Goal: Information Seeking & Learning: Learn about a topic

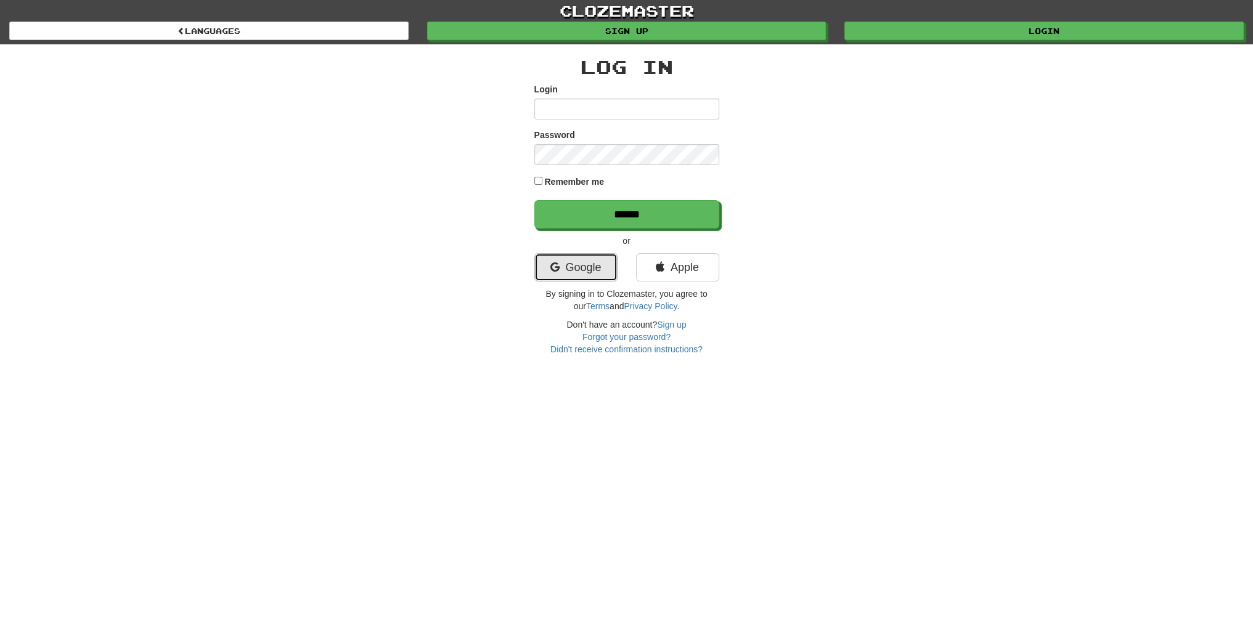
click at [600, 274] on link "Google" at bounding box center [575, 267] width 83 height 28
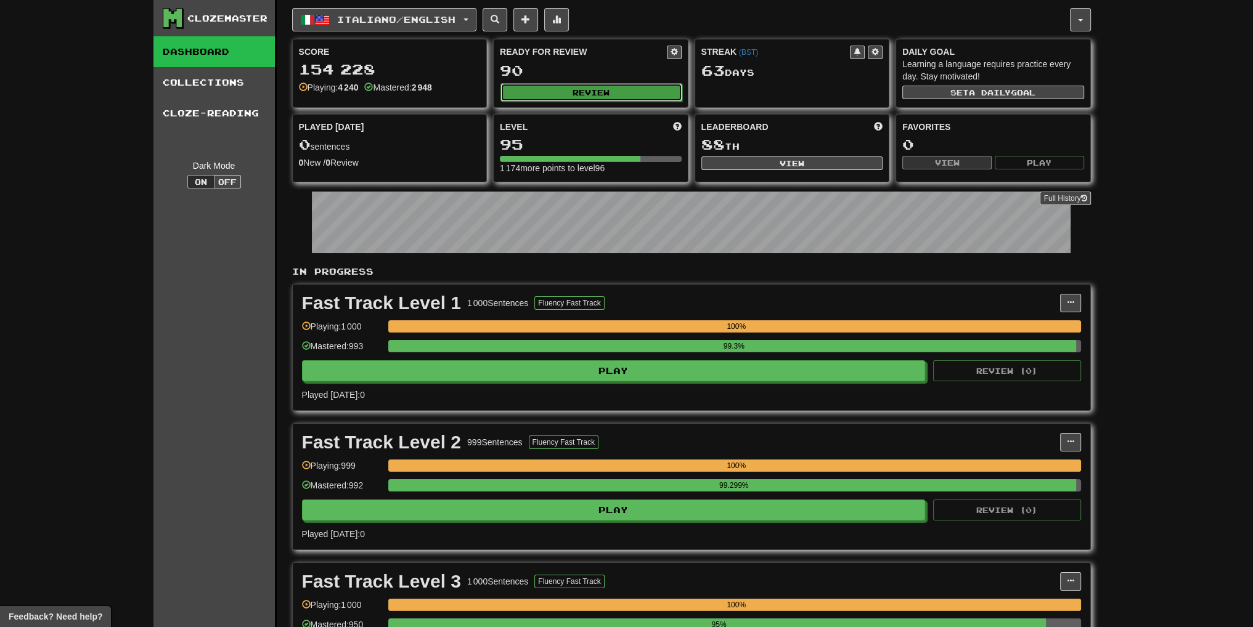
click at [562, 94] on button "Review" at bounding box center [591, 92] width 182 height 18
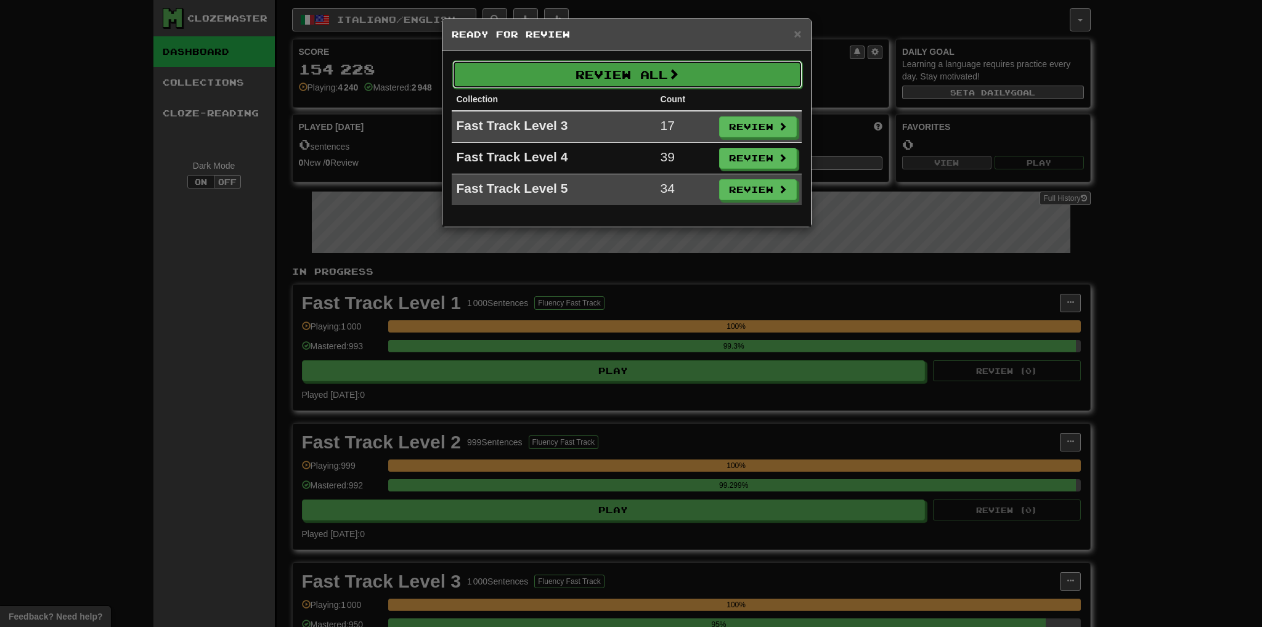
click at [579, 82] on button "Review All" at bounding box center [627, 74] width 350 height 28
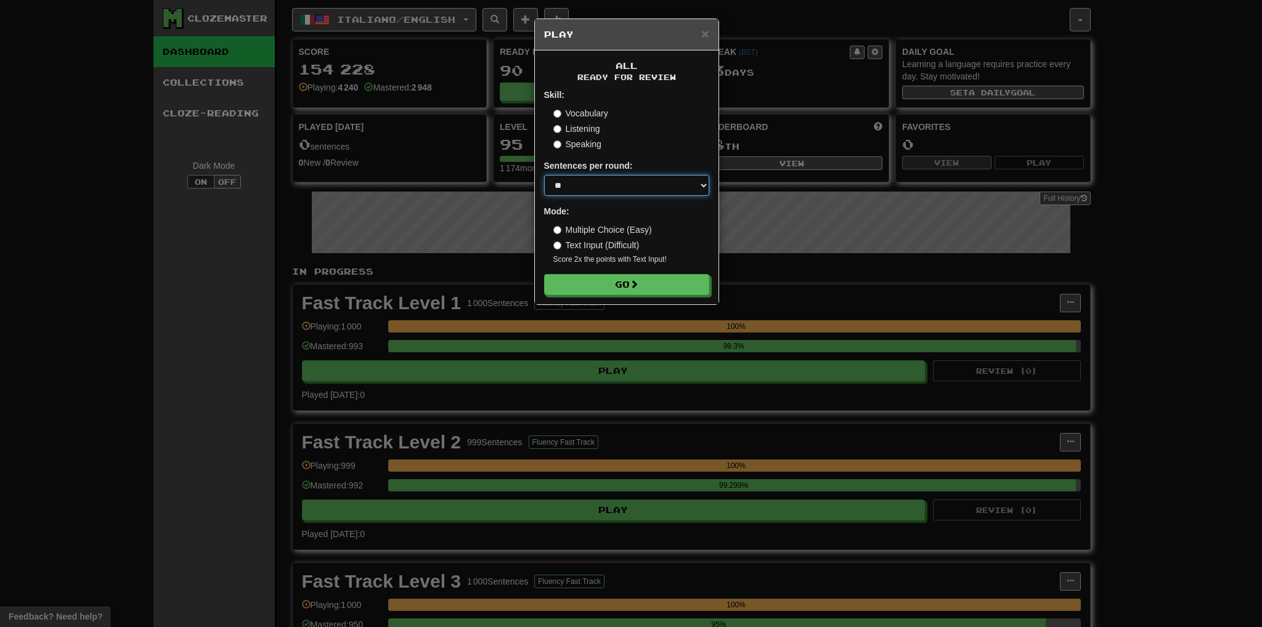
click at [598, 189] on select "* ** ** ** ** ** *** ********" at bounding box center [626, 185] width 165 height 21
select select "***"
click at [544, 175] on select "* ** ** ** ** ** *** ********" at bounding box center [626, 185] width 165 height 21
click at [601, 285] on button "Go" at bounding box center [627, 285] width 165 height 21
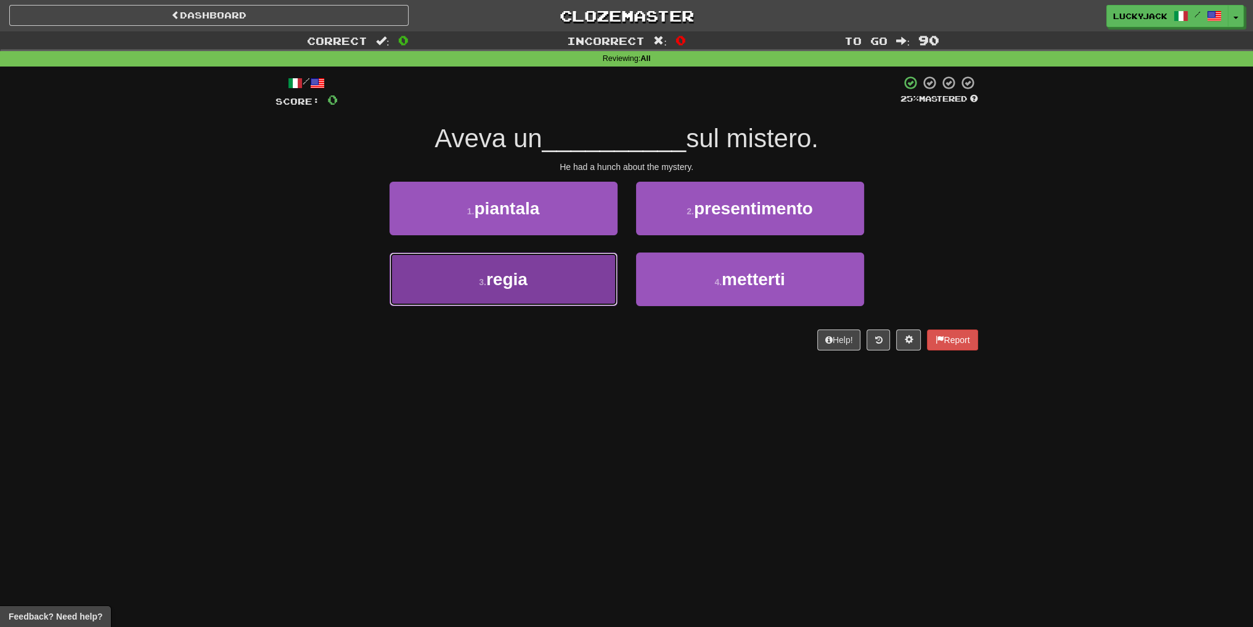
click at [576, 279] on button "3 . regia" at bounding box center [503, 280] width 228 height 54
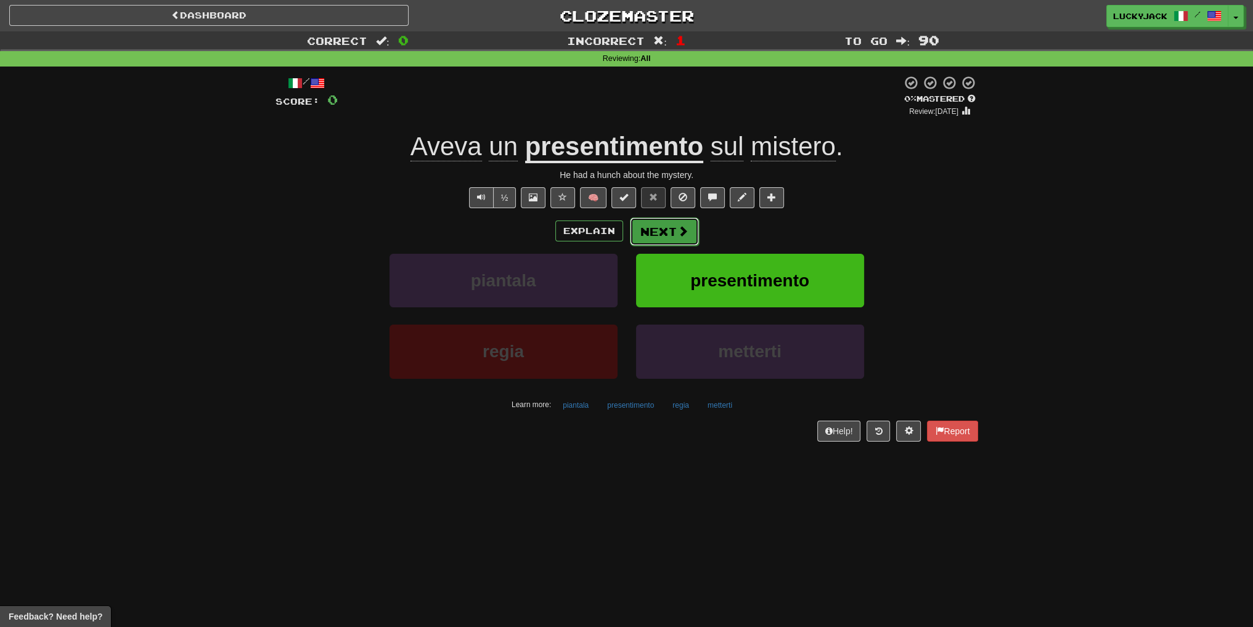
click at [662, 239] on button "Next" at bounding box center [664, 232] width 69 height 28
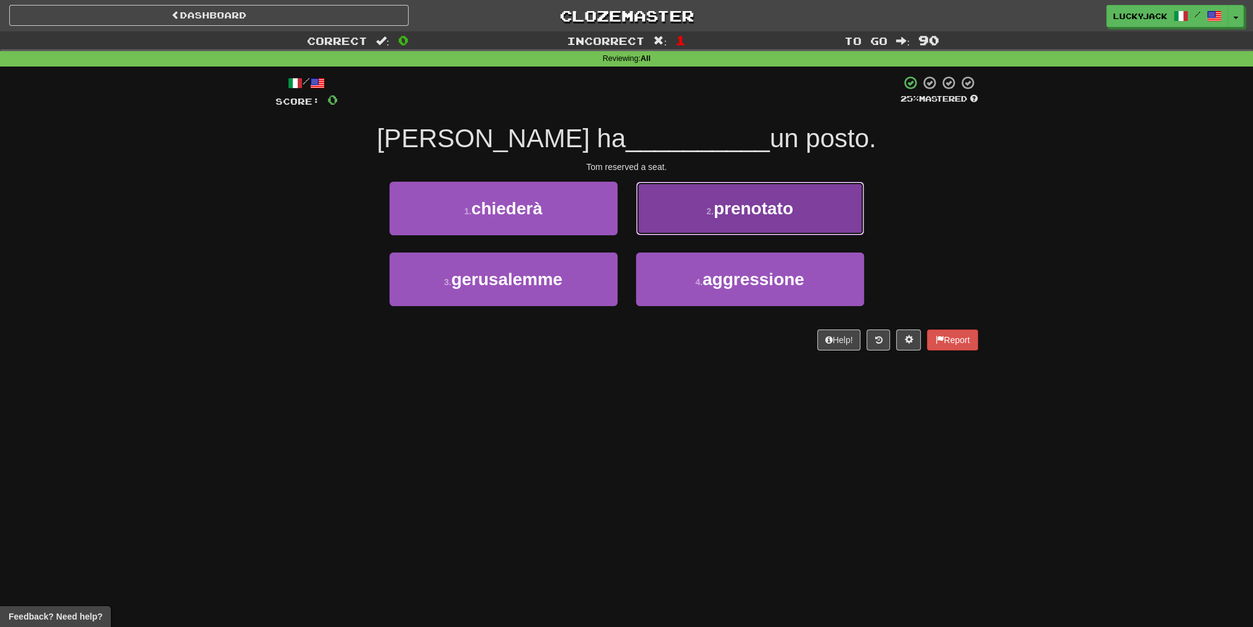
click at [697, 219] on button "2 . prenotato" at bounding box center [750, 209] width 228 height 54
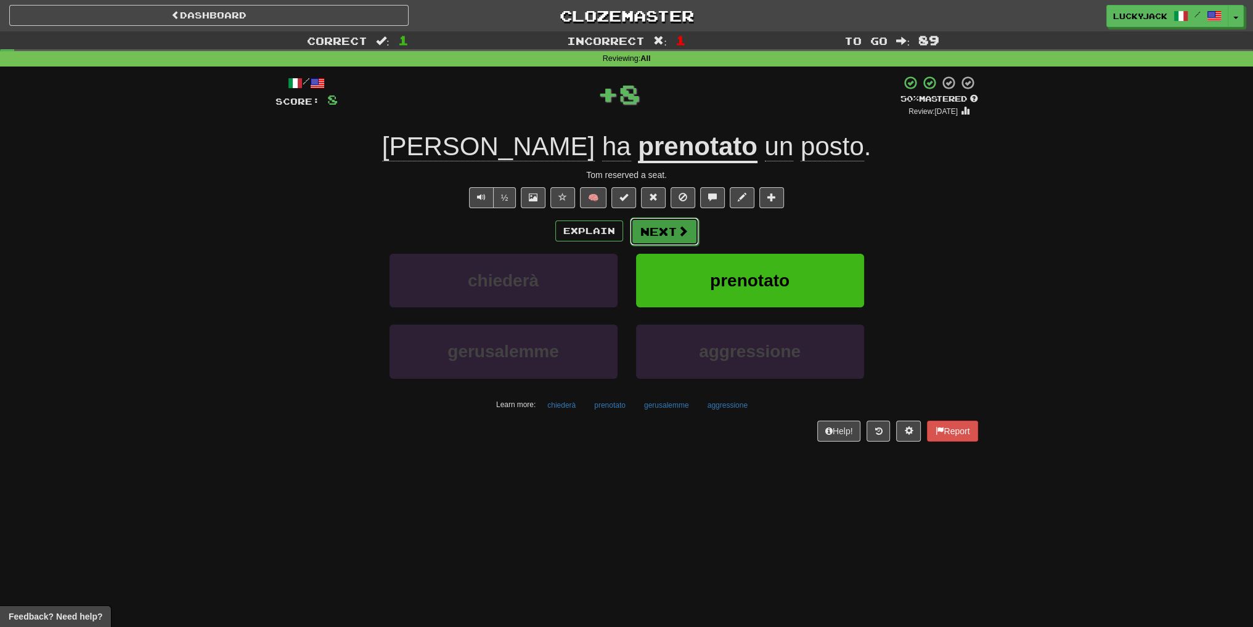
click at [665, 234] on button "Next" at bounding box center [664, 232] width 69 height 28
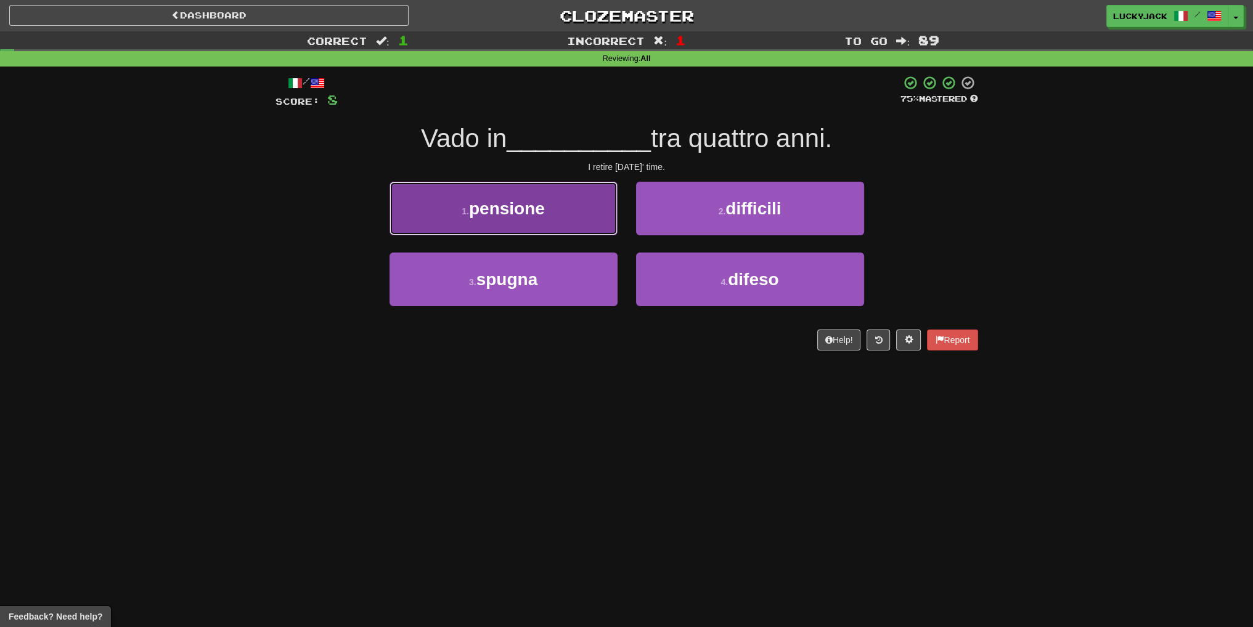
click at [539, 224] on button "1 . pensione" at bounding box center [503, 209] width 228 height 54
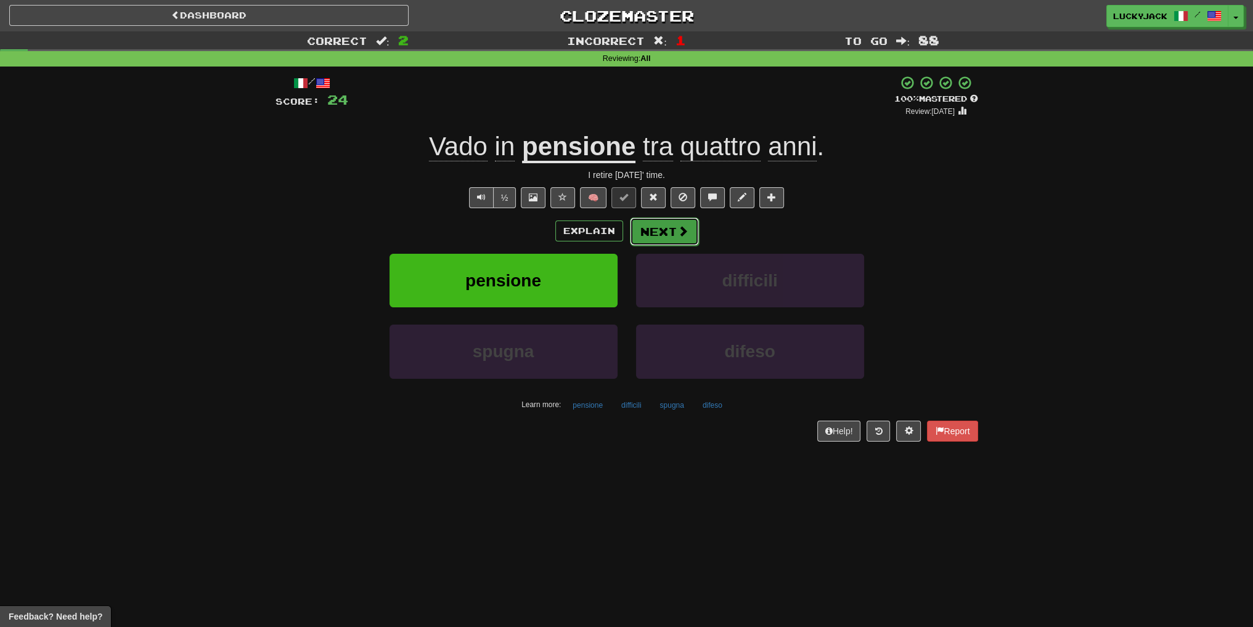
click at [666, 232] on button "Next" at bounding box center [664, 232] width 69 height 28
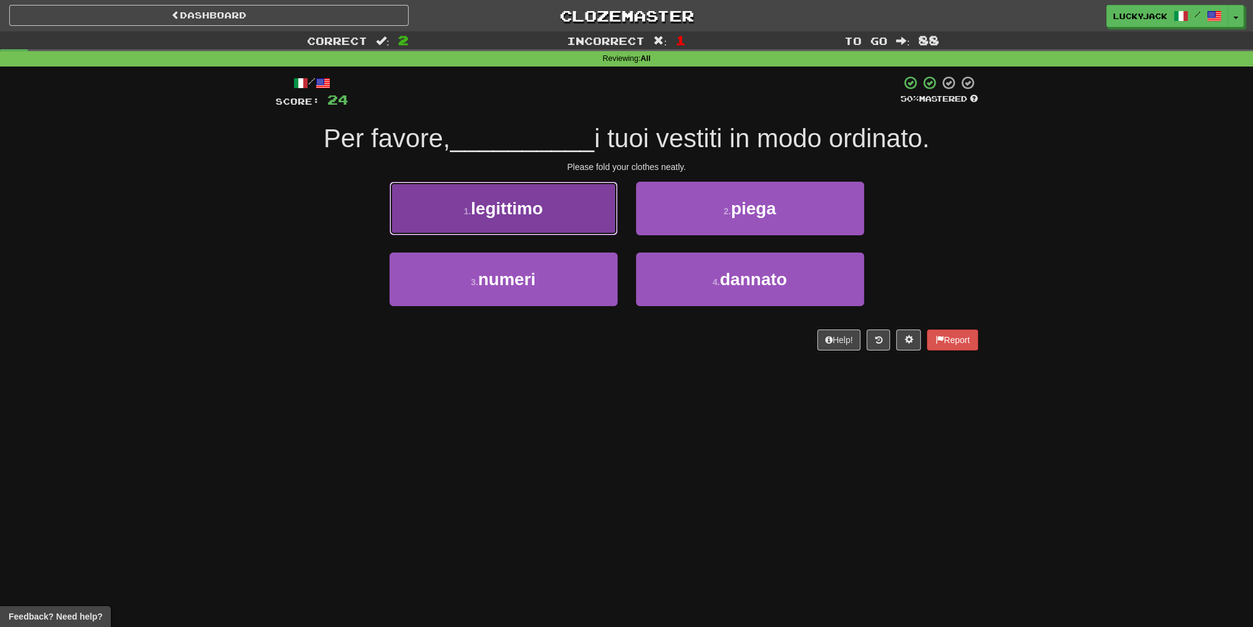
click at [520, 222] on button "1 . legittimo" at bounding box center [503, 209] width 228 height 54
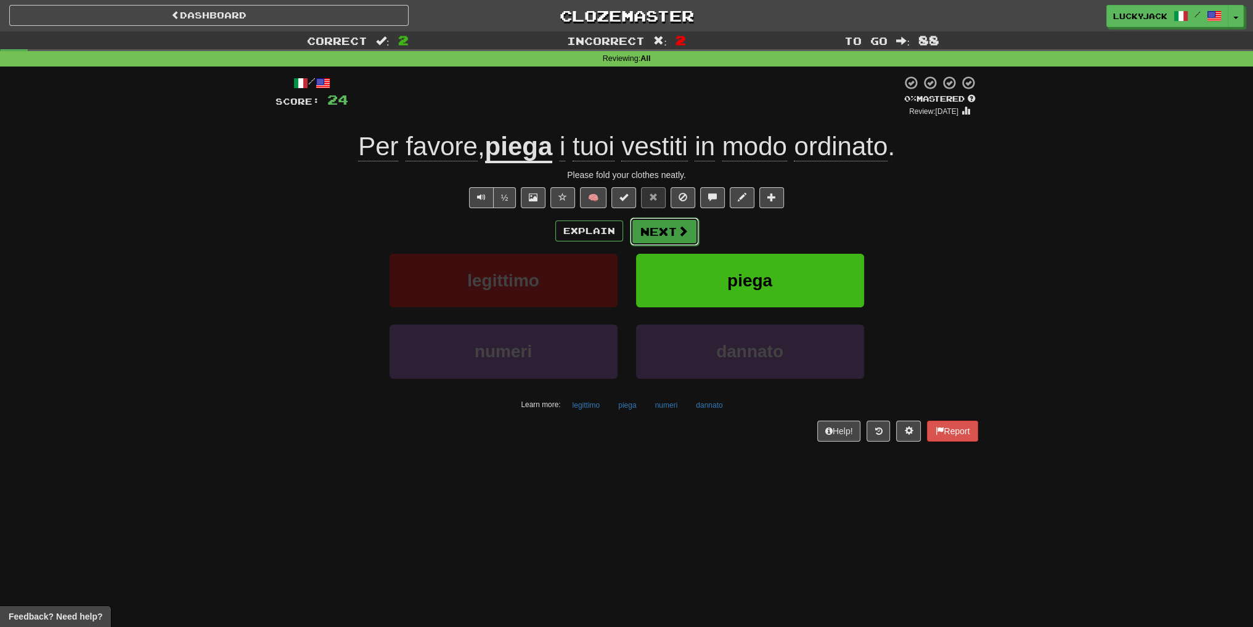
click at [652, 237] on button "Next" at bounding box center [664, 232] width 69 height 28
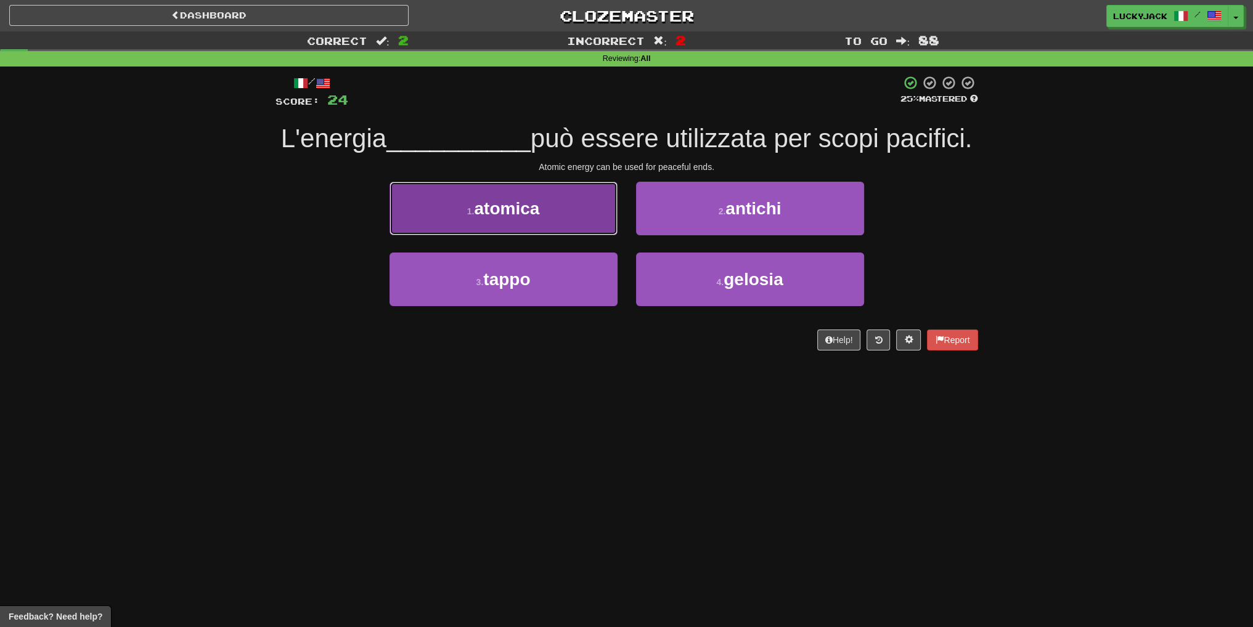
click at [473, 235] on button "1 . atomica" at bounding box center [503, 209] width 228 height 54
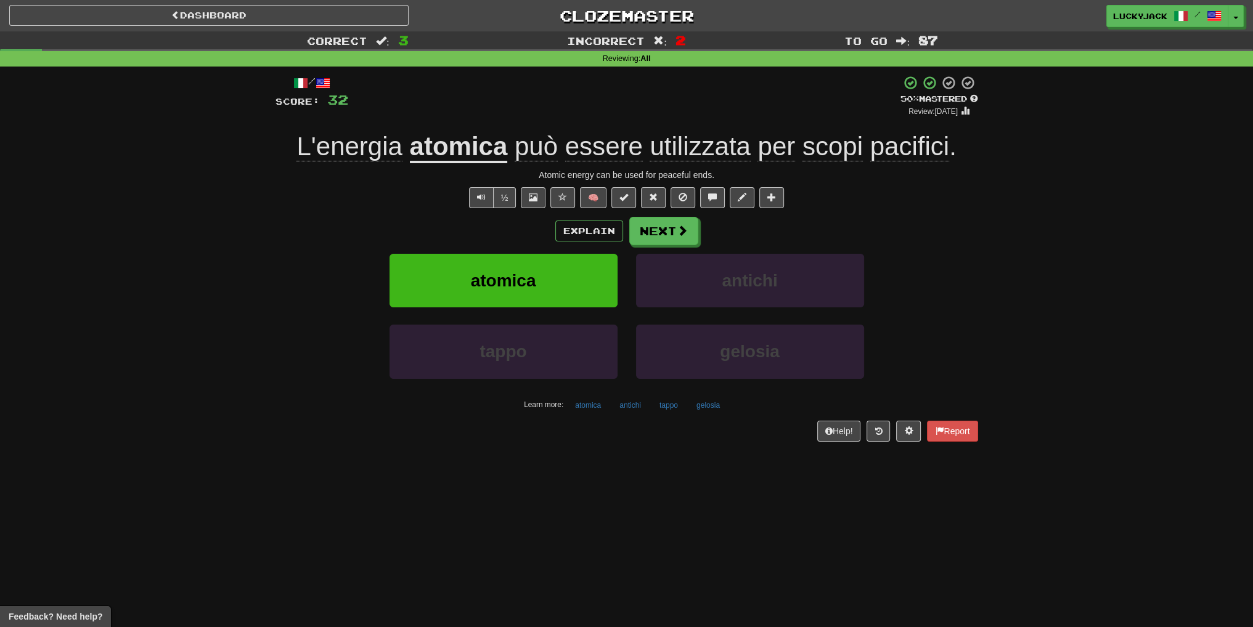
click at [314, 370] on div "tappo gelosia" at bounding box center [627, 360] width 740 height 71
click at [656, 237] on button "Next" at bounding box center [664, 232] width 69 height 28
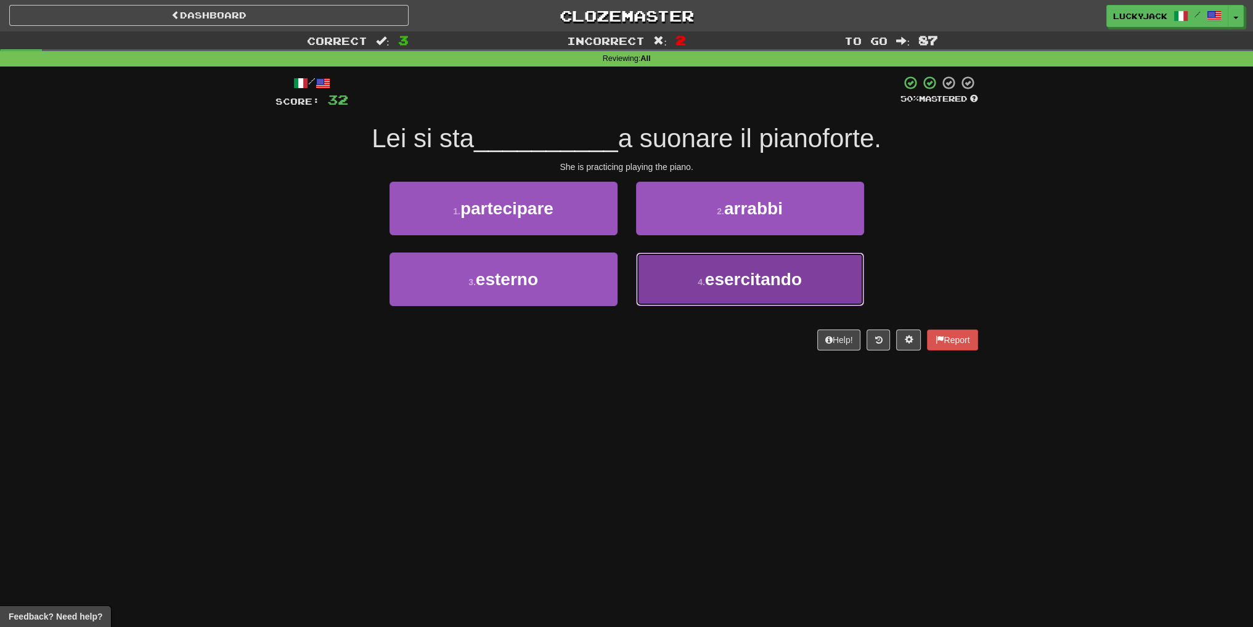
click at [719, 296] on button "4 . esercitando" at bounding box center [750, 280] width 228 height 54
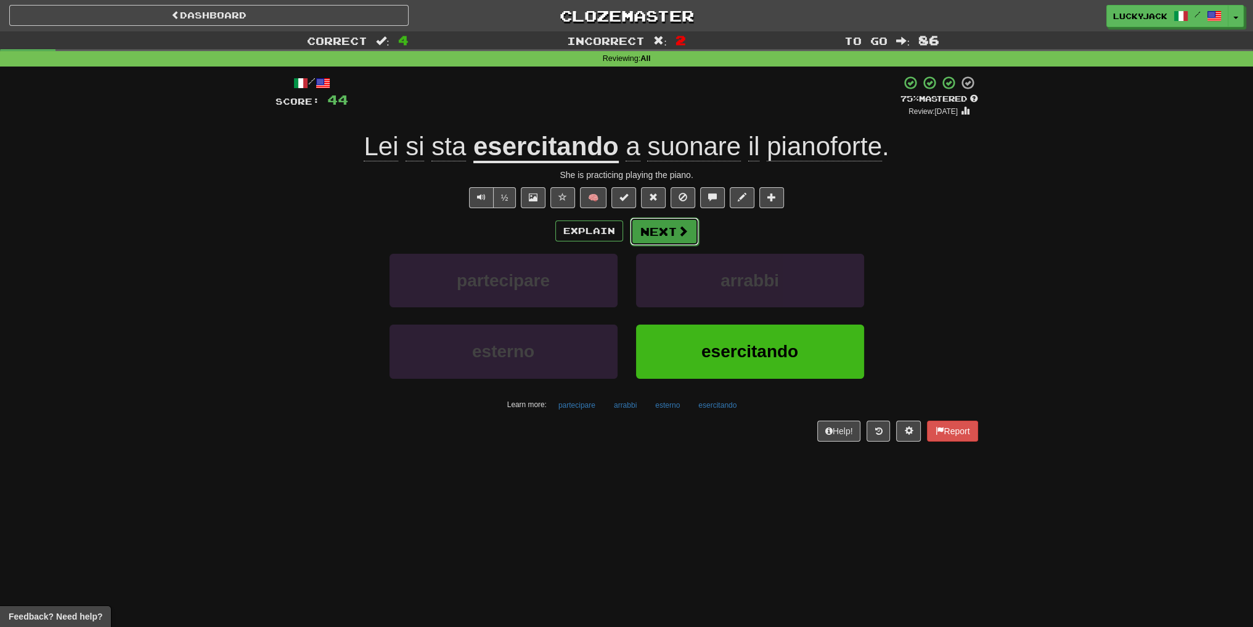
click at [664, 222] on button "Next" at bounding box center [664, 232] width 69 height 28
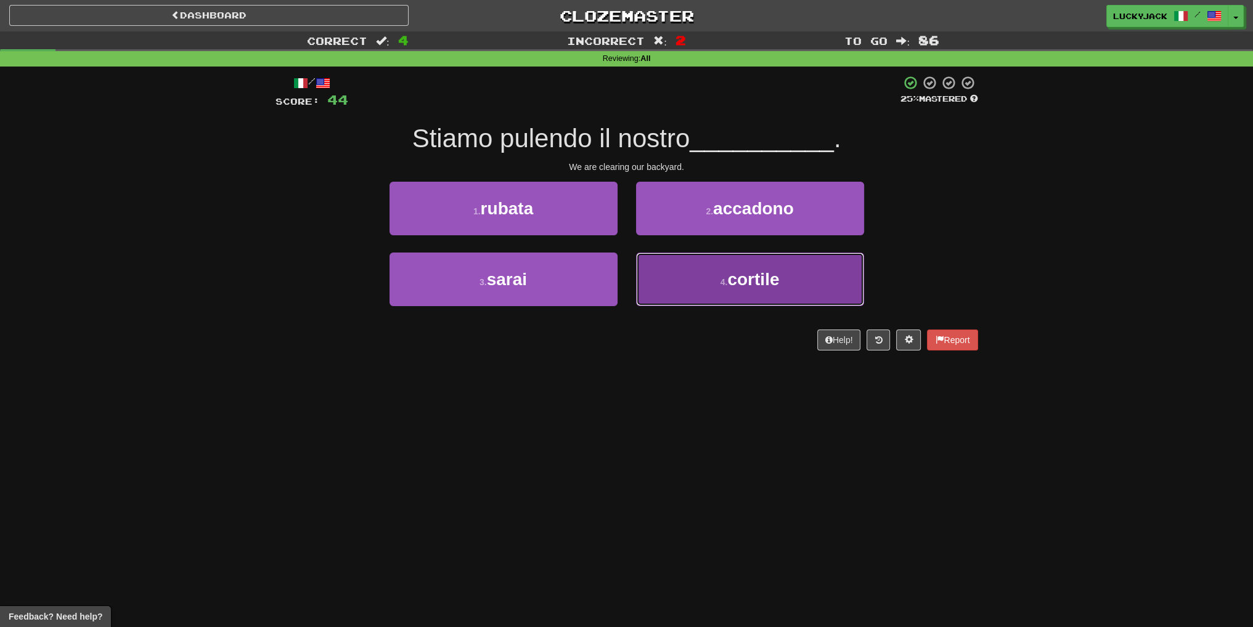
click at [694, 301] on button "4 . cortile" at bounding box center [750, 280] width 228 height 54
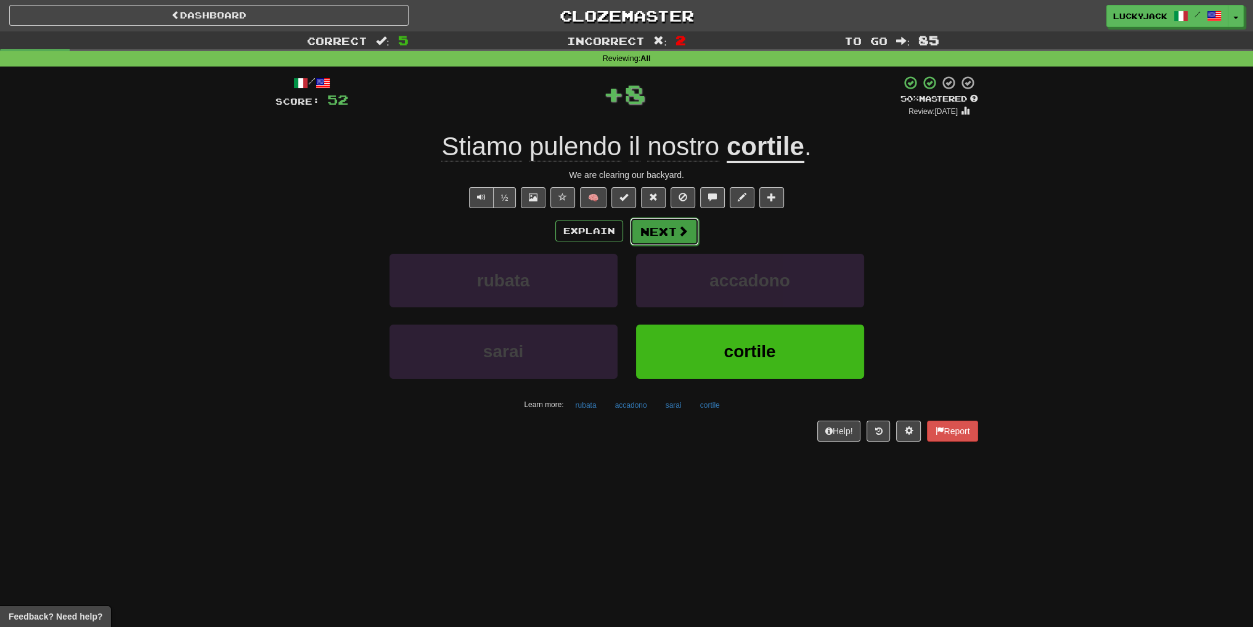
click at [663, 235] on button "Next" at bounding box center [664, 232] width 69 height 28
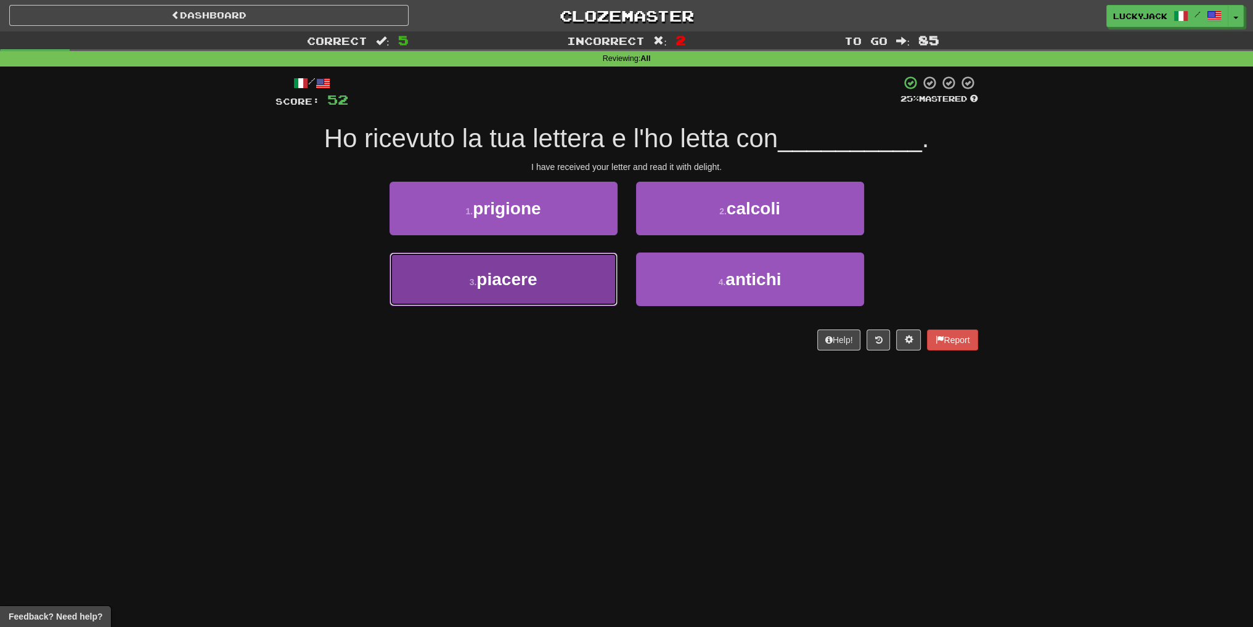
click at [576, 282] on button "3 . piacere" at bounding box center [503, 280] width 228 height 54
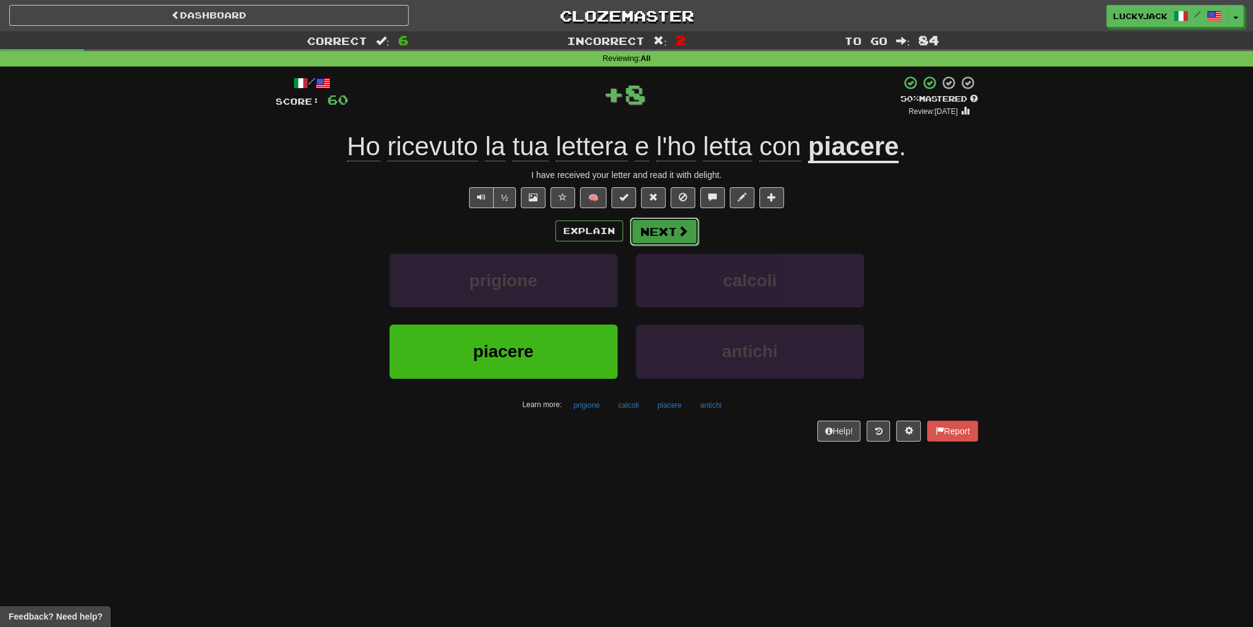
click at [662, 235] on button "Next" at bounding box center [664, 232] width 69 height 28
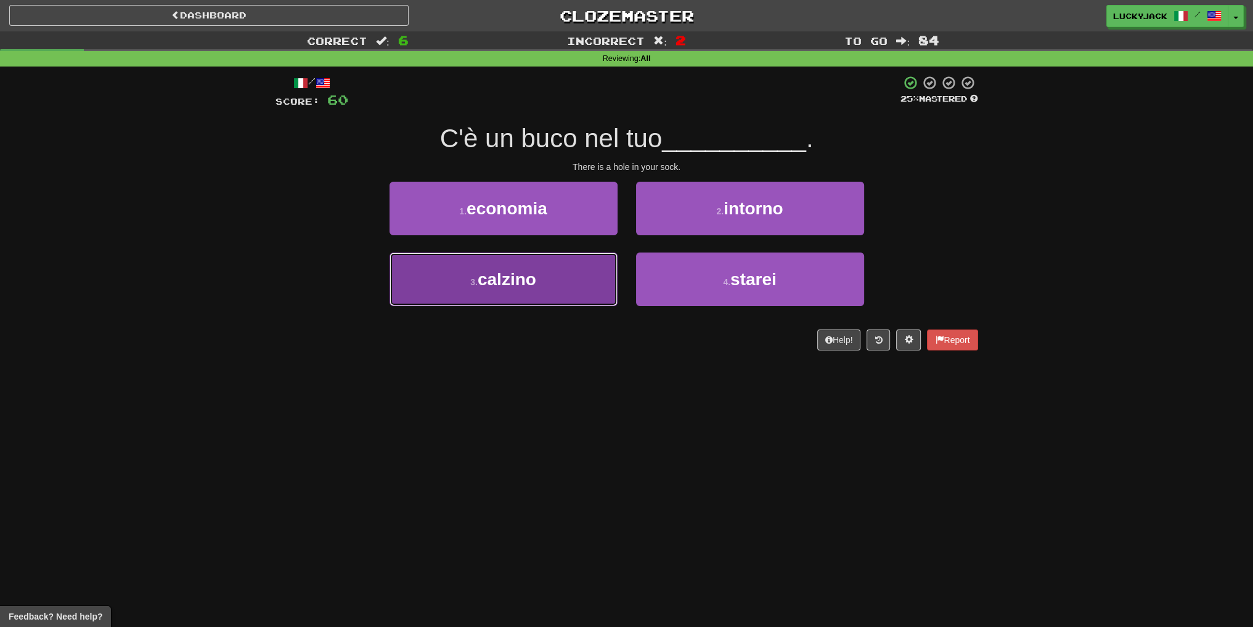
click at [574, 288] on button "3 . calzino" at bounding box center [503, 280] width 228 height 54
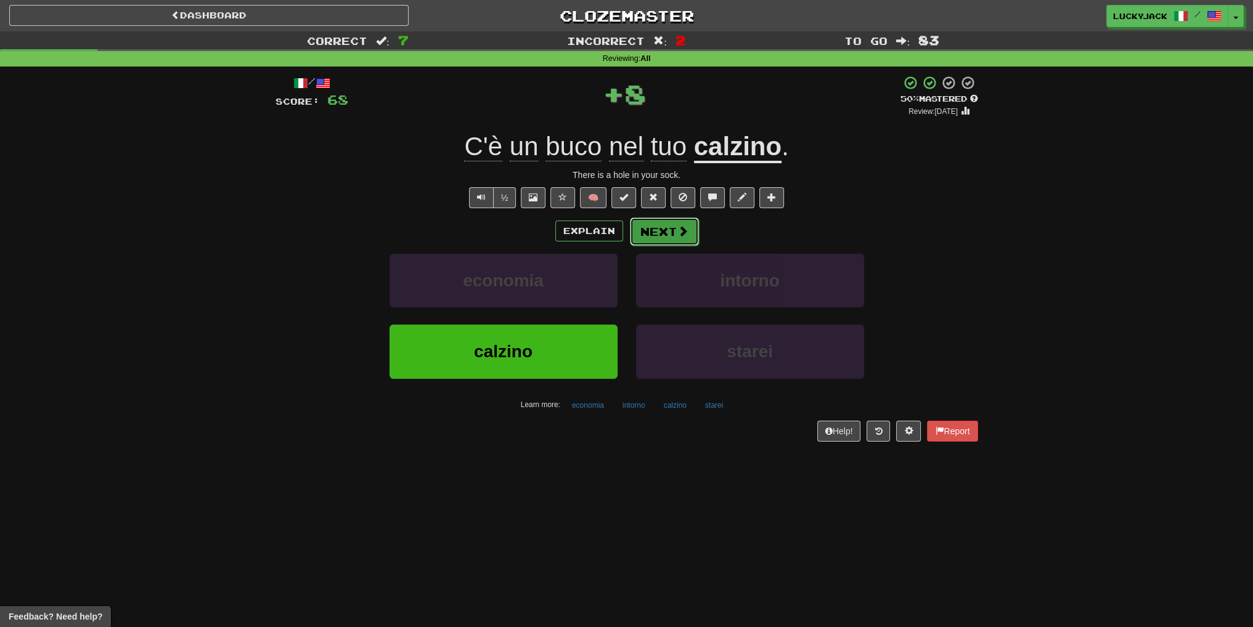
click at [666, 235] on button "Next" at bounding box center [664, 232] width 69 height 28
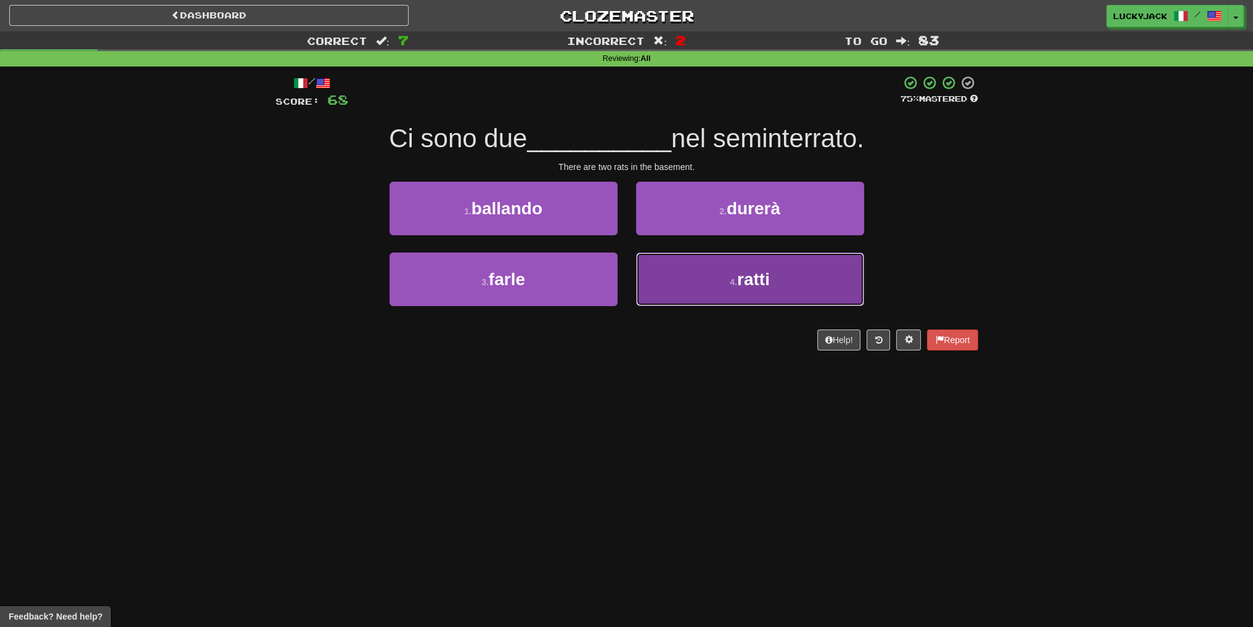
click at [693, 275] on button "4 . ratti" at bounding box center [750, 280] width 228 height 54
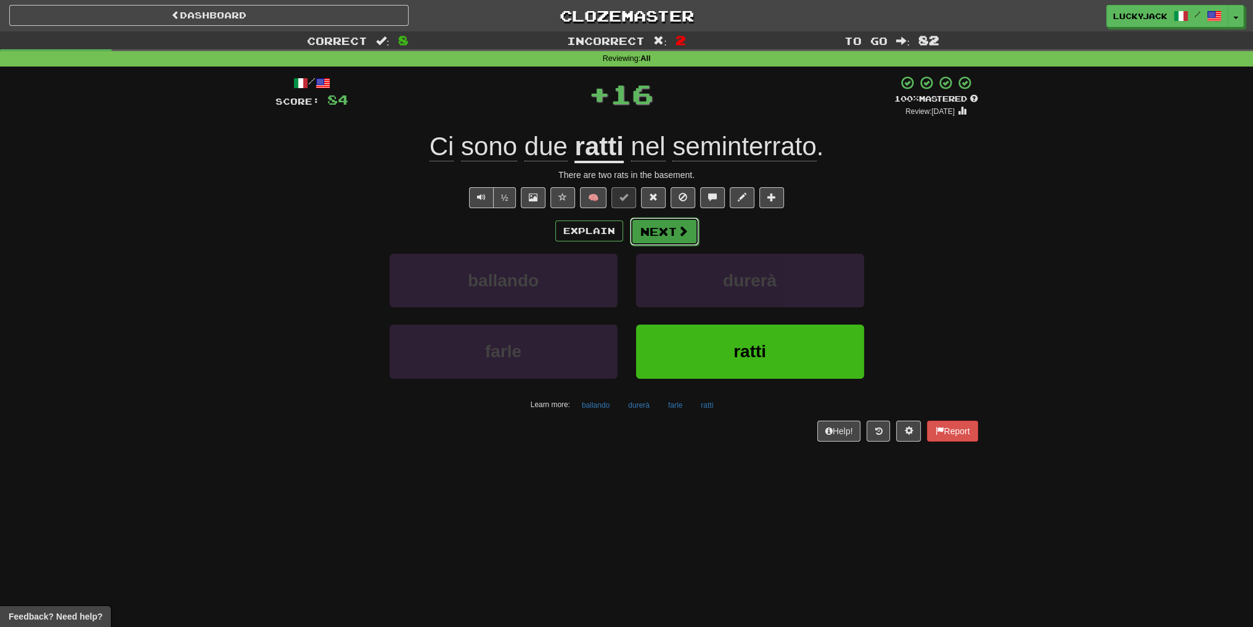
click at [656, 235] on button "Next" at bounding box center [664, 232] width 69 height 28
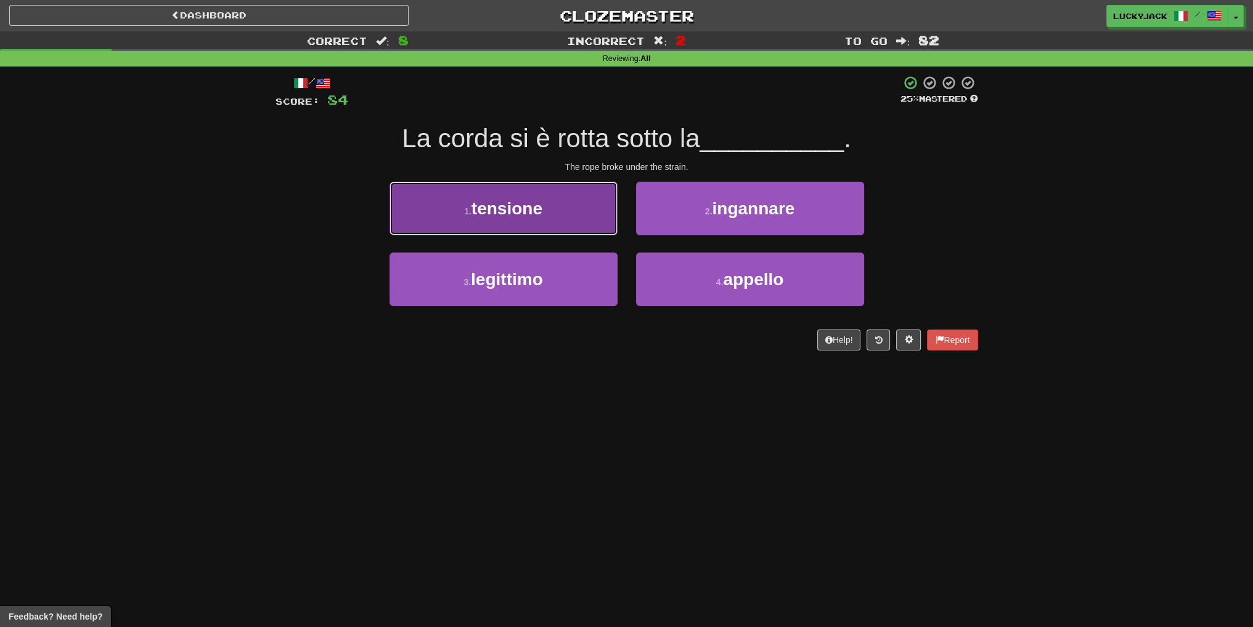
click at [547, 224] on button "1 . tensione" at bounding box center [503, 209] width 228 height 54
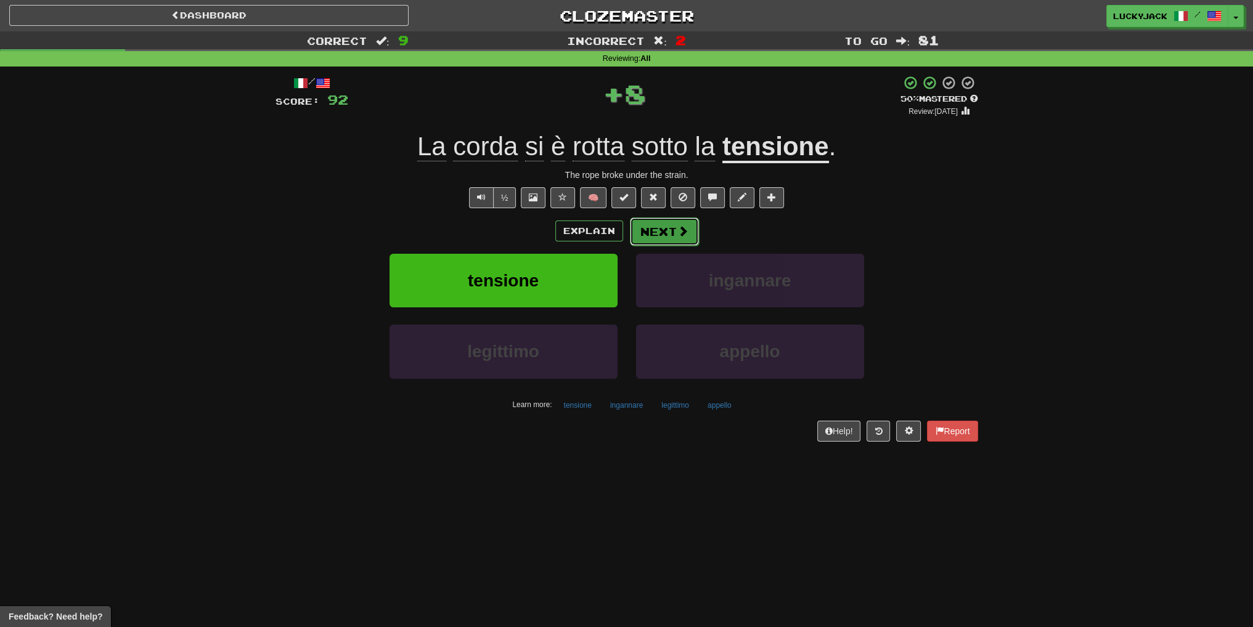
click at [666, 238] on button "Next" at bounding box center [664, 232] width 69 height 28
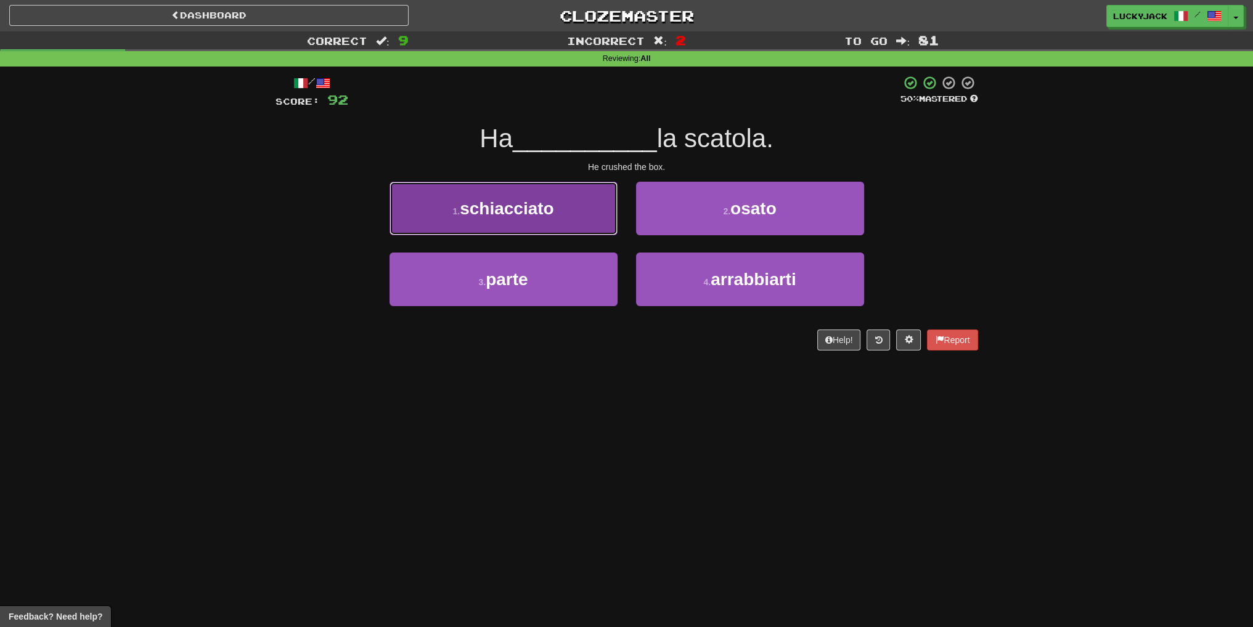
click at [547, 220] on button "1 . schiacciato" at bounding box center [503, 209] width 228 height 54
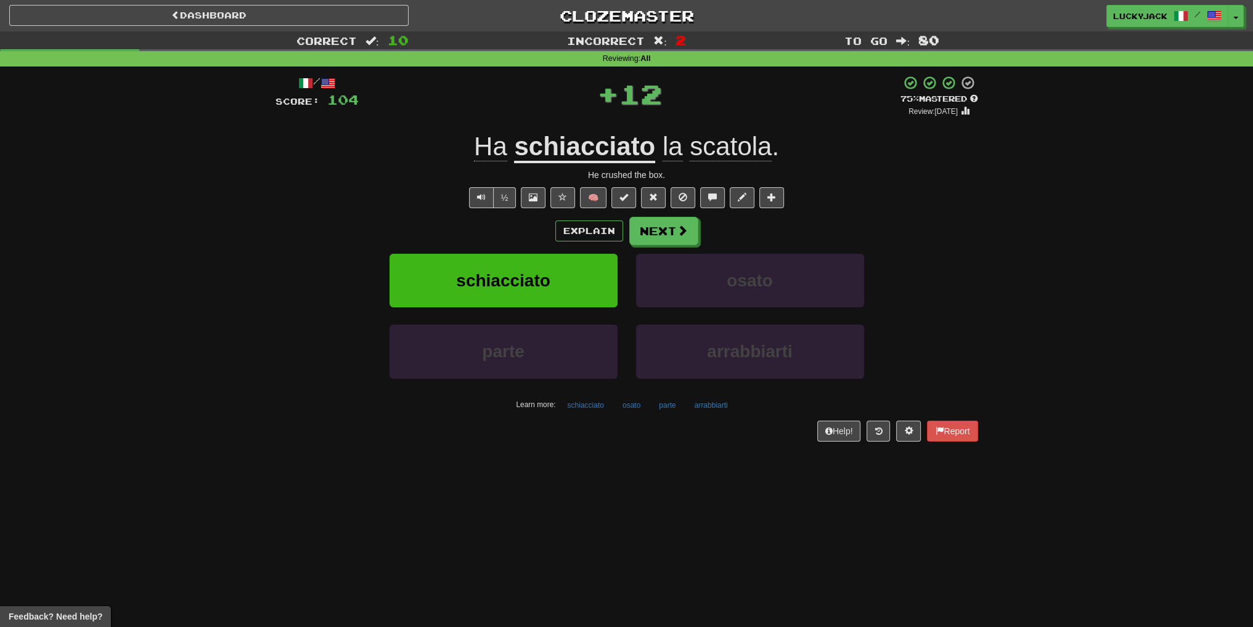
click at [579, 158] on u "schiacciato" at bounding box center [584, 147] width 141 height 31
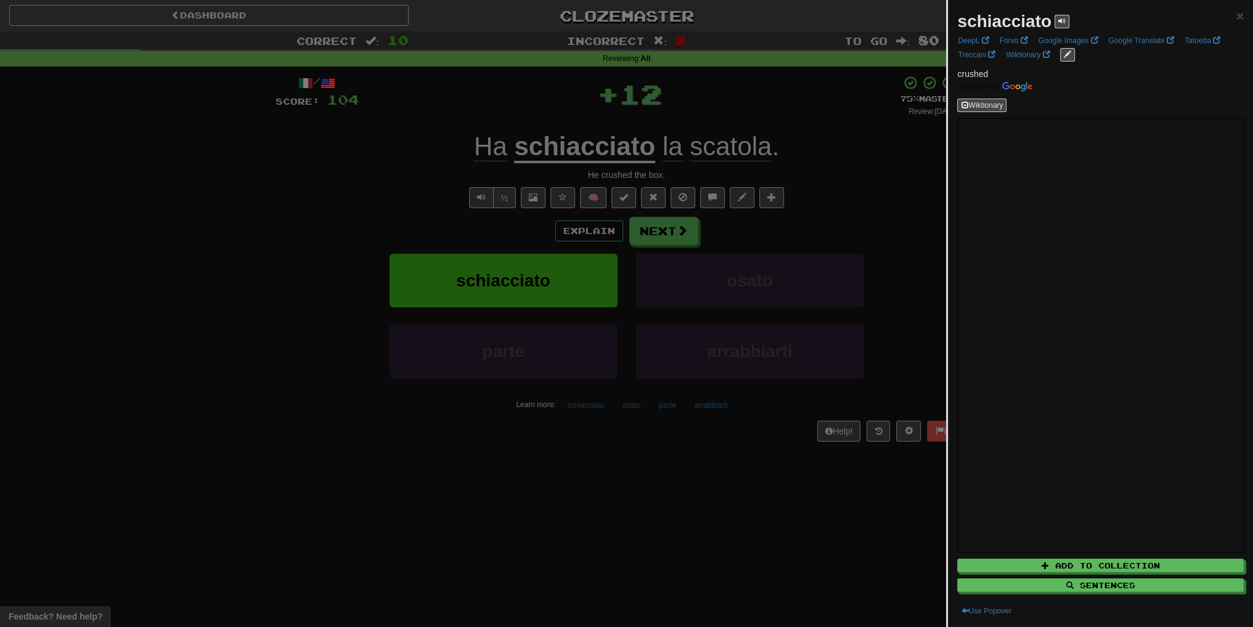
click at [700, 232] on div at bounding box center [626, 313] width 1253 height 627
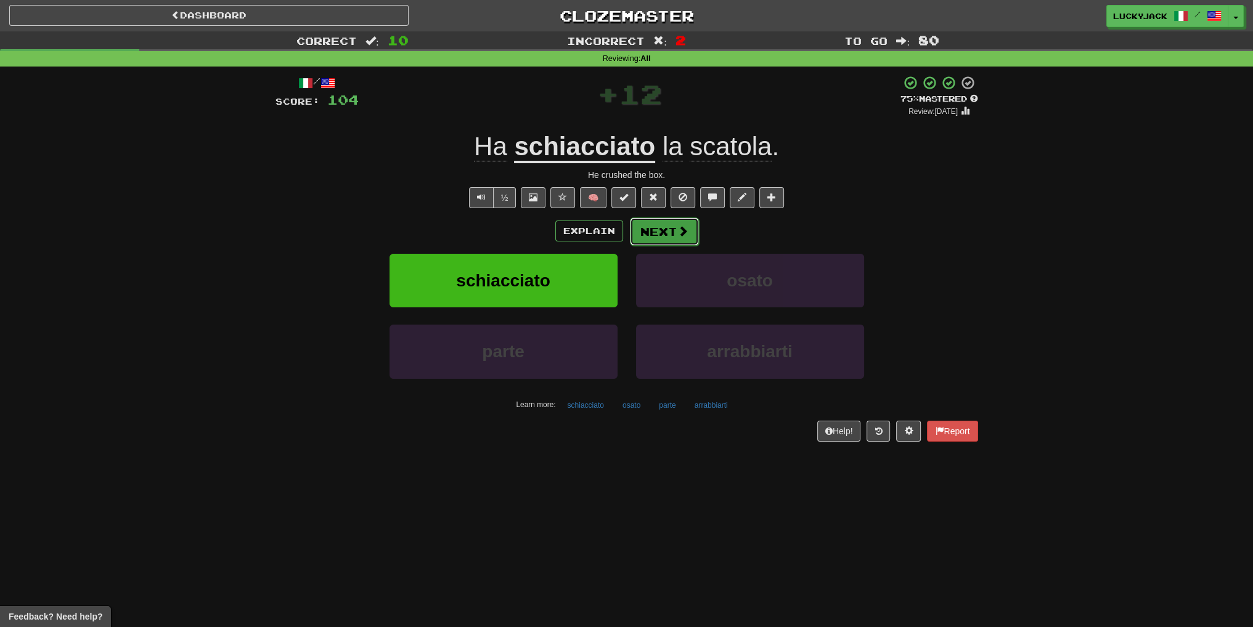
click at [666, 232] on button "Next" at bounding box center [664, 232] width 69 height 28
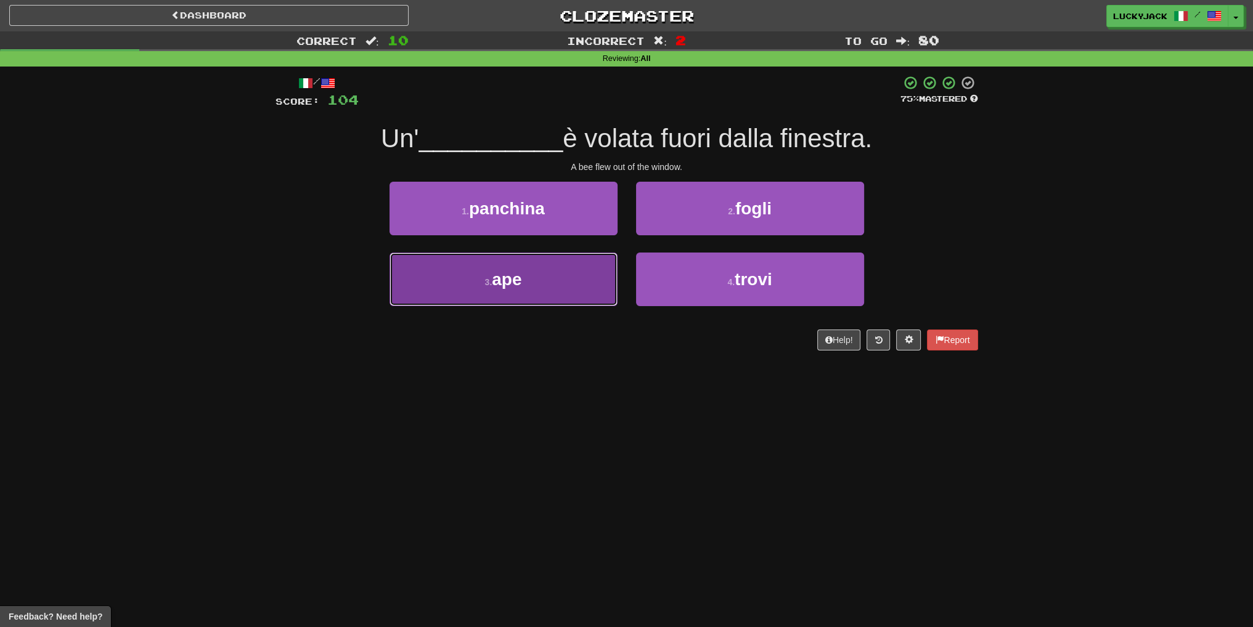
click at [578, 285] on button "3 . ape" at bounding box center [503, 280] width 228 height 54
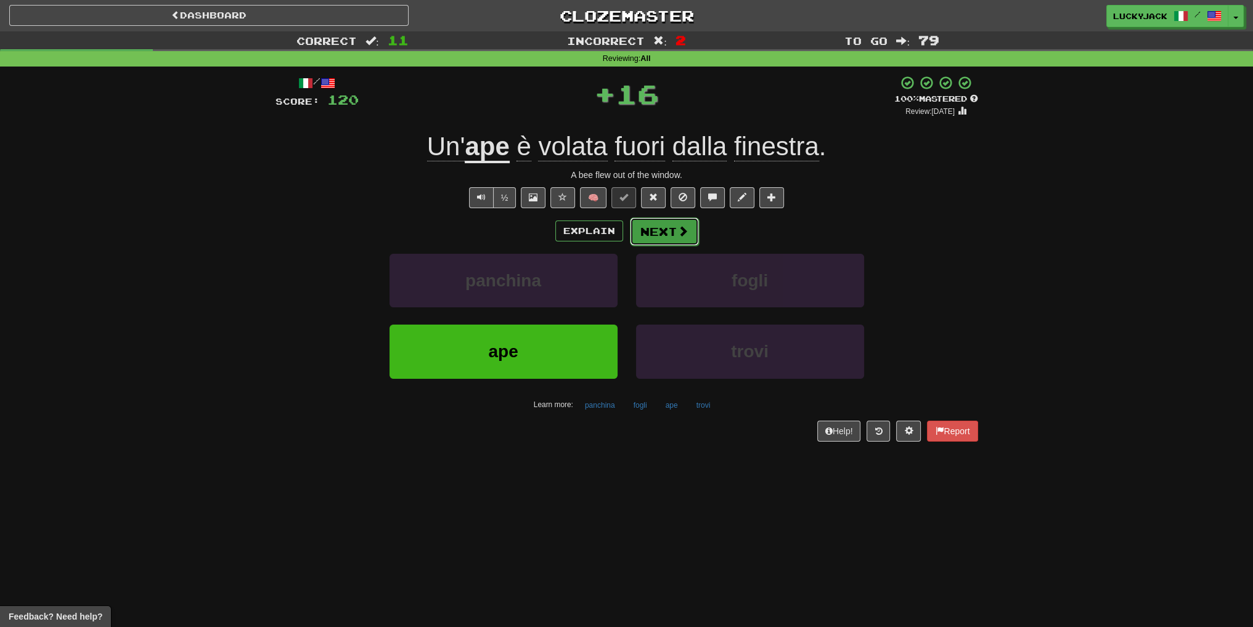
click at [666, 232] on button "Next" at bounding box center [664, 232] width 69 height 28
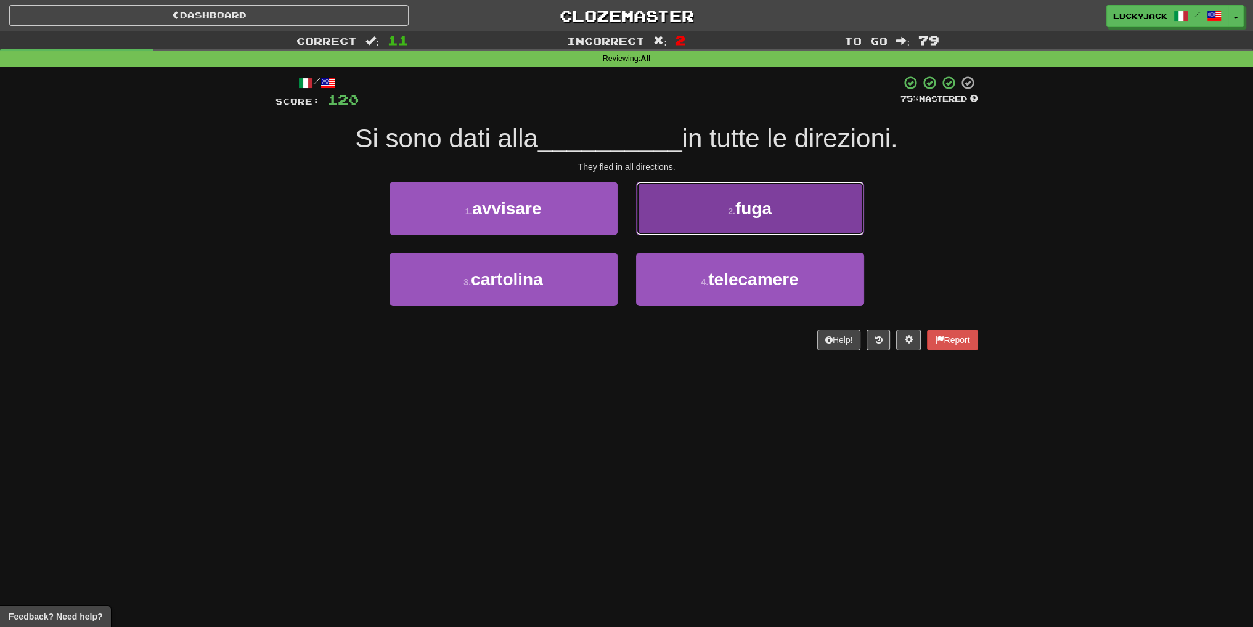
click at [754, 223] on button "2 . fuga" at bounding box center [750, 209] width 228 height 54
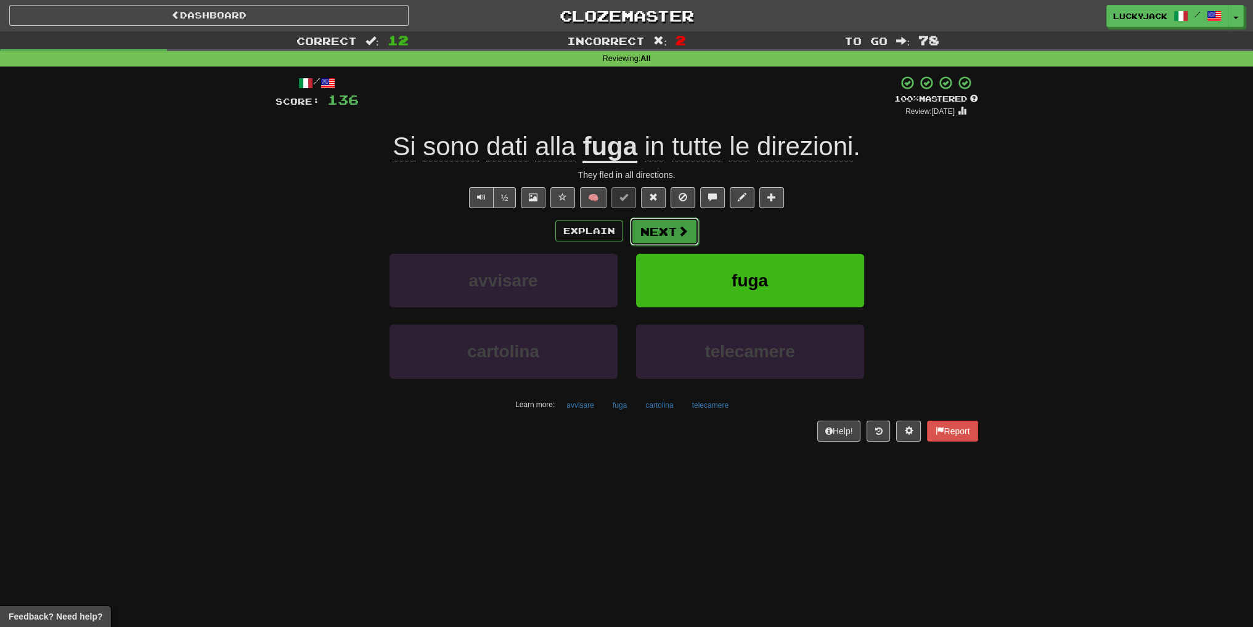
click at [668, 236] on button "Next" at bounding box center [664, 232] width 69 height 28
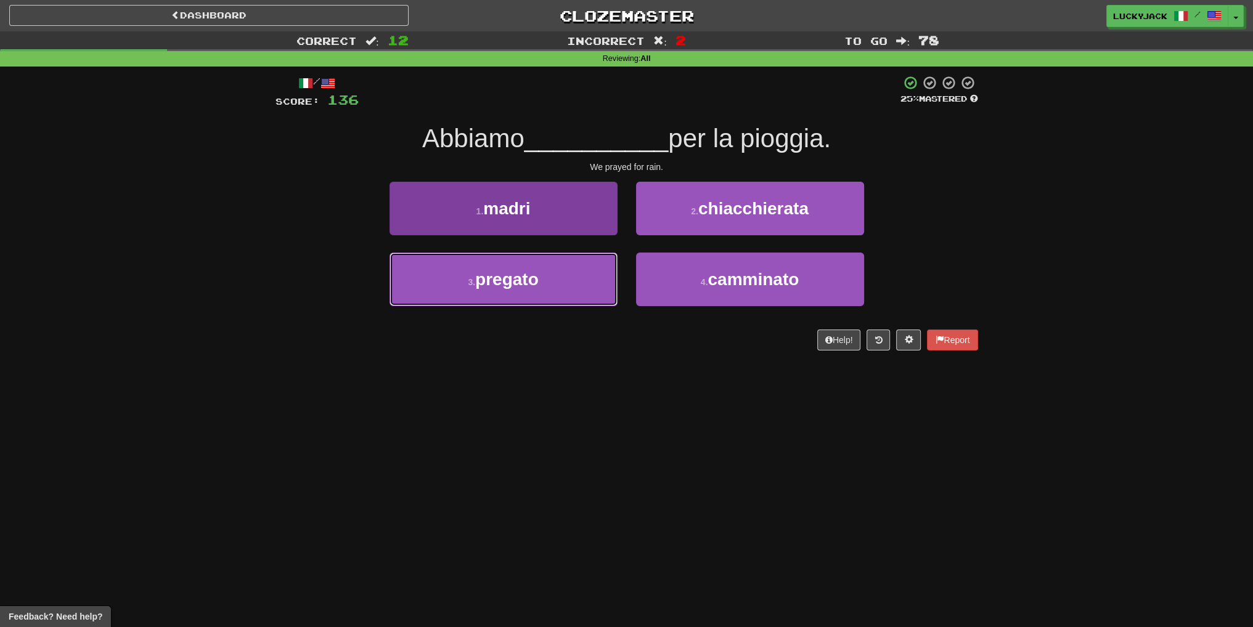
click at [560, 284] on button "3 . pregato" at bounding box center [503, 280] width 228 height 54
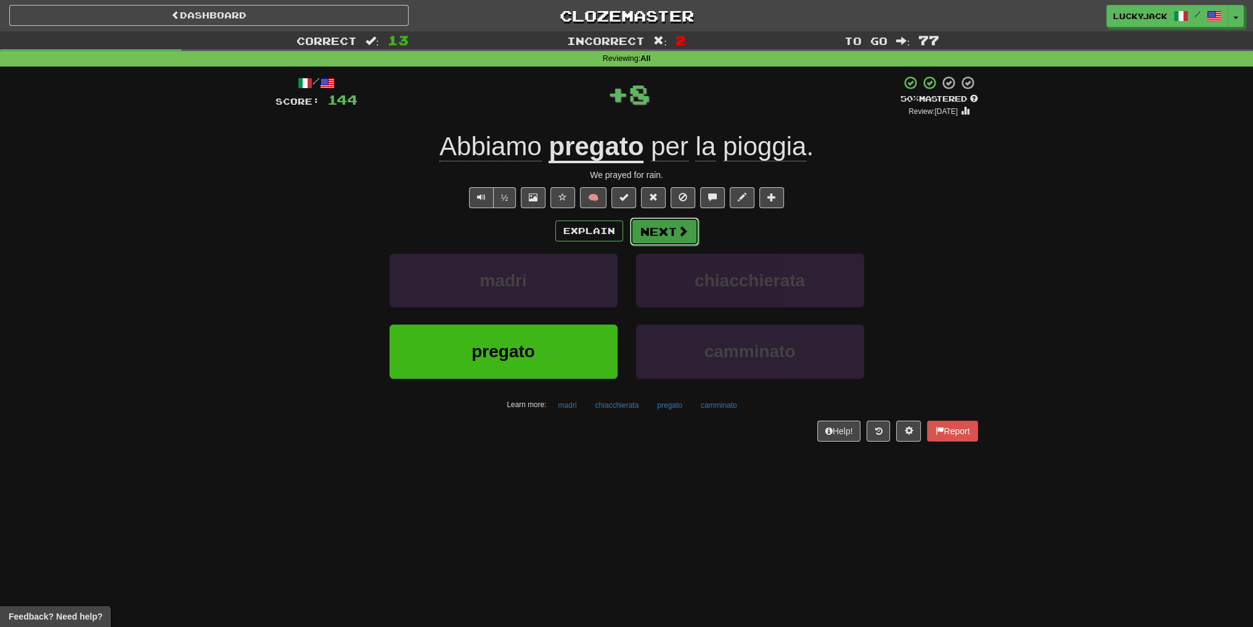
click at [662, 234] on button "Next" at bounding box center [664, 232] width 69 height 28
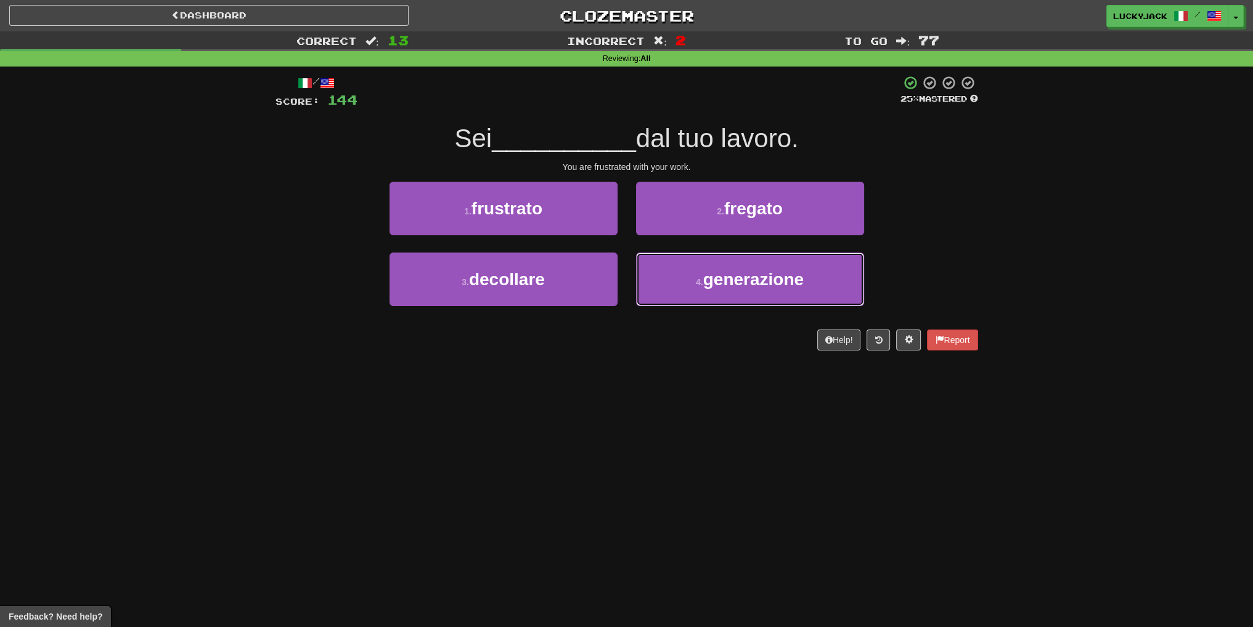
drag, startPoint x: 656, startPoint y: 255, endPoint x: 678, endPoint y: 463, distance: 209.5
click at [678, 463] on div "Dashboard Clozemaster luckyjack / Toggle Dropdown Dashboard Leaderboard Activit…" at bounding box center [626, 313] width 1253 height 627
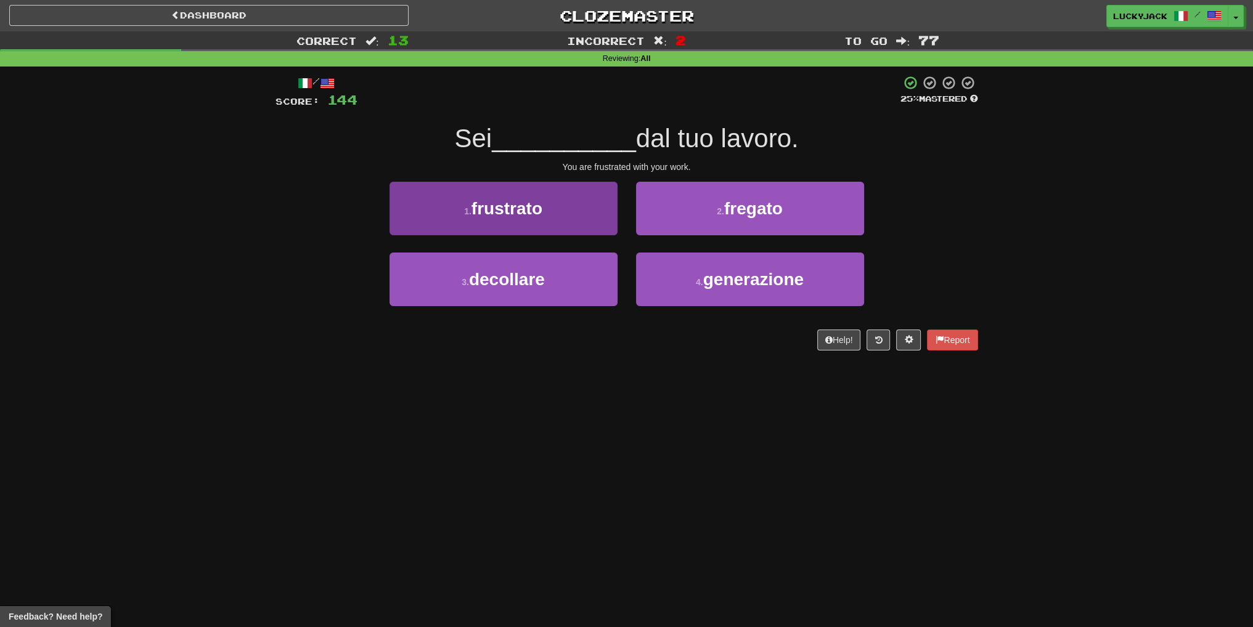
drag, startPoint x: 524, startPoint y: 237, endPoint x: 529, endPoint y: 231, distance: 7.4
click at [529, 231] on div "1 . frustrato" at bounding box center [503, 217] width 247 height 71
click at [529, 231] on button "1 . frustrato" at bounding box center [503, 209] width 228 height 54
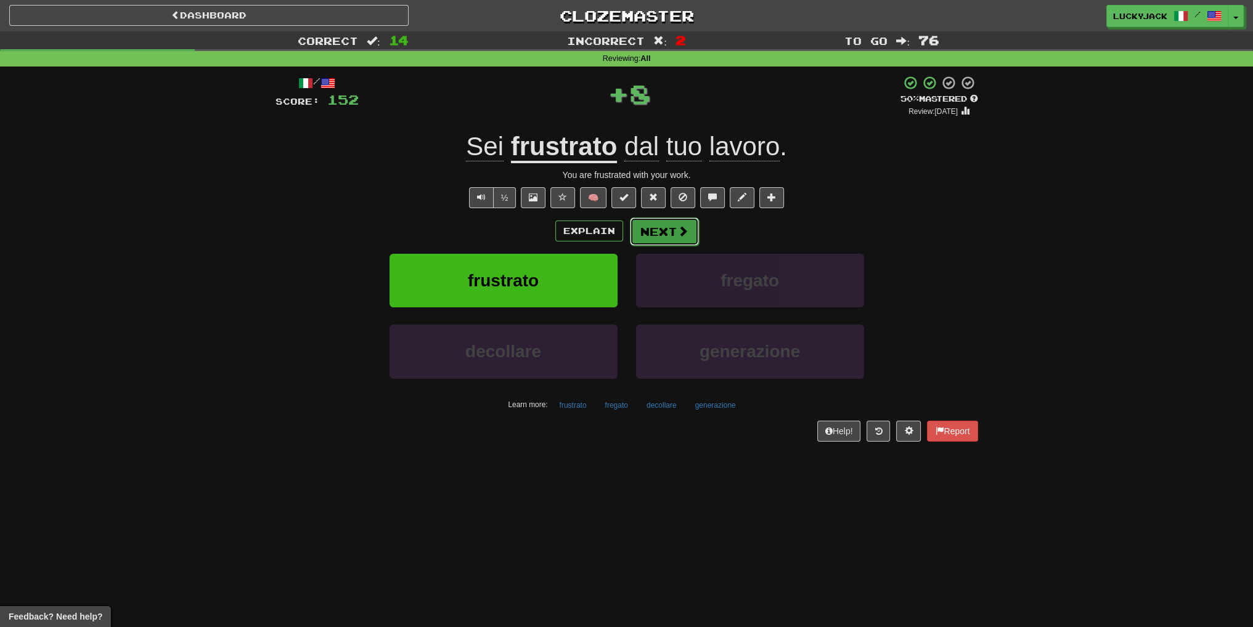
click at [661, 229] on button "Next" at bounding box center [664, 232] width 69 height 28
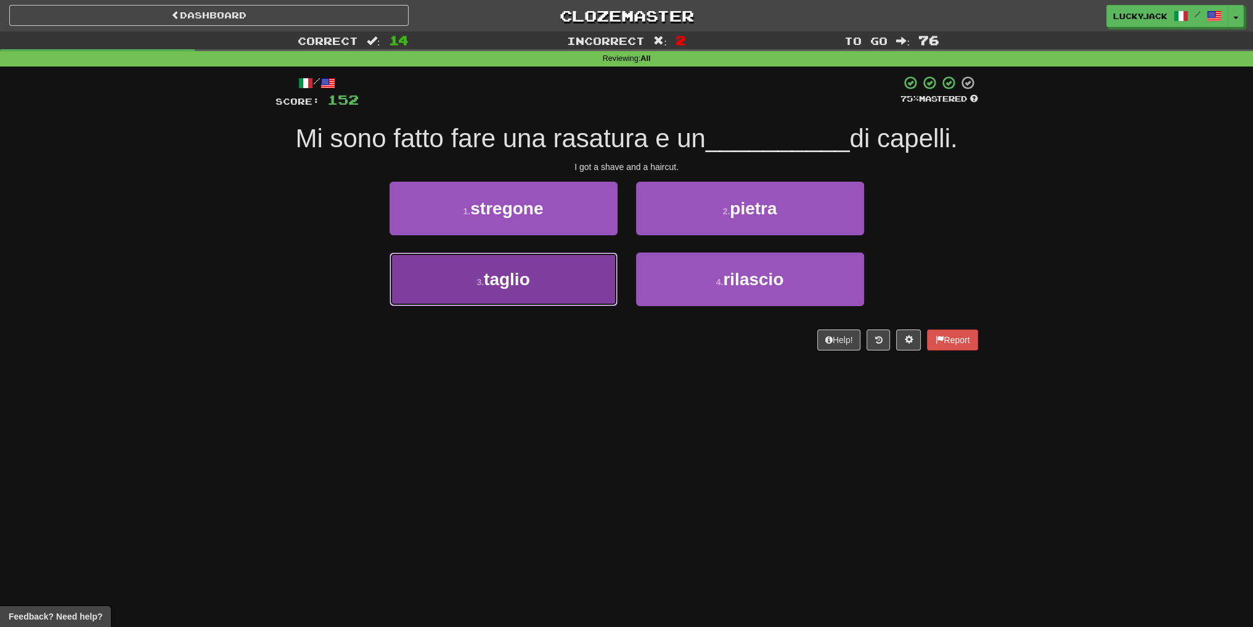
click at [581, 282] on button "3 . taglio" at bounding box center [503, 280] width 228 height 54
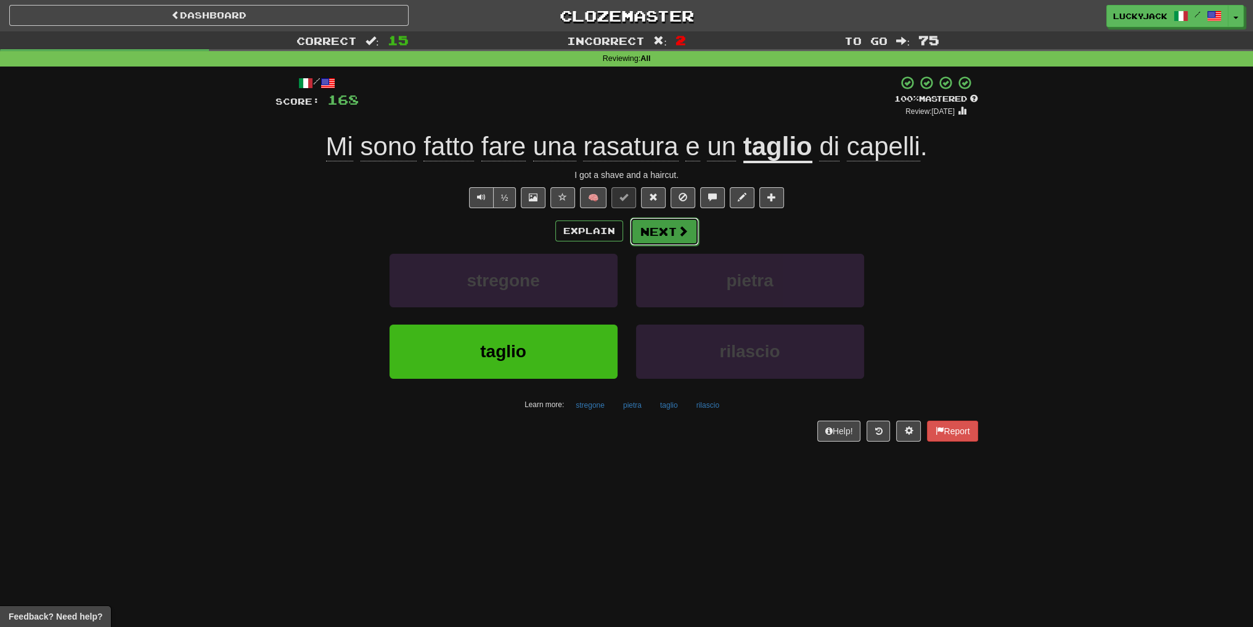
click at [660, 230] on button "Next" at bounding box center [664, 232] width 69 height 28
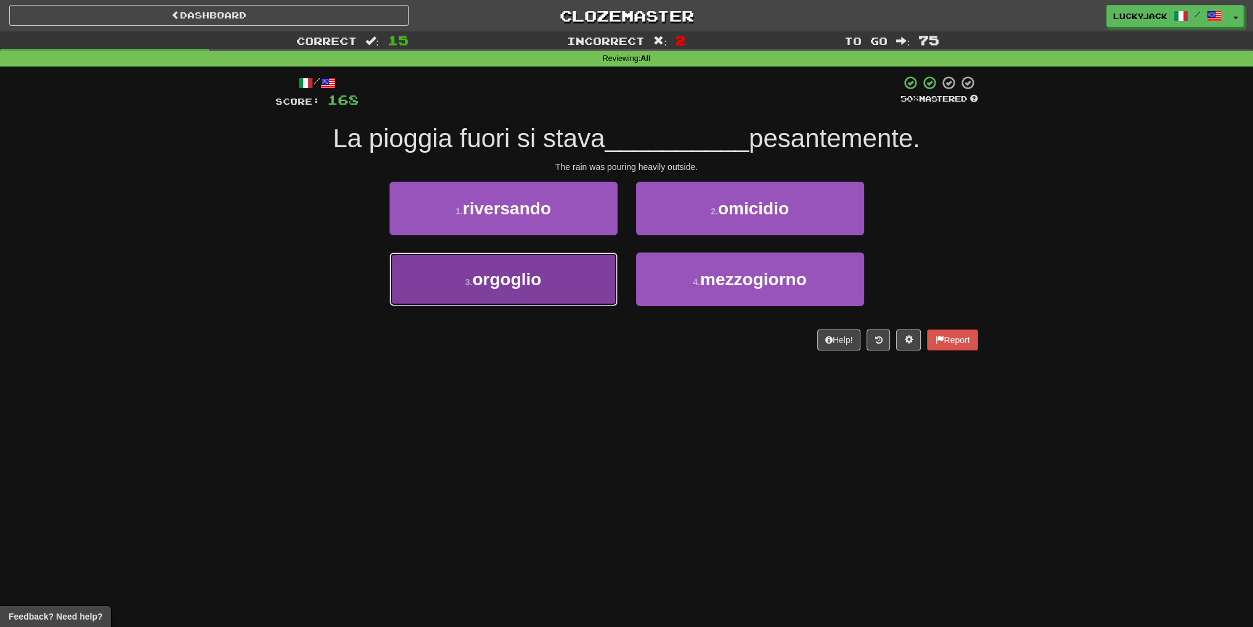
click at [566, 273] on button "3 . orgoglio" at bounding box center [503, 280] width 228 height 54
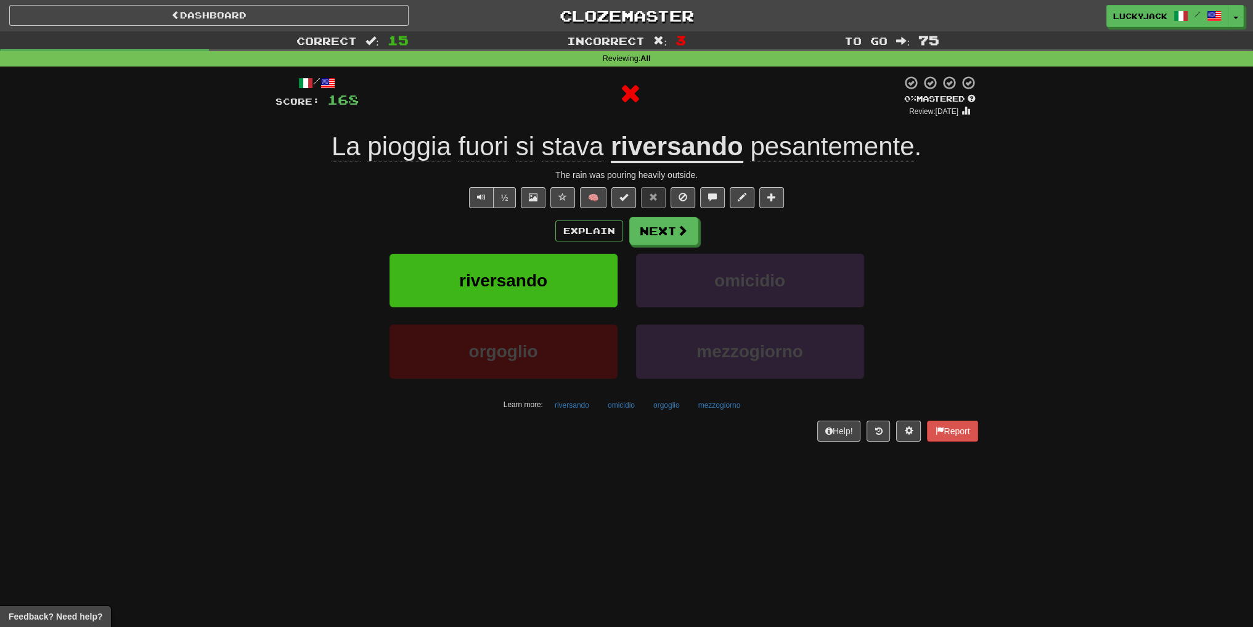
click at [640, 139] on u "riversando" at bounding box center [677, 147] width 132 height 31
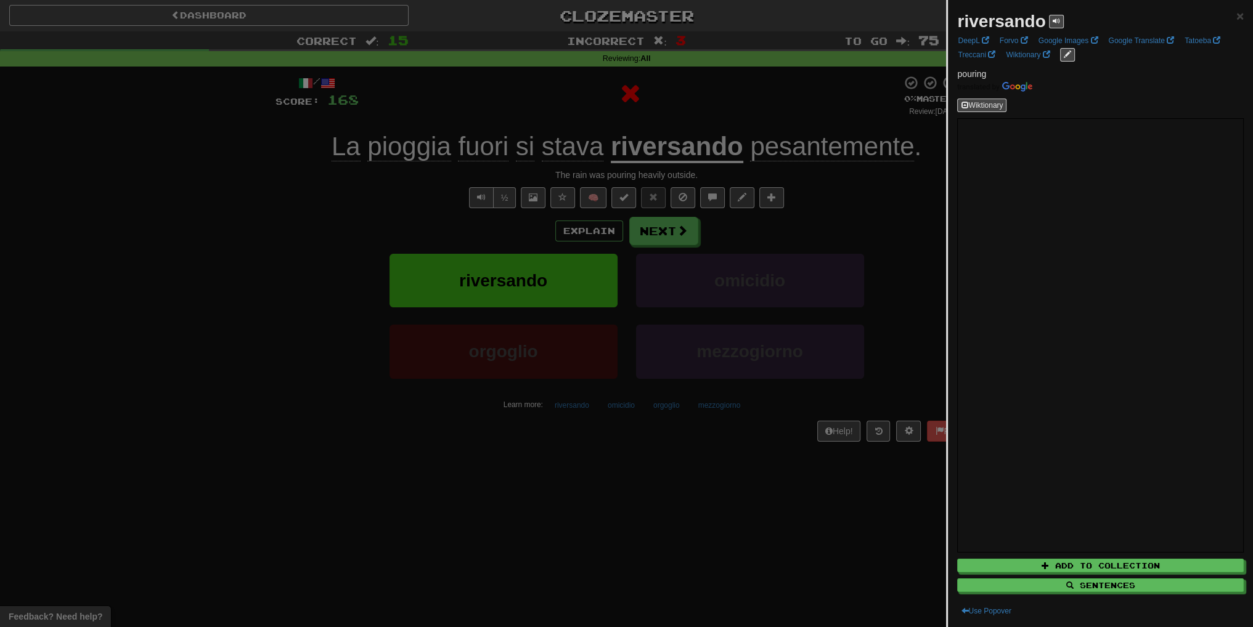
click at [796, 208] on div at bounding box center [626, 313] width 1253 height 627
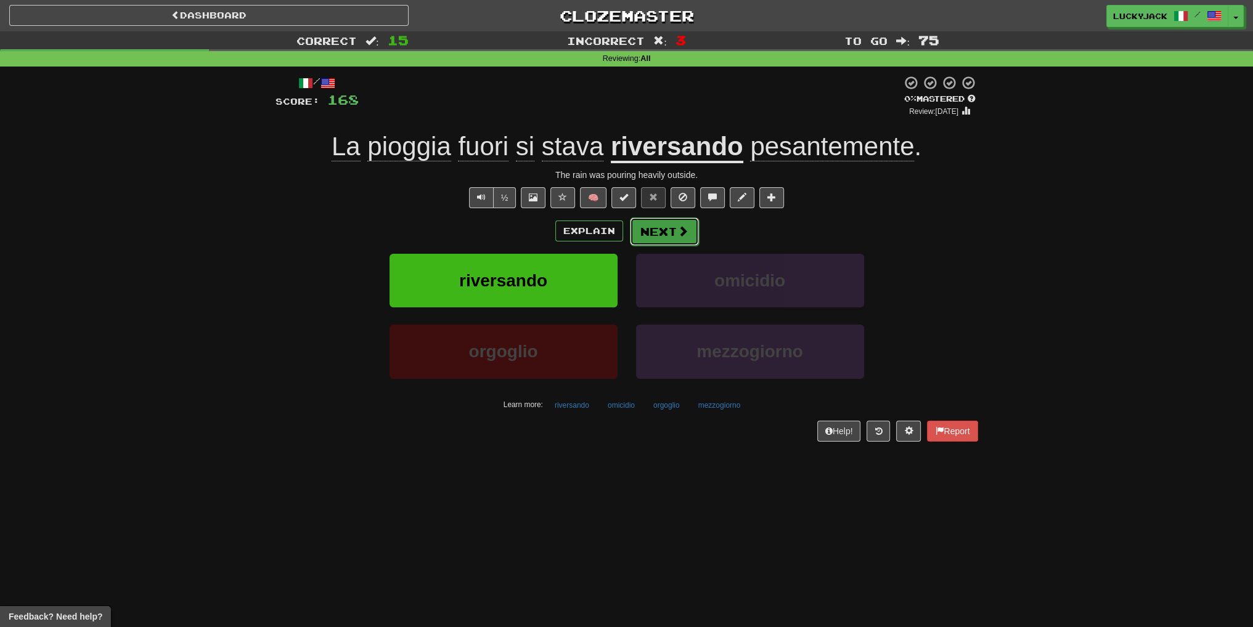
click at [661, 227] on button "Next" at bounding box center [664, 232] width 69 height 28
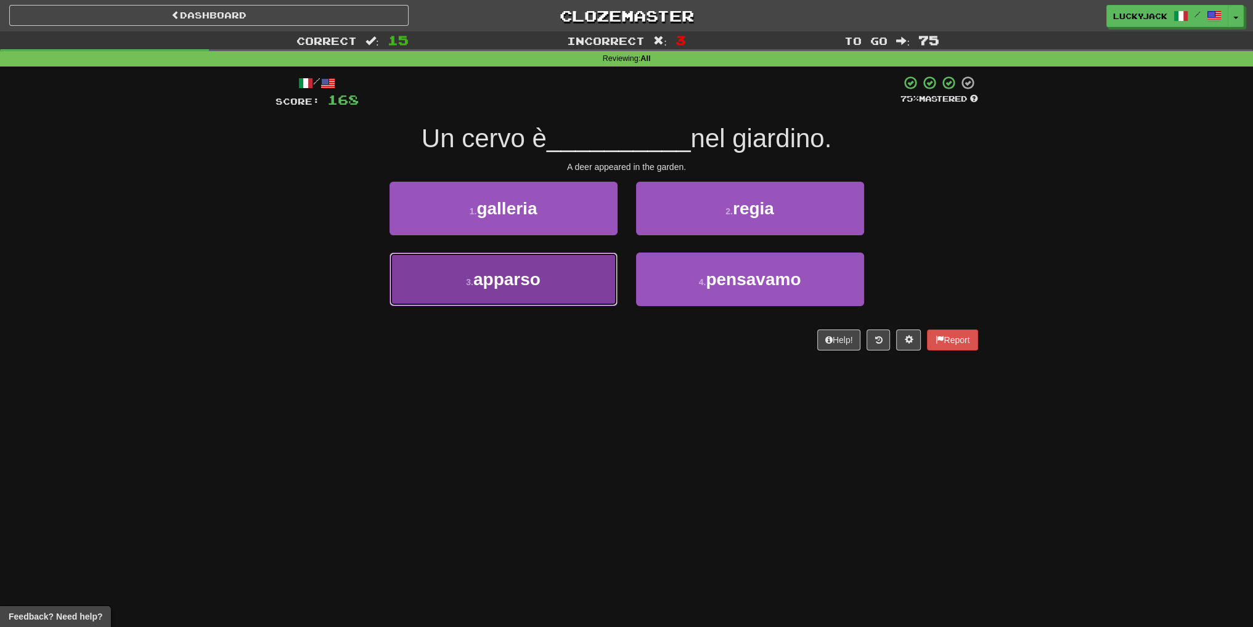
click at [549, 280] on button "3 . apparso" at bounding box center [503, 280] width 228 height 54
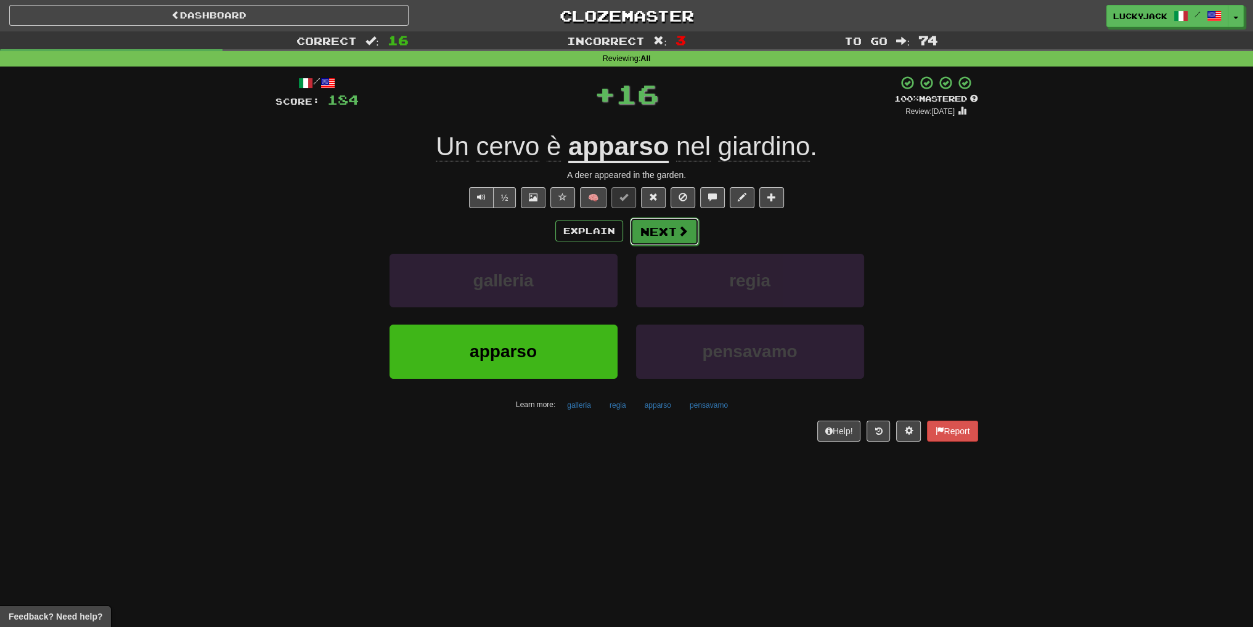
click at [679, 232] on span at bounding box center [682, 231] width 11 height 11
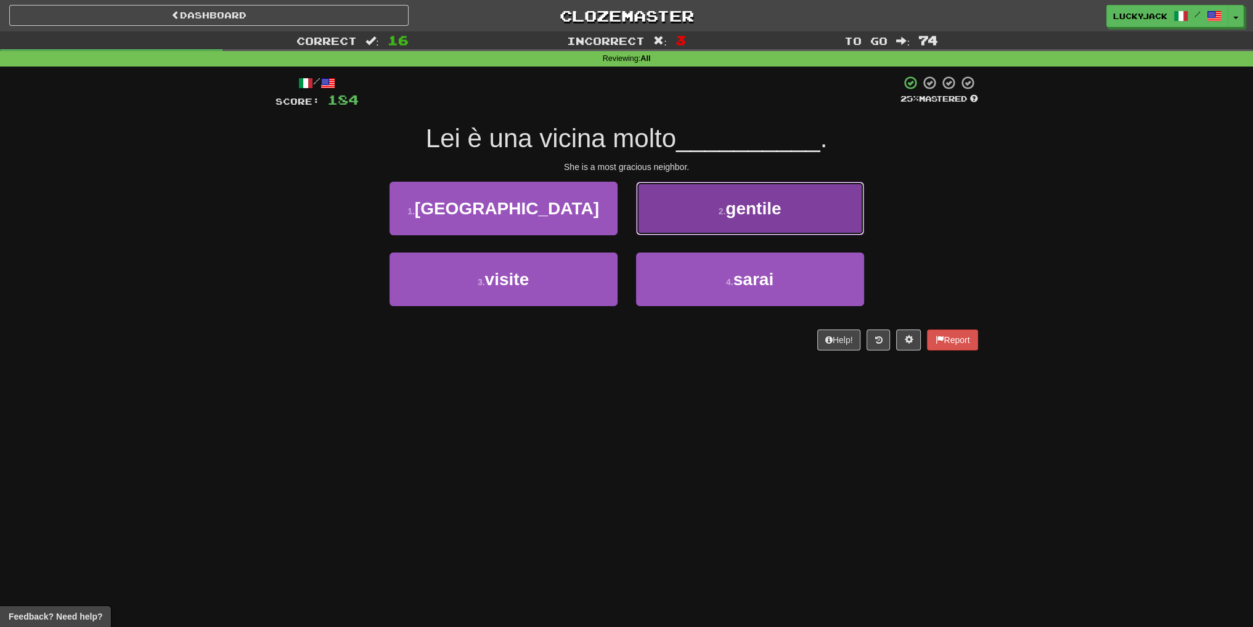
click at [657, 220] on button "2 . gentile" at bounding box center [750, 209] width 228 height 54
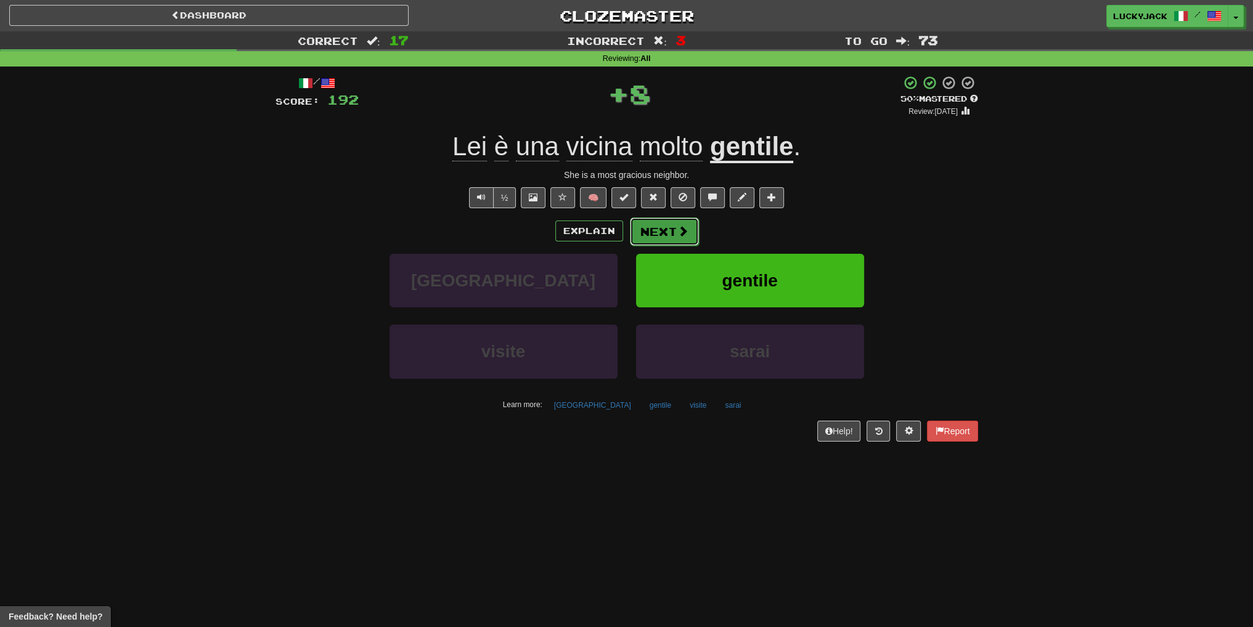
click at [656, 234] on button "Next" at bounding box center [664, 232] width 69 height 28
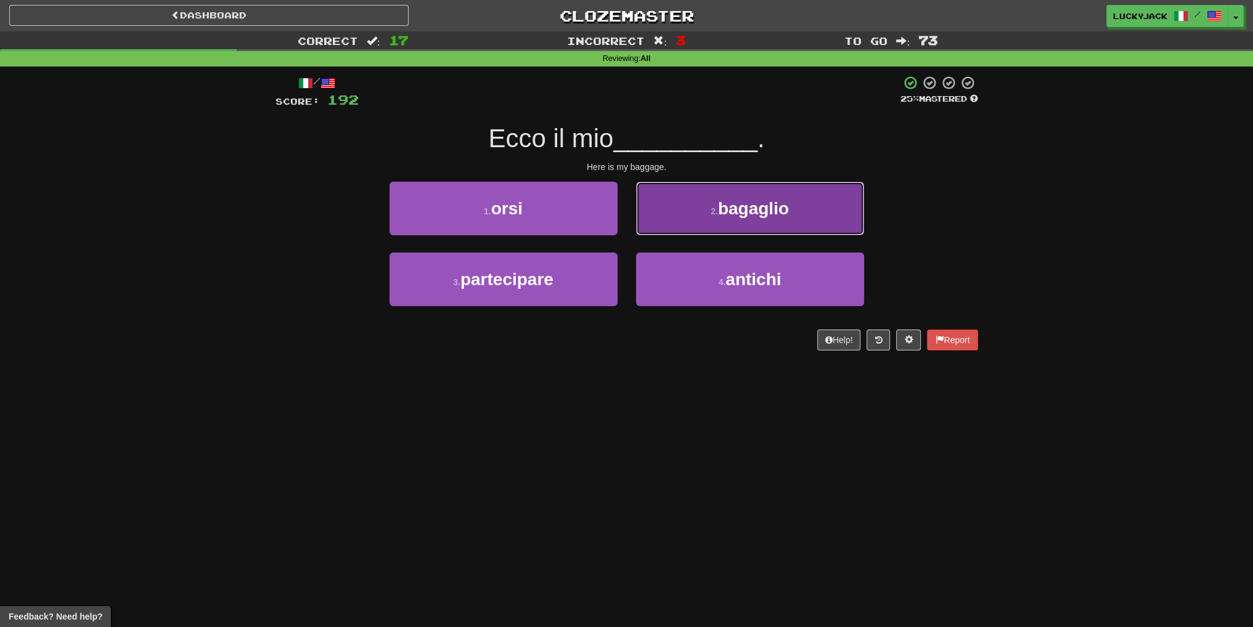
click at [691, 211] on button "2 . bagaglio" at bounding box center [750, 209] width 228 height 54
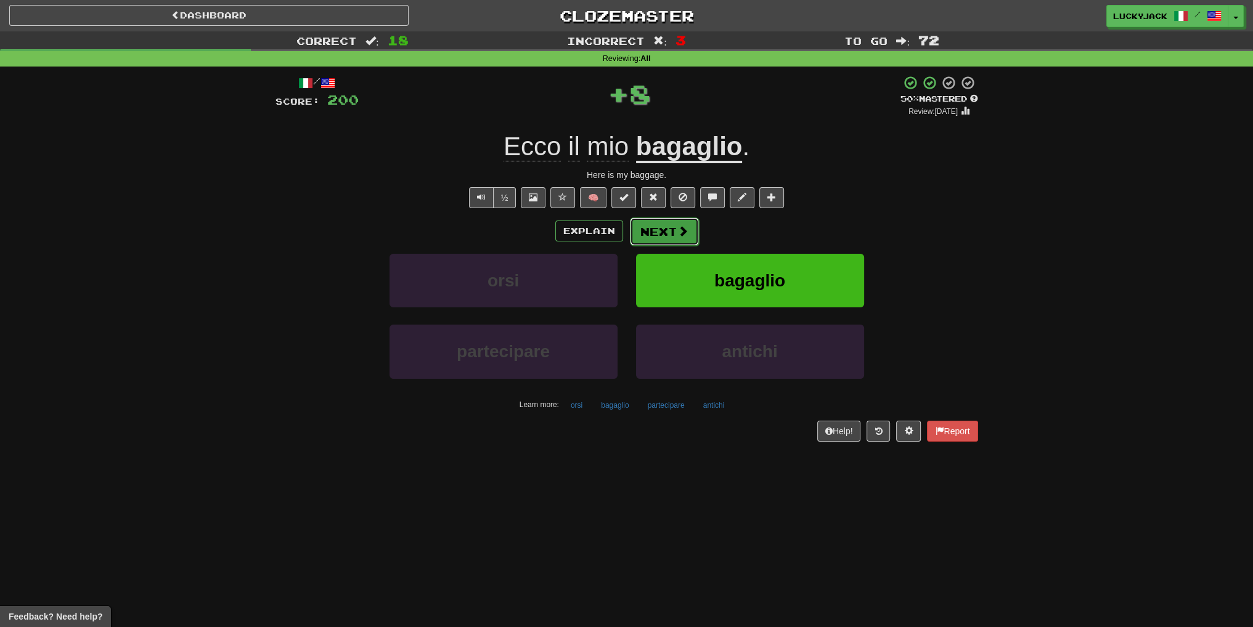
click at [655, 230] on button "Next" at bounding box center [664, 232] width 69 height 28
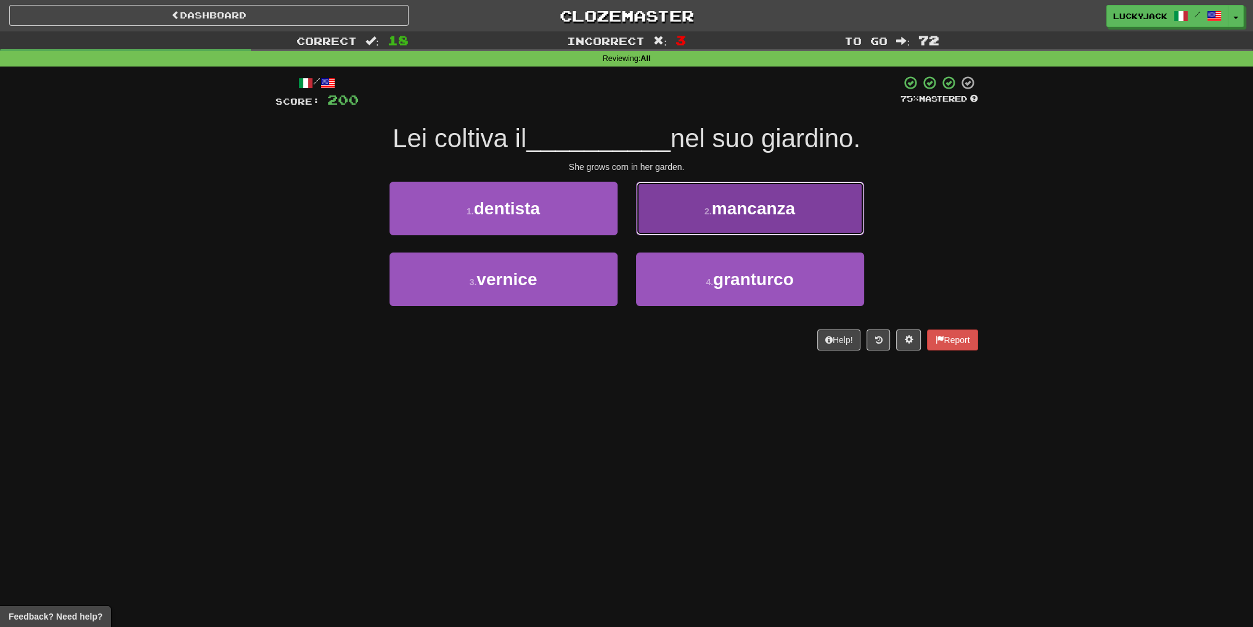
click at [779, 225] on button "2 . mancanza" at bounding box center [750, 209] width 228 height 54
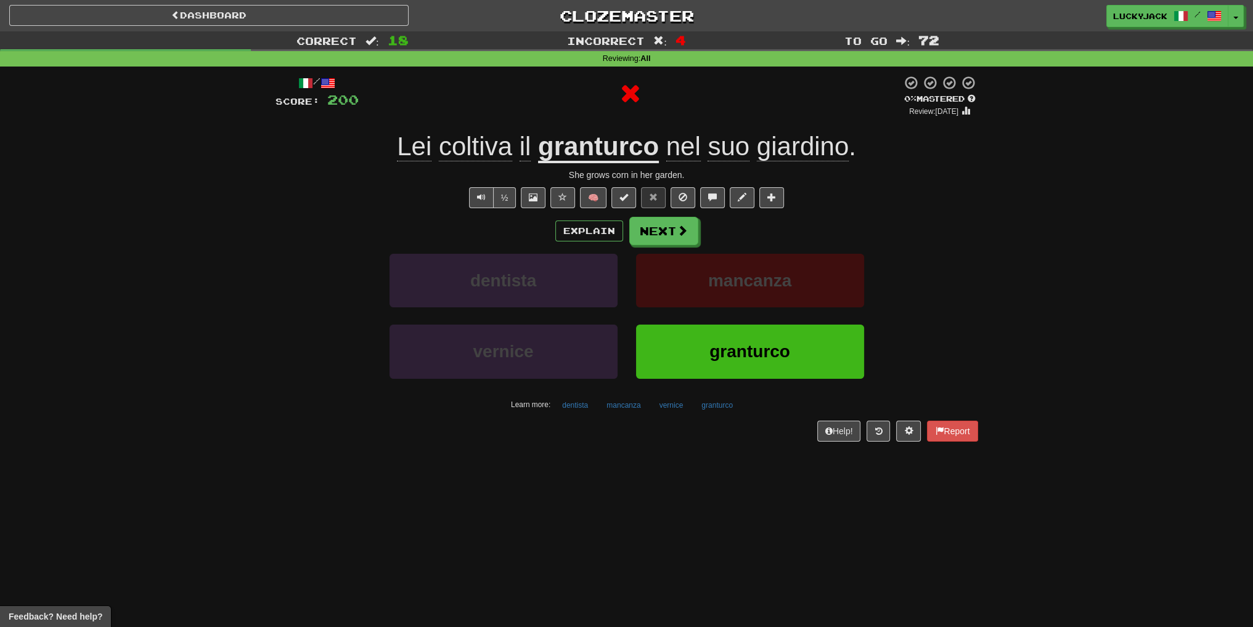
click at [633, 155] on u "granturco" at bounding box center [598, 147] width 121 height 31
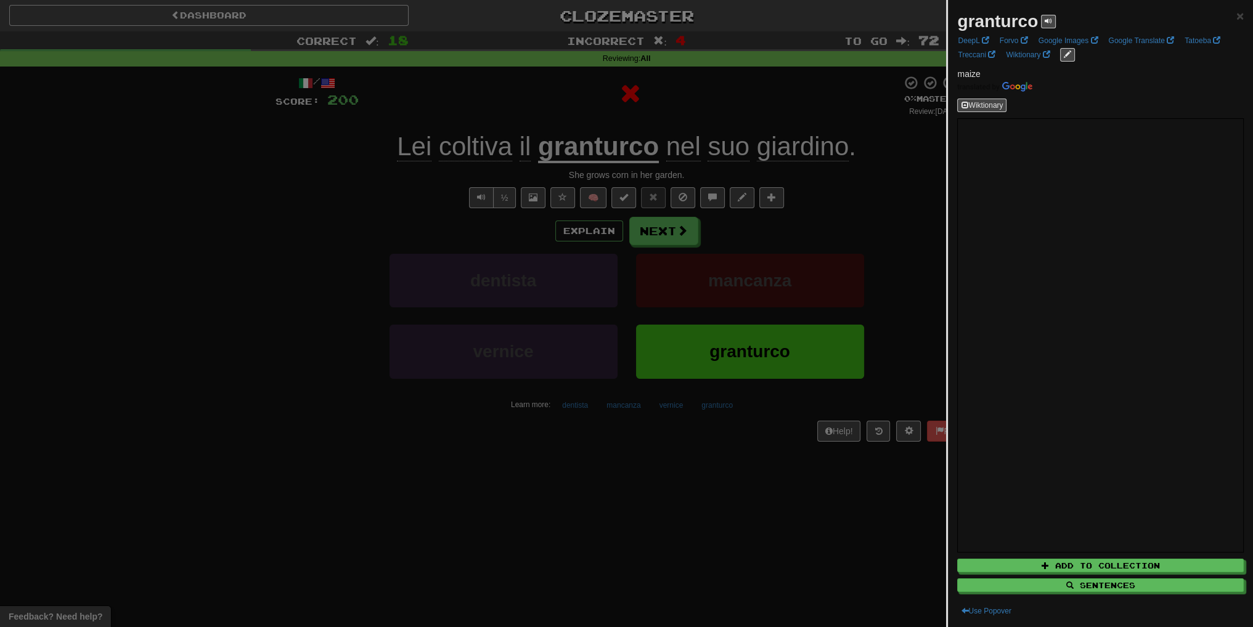
click at [777, 226] on div at bounding box center [626, 313] width 1253 height 627
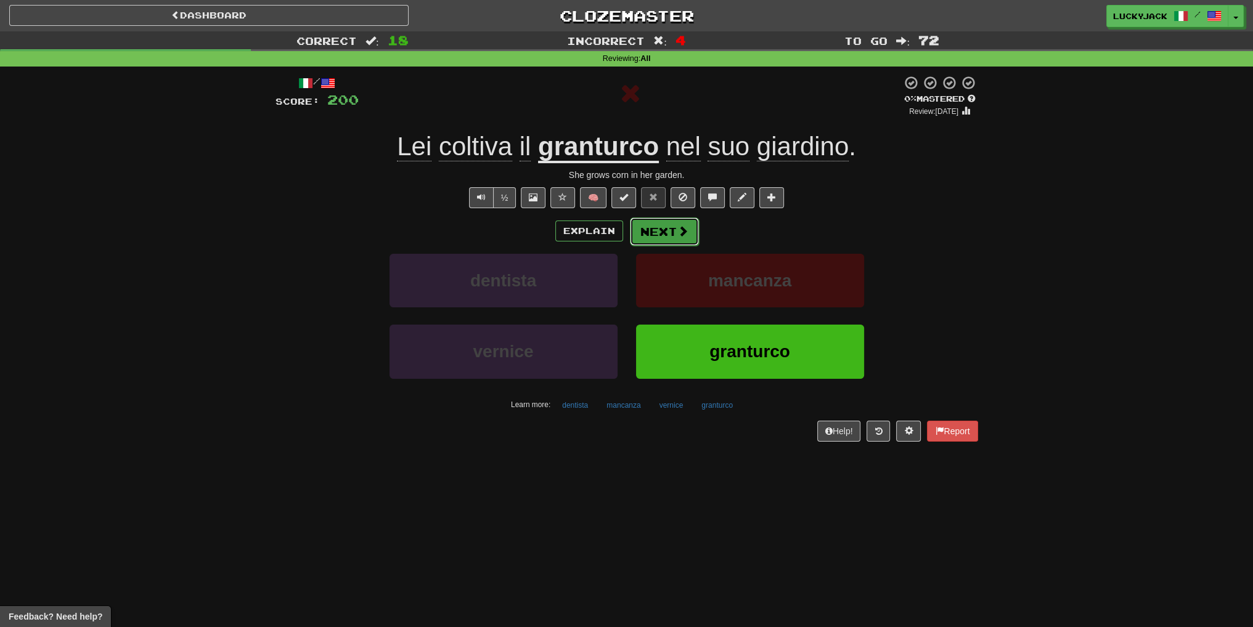
click at [666, 234] on button "Next" at bounding box center [664, 232] width 69 height 28
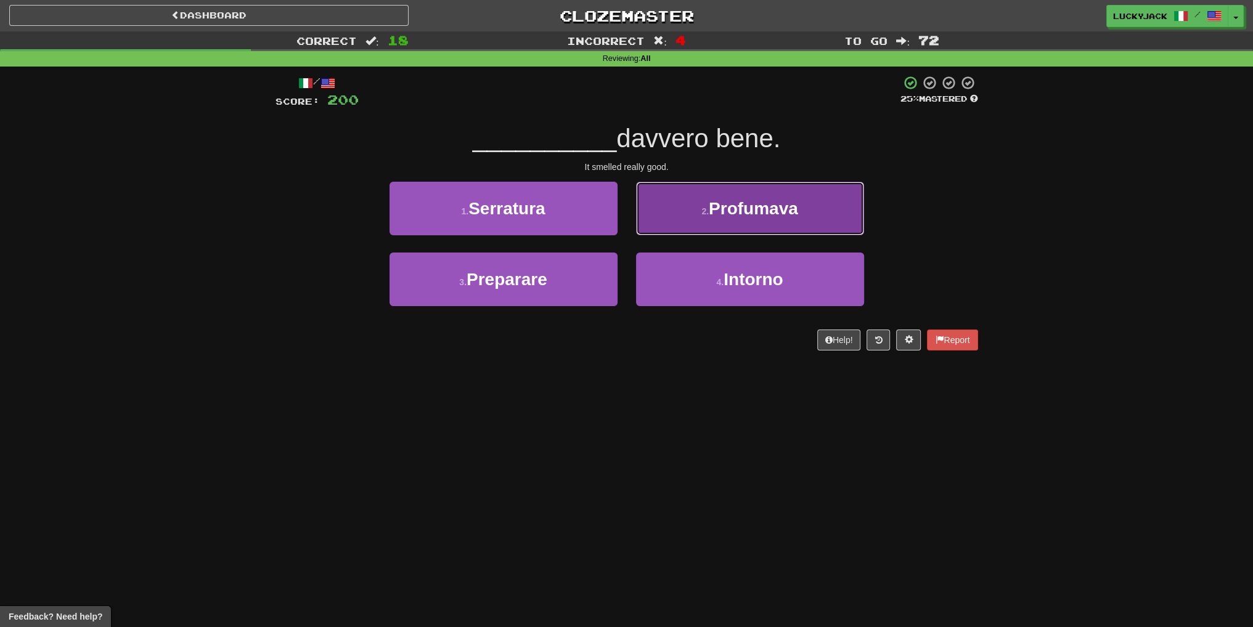
click at [710, 222] on button "2 . Profumava" at bounding box center [750, 209] width 228 height 54
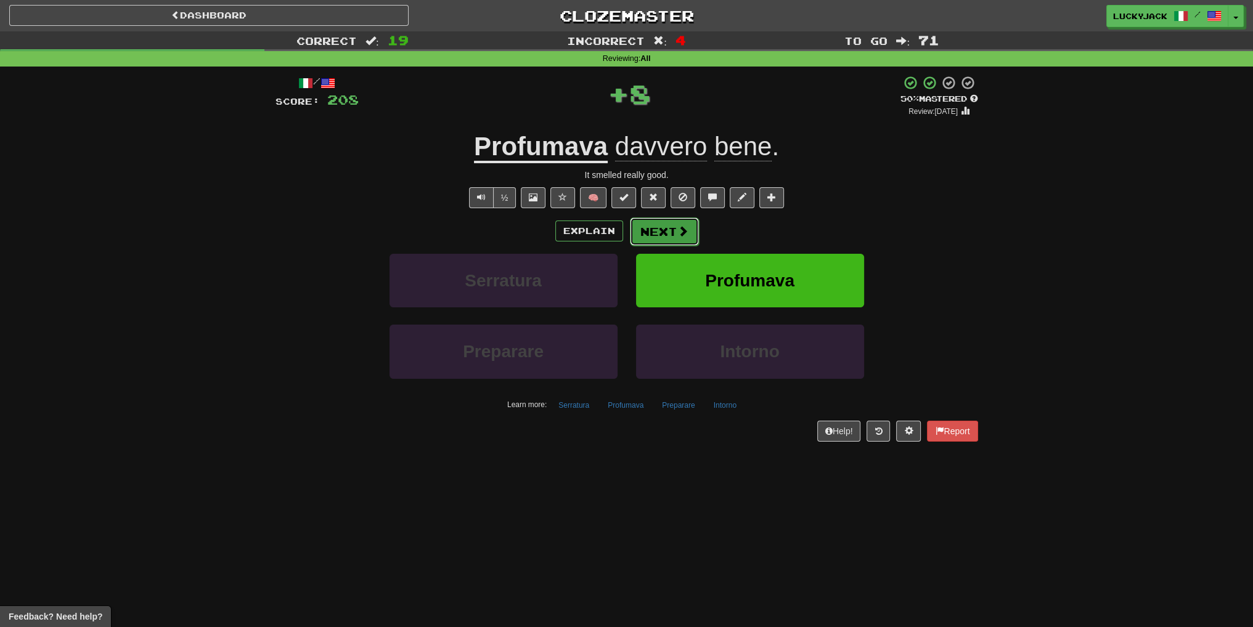
click at [670, 237] on button "Next" at bounding box center [664, 232] width 69 height 28
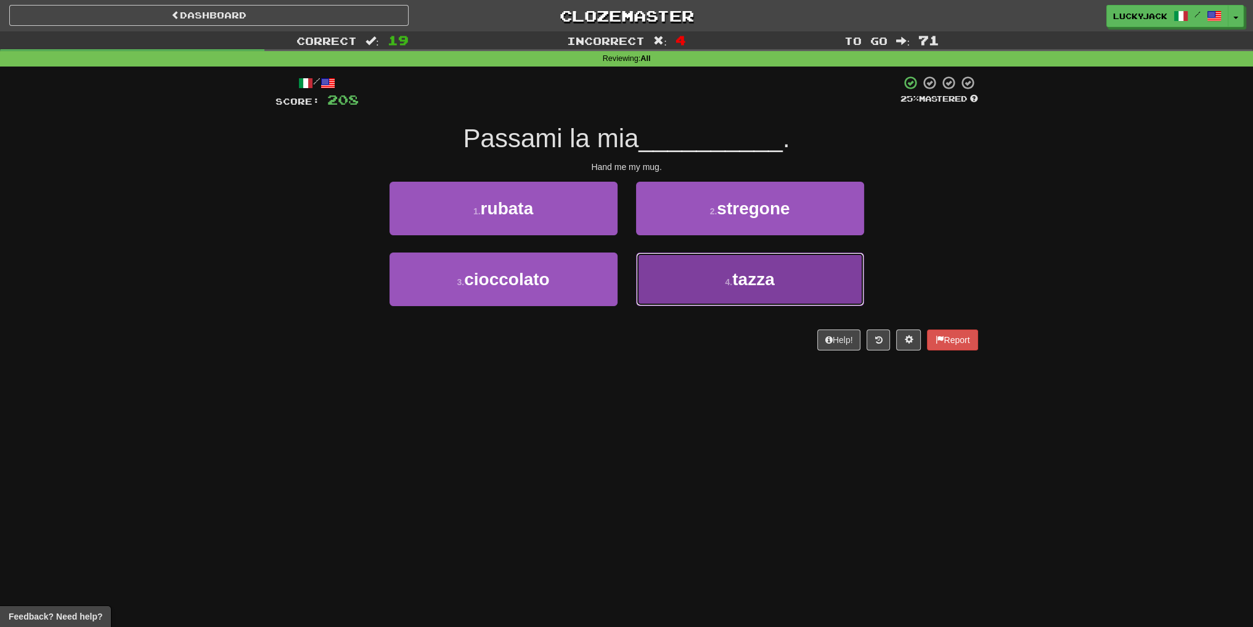
click at [689, 280] on button "4 . tazza" at bounding box center [750, 280] width 228 height 54
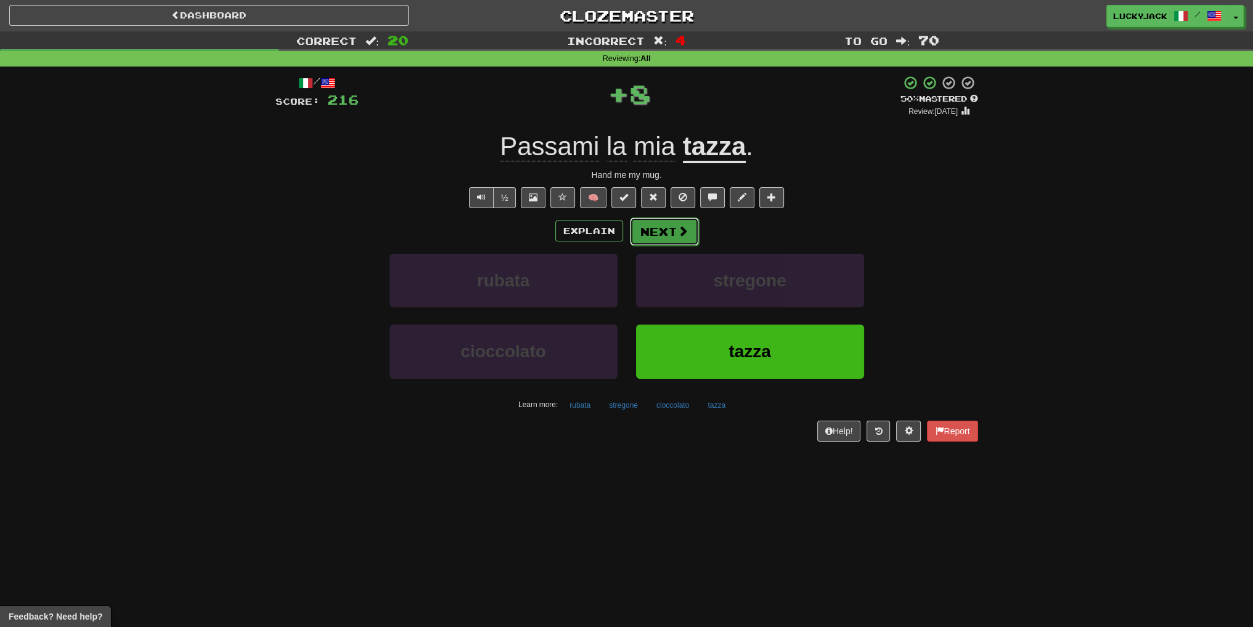
click at [673, 230] on button "Next" at bounding box center [664, 232] width 69 height 28
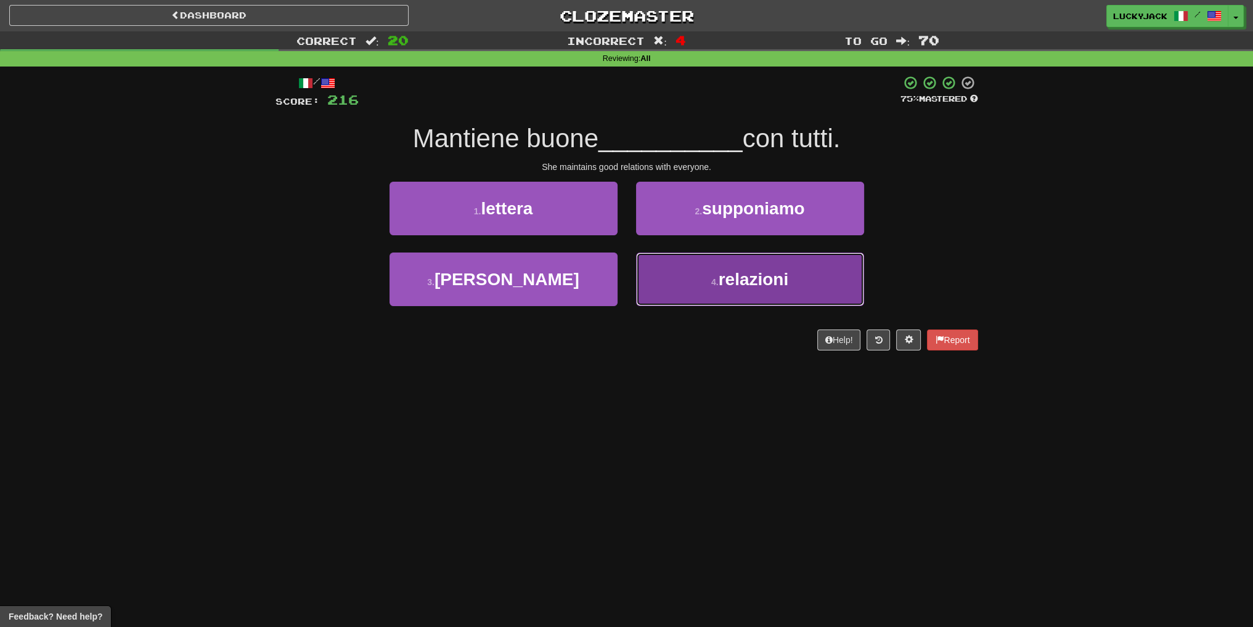
click at [706, 278] on button "4 . relazioni" at bounding box center [750, 280] width 228 height 54
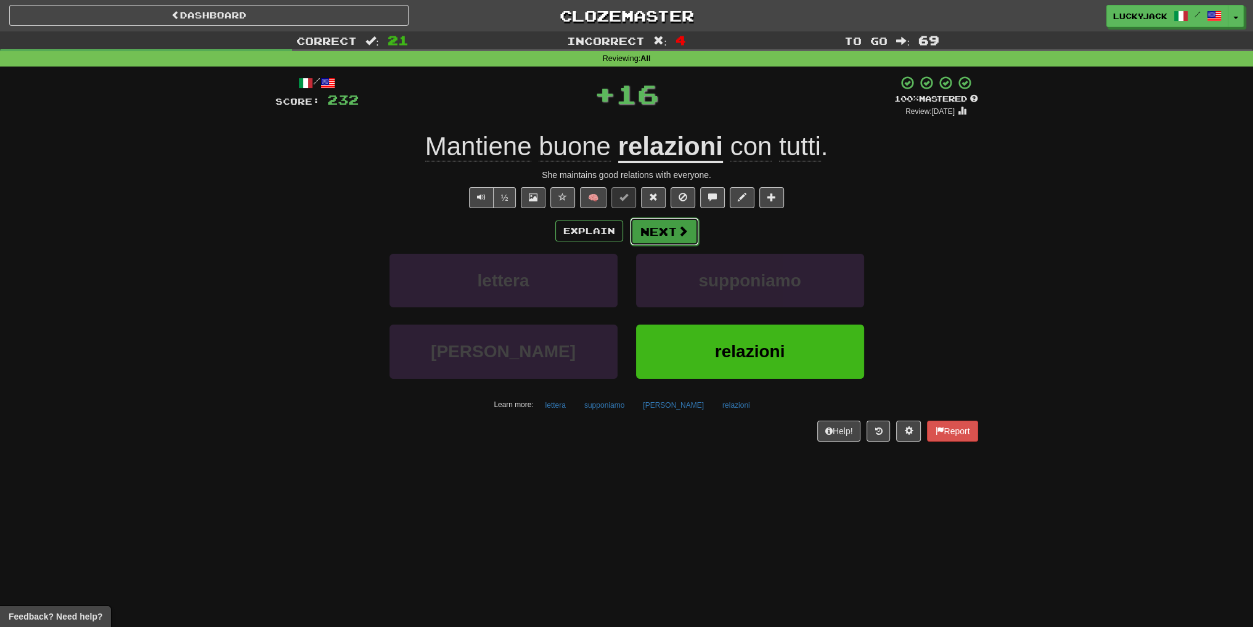
click at [684, 235] on span at bounding box center [682, 231] width 11 height 11
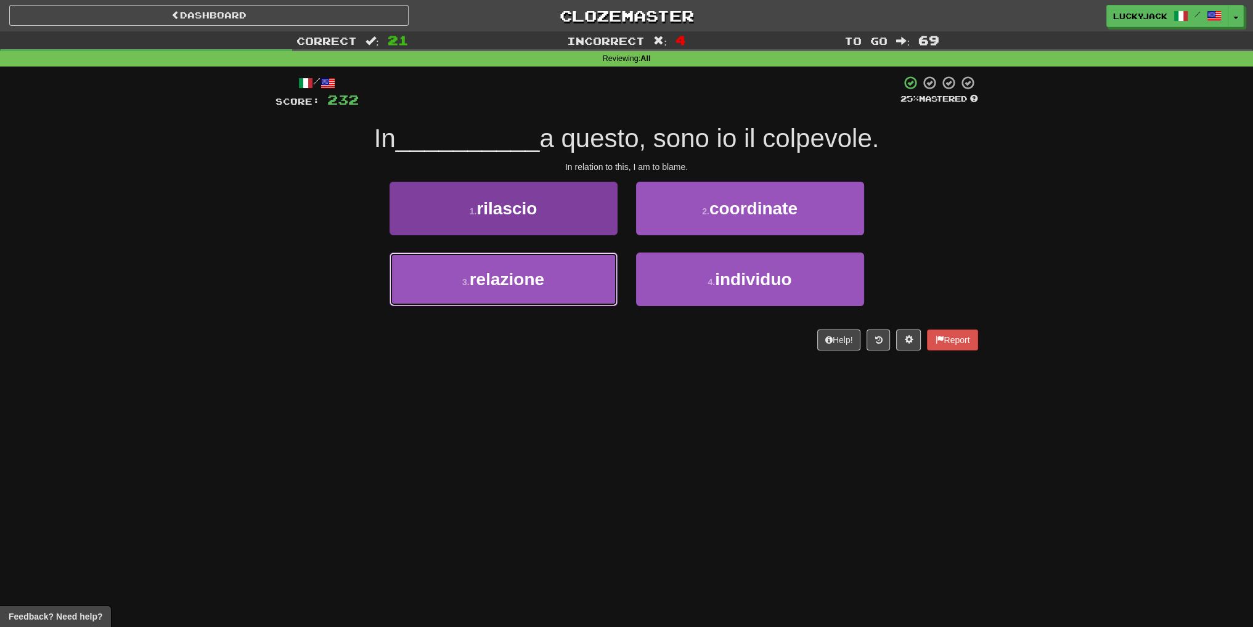
click at [568, 269] on button "3 . relazione" at bounding box center [503, 280] width 228 height 54
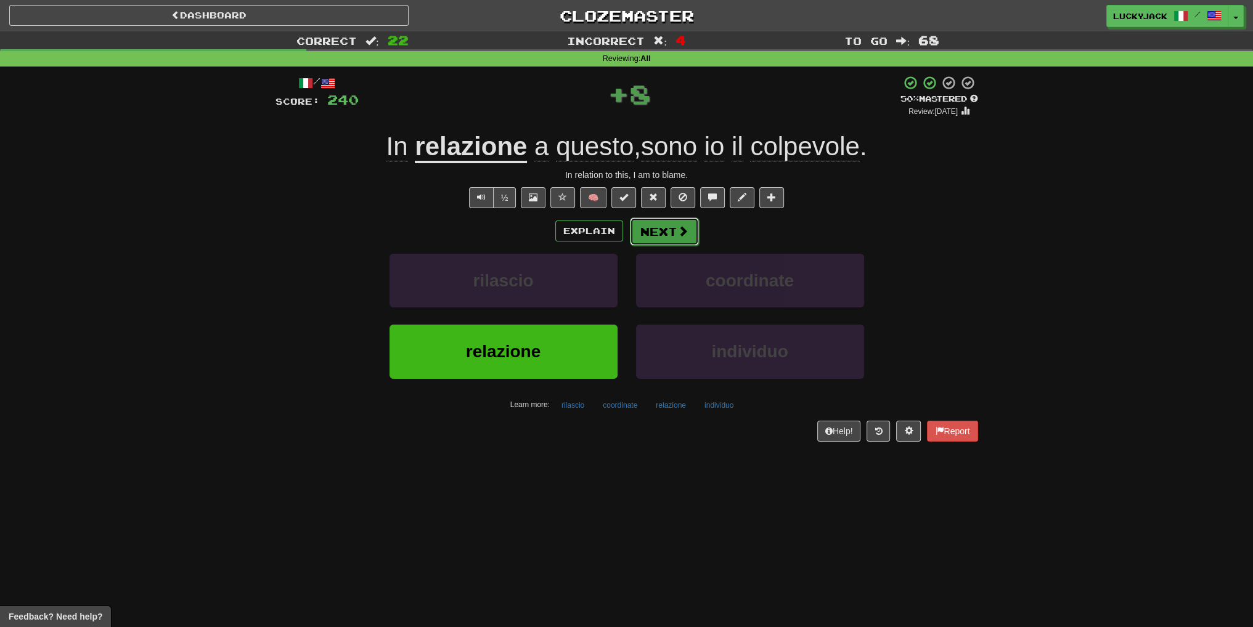
click at [679, 237] on span at bounding box center [682, 231] width 11 height 11
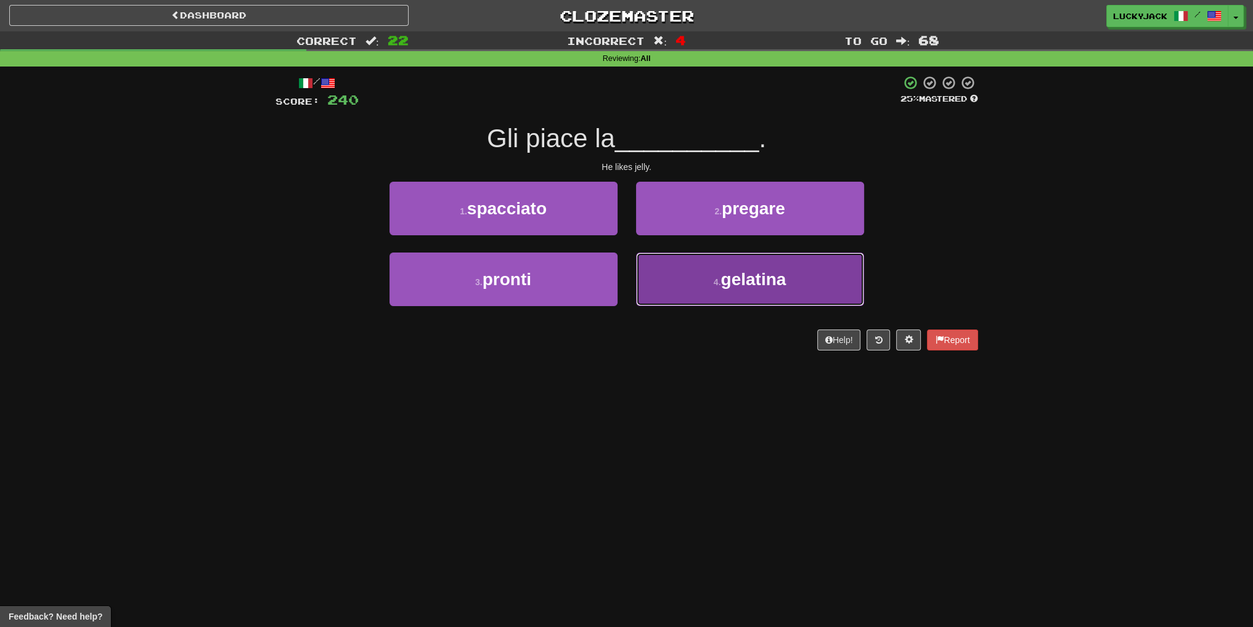
click at [681, 282] on button "4 . gelatina" at bounding box center [750, 280] width 228 height 54
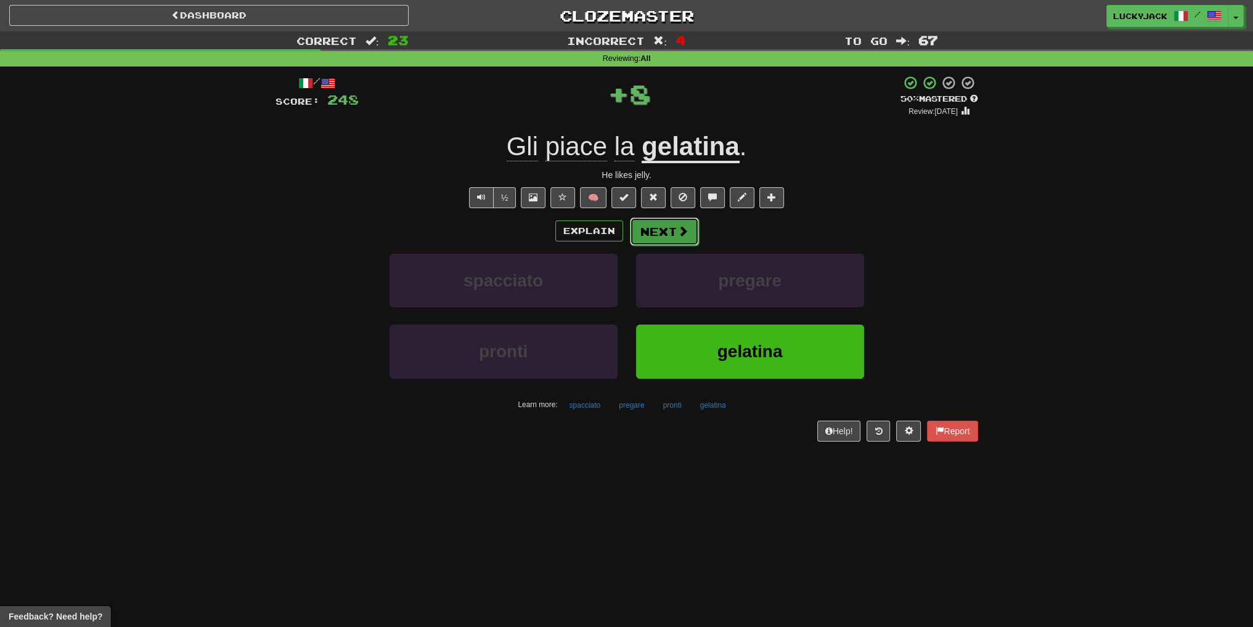
click at [671, 226] on button "Next" at bounding box center [664, 232] width 69 height 28
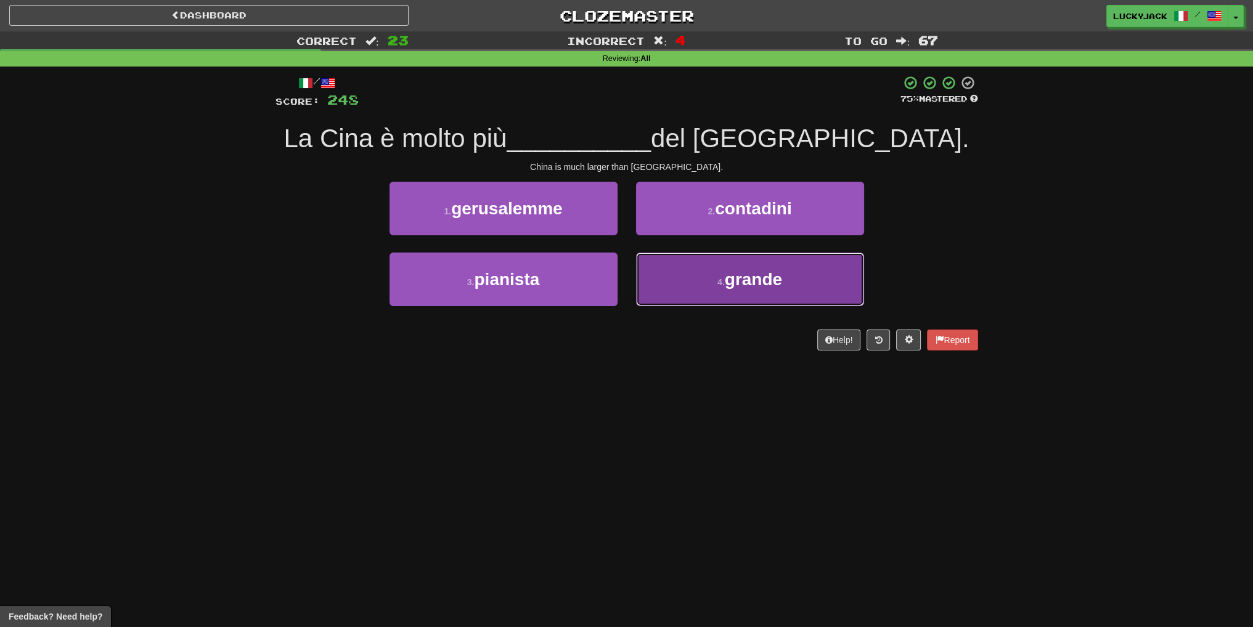
click at [669, 286] on button "4 . grande" at bounding box center [750, 280] width 228 height 54
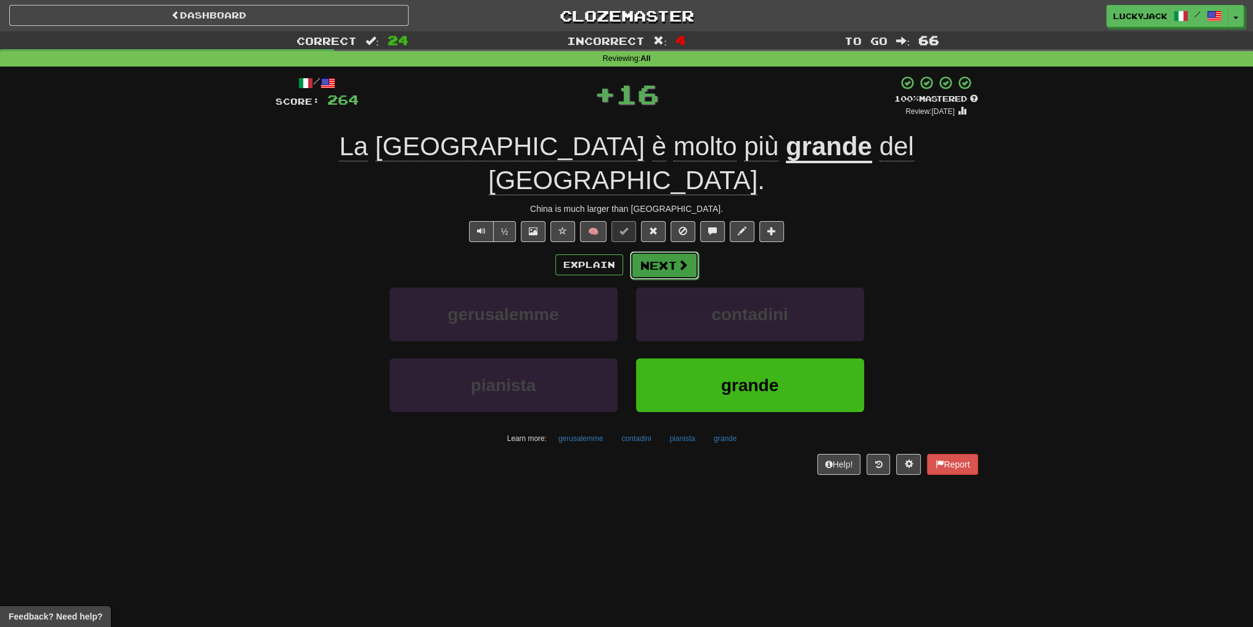
click at [668, 251] on button "Next" at bounding box center [664, 265] width 69 height 28
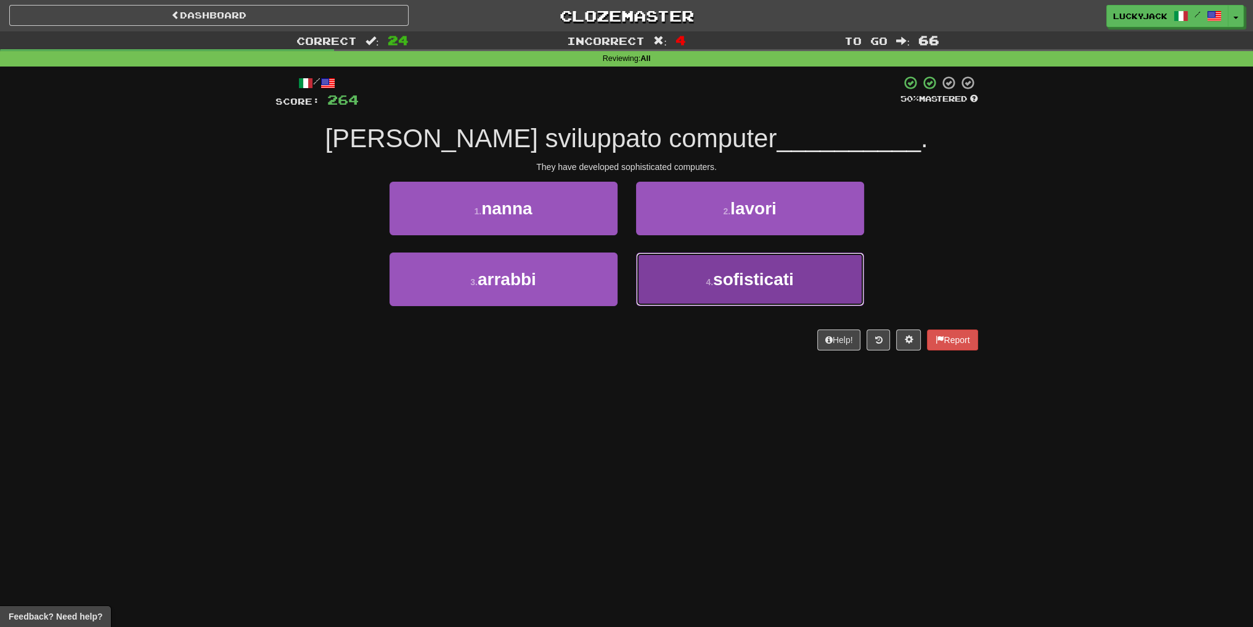
click at [698, 277] on button "4 . sofisticati" at bounding box center [750, 280] width 228 height 54
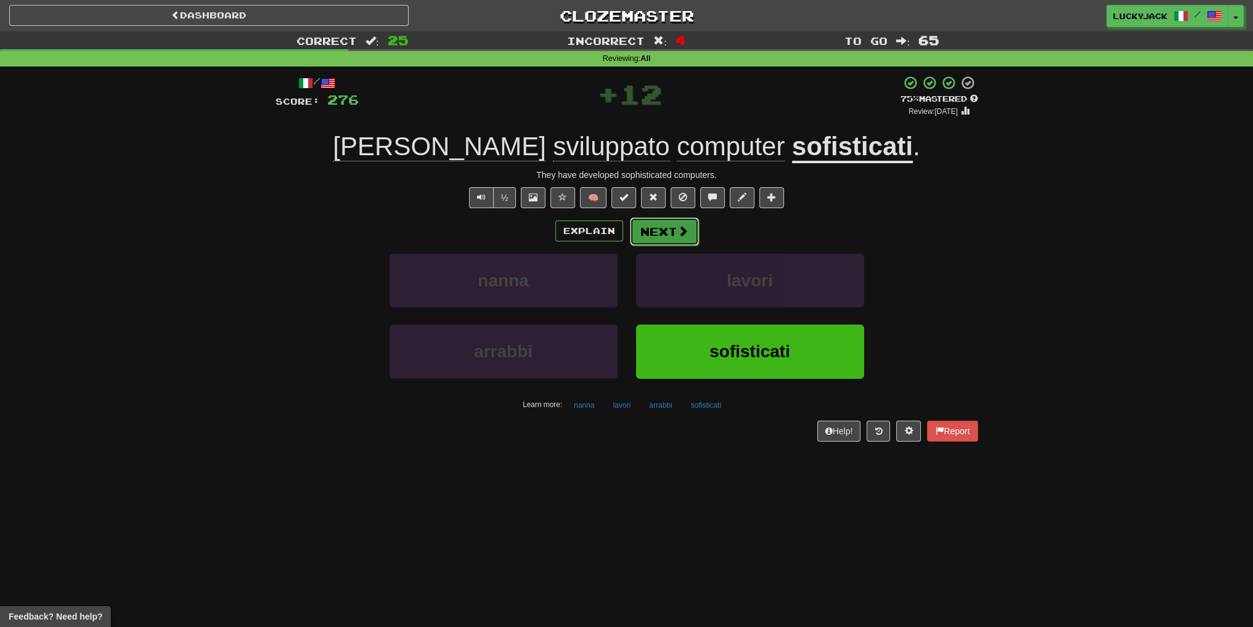
click at [630, 238] on button "Next" at bounding box center [664, 232] width 69 height 28
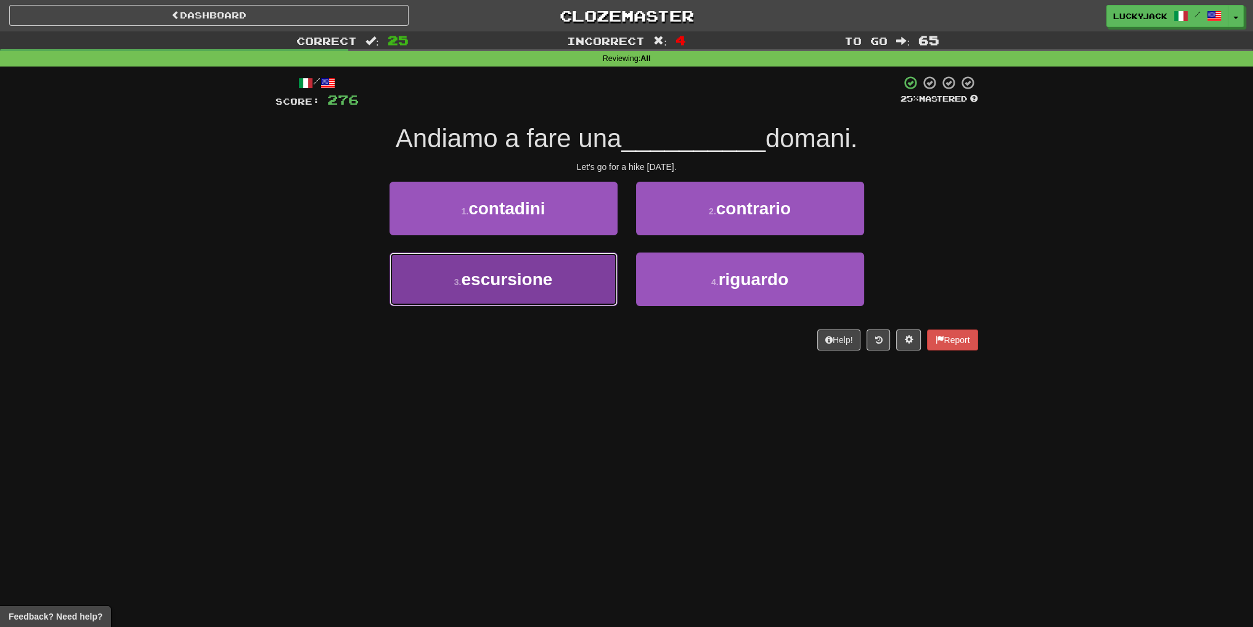
click at [585, 298] on button "3 . escursione" at bounding box center [503, 280] width 228 height 54
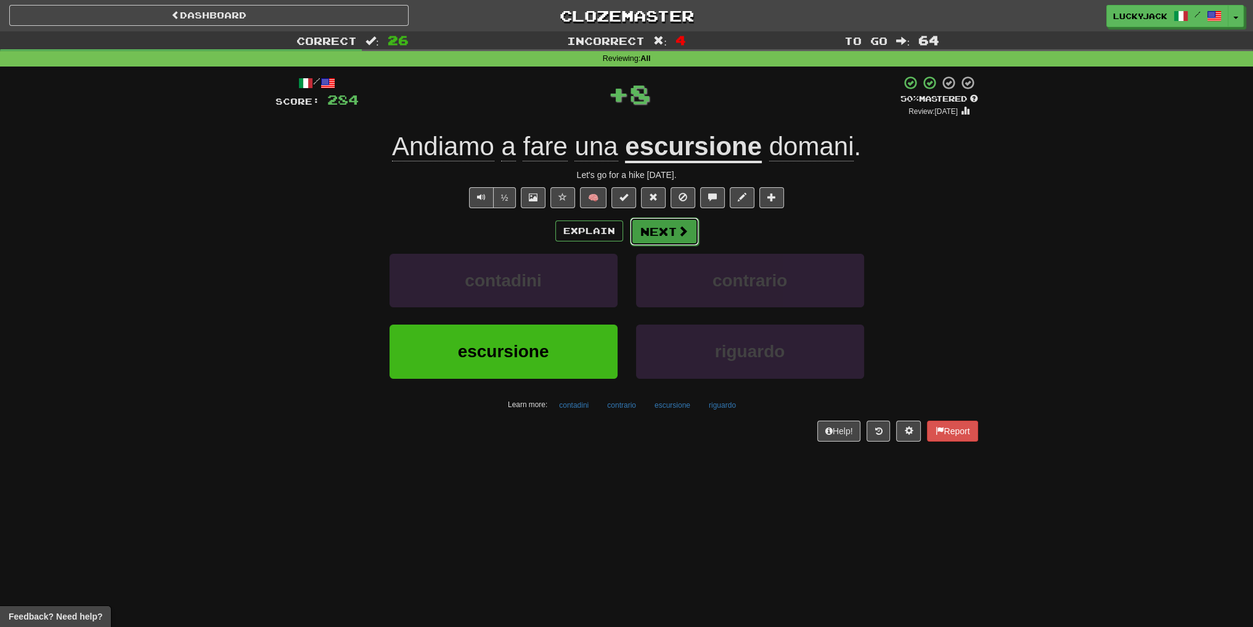
click at [667, 240] on button "Next" at bounding box center [664, 232] width 69 height 28
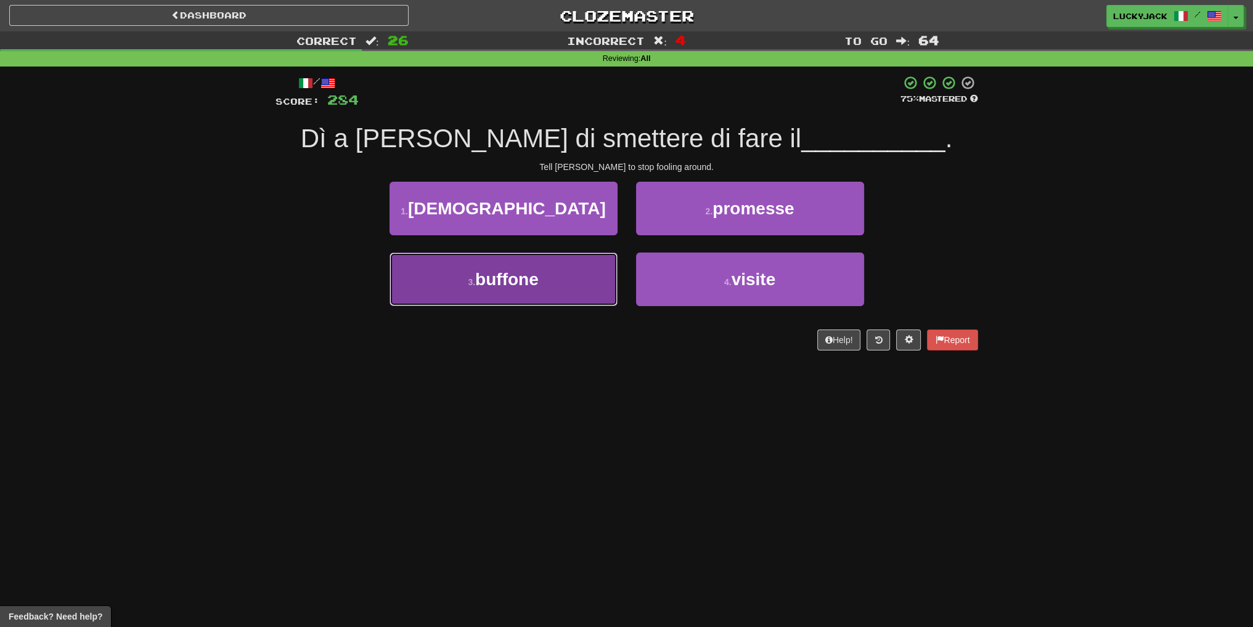
click at [587, 285] on button "3 . buffone" at bounding box center [503, 280] width 228 height 54
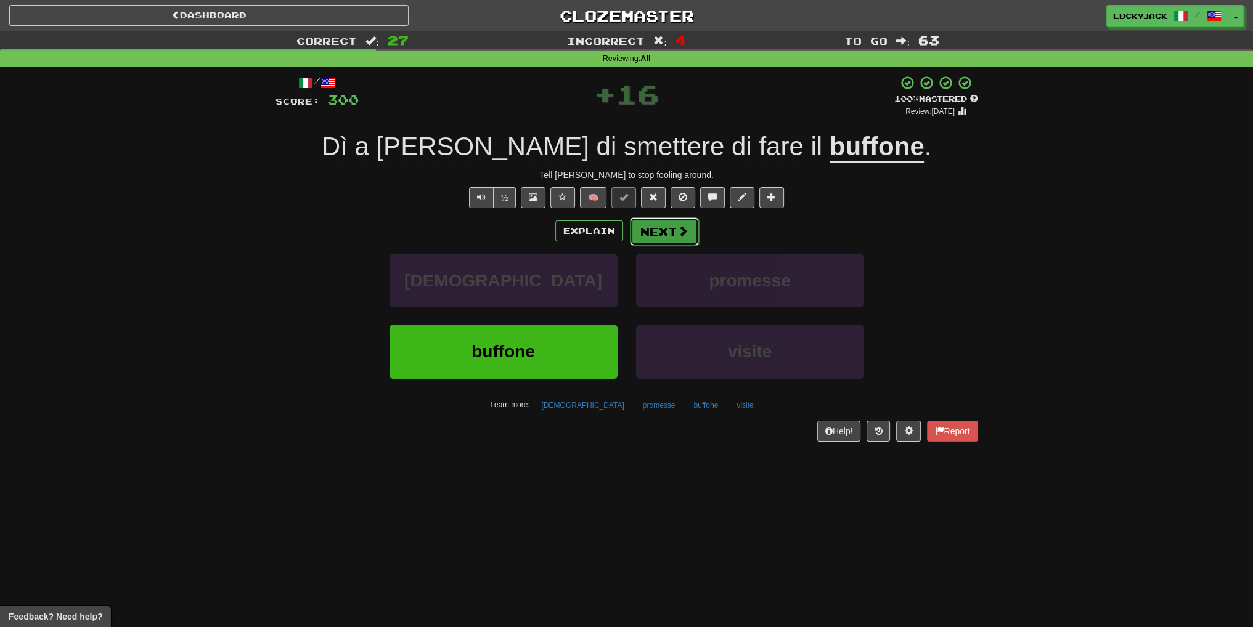
click at [656, 226] on button "Next" at bounding box center [664, 232] width 69 height 28
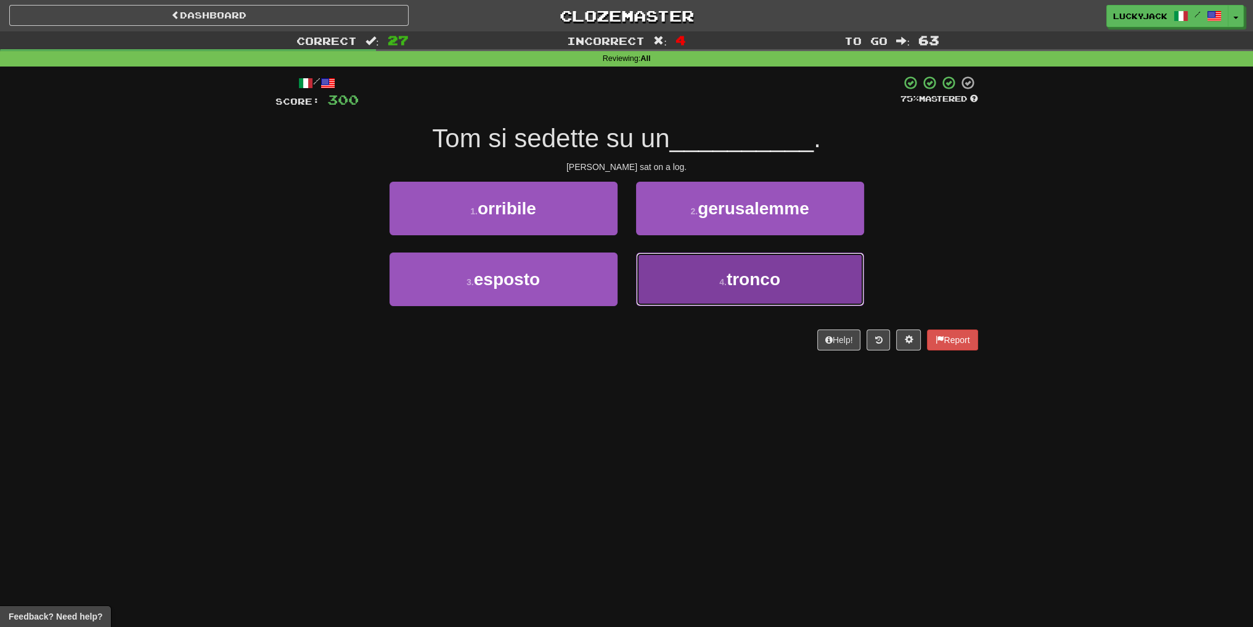
click at [734, 293] on button "4 . tronco" at bounding box center [750, 280] width 228 height 54
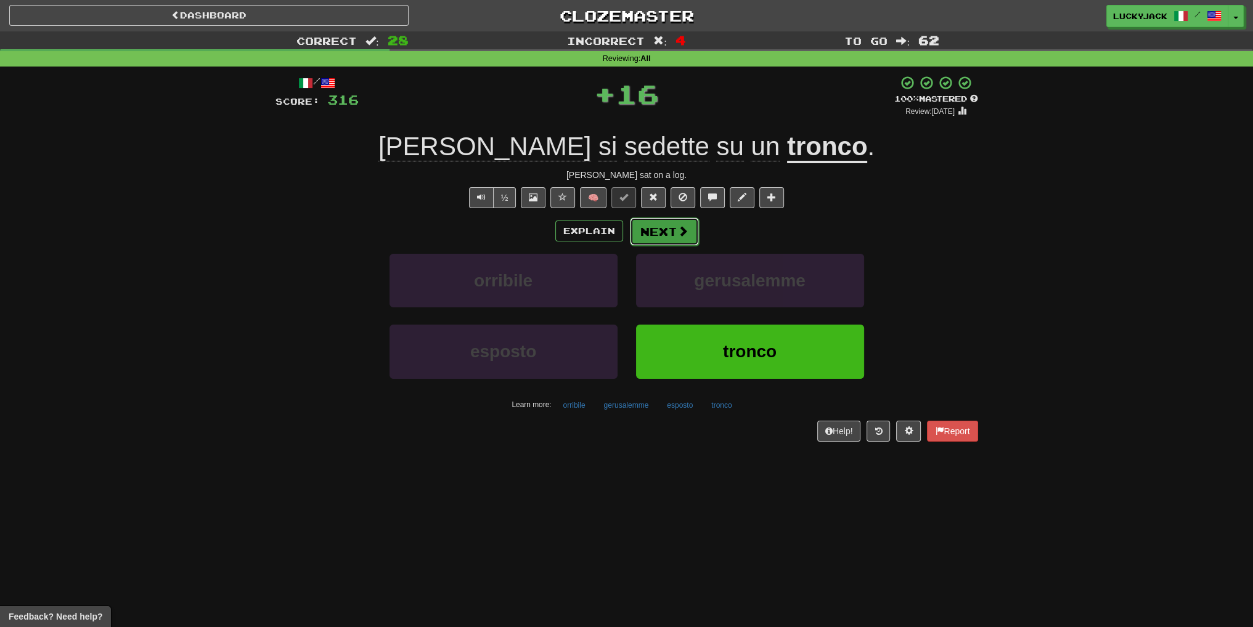
click at [662, 239] on button "Next" at bounding box center [664, 232] width 69 height 28
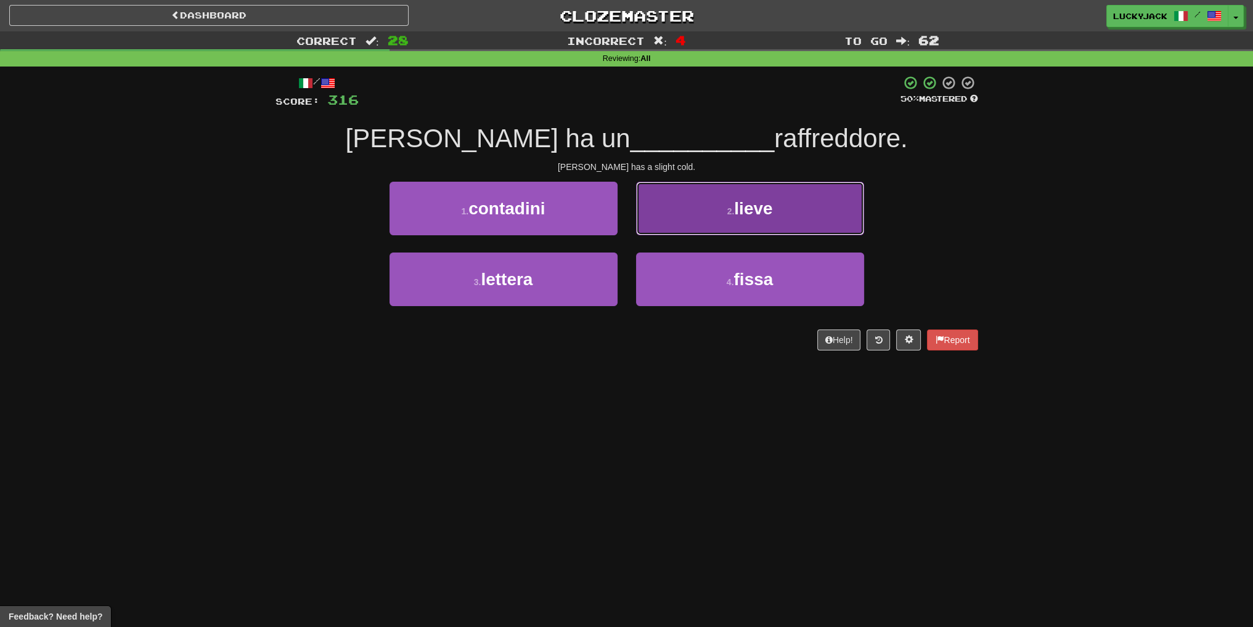
click at [712, 211] on button "2 . lieve" at bounding box center [750, 209] width 228 height 54
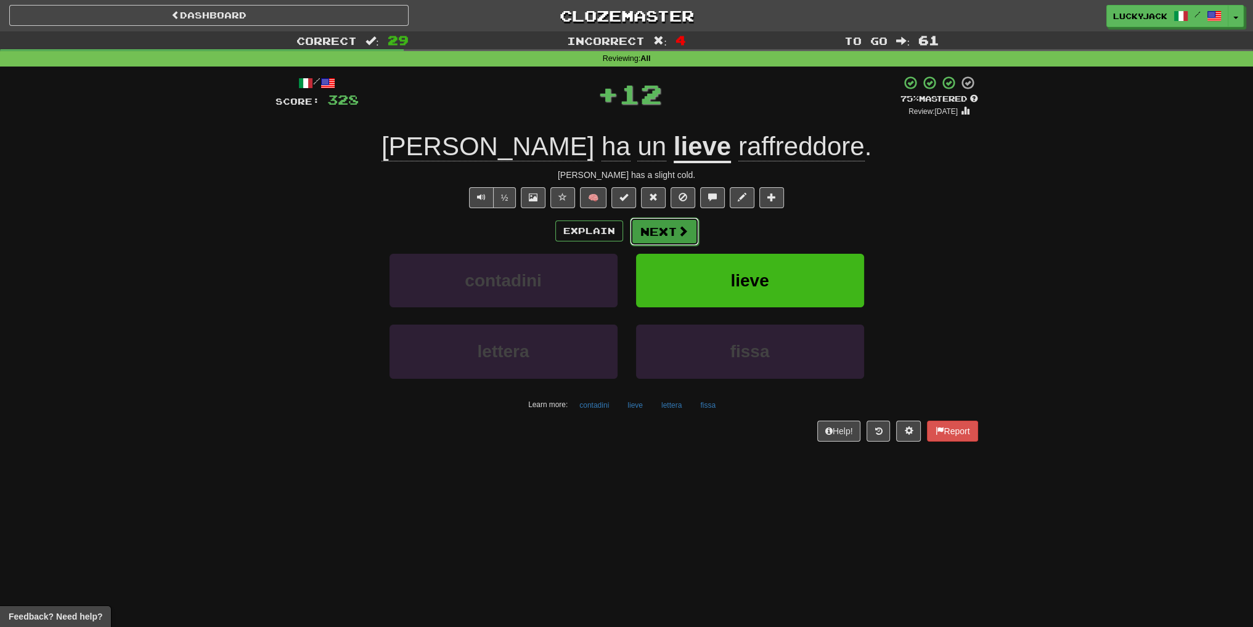
click at [666, 235] on button "Next" at bounding box center [664, 232] width 69 height 28
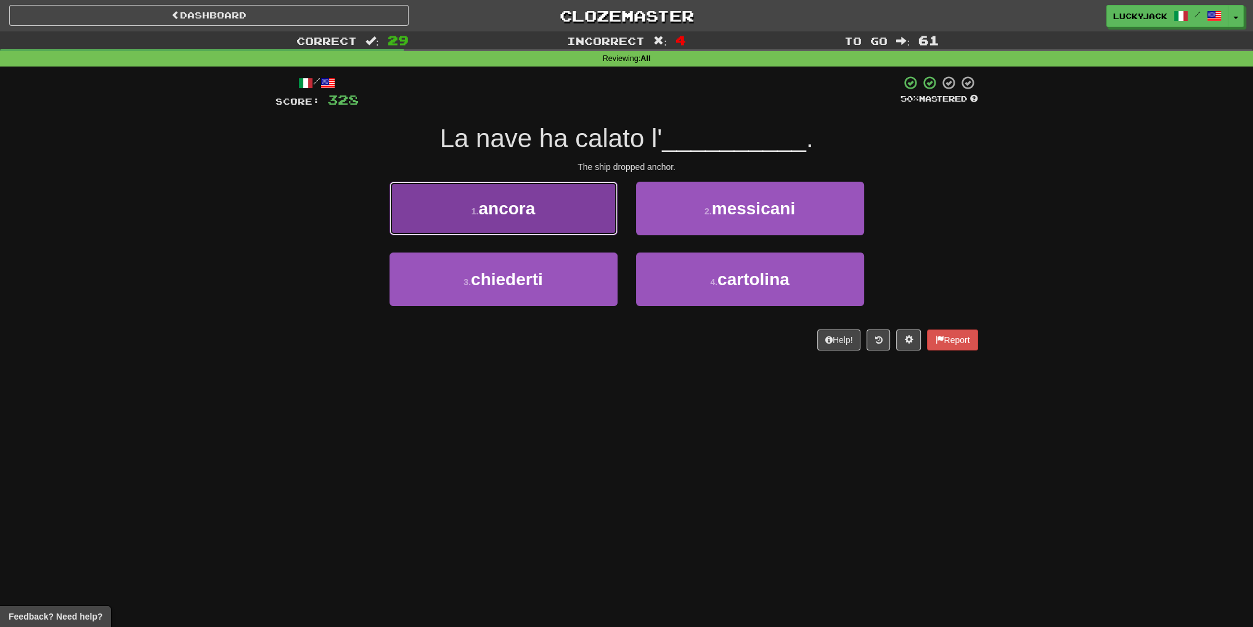
click at [560, 208] on button "1 . ancora" at bounding box center [503, 209] width 228 height 54
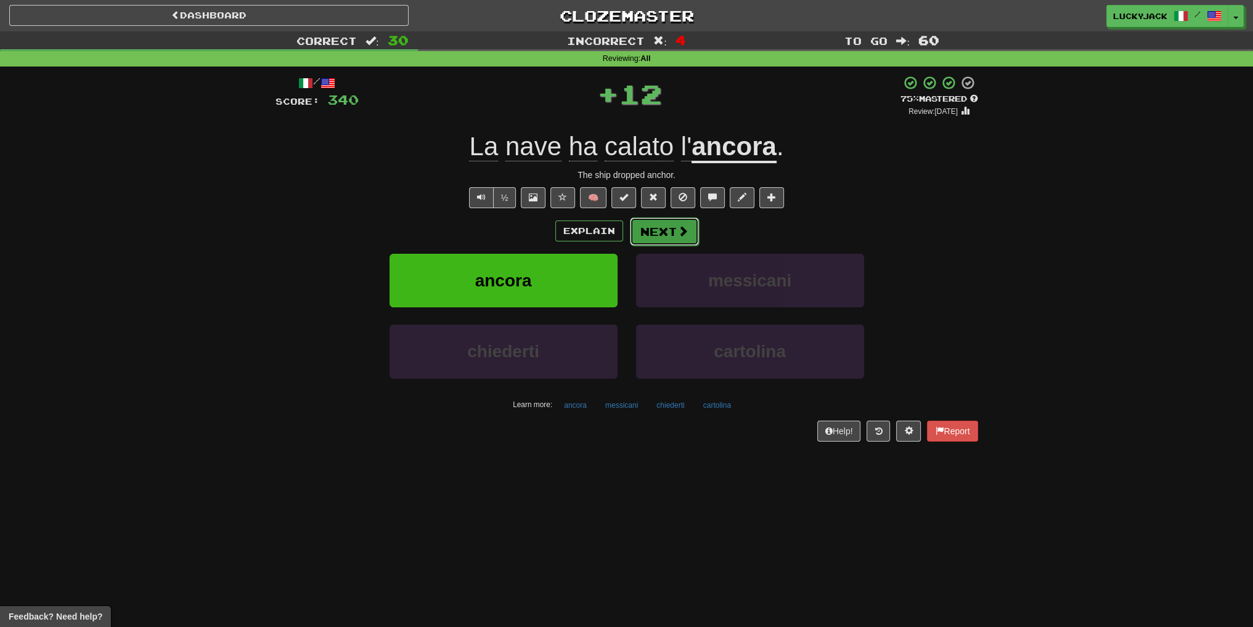
click at [678, 236] on span at bounding box center [682, 231] width 11 height 11
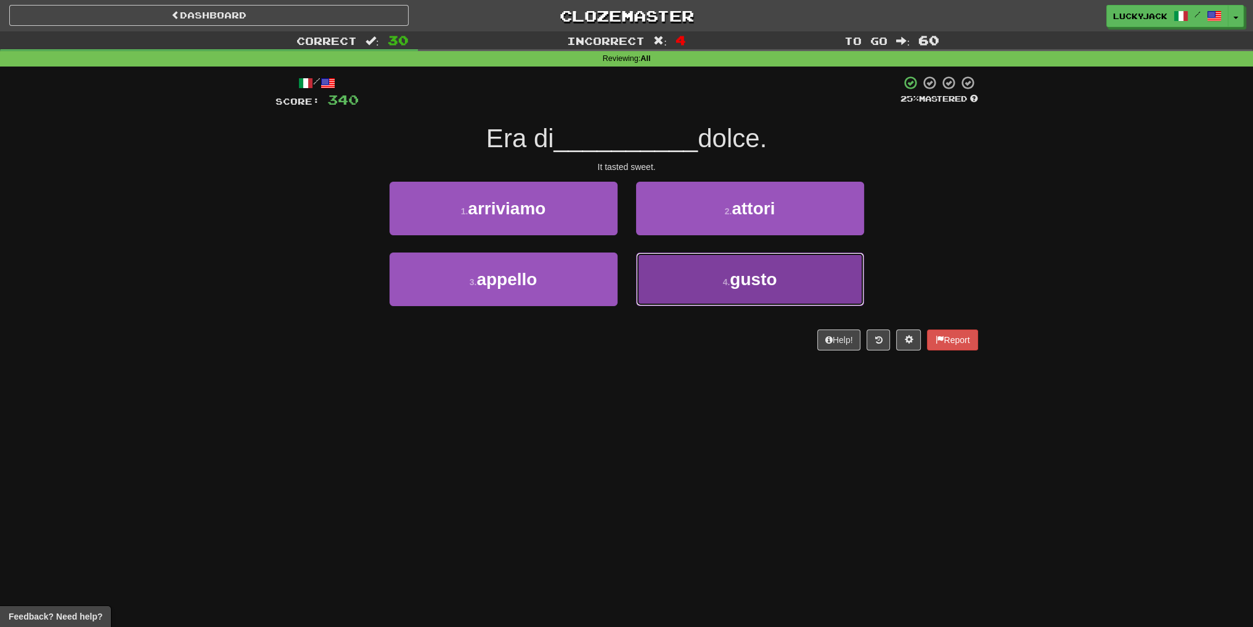
click at [699, 279] on button "4 . gusto" at bounding box center [750, 280] width 228 height 54
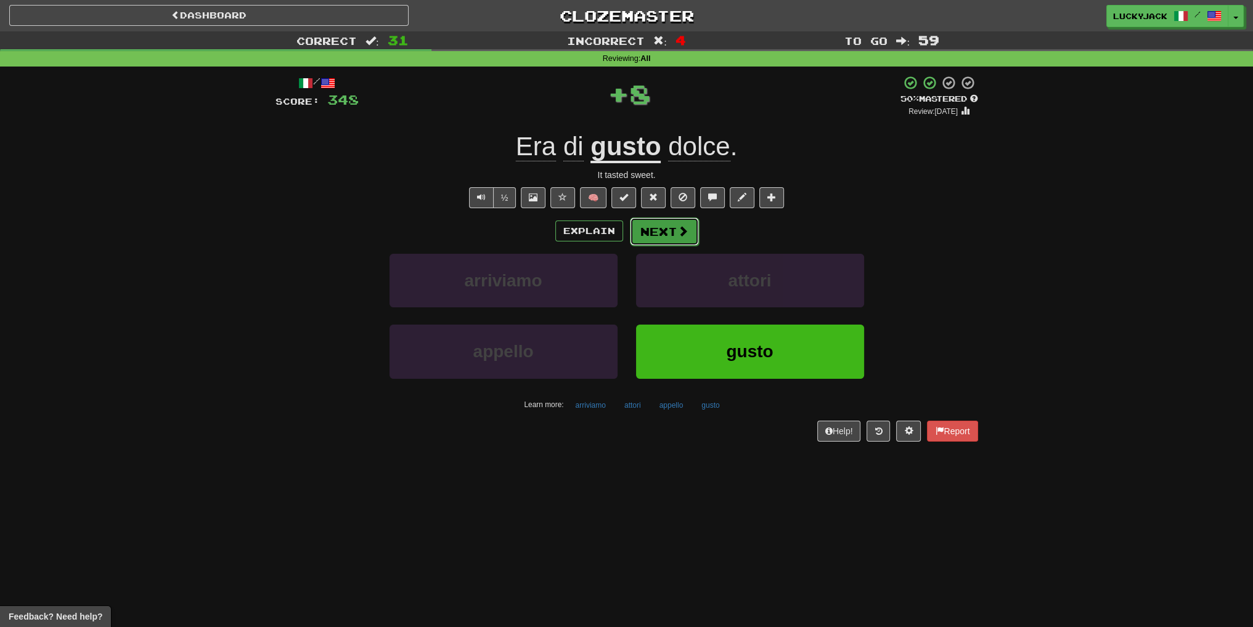
click at [656, 229] on button "Next" at bounding box center [664, 232] width 69 height 28
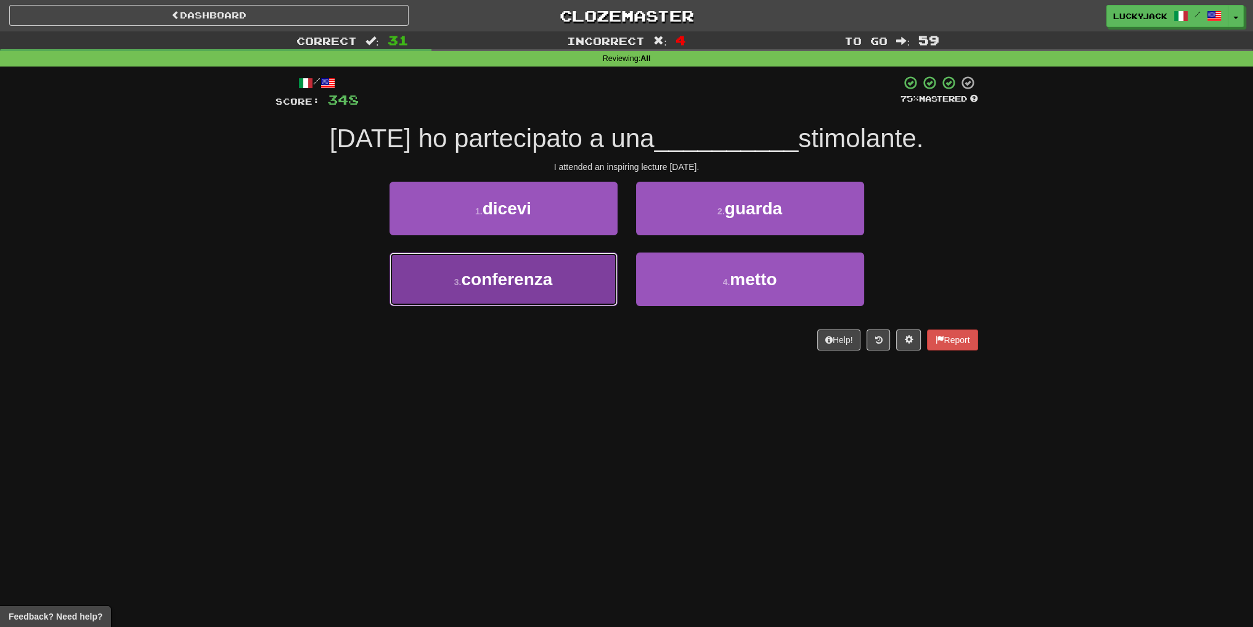
click at [589, 288] on button "3 . conferenza" at bounding box center [503, 280] width 228 height 54
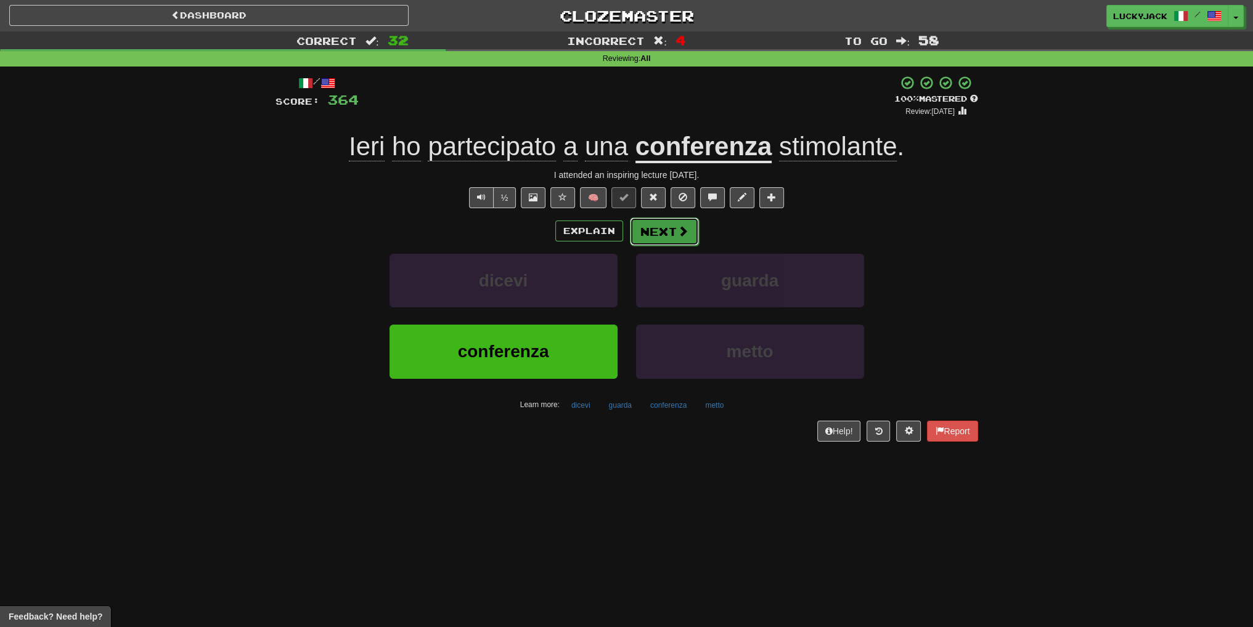
click at [657, 232] on button "Next" at bounding box center [664, 232] width 69 height 28
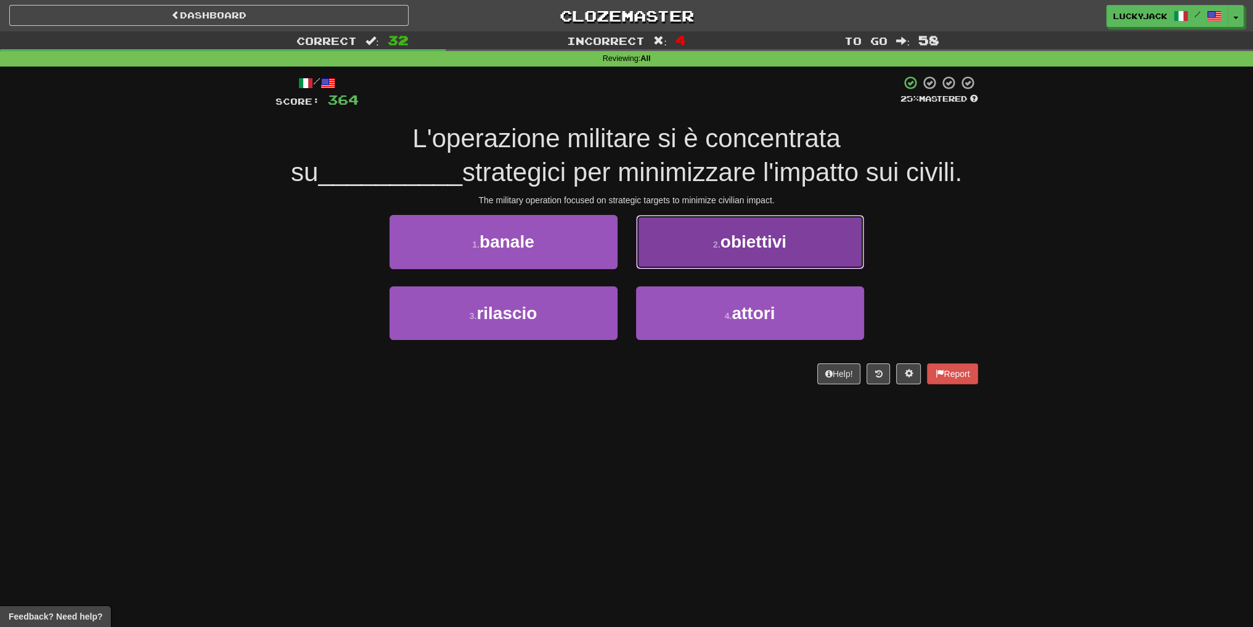
click at [705, 240] on button "2 . obiettivi" at bounding box center [750, 242] width 228 height 54
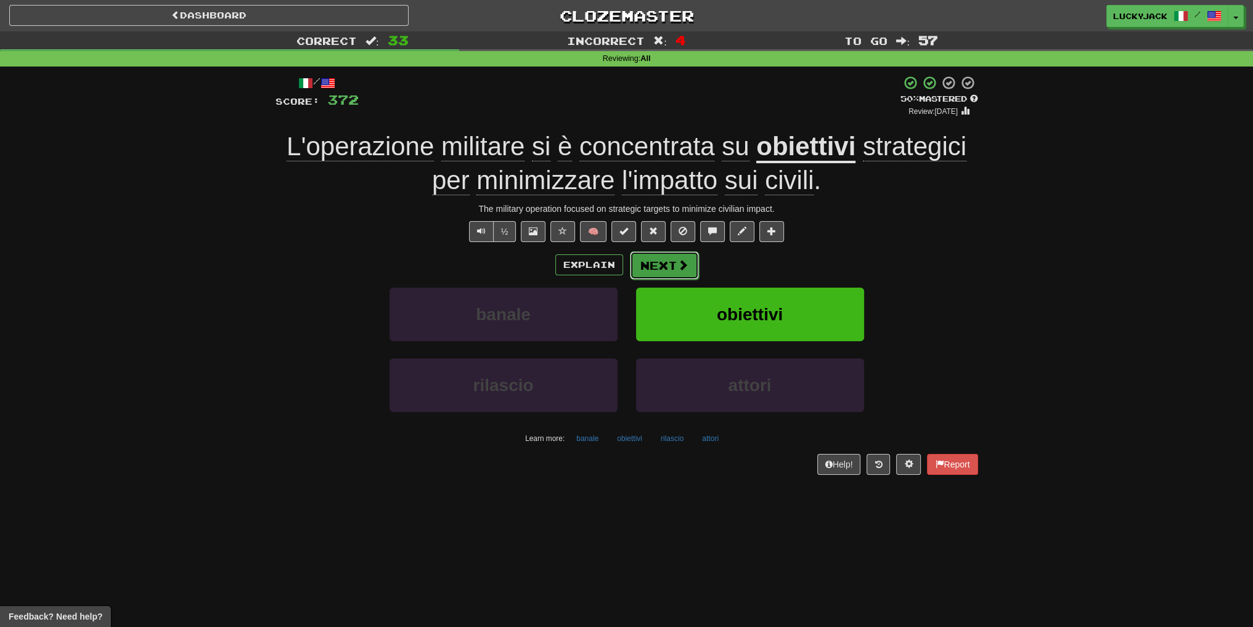
click at [662, 268] on button "Next" at bounding box center [664, 265] width 69 height 28
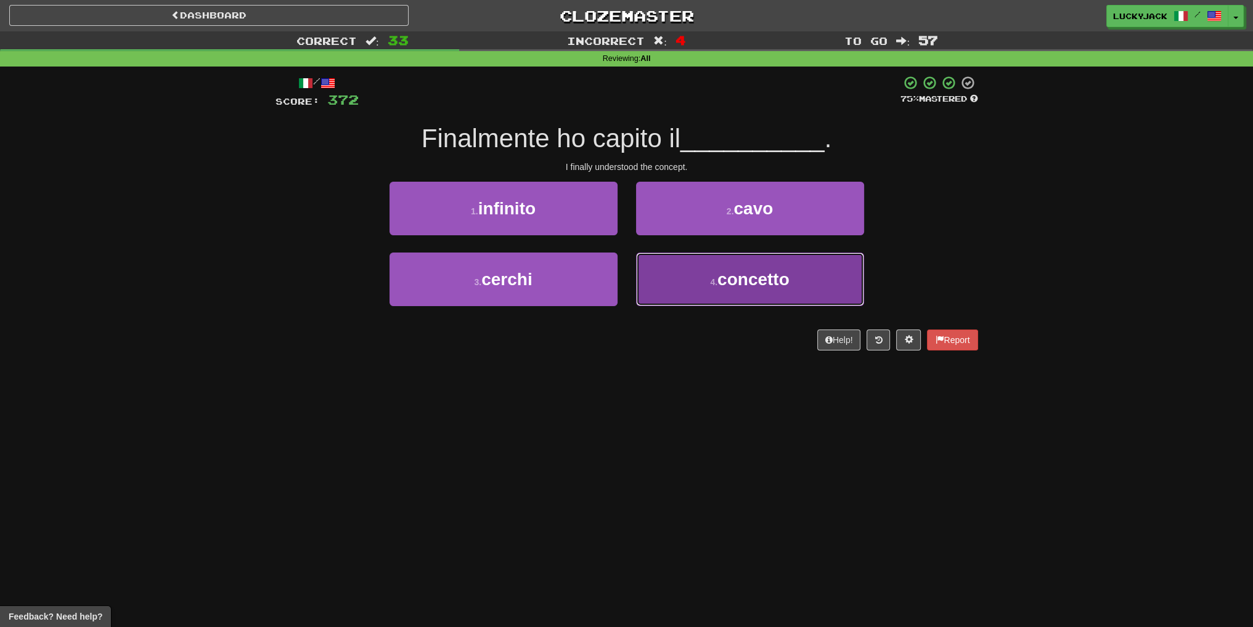
click at [707, 296] on button "4 . concetto" at bounding box center [750, 280] width 228 height 54
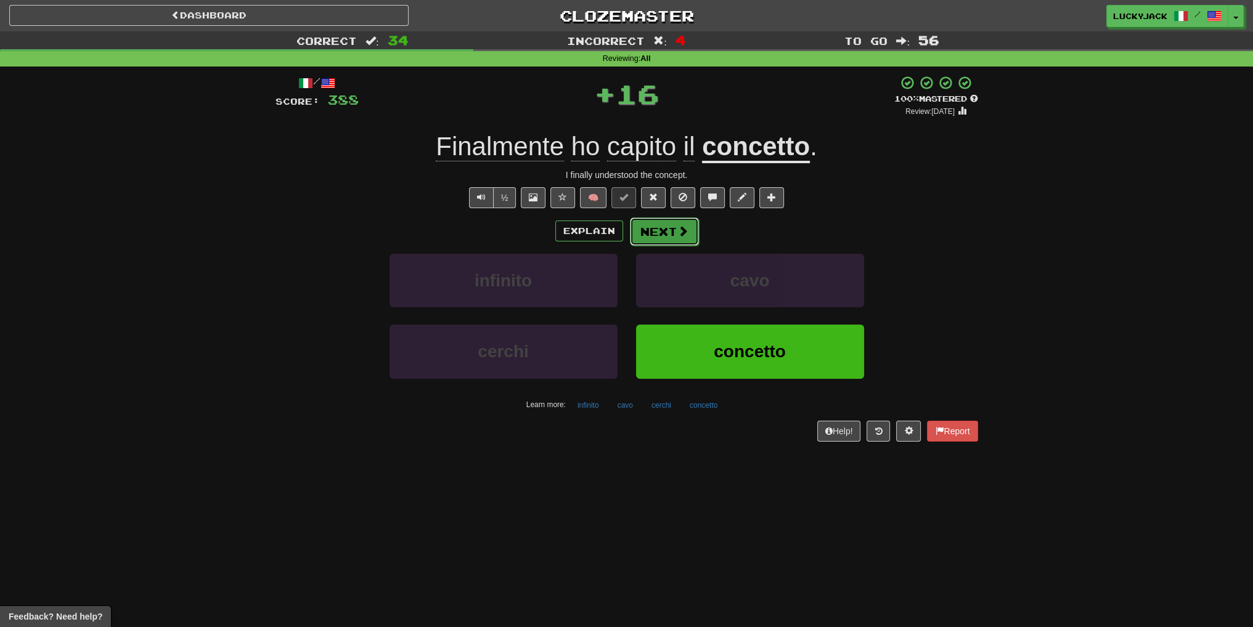
click at [653, 237] on button "Next" at bounding box center [664, 232] width 69 height 28
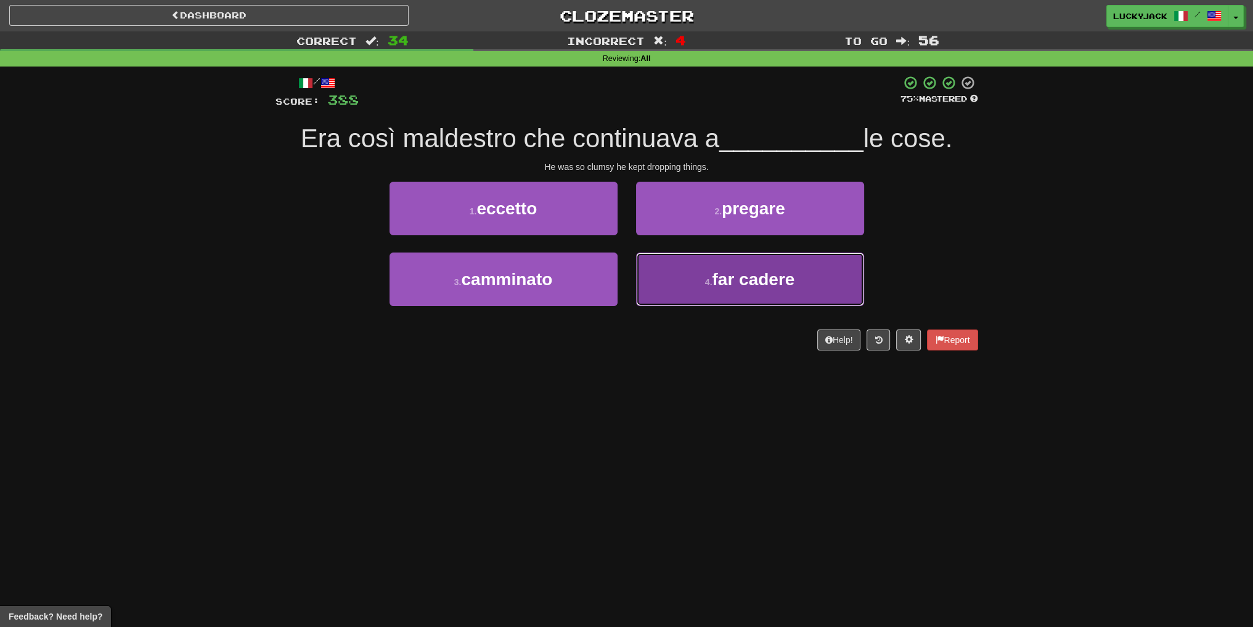
click at [701, 284] on button "4 . far cadere" at bounding box center [750, 280] width 228 height 54
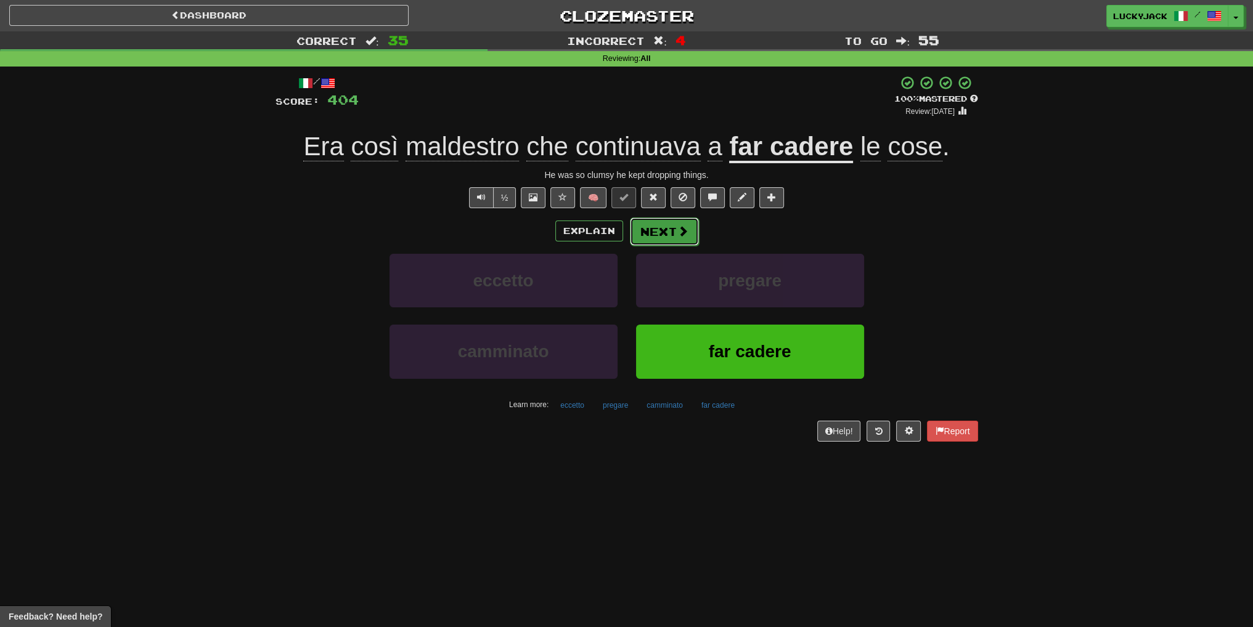
click at [674, 233] on button "Next" at bounding box center [664, 232] width 69 height 28
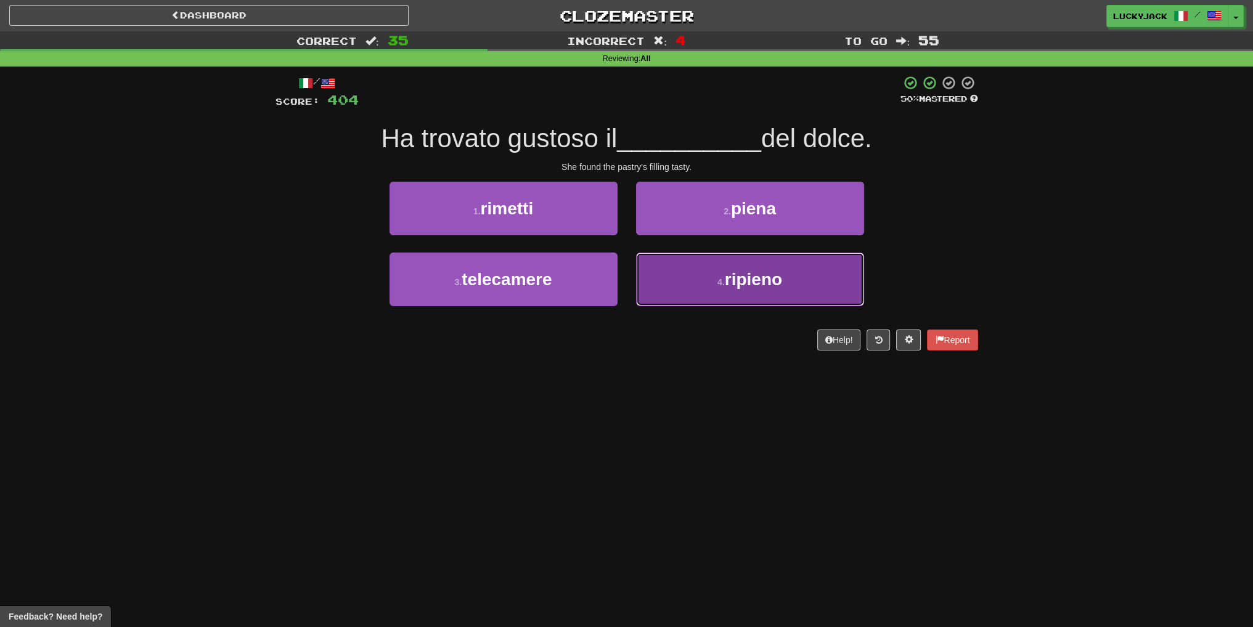
click at [690, 284] on button "4 . ripieno" at bounding box center [750, 280] width 228 height 54
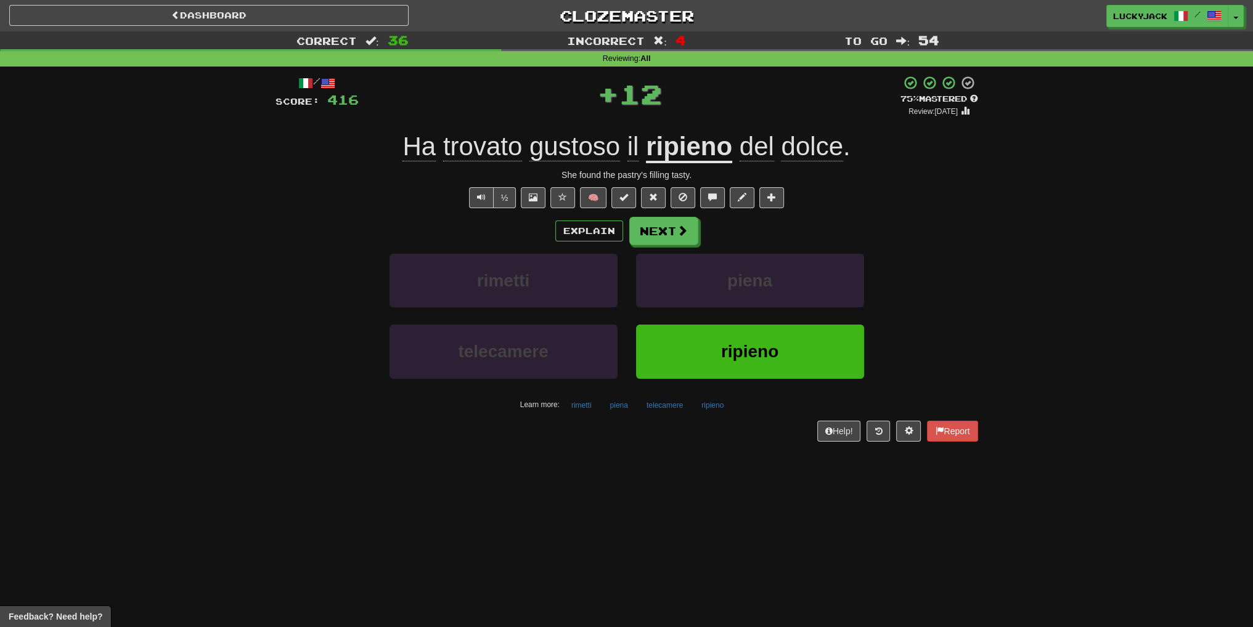
click at [683, 147] on u "ripieno" at bounding box center [689, 147] width 86 height 31
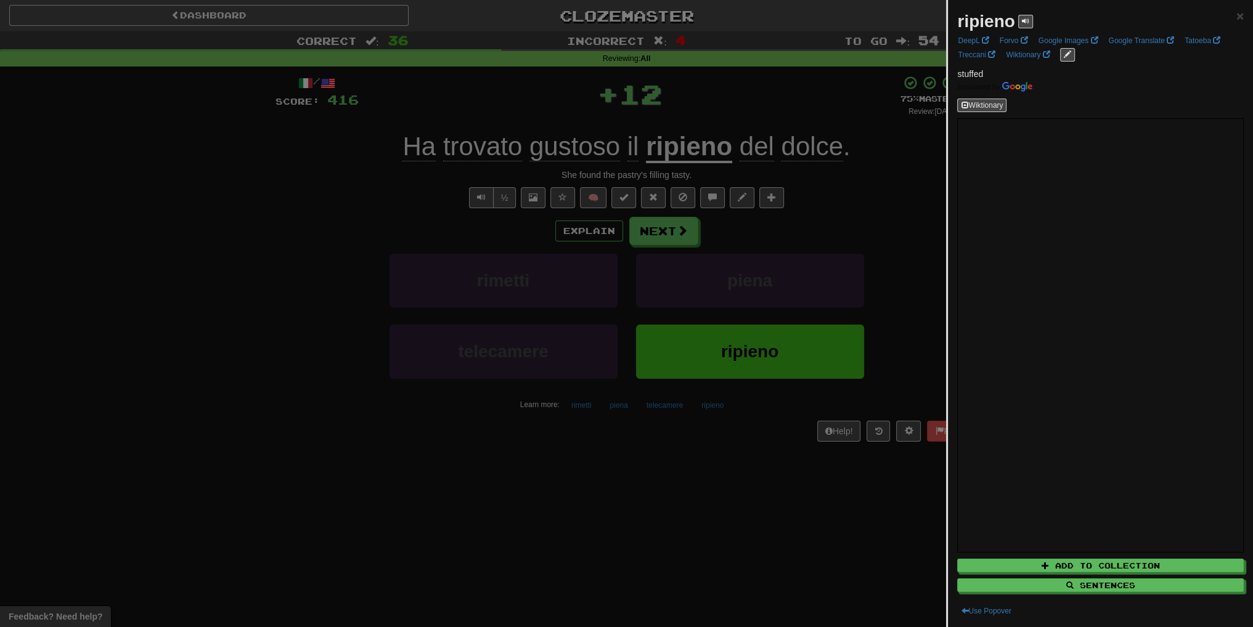
drag, startPoint x: 804, startPoint y: 220, endPoint x: 797, endPoint y: 224, distance: 8.0
click at [804, 221] on div at bounding box center [626, 313] width 1253 height 627
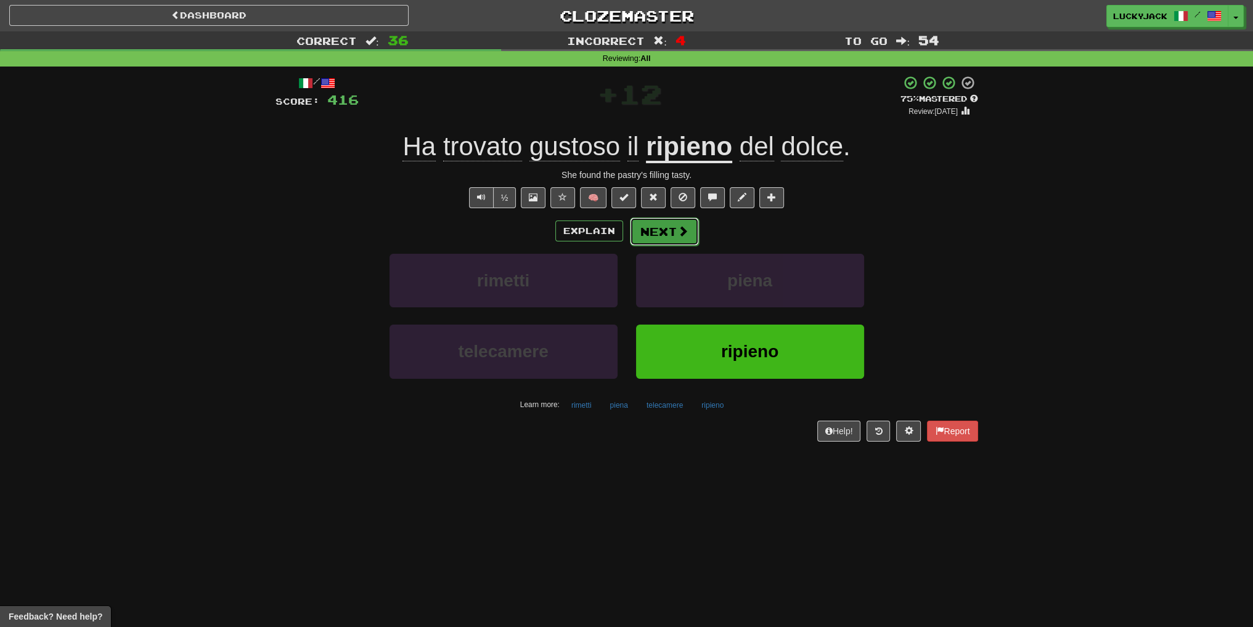
click at [650, 233] on button "Next" at bounding box center [664, 232] width 69 height 28
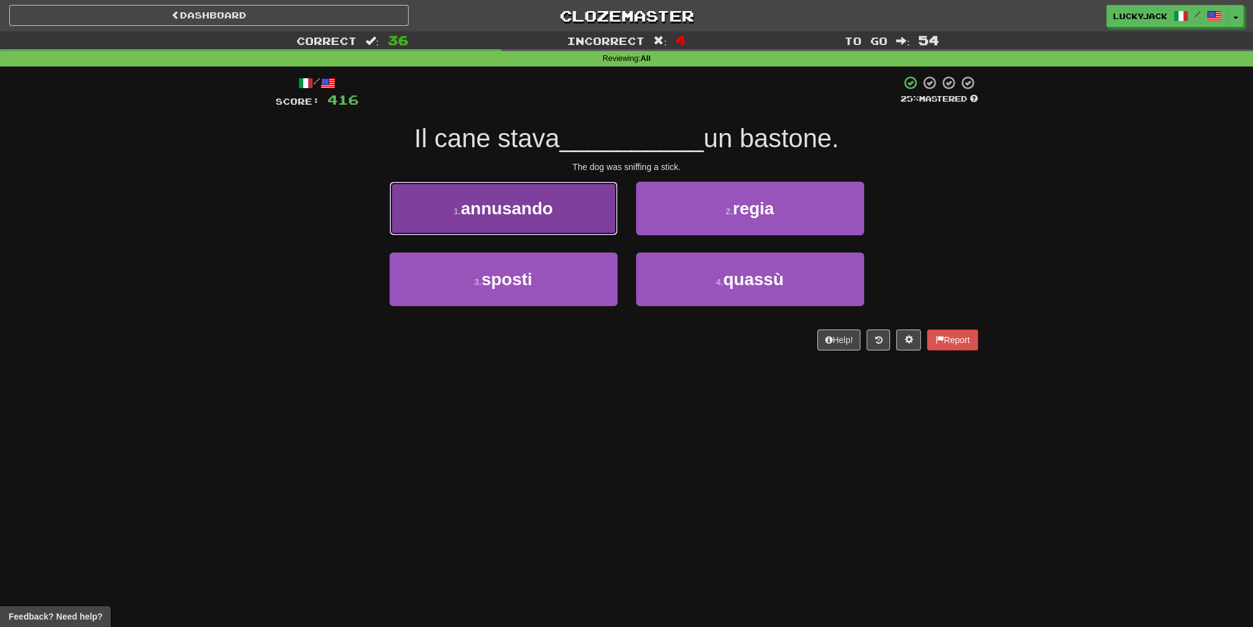
click at [552, 227] on button "1 . annusando" at bounding box center [503, 209] width 228 height 54
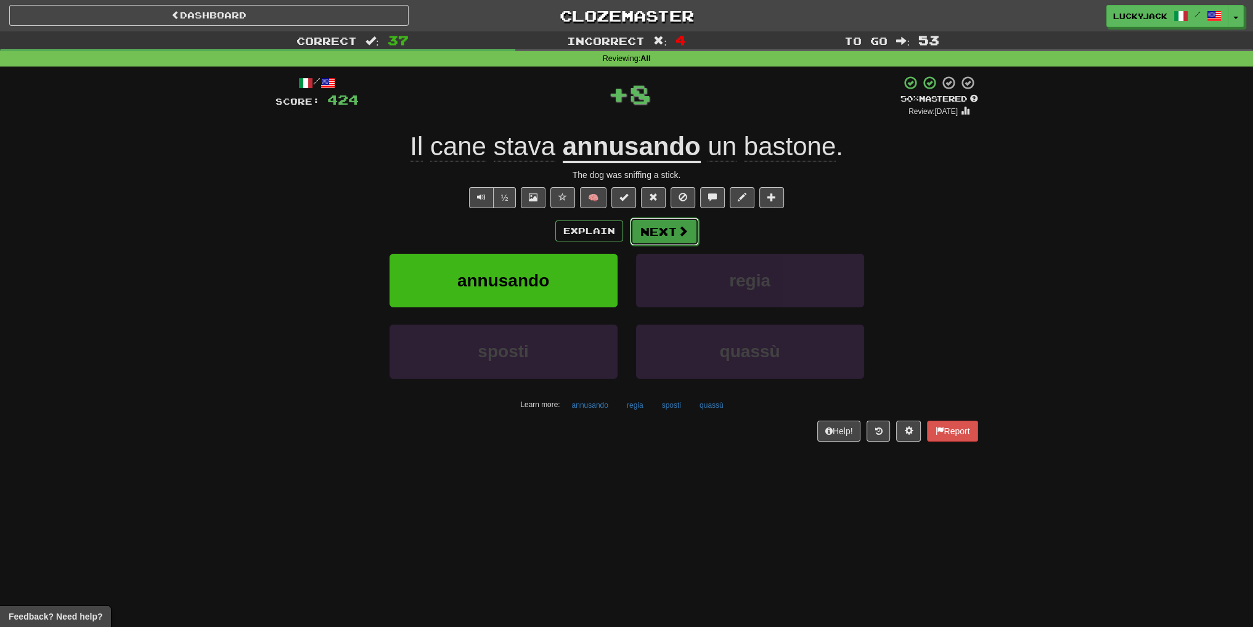
click at [672, 226] on button "Next" at bounding box center [664, 232] width 69 height 28
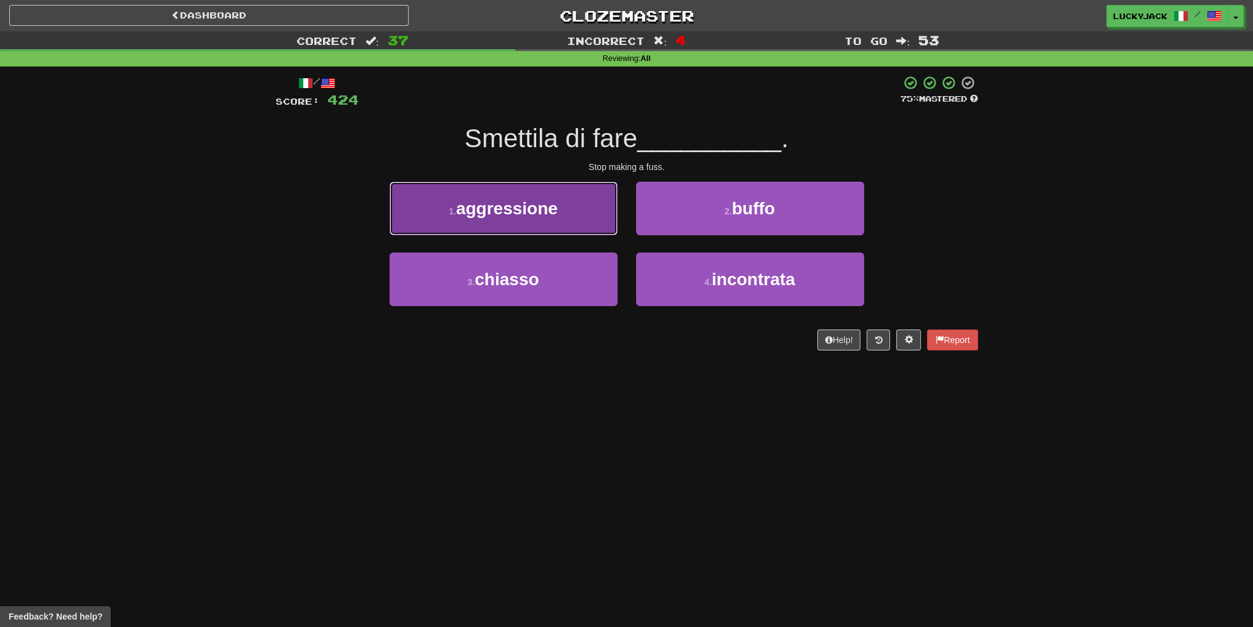
click at [578, 218] on button "1 . aggressione" at bounding box center [503, 209] width 228 height 54
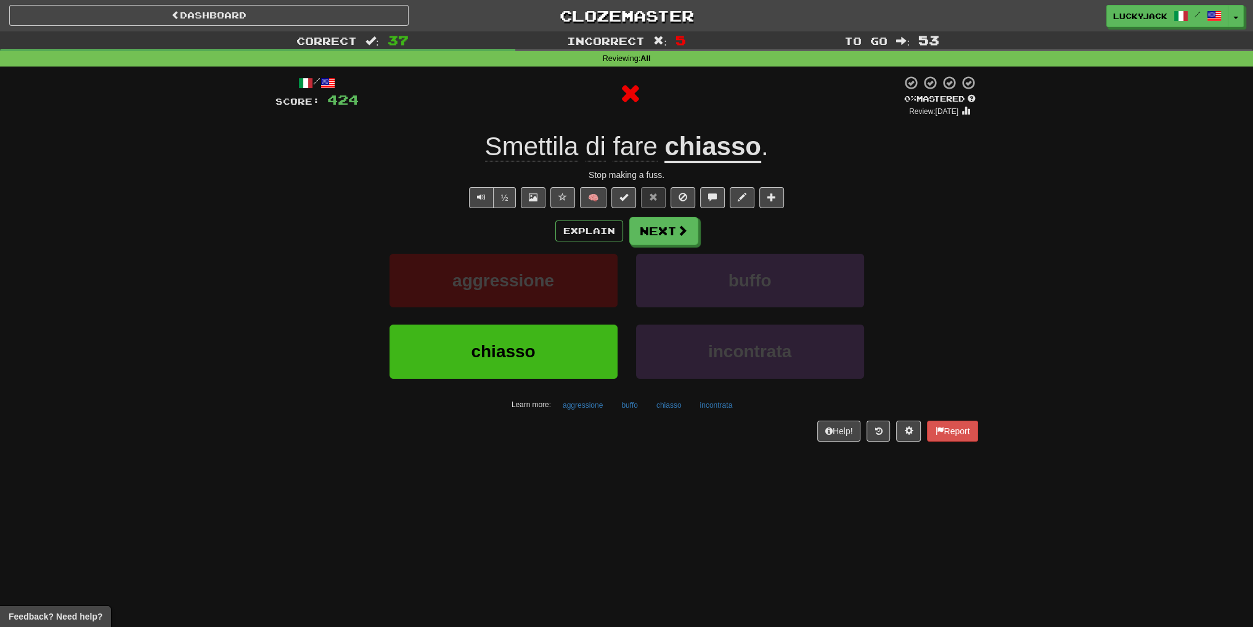
click at [712, 153] on u "chiasso" at bounding box center [712, 147] width 96 height 31
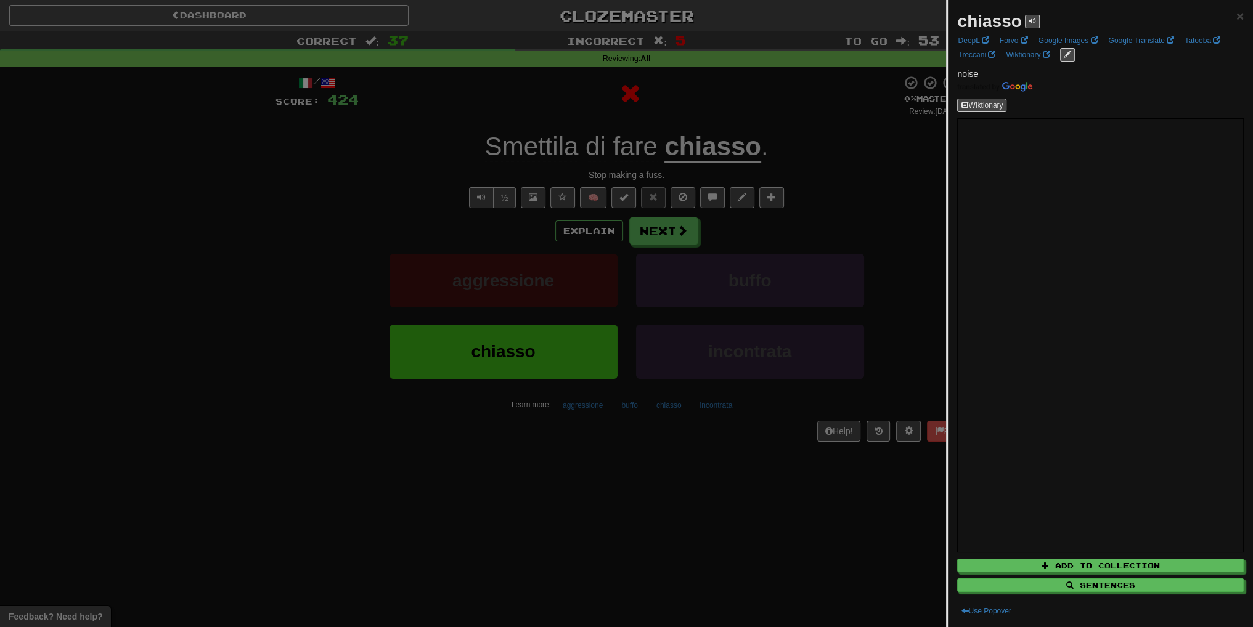
click at [747, 221] on div at bounding box center [626, 313] width 1253 height 627
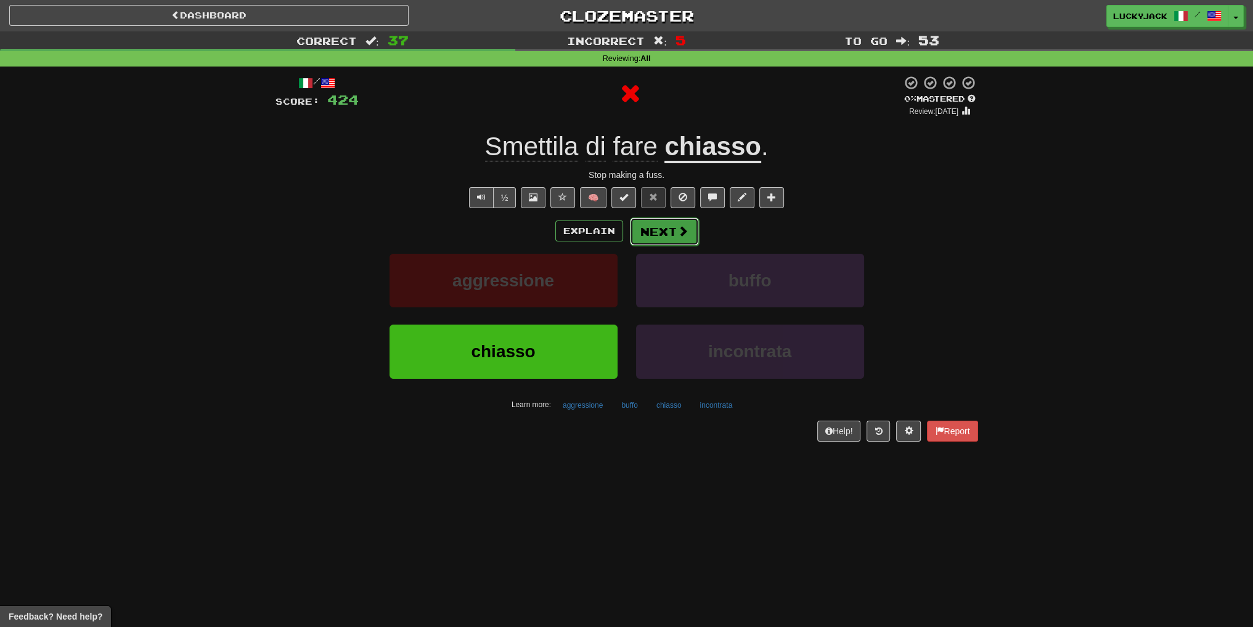
click at [670, 234] on button "Next" at bounding box center [664, 232] width 69 height 28
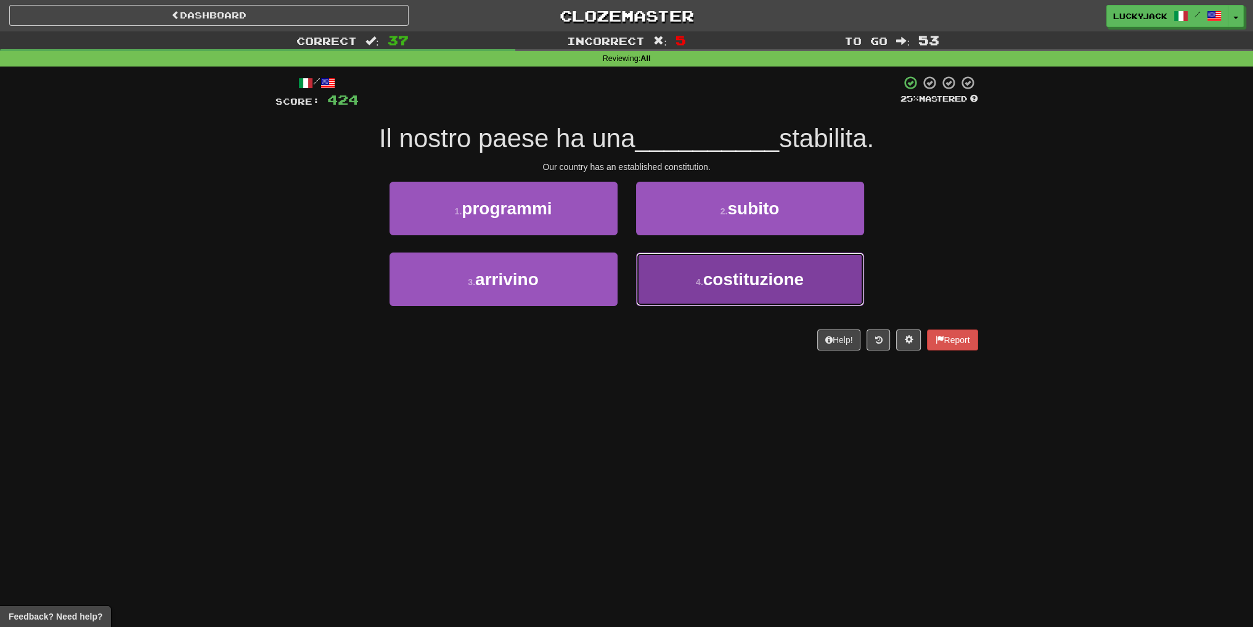
click at [683, 273] on button "4 . costituzione" at bounding box center [750, 280] width 228 height 54
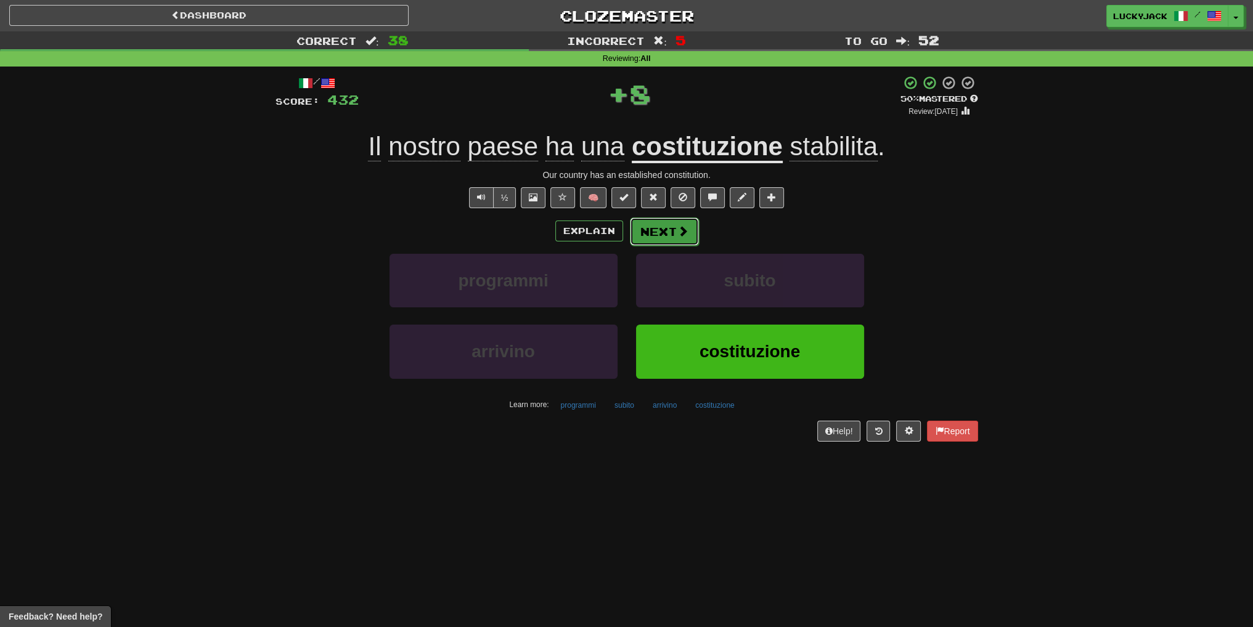
click at [659, 238] on button "Next" at bounding box center [664, 232] width 69 height 28
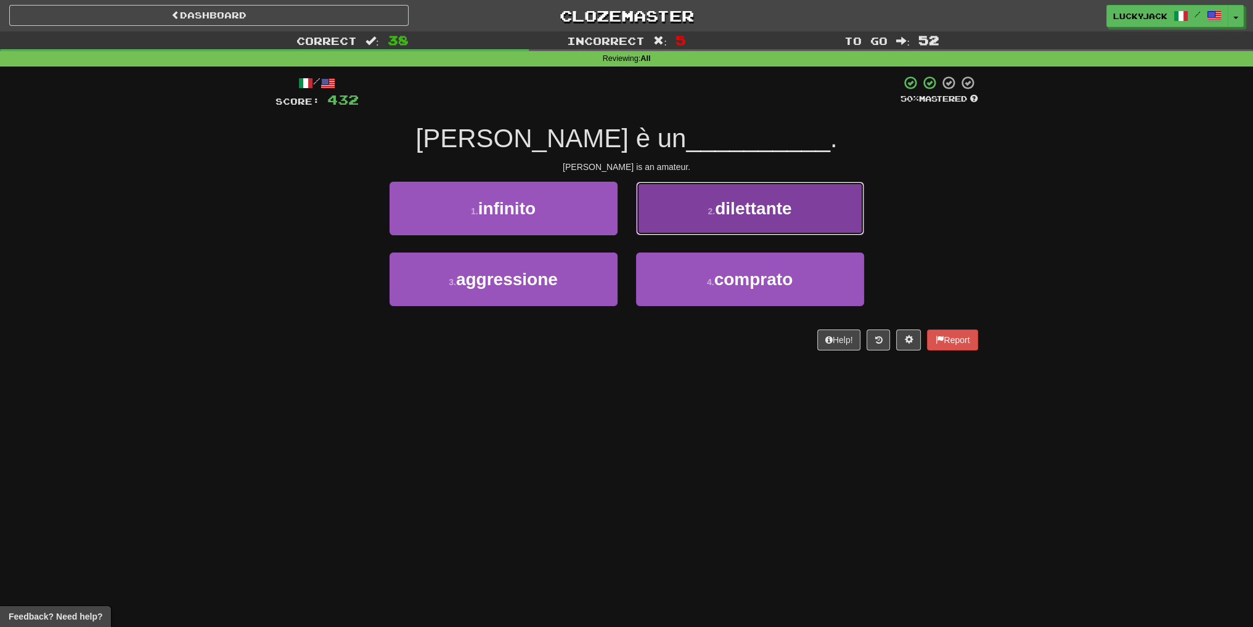
click at [704, 230] on button "2 . dilettante" at bounding box center [750, 209] width 228 height 54
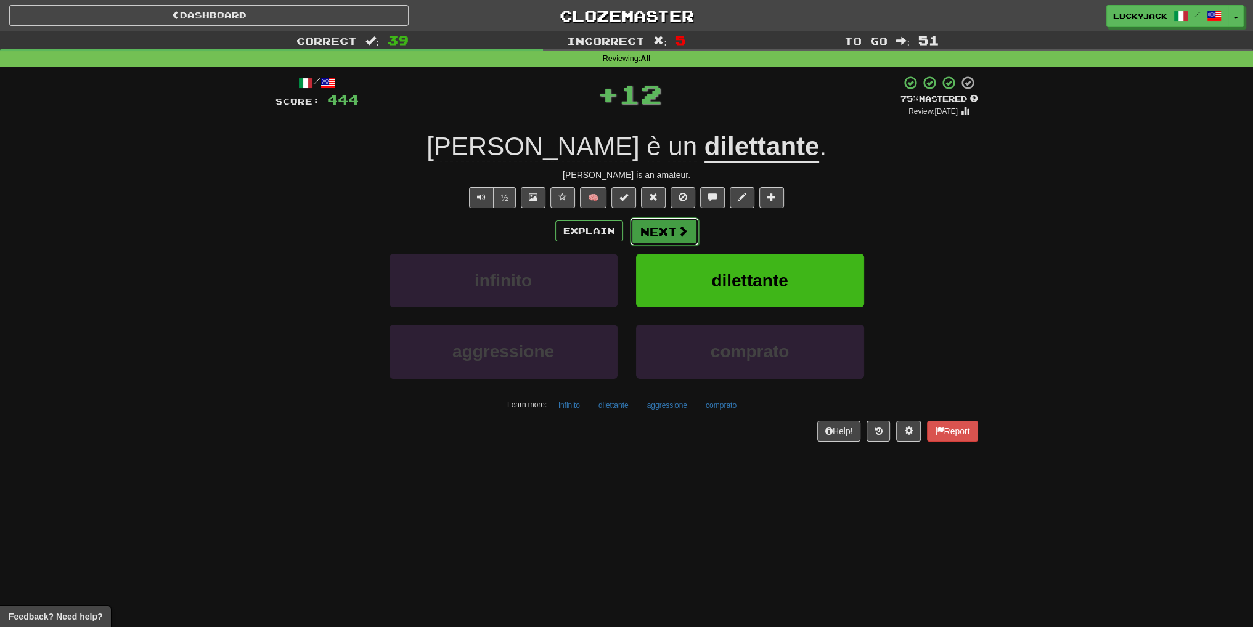
click at [673, 230] on button "Next" at bounding box center [664, 232] width 69 height 28
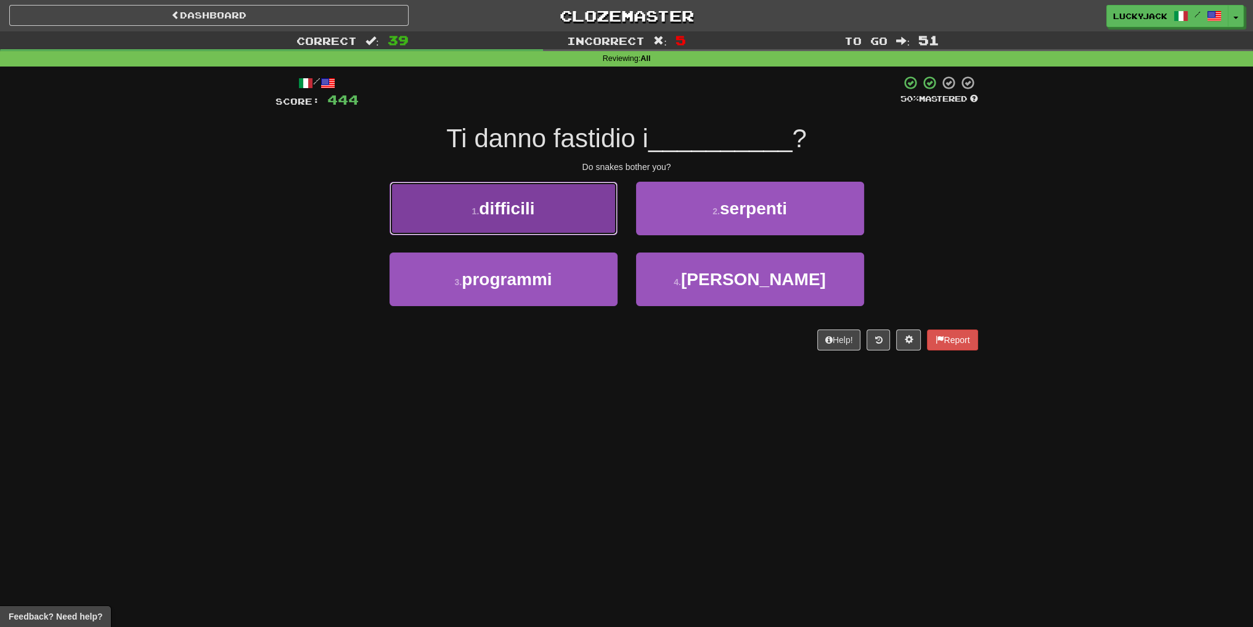
click at [582, 232] on button "1 . difficili" at bounding box center [503, 209] width 228 height 54
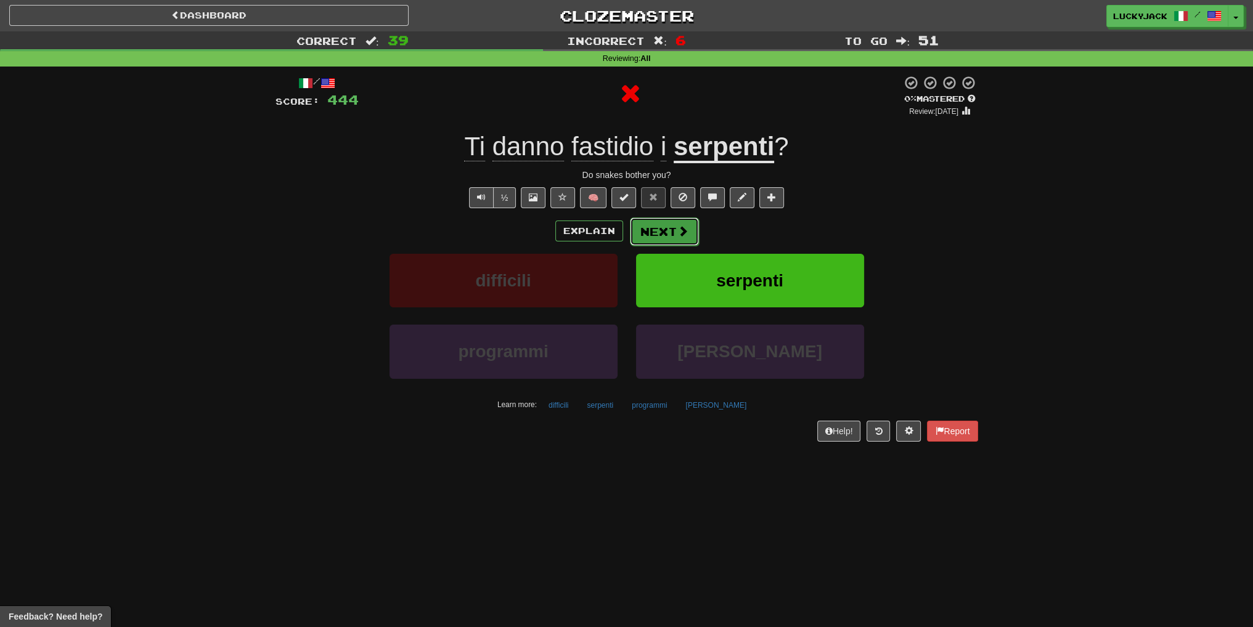
click at [664, 230] on button "Next" at bounding box center [664, 232] width 69 height 28
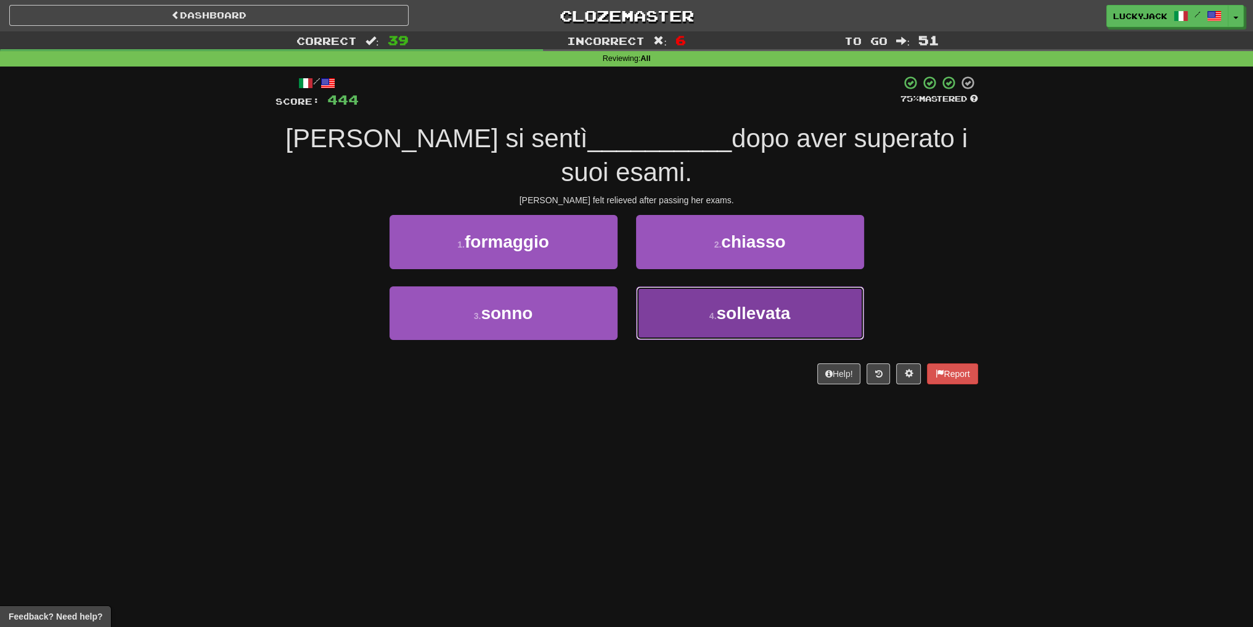
click at [691, 287] on button "4 . sollevata" at bounding box center [750, 314] width 228 height 54
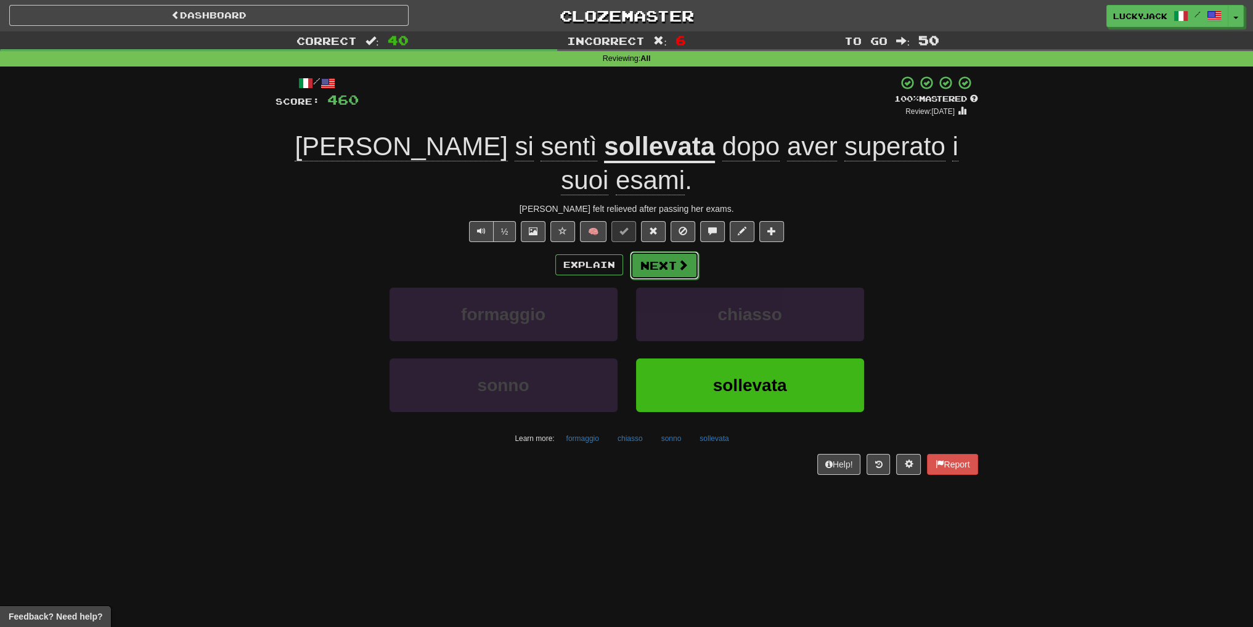
click at [679, 259] on span at bounding box center [682, 264] width 11 height 11
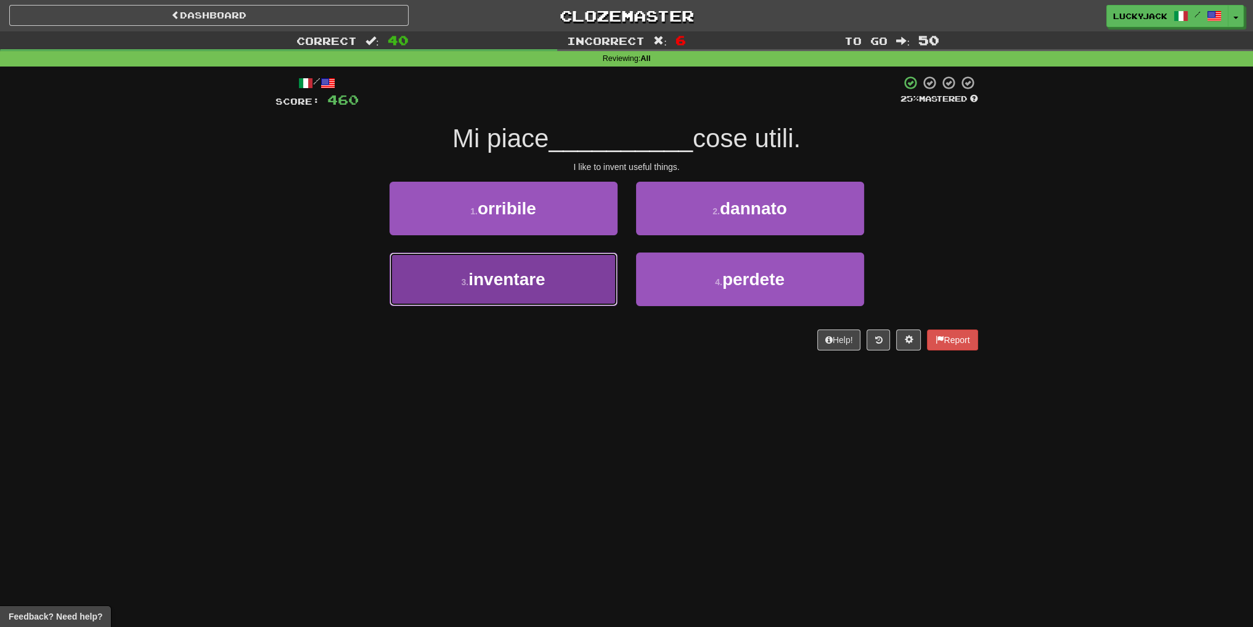
click at [555, 274] on button "3 . inventare" at bounding box center [503, 280] width 228 height 54
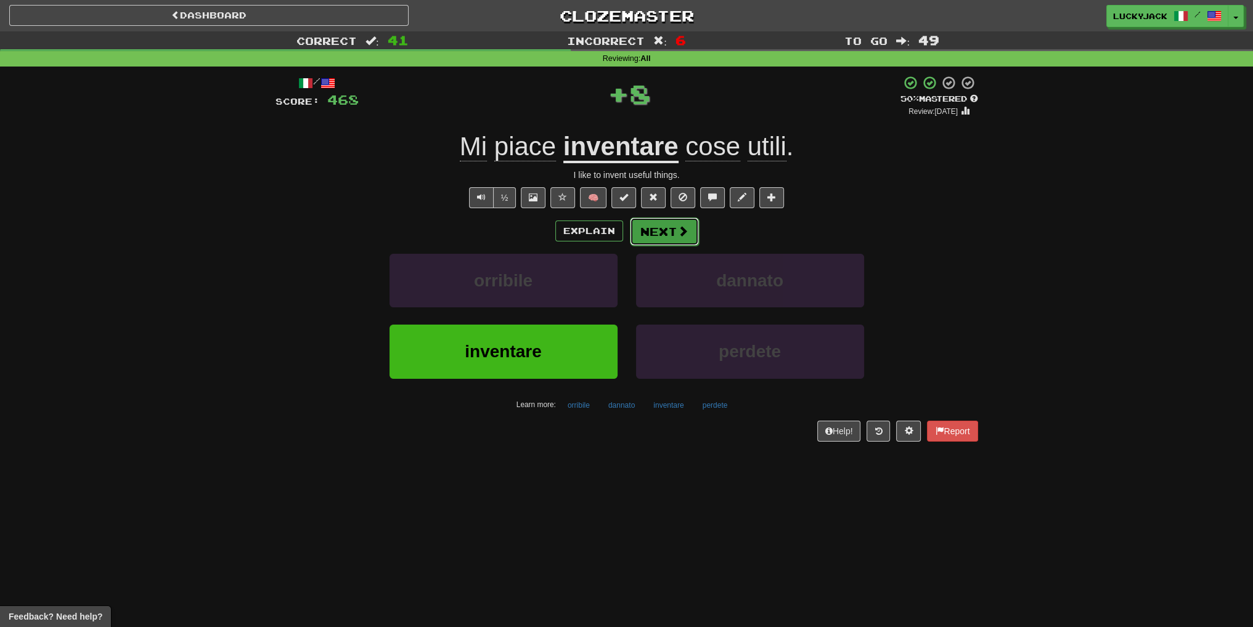
click at [662, 237] on button "Next" at bounding box center [664, 232] width 69 height 28
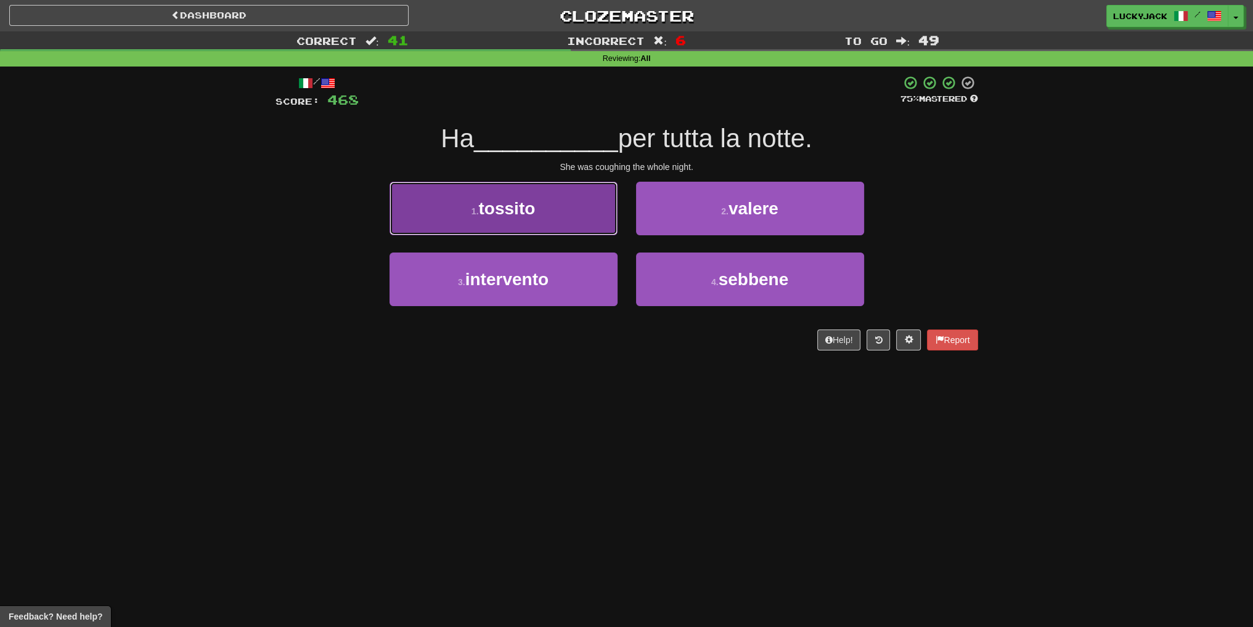
click at [550, 219] on button "1 . tossito" at bounding box center [503, 209] width 228 height 54
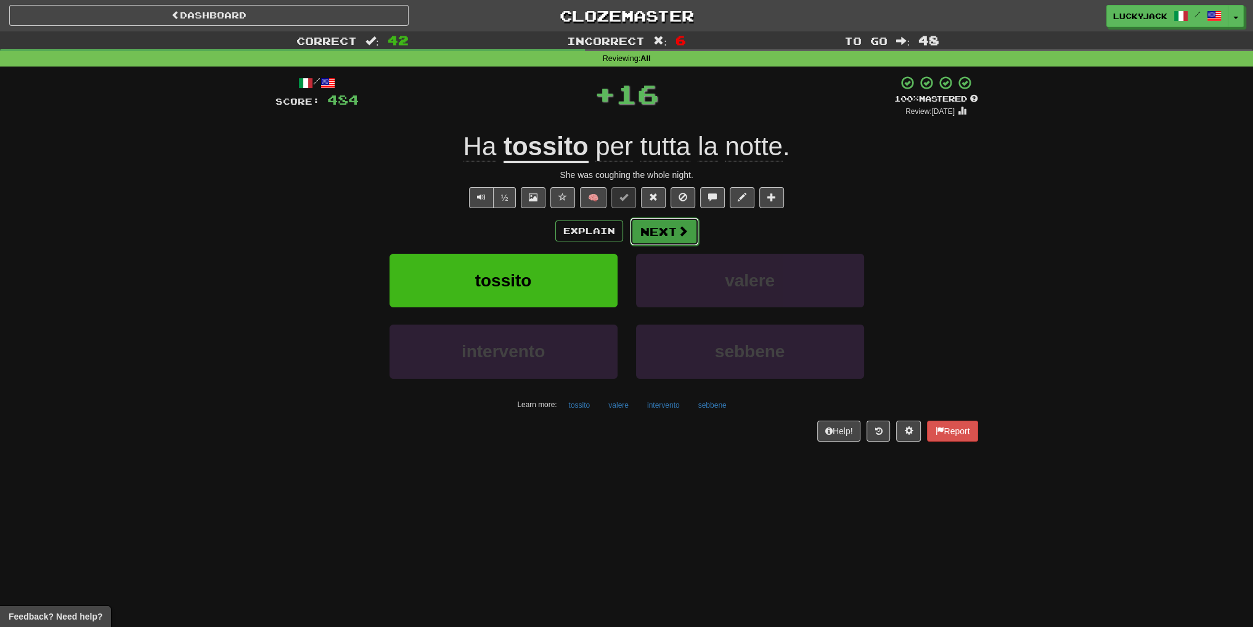
click at [665, 232] on button "Next" at bounding box center [664, 232] width 69 height 28
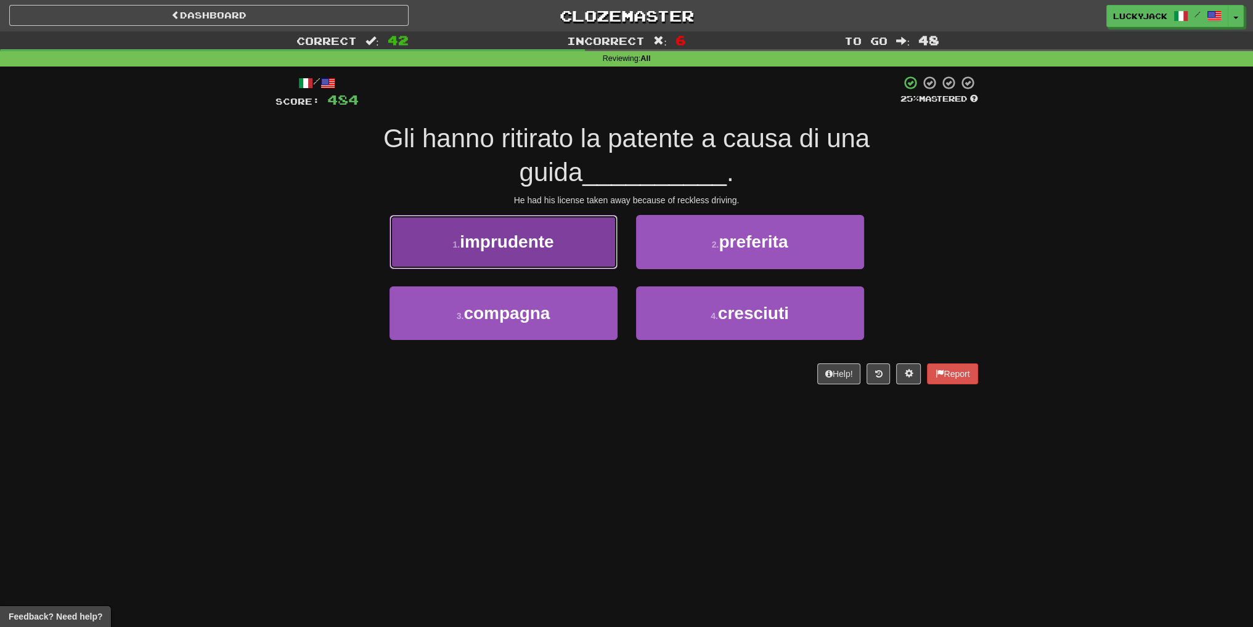
click at [545, 253] on button "1 . imprudente" at bounding box center [503, 242] width 228 height 54
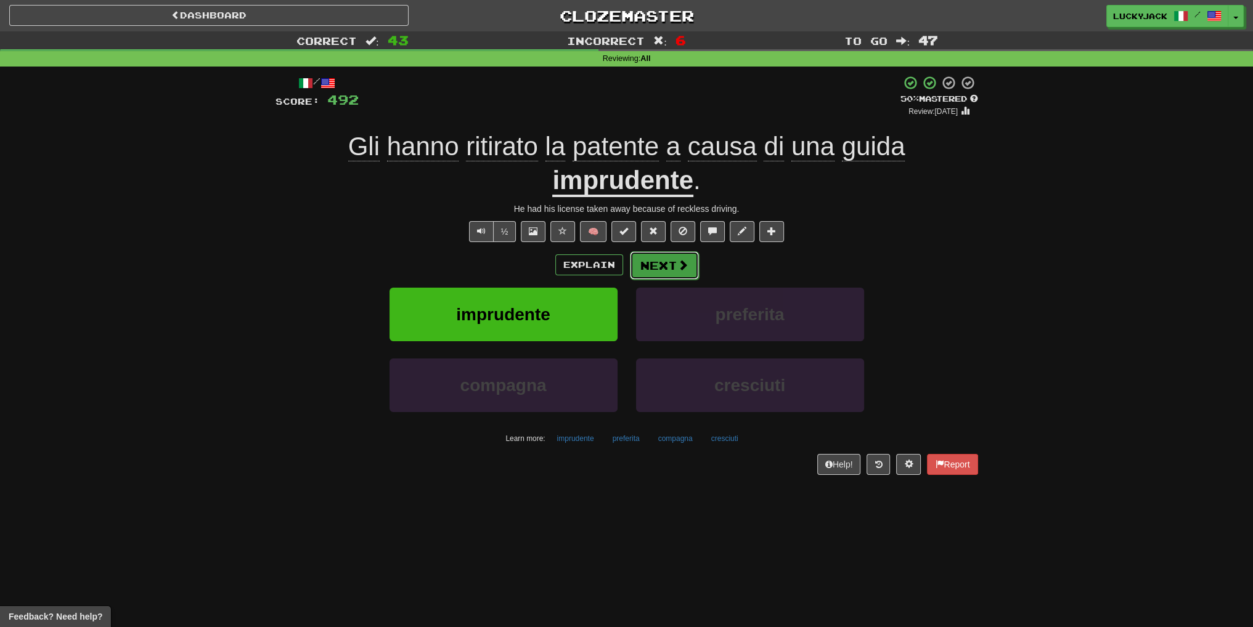
click at [677, 270] on span at bounding box center [682, 264] width 11 height 11
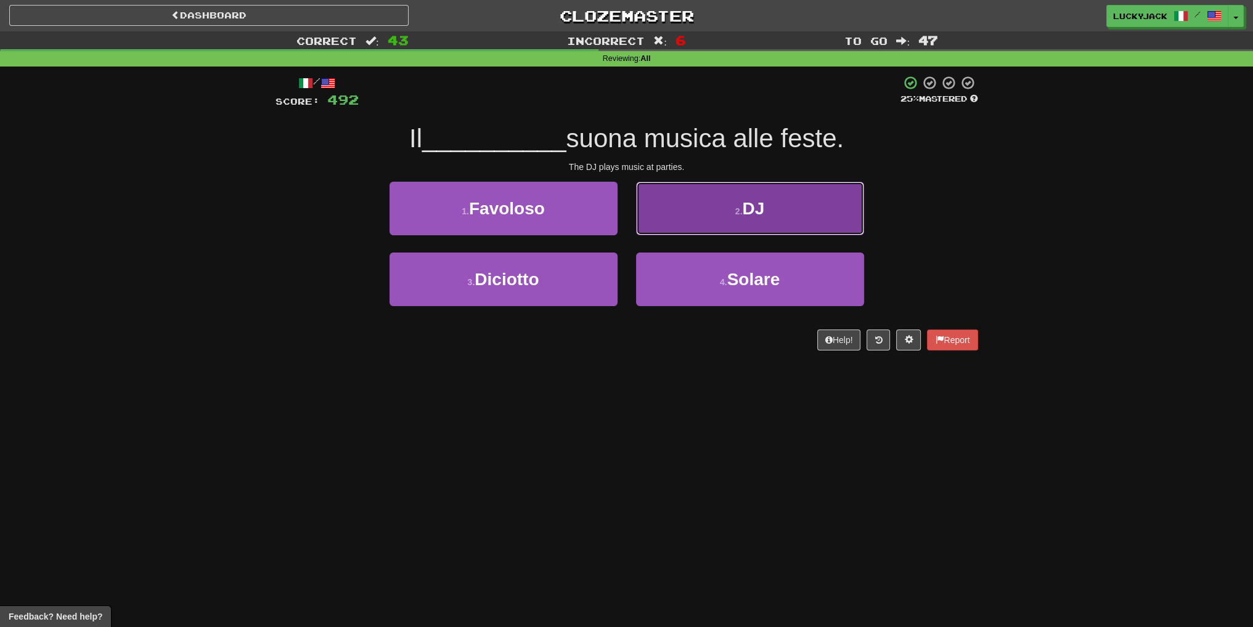
click at [714, 221] on button "2 . DJ" at bounding box center [750, 209] width 228 height 54
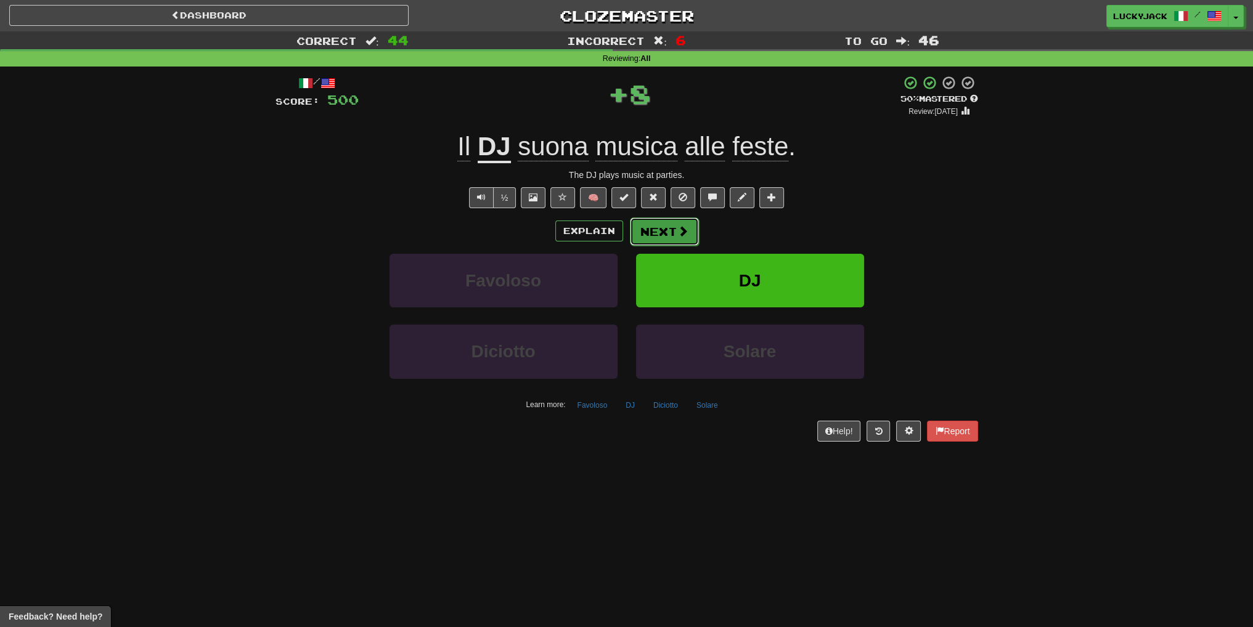
click at [668, 232] on button "Next" at bounding box center [664, 232] width 69 height 28
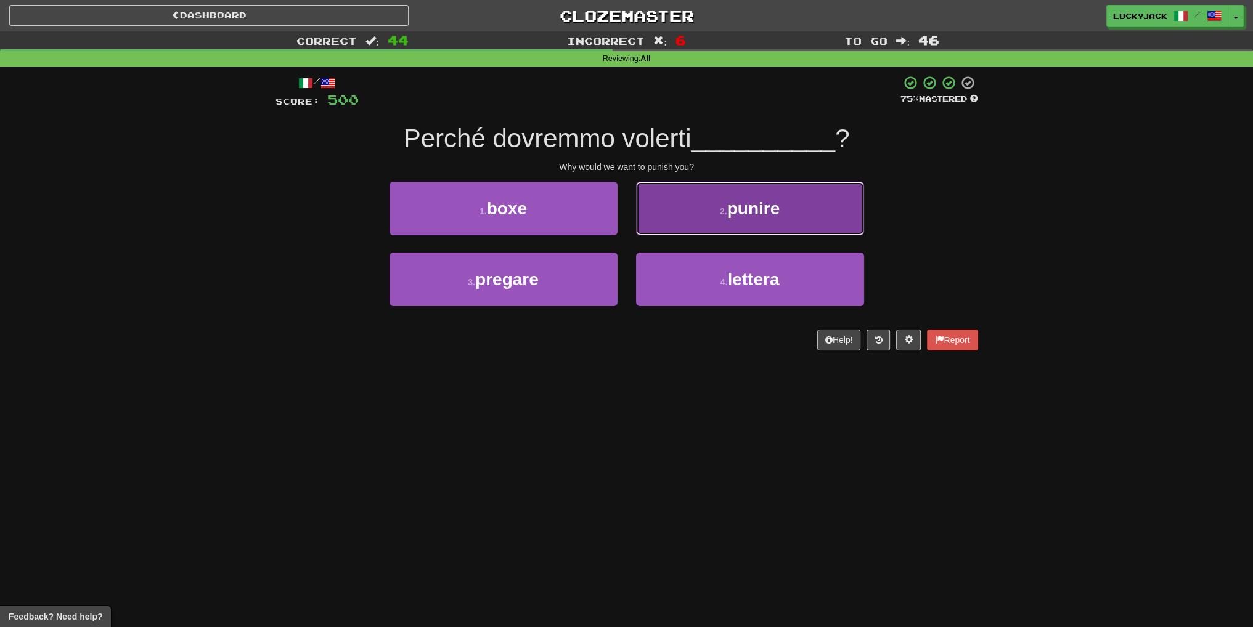
click at [688, 224] on button "2 . punire" at bounding box center [750, 209] width 228 height 54
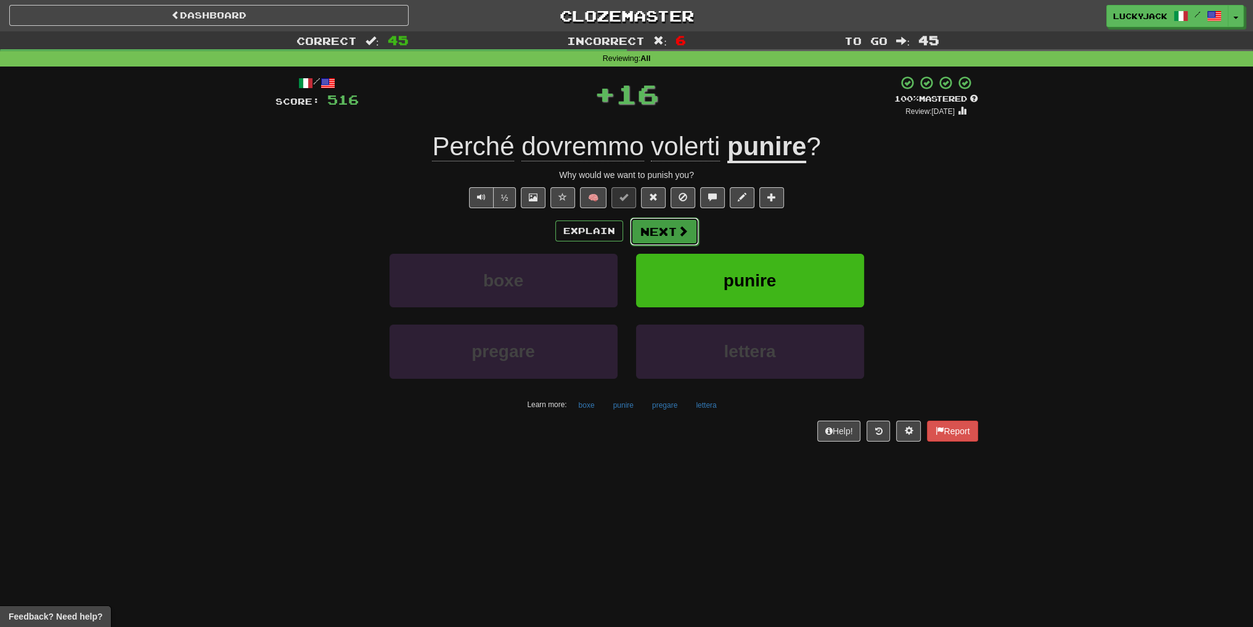
click at [664, 238] on button "Next" at bounding box center [664, 232] width 69 height 28
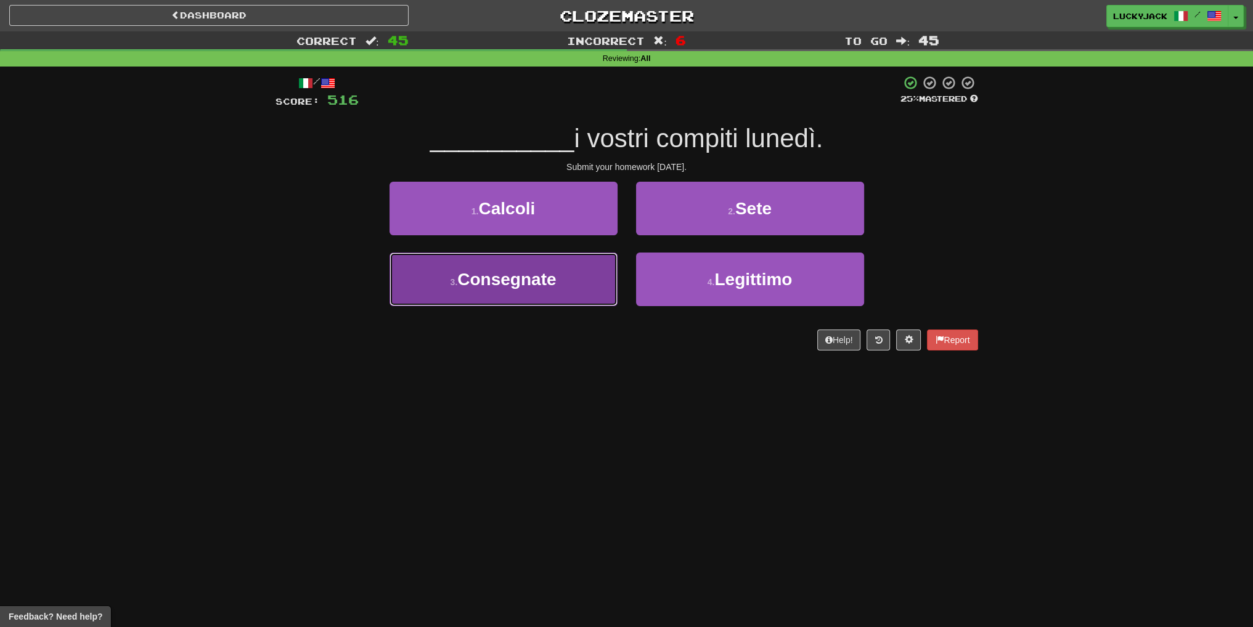
click at [604, 287] on button "3 . Consegnate" at bounding box center [503, 280] width 228 height 54
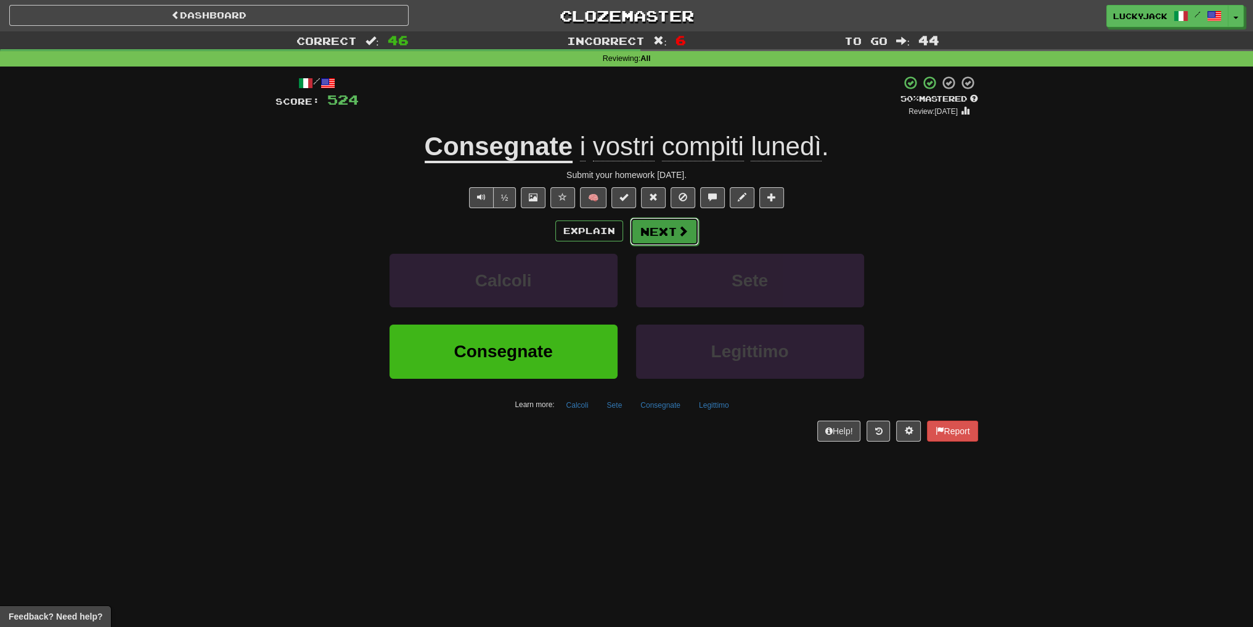
click at [668, 233] on button "Next" at bounding box center [664, 232] width 69 height 28
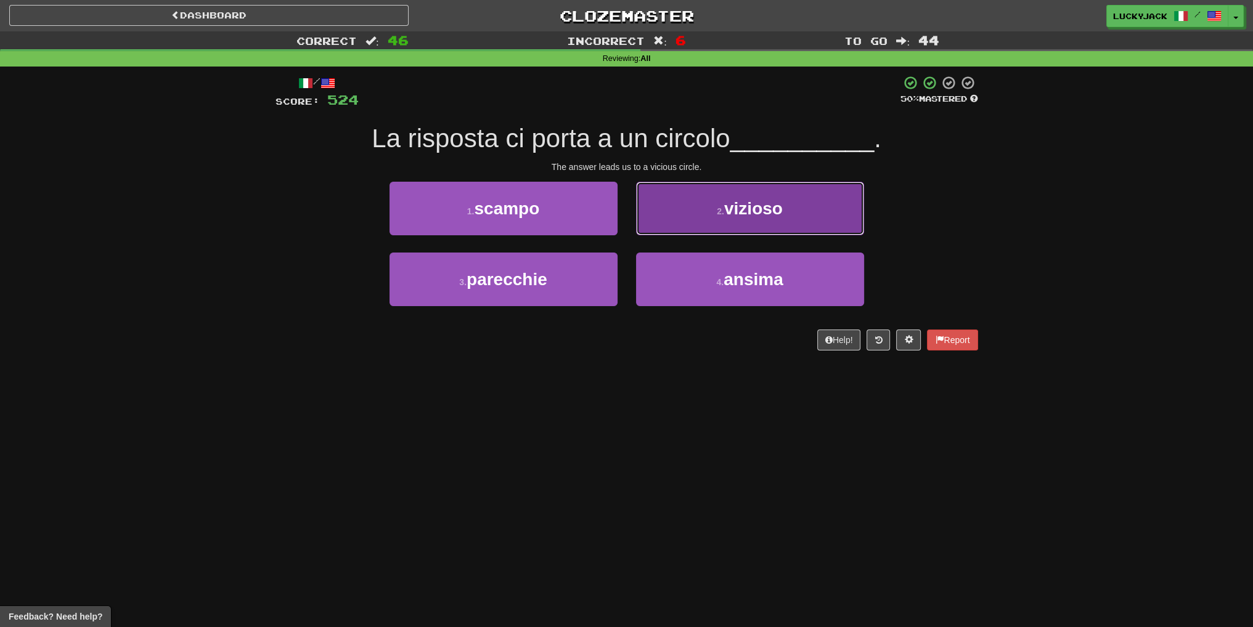
click at [712, 224] on button "2 . vizioso" at bounding box center [750, 209] width 228 height 54
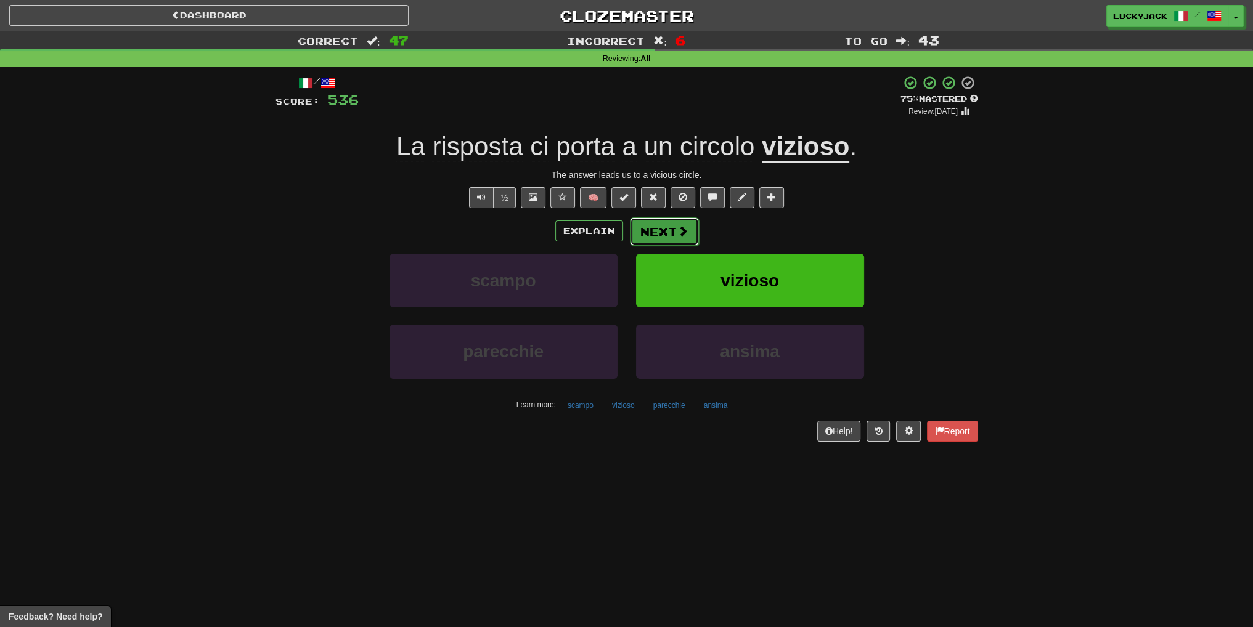
click at [677, 226] on span at bounding box center [682, 231] width 11 height 11
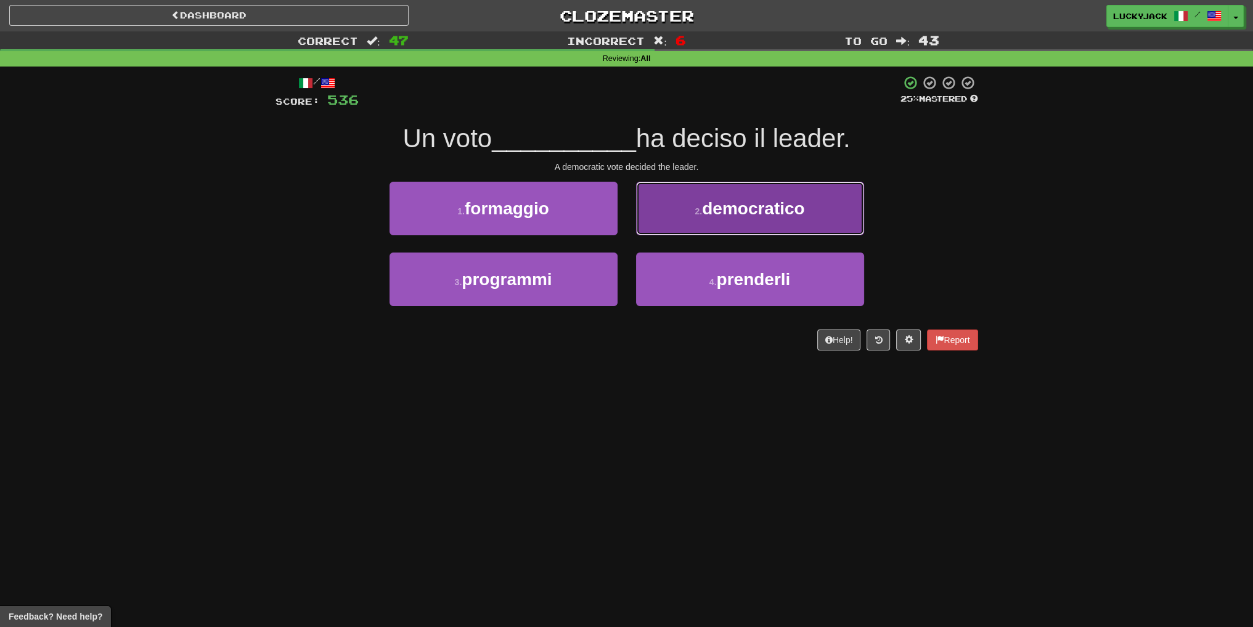
click at [723, 220] on button "2 . democratico" at bounding box center [750, 209] width 228 height 54
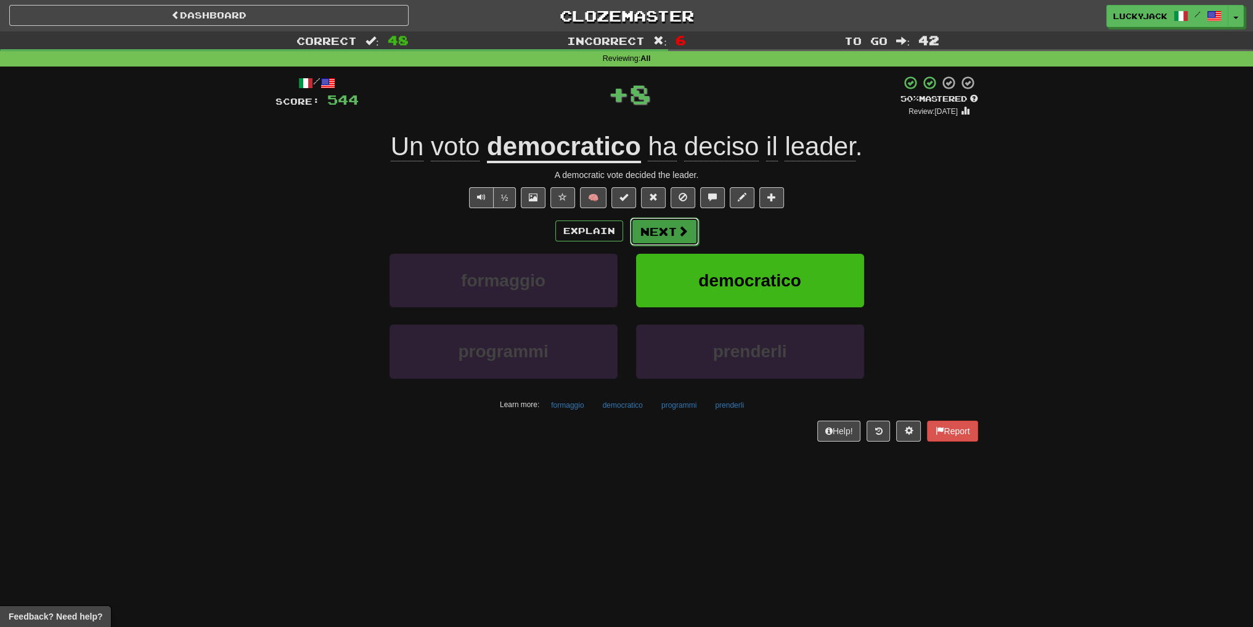
click at [668, 235] on button "Next" at bounding box center [664, 232] width 69 height 28
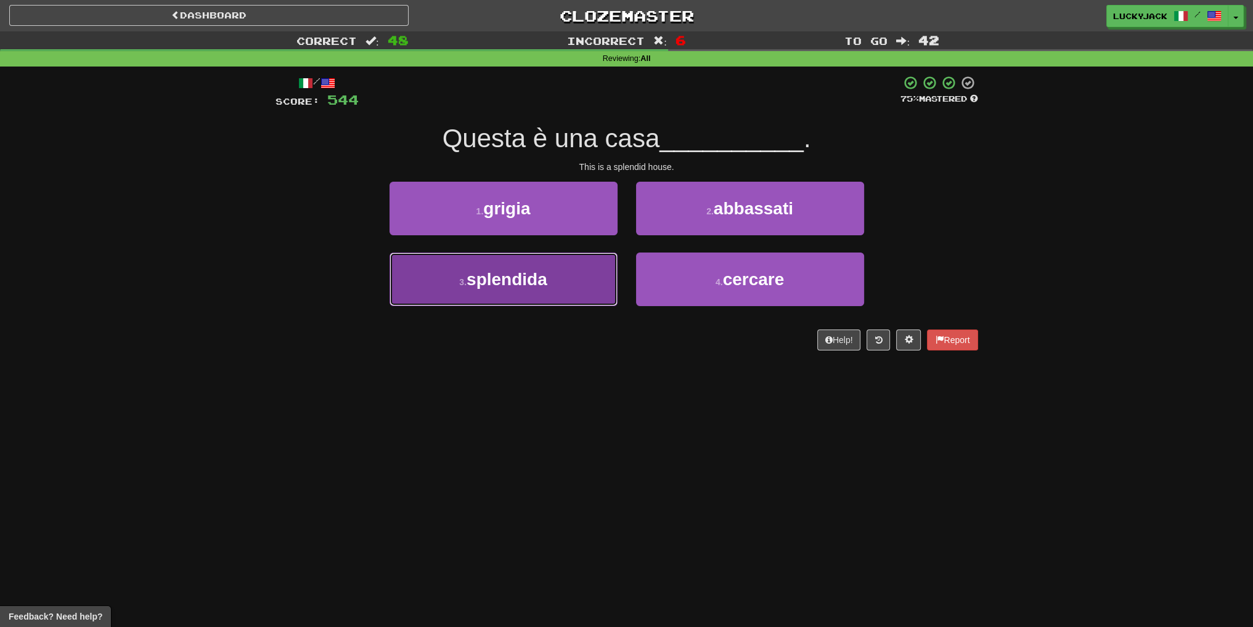
click at [566, 277] on button "3 . splendida" at bounding box center [503, 280] width 228 height 54
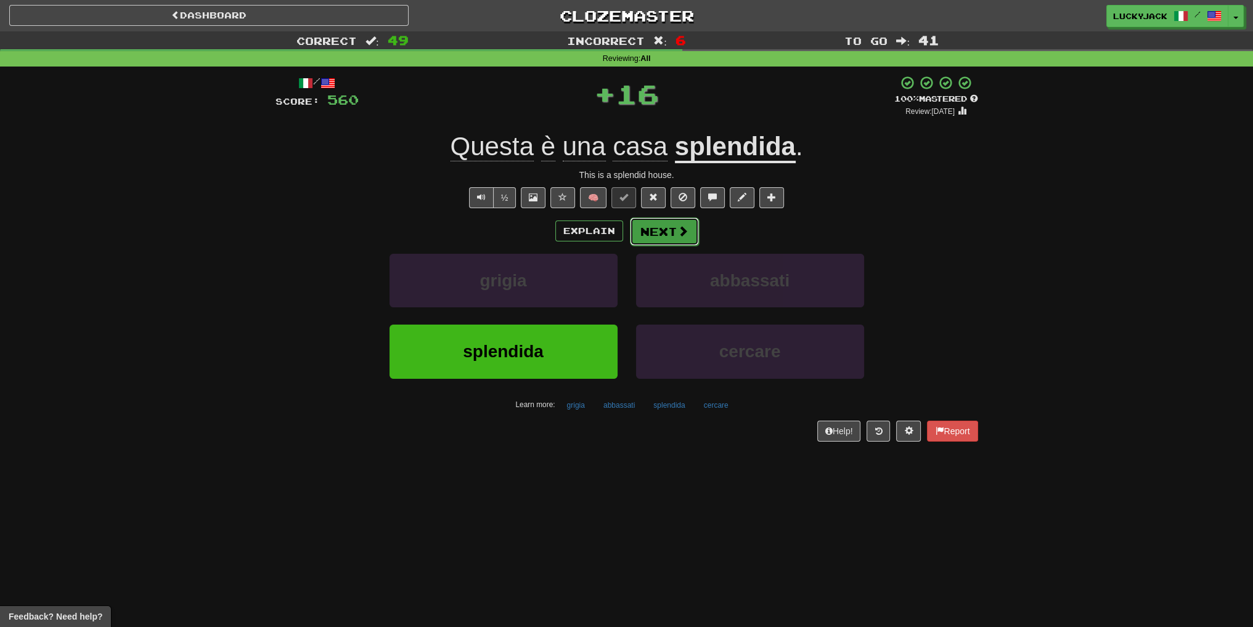
click at [658, 240] on button "Next" at bounding box center [664, 232] width 69 height 28
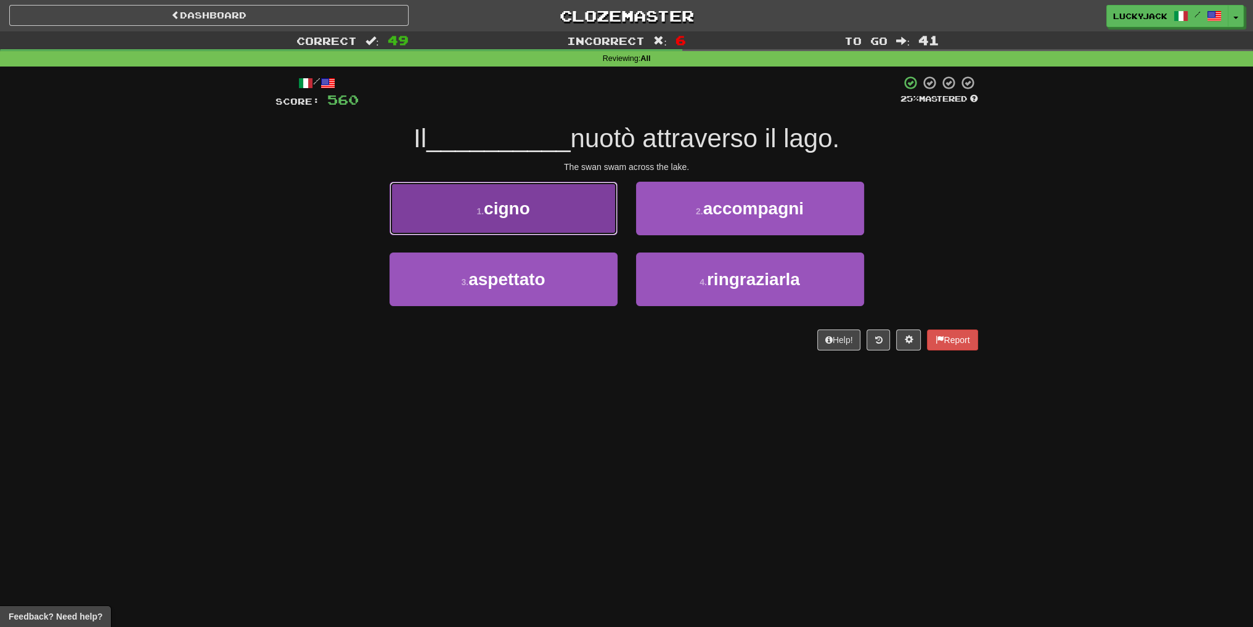
click at [578, 231] on button "1 . cigno" at bounding box center [503, 209] width 228 height 54
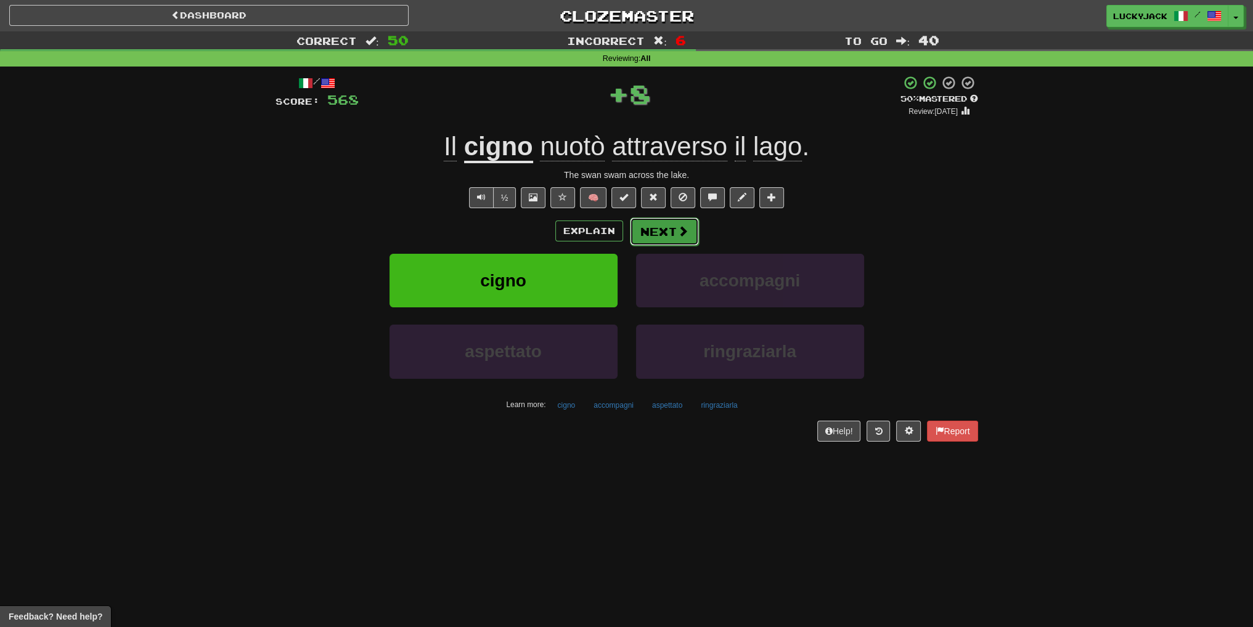
click at [661, 229] on button "Next" at bounding box center [664, 232] width 69 height 28
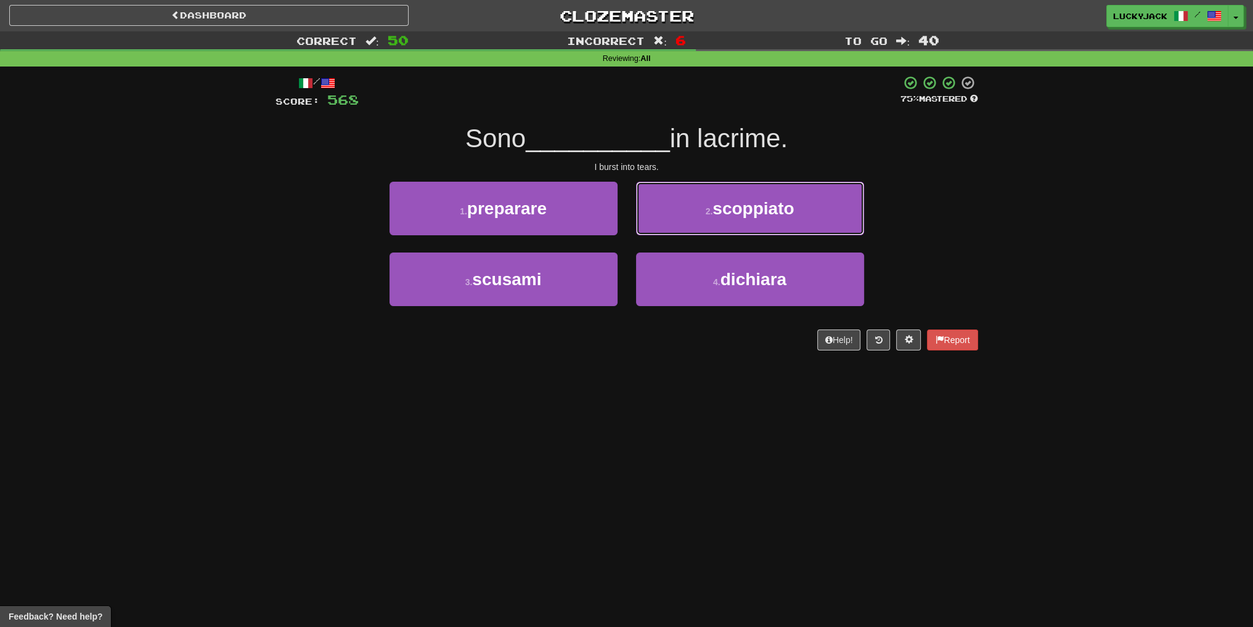
click at [704, 210] on button "2 . scoppiato" at bounding box center [750, 209] width 228 height 54
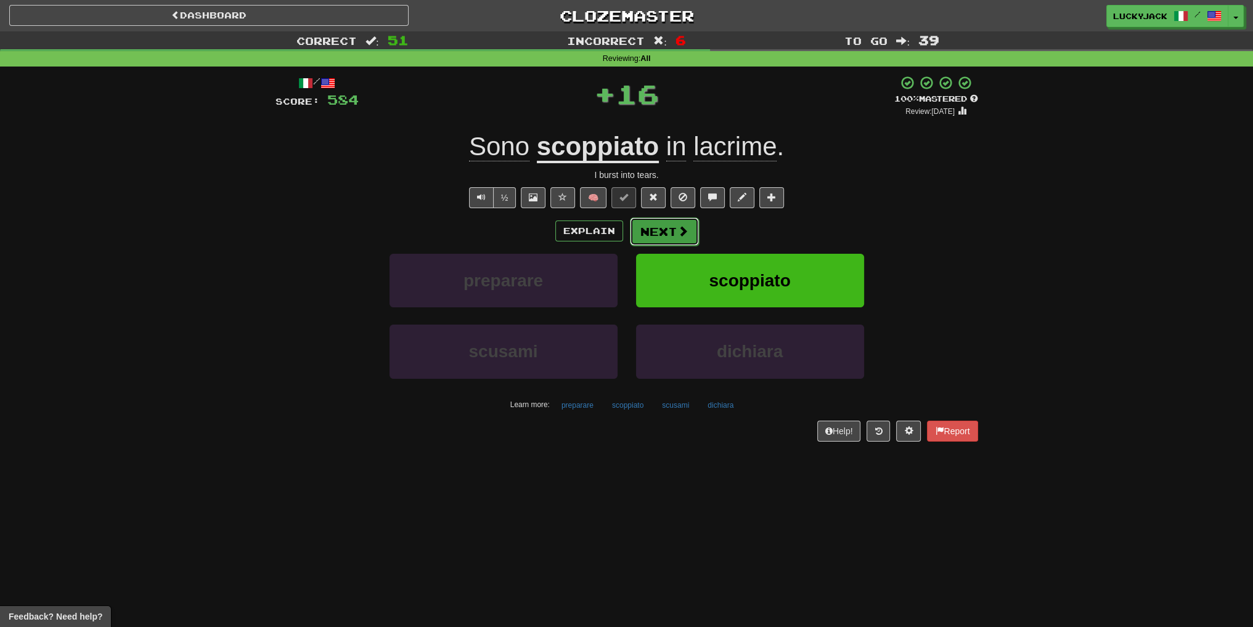
click at [658, 228] on button "Next" at bounding box center [664, 232] width 69 height 28
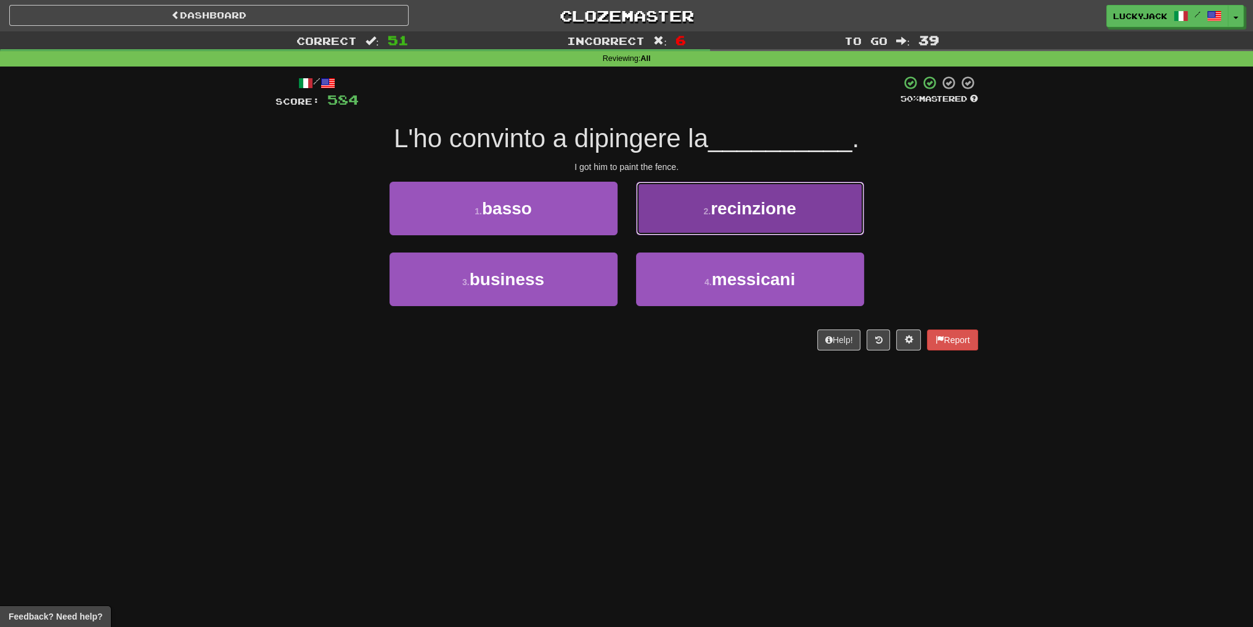
click at [698, 224] on button "2 . recinzione" at bounding box center [750, 209] width 228 height 54
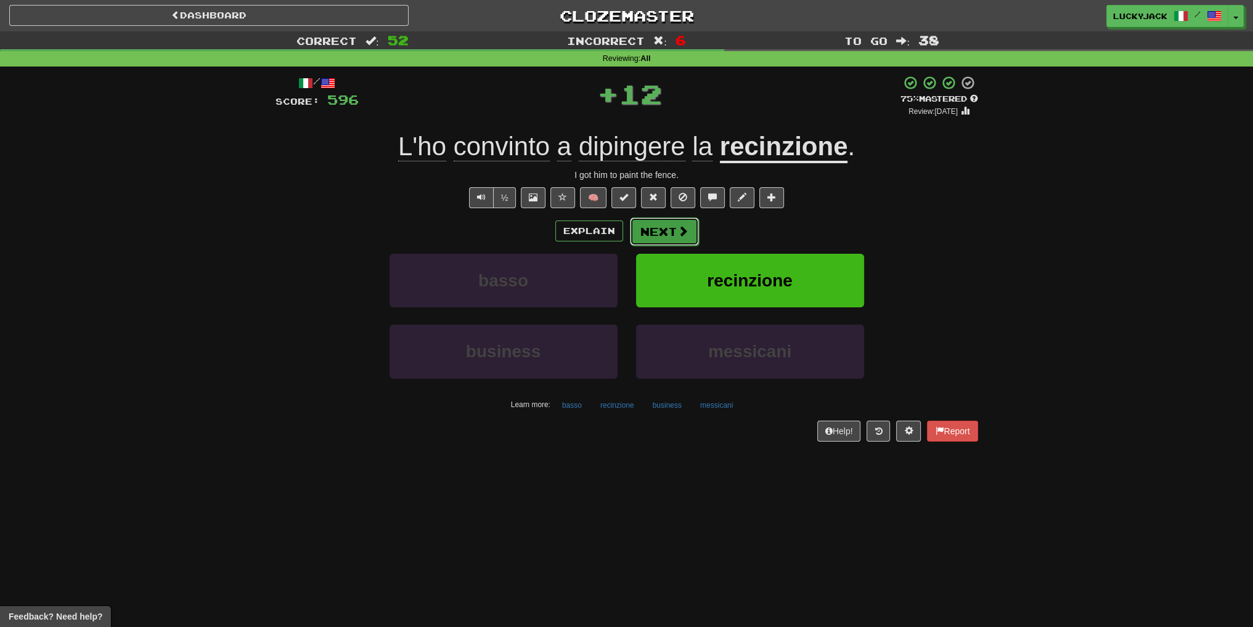
click at [667, 228] on button "Next" at bounding box center [664, 232] width 69 height 28
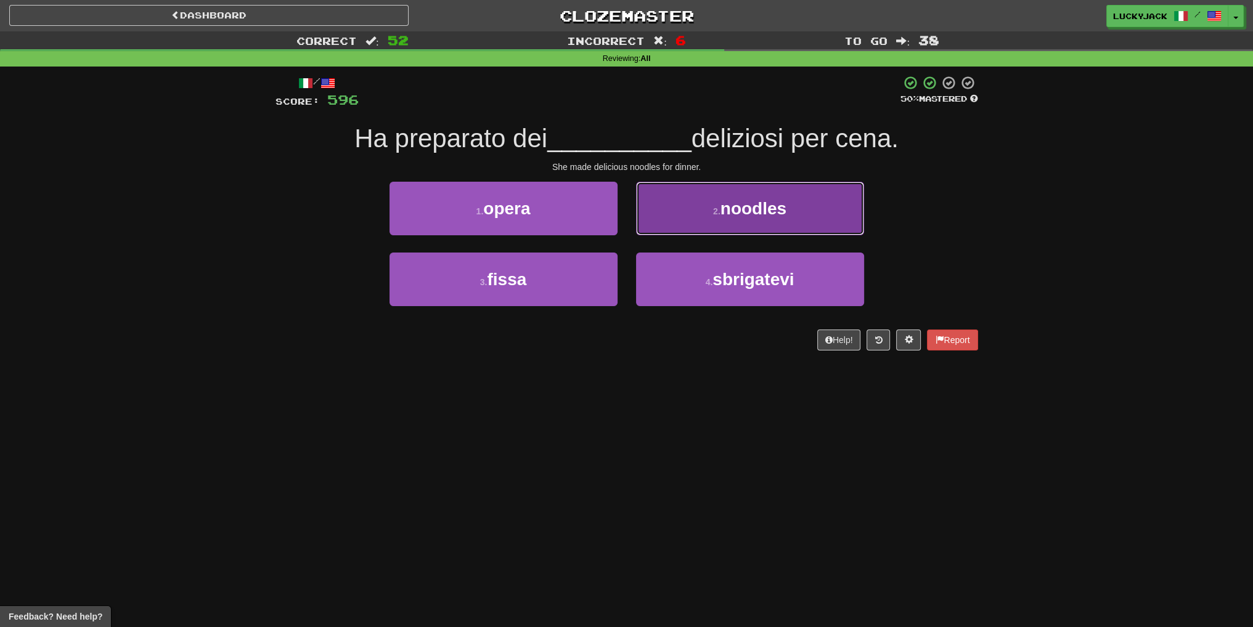
click at [722, 213] on span "noodles" at bounding box center [753, 208] width 66 height 19
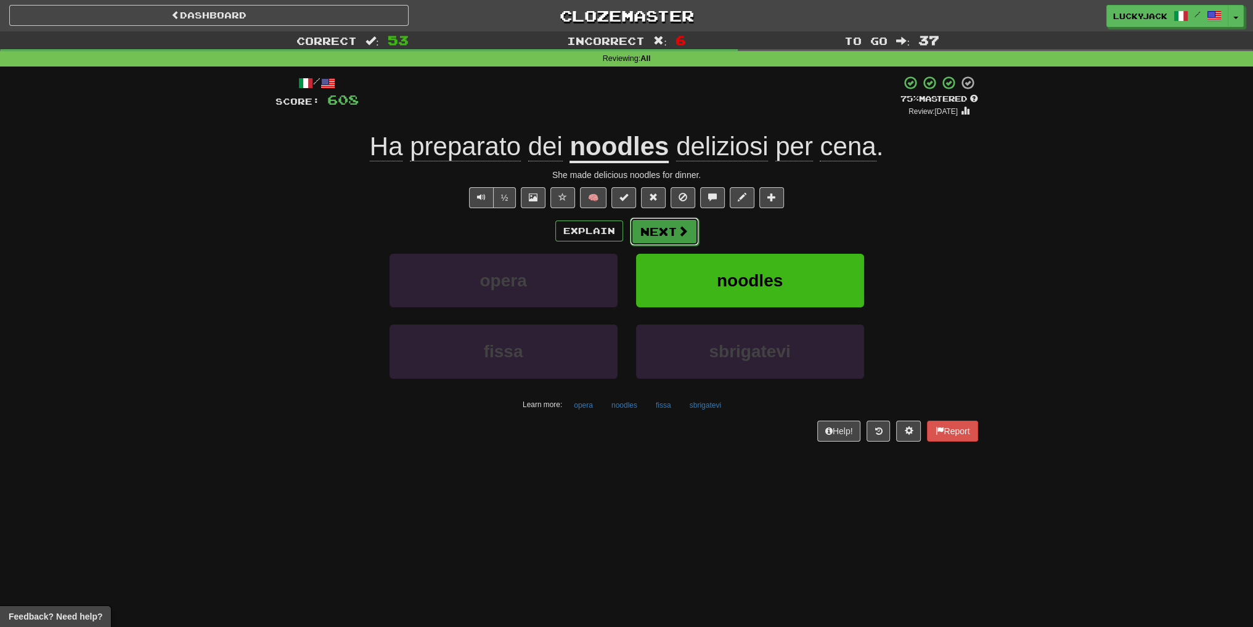
click at [674, 232] on button "Next" at bounding box center [664, 232] width 69 height 28
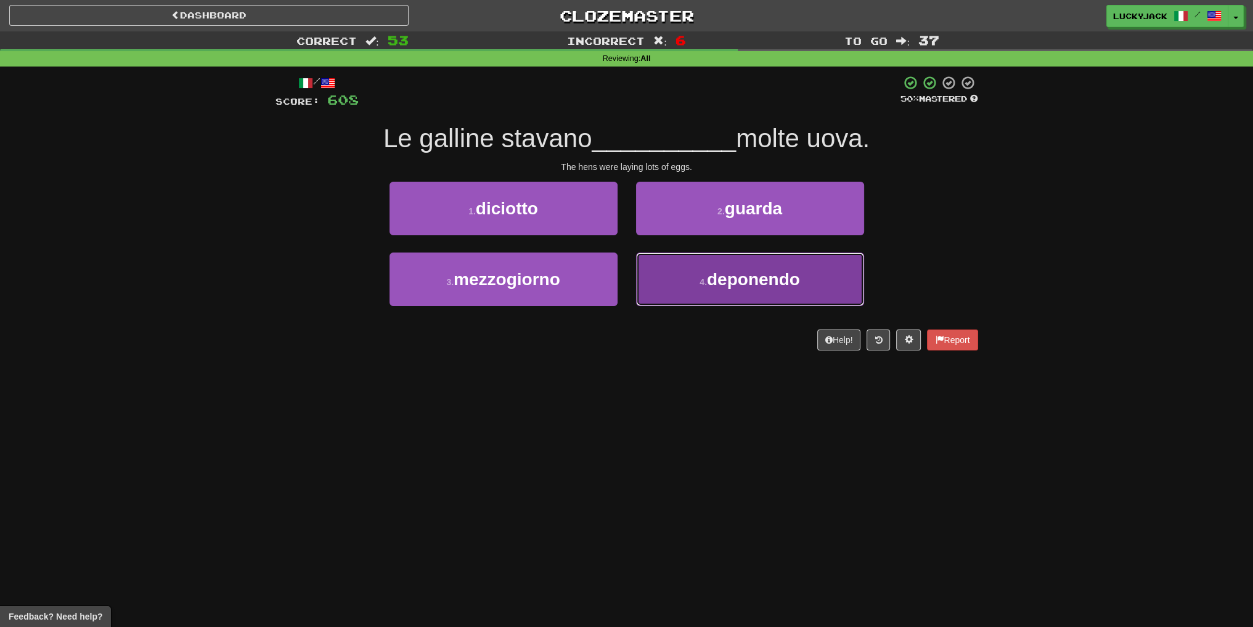
click at [686, 283] on button "4 . deponendo" at bounding box center [750, 280] width 228 height 54
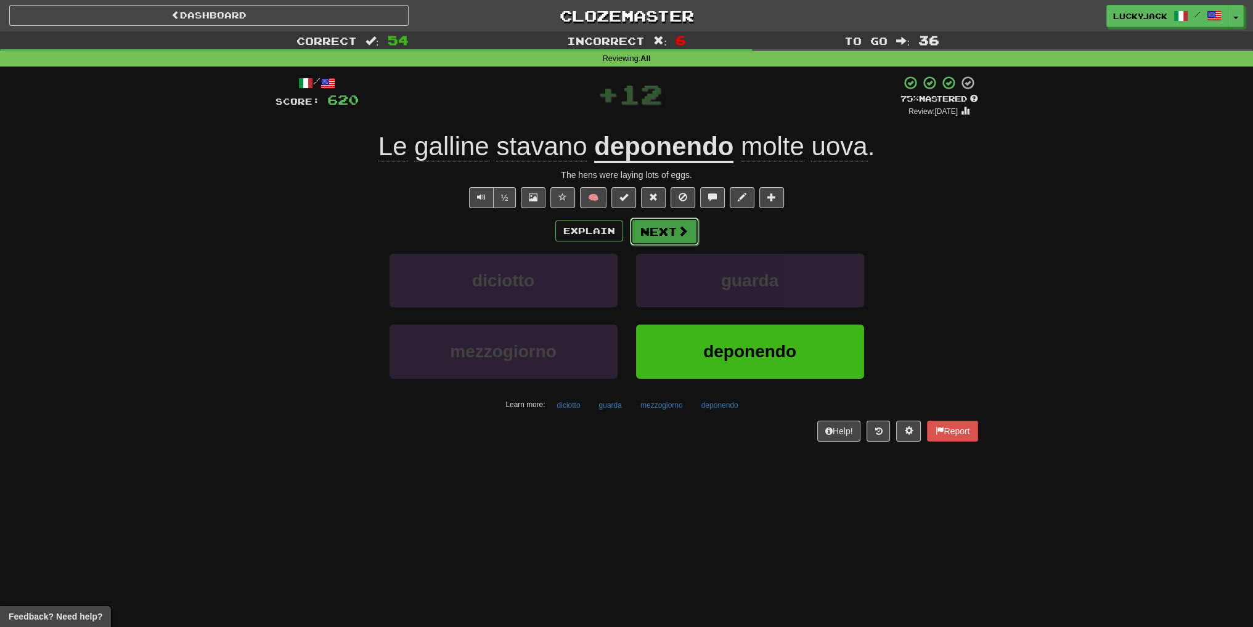
click at [671, 232] on button "Next" at bounding box center [664, 232] width 69 height 28
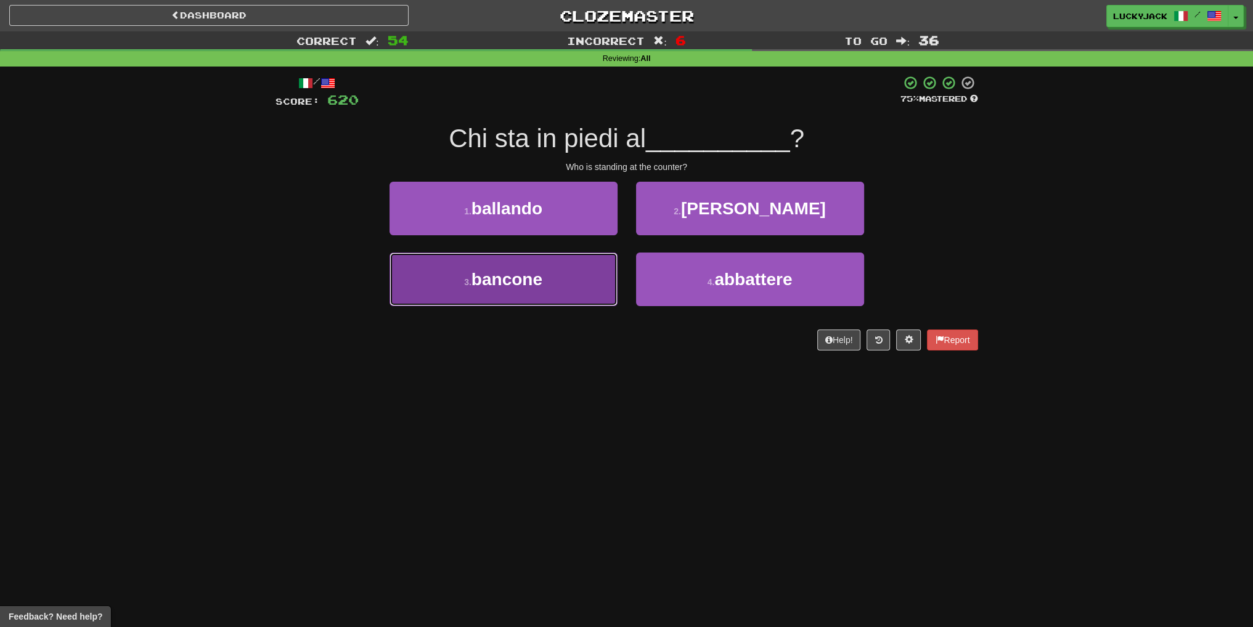
click at [604, 282] on button "3 . bancone" at bounding box center [503, 280] width 228 height 54
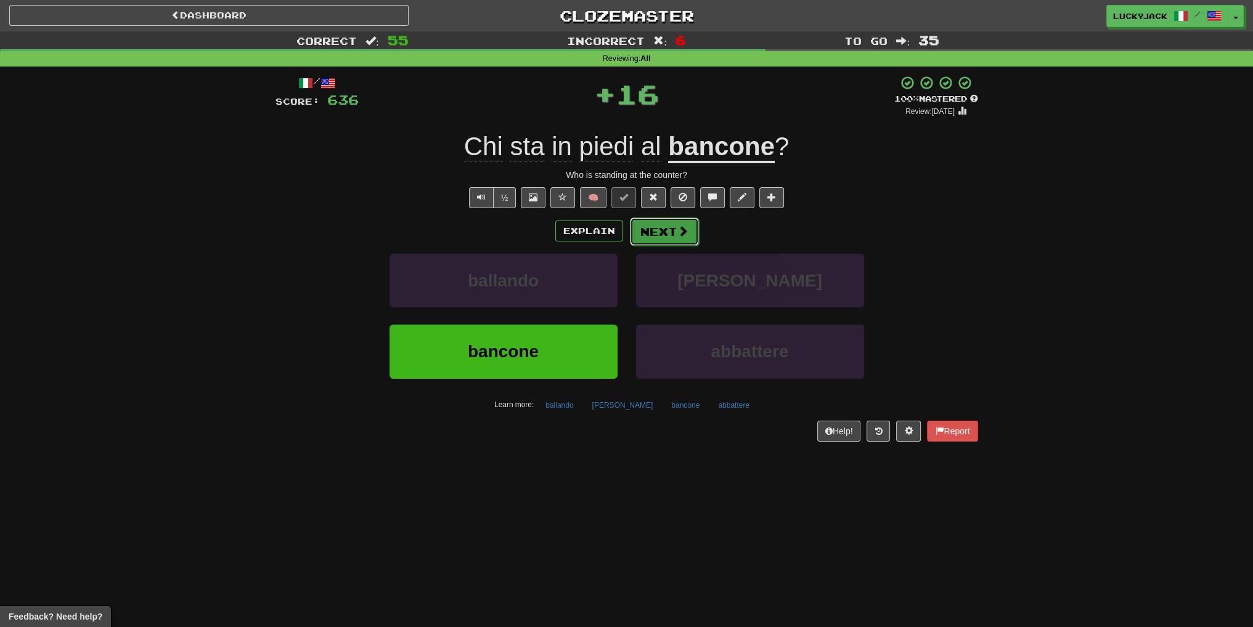
click at [678, 232] on span at bounding box center [682, 231] width 11 height 11
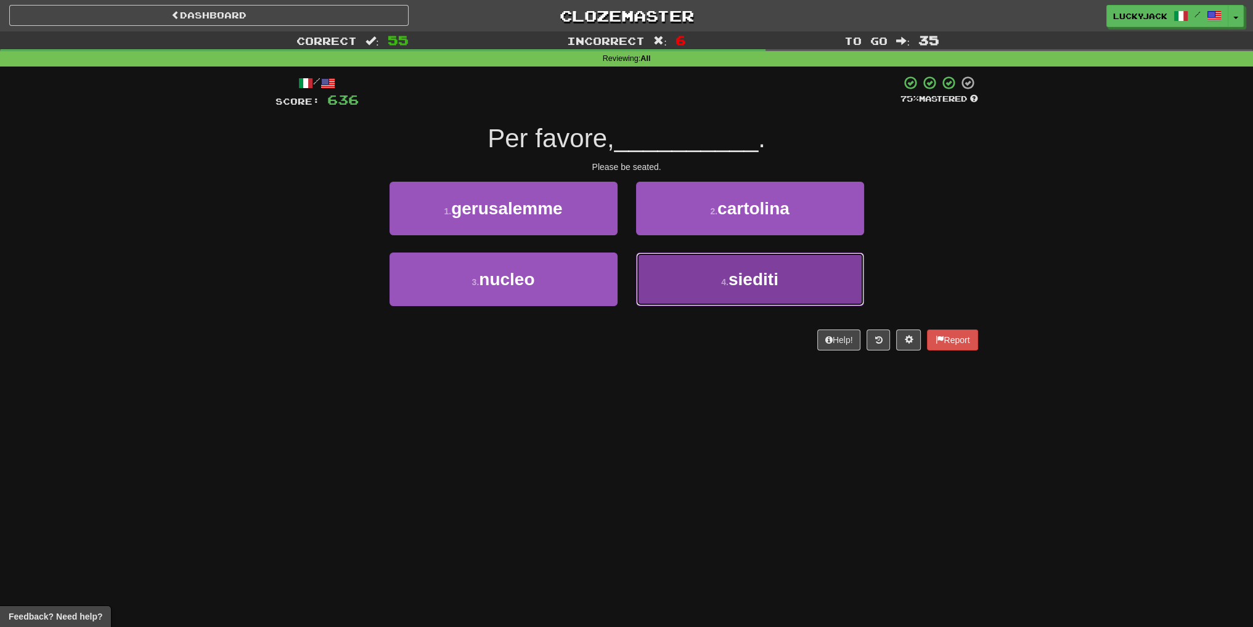
click at [710, 283] on button "4 . siediti" at bounding box center [750, 280] width 228 height 54
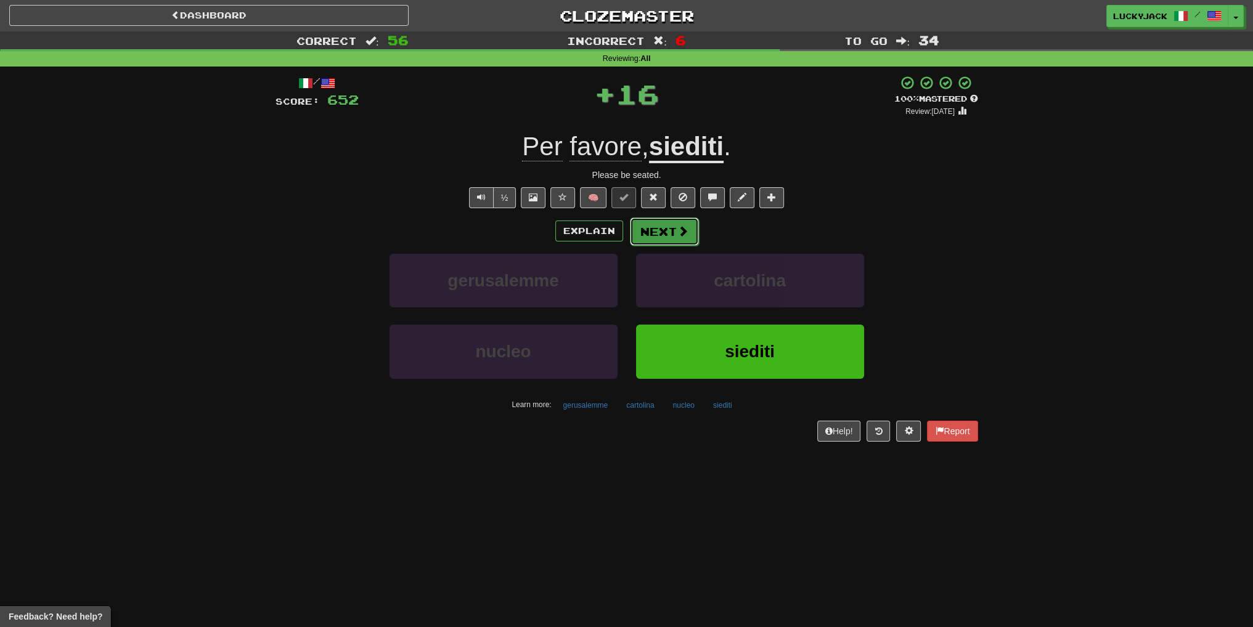
click at [667, 233] on button "Next" at bounding box center [664, 232] width 69 height 28
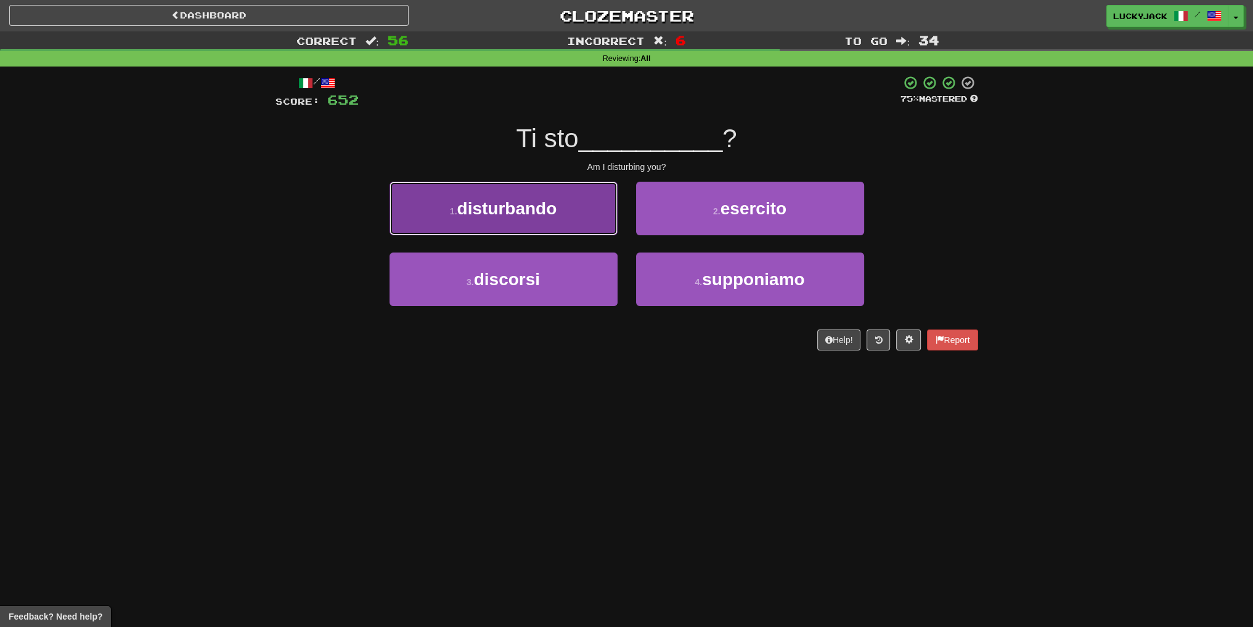
click at [554, 211] on span "disturbando" at bounding box center [507, 208] width 100 height 19
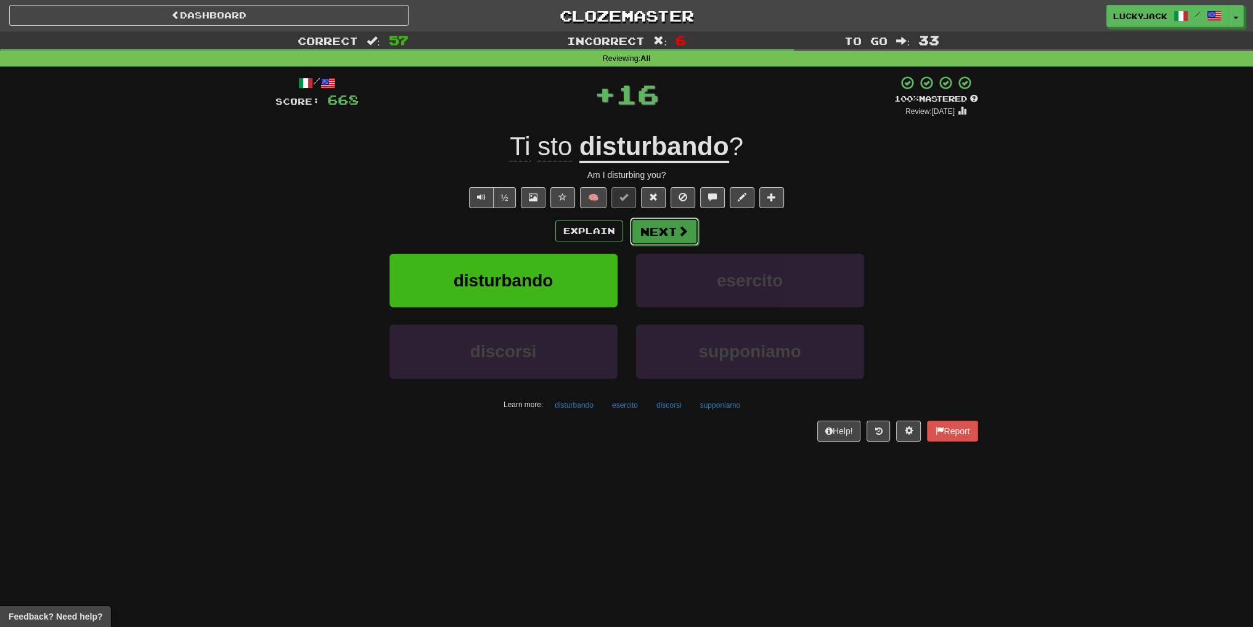
click at [672, 230] on button "Next" at bounding box center [664, 232] width 69 height 28
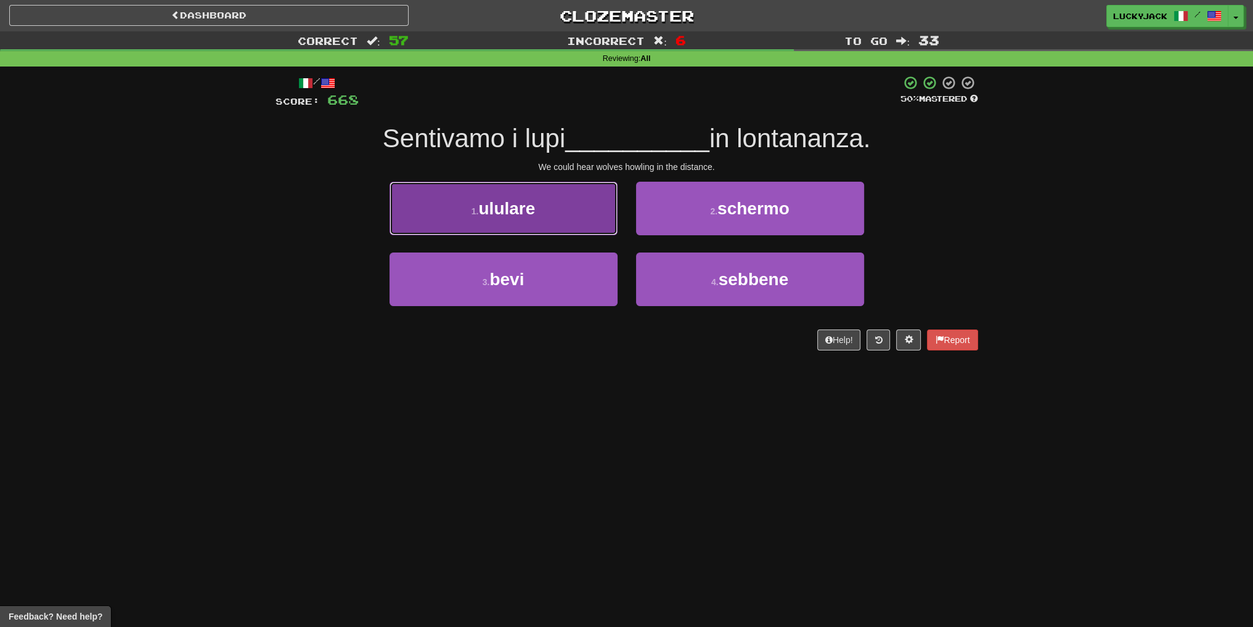
click at [569, 217] on button "1 . ululare" at bounding box center [503, 209] width 228 height 54
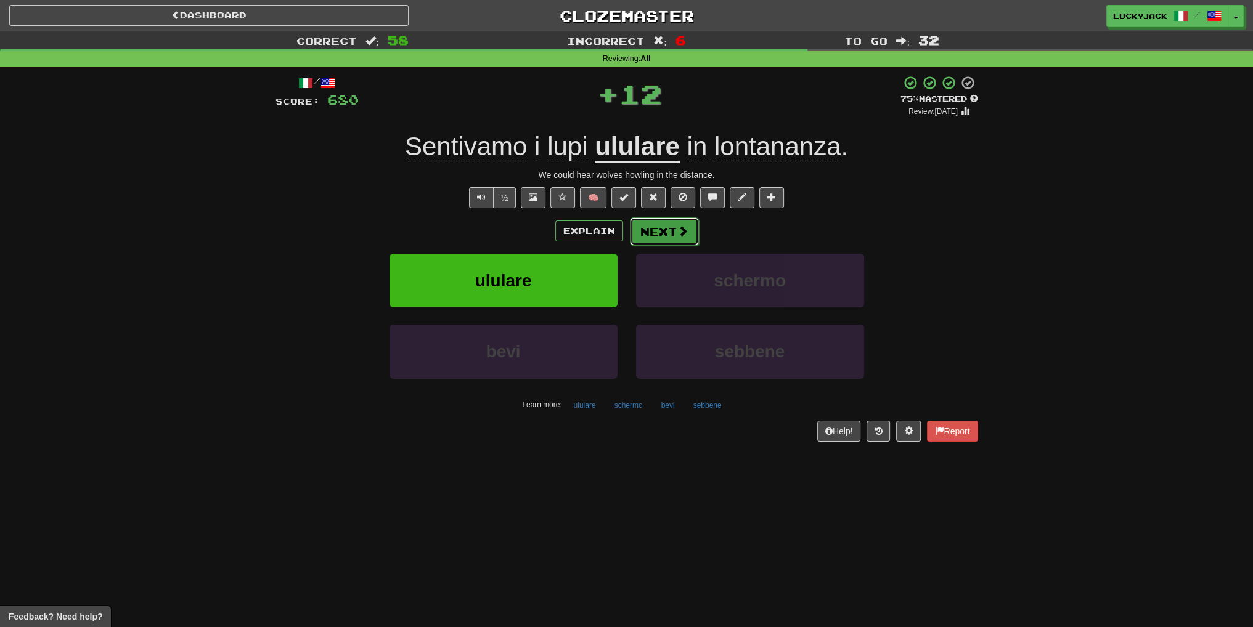
click at [669, 235] on button "Next" at bounding box center [664, 232] width 69 height 28
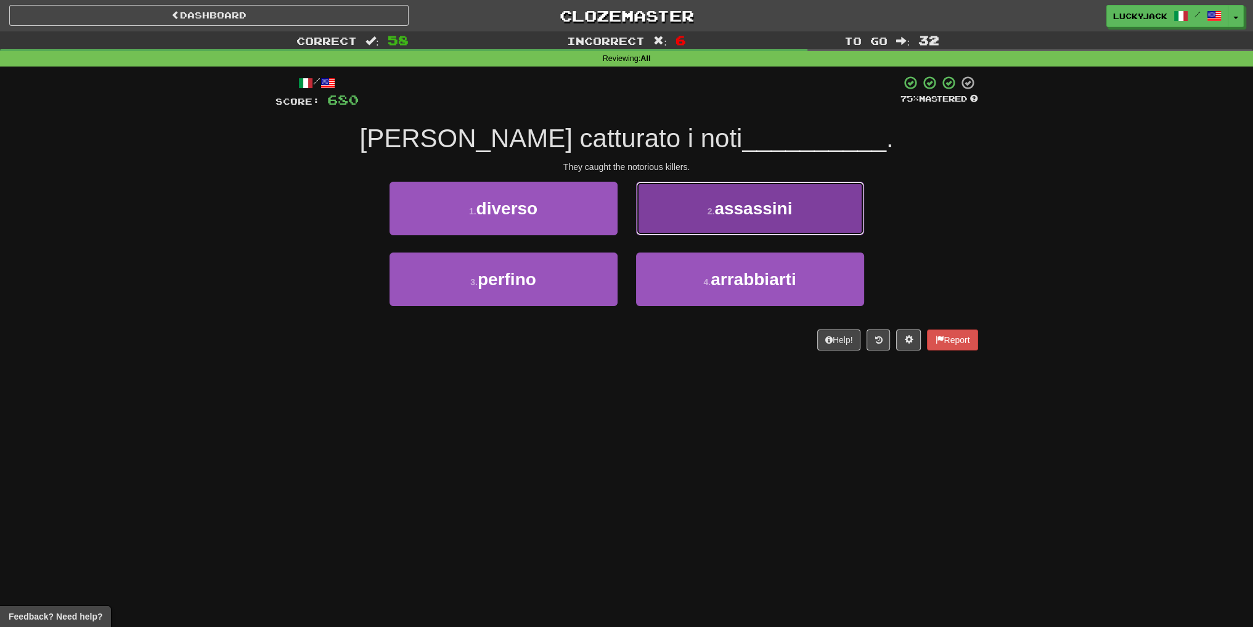
click at [720, 214] on span "assassini" at bounding box center [753, 208] width 78 height 19
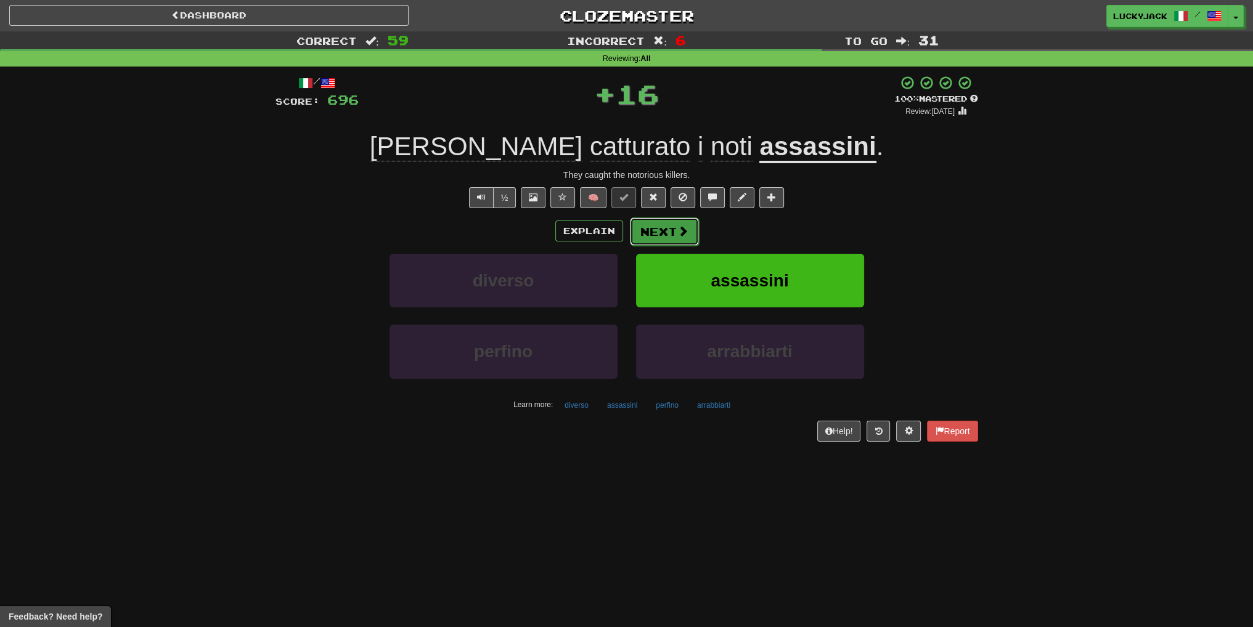
click at [669, 235] on button "Next" at bounding box center [664, 232] width 69 height 28
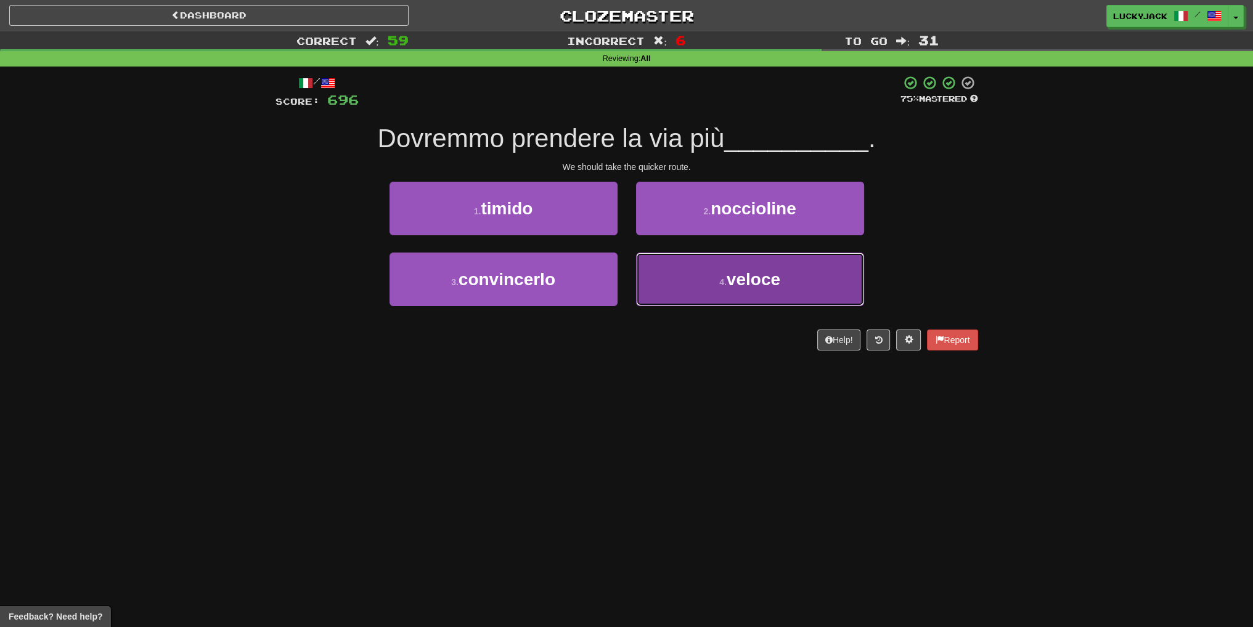
click at [689, 281] on button "4 . veloce" at bounding box center [750, 280] width 228 height 54
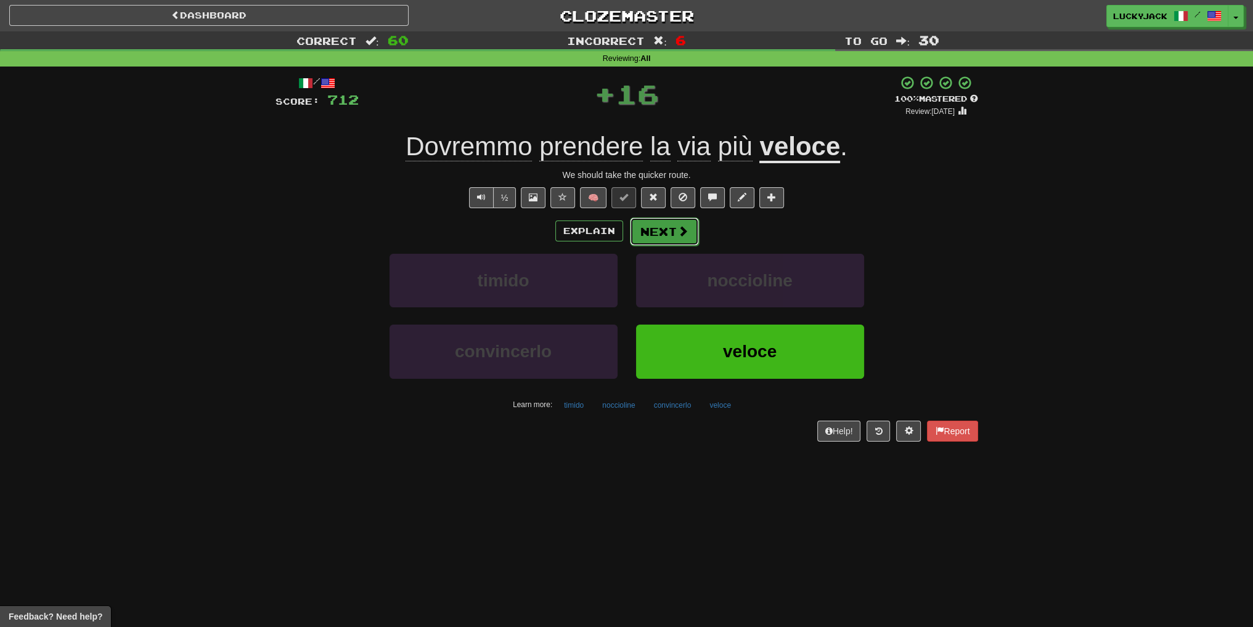
click at [658, 232] on button "Next" at bounding box center [664, 232] width 69 height 28
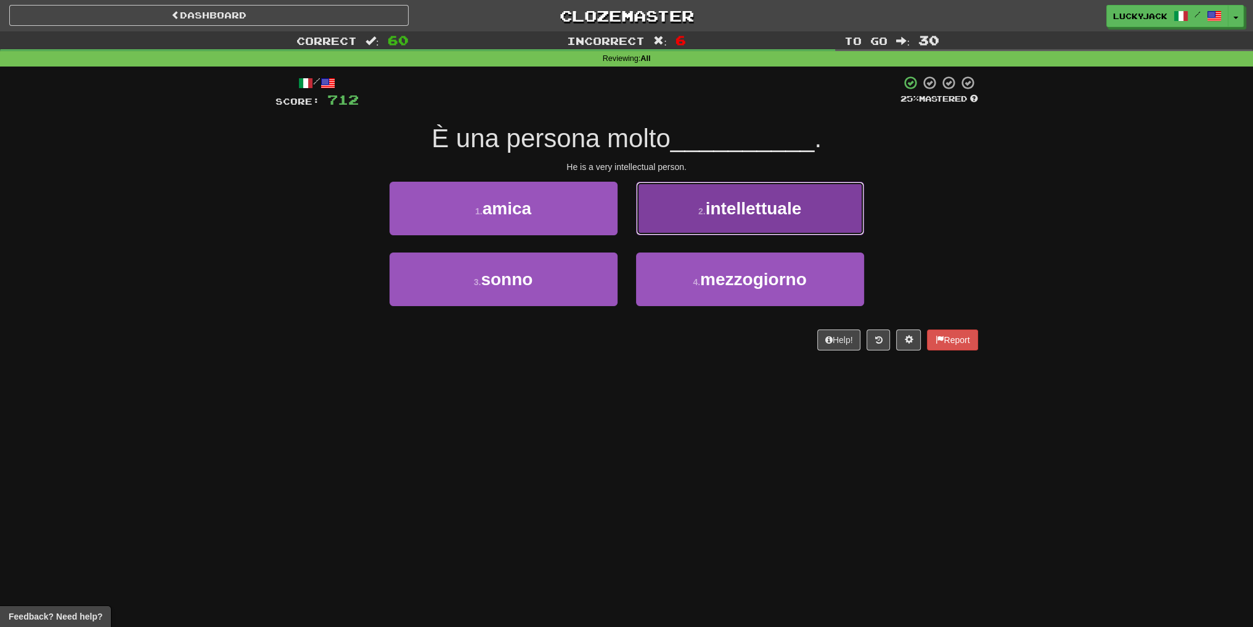
click at [687, 222] on button "2 . intellettuale" at bounding box center [750, 209] width 228 height 54
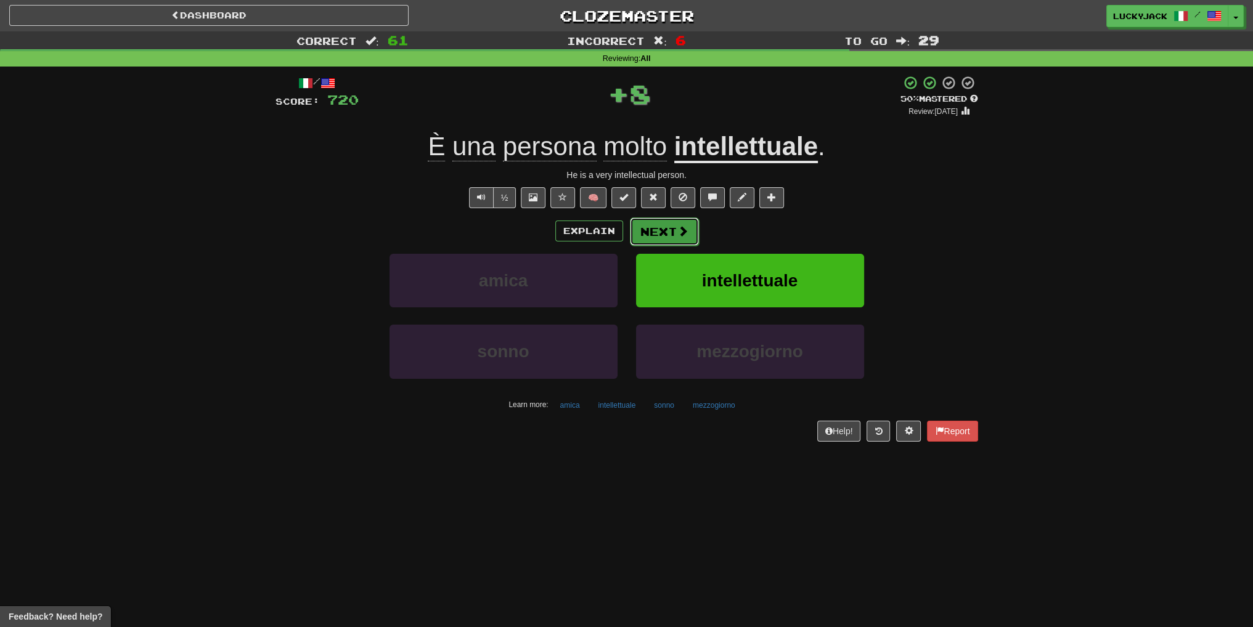
click at [673, 232] on button "Next" at bounding box center [664, 232] width 69 height 28
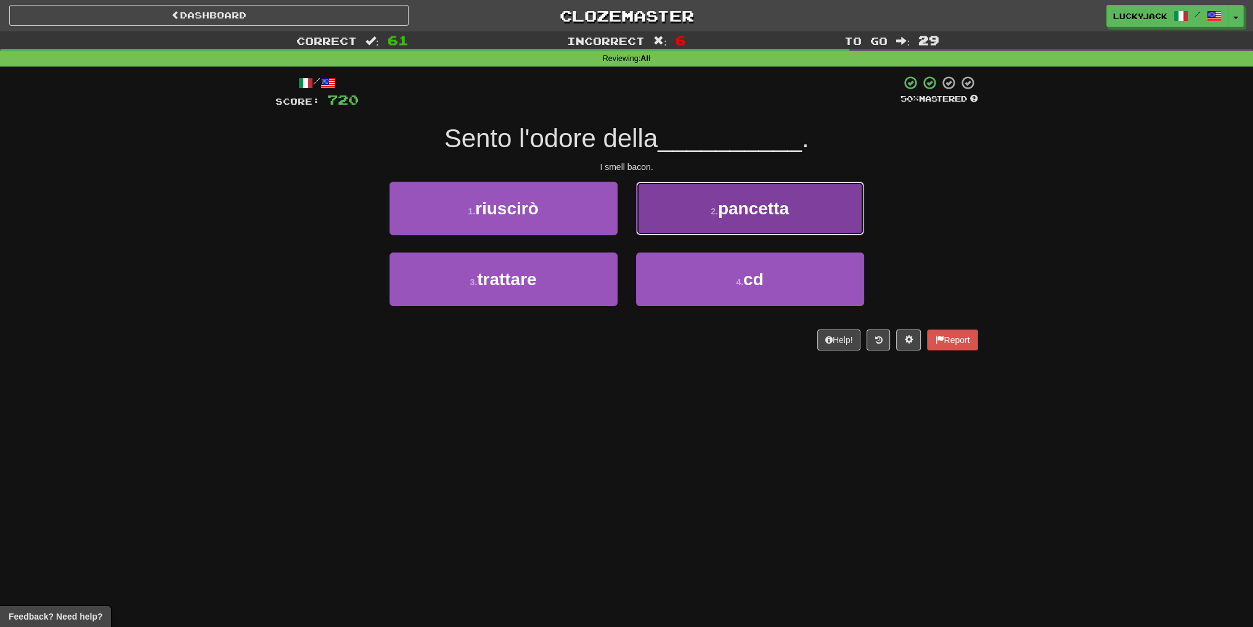
click at [682, 233] on button "2 . pancetta" at bounding box center [750, 209] width 228 height 54
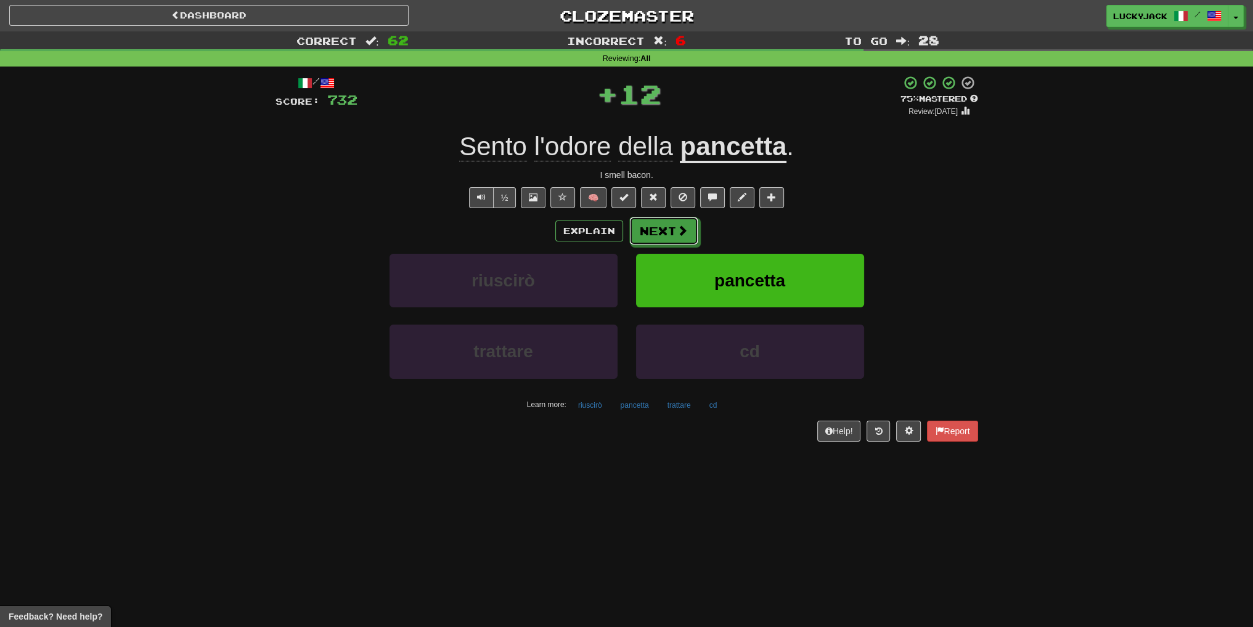
click at [682, 233] on span at bounding box center [682, 230] width 11 height 11
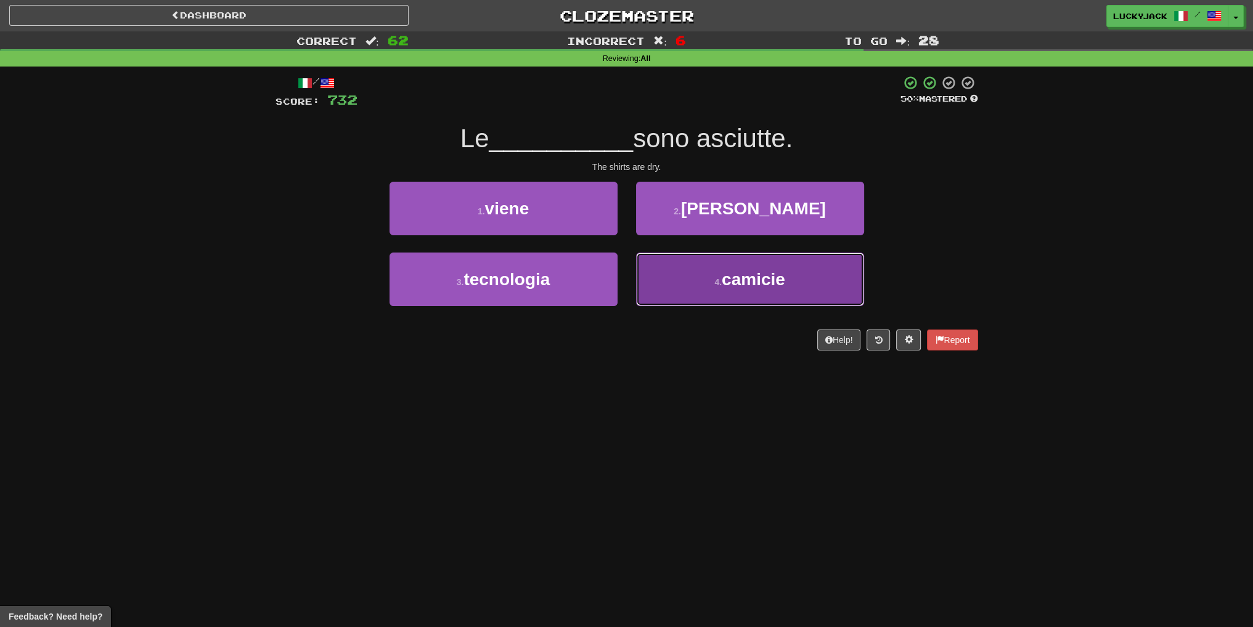
click at [718, 285] on small "4 ." at bounding box center [717, 282] width 7 height 10
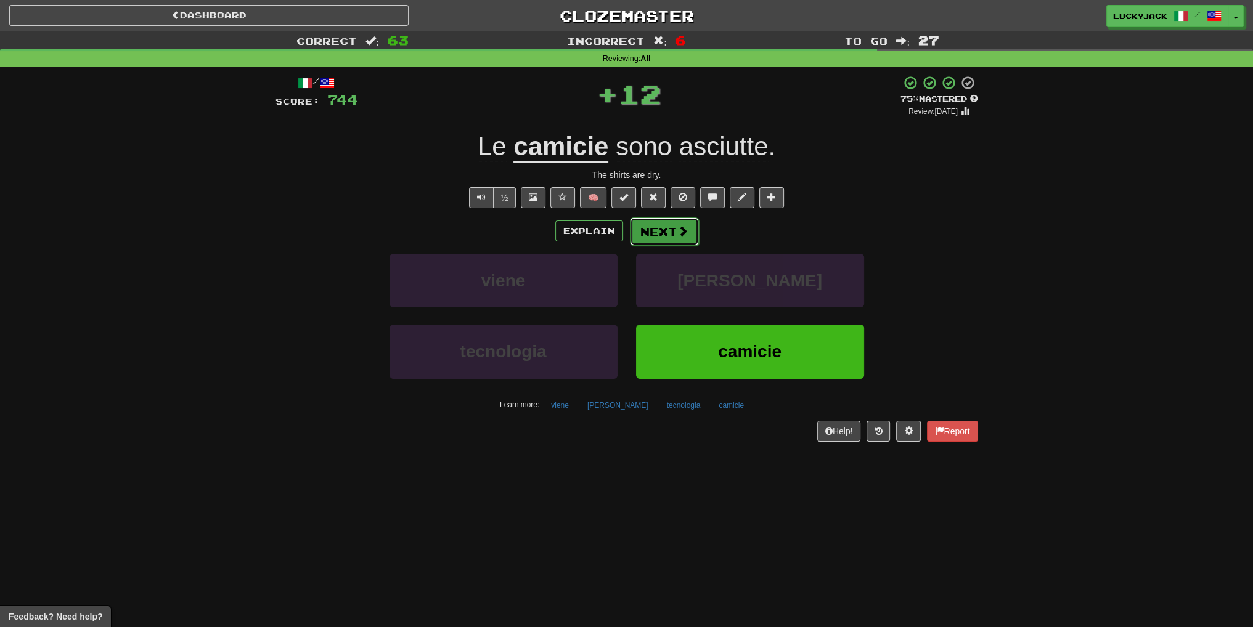
click at [671, 230] on button "Next" at bounding box center [664, 232] width 69 height 28
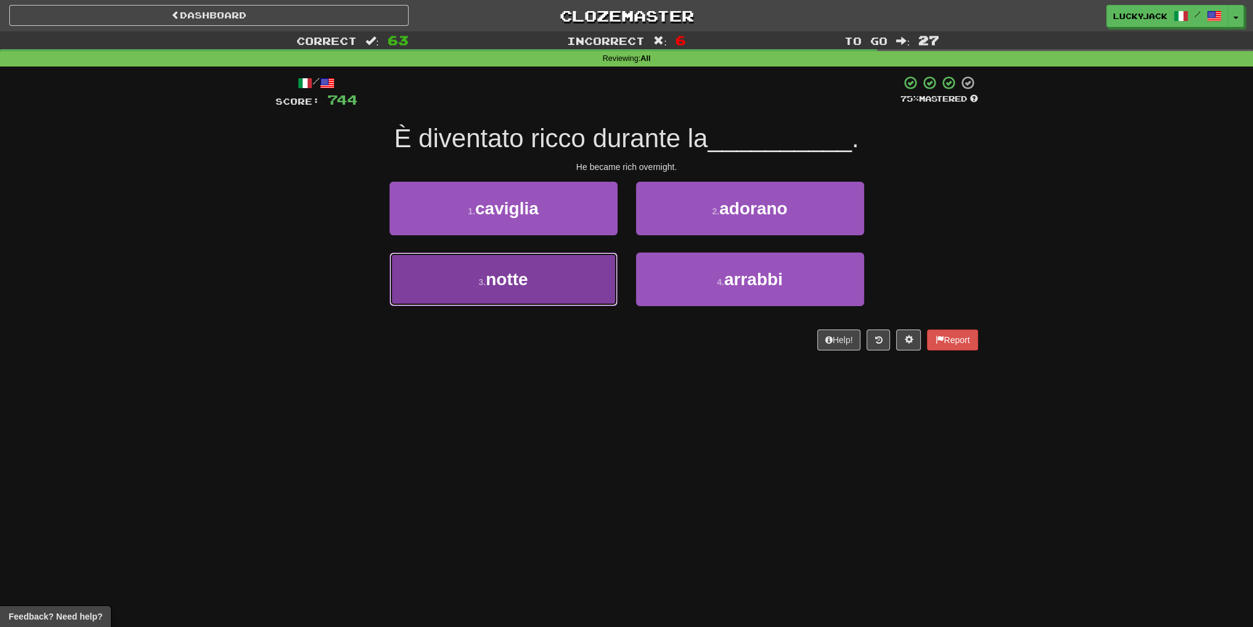
click at [551, 279] on button "3 . notte" at bounding box center [503, 280] width 228 height 54
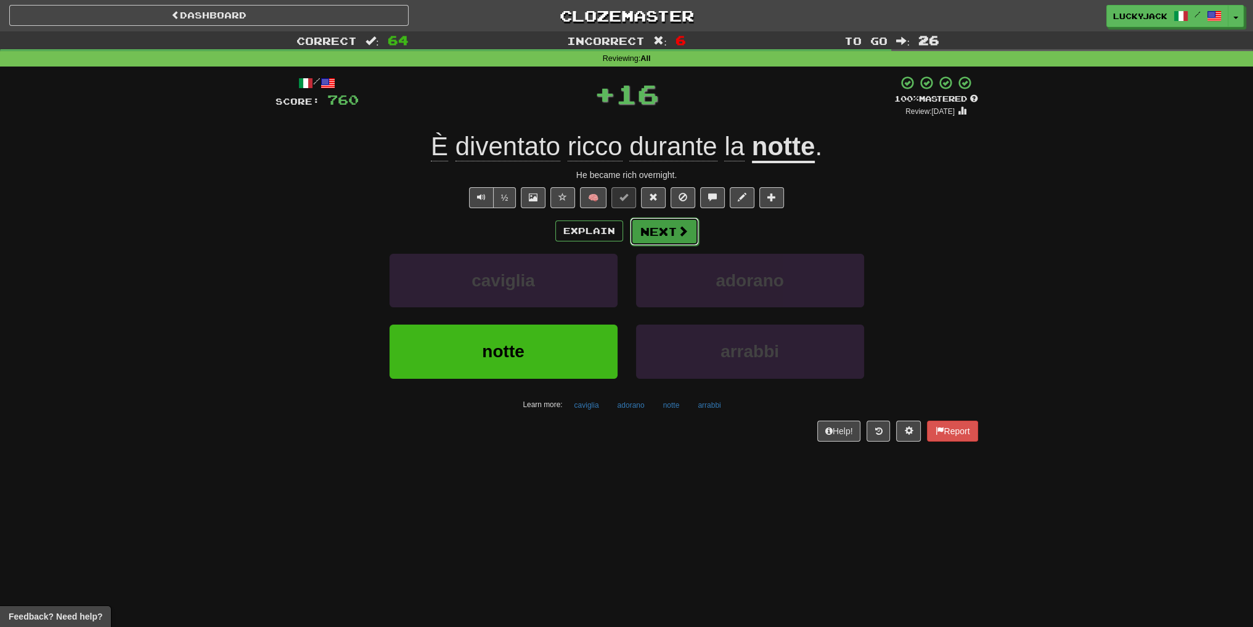
click at [662, 240] on button "Next" at bounding box center [664, 232] width 69 height 28
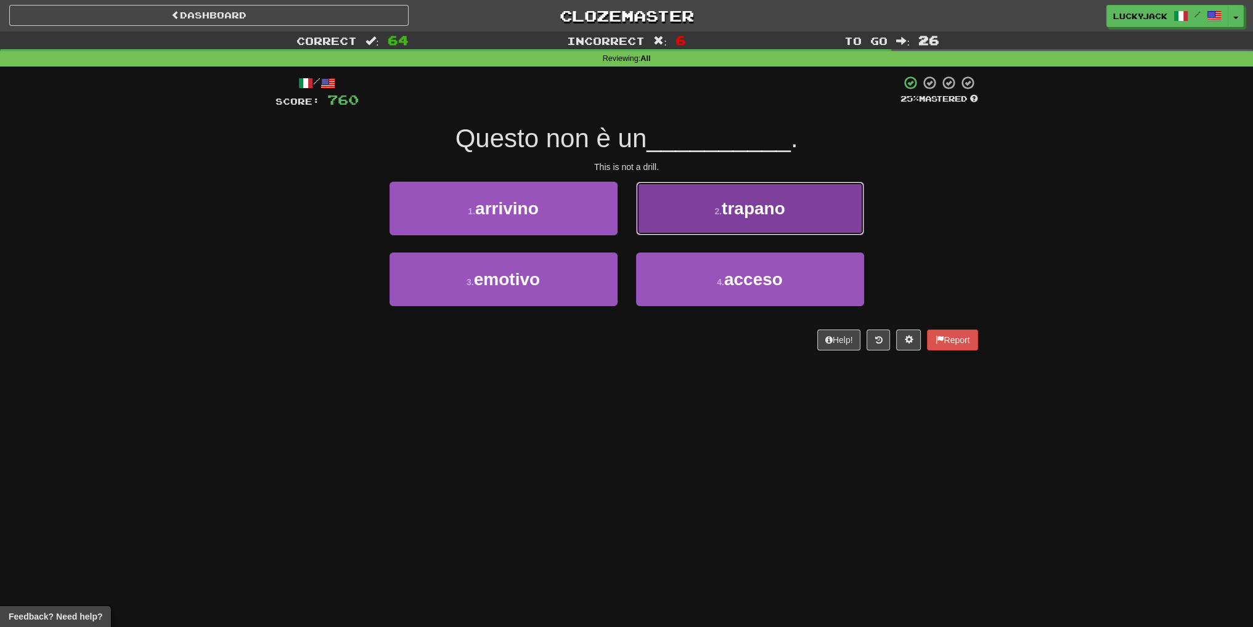
click at [711, 216] on button "2 . trapano" at bounding box center [750, 209] width 228 height 54
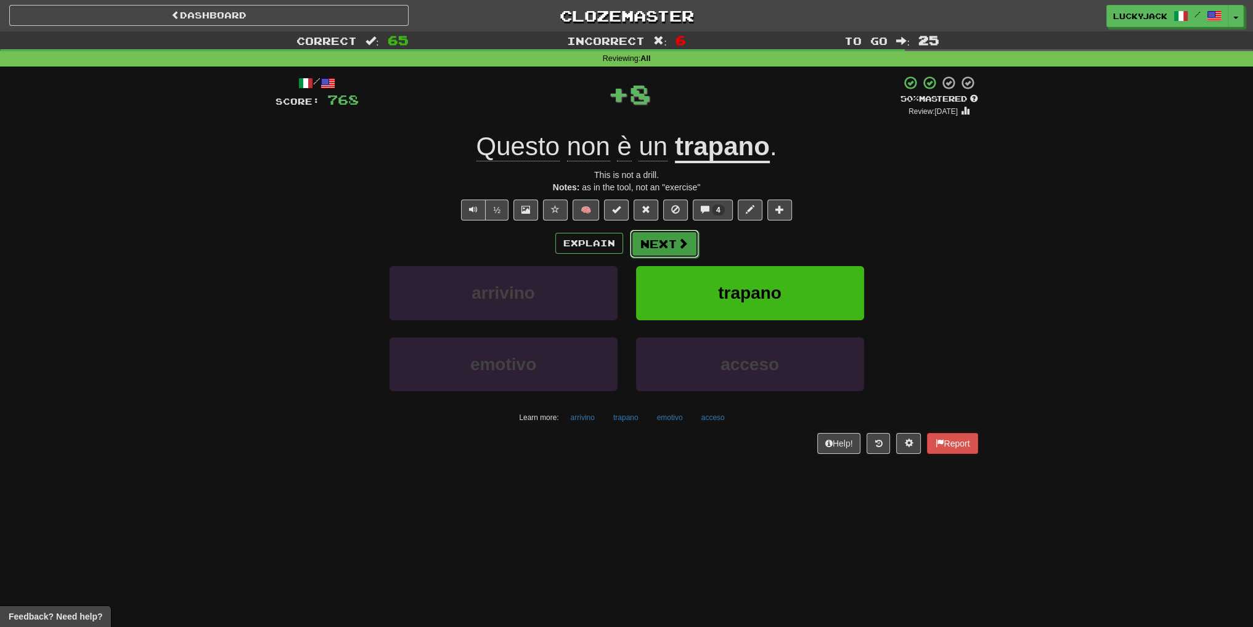
click at [667, 246] on button "Next" at bounding box center [664, 244] width 69 height 28
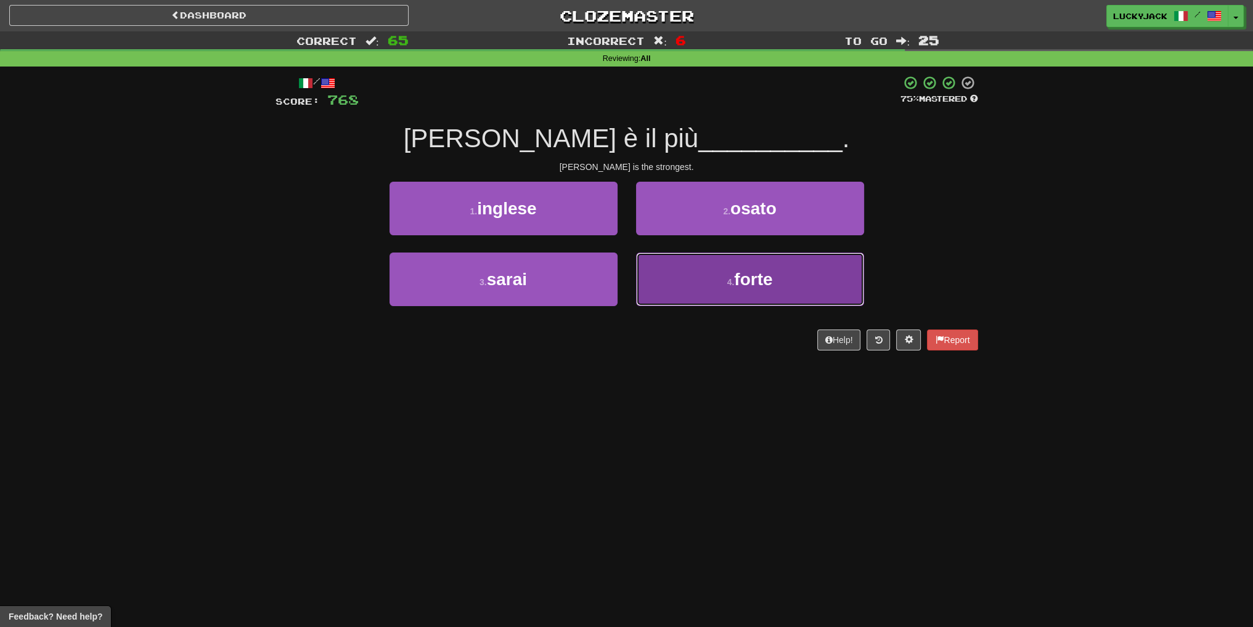
click at [710, 276] on button "4 . forte" at bounding box center [750, 280] width 228 height 54
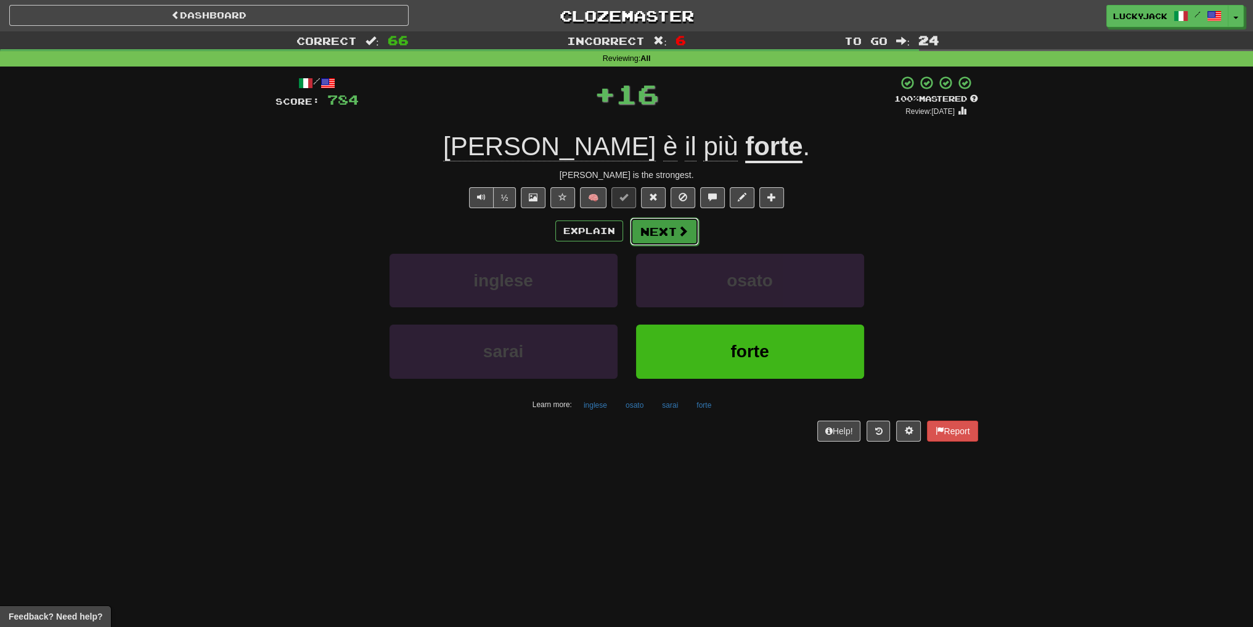
click at [666, 240] on button "Next" at bounding box center [664, 232] width 69 height 28
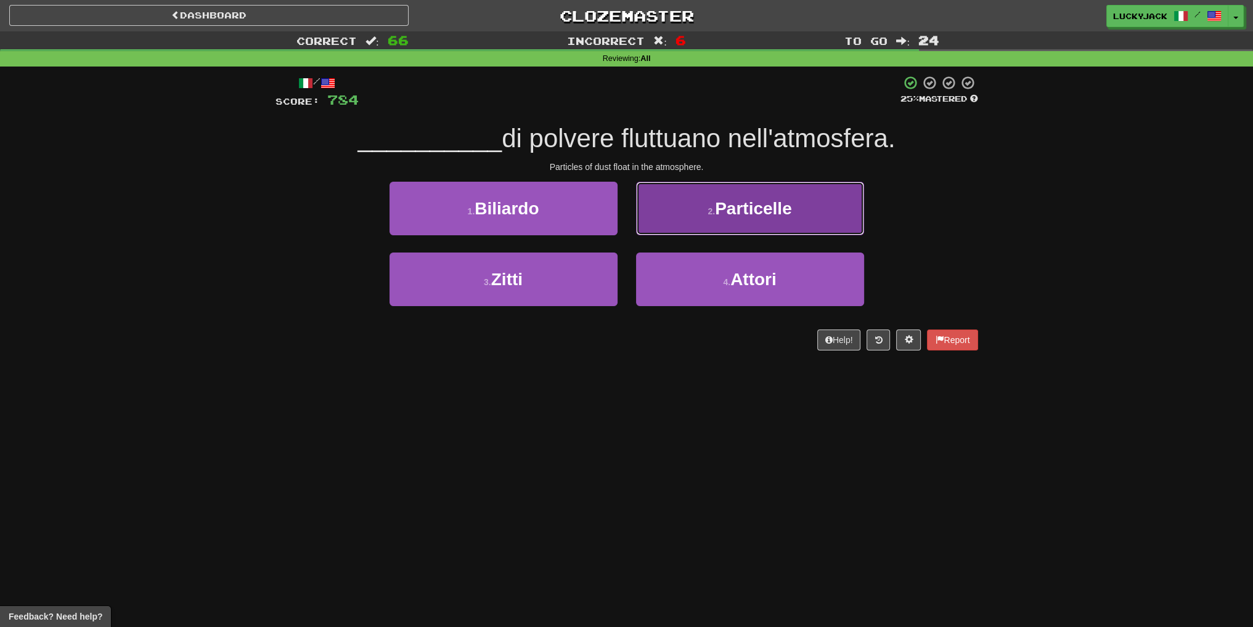
click at [722, 224] on button "2 . Particelle" at bounding box center [750, 209] width 228 height 54
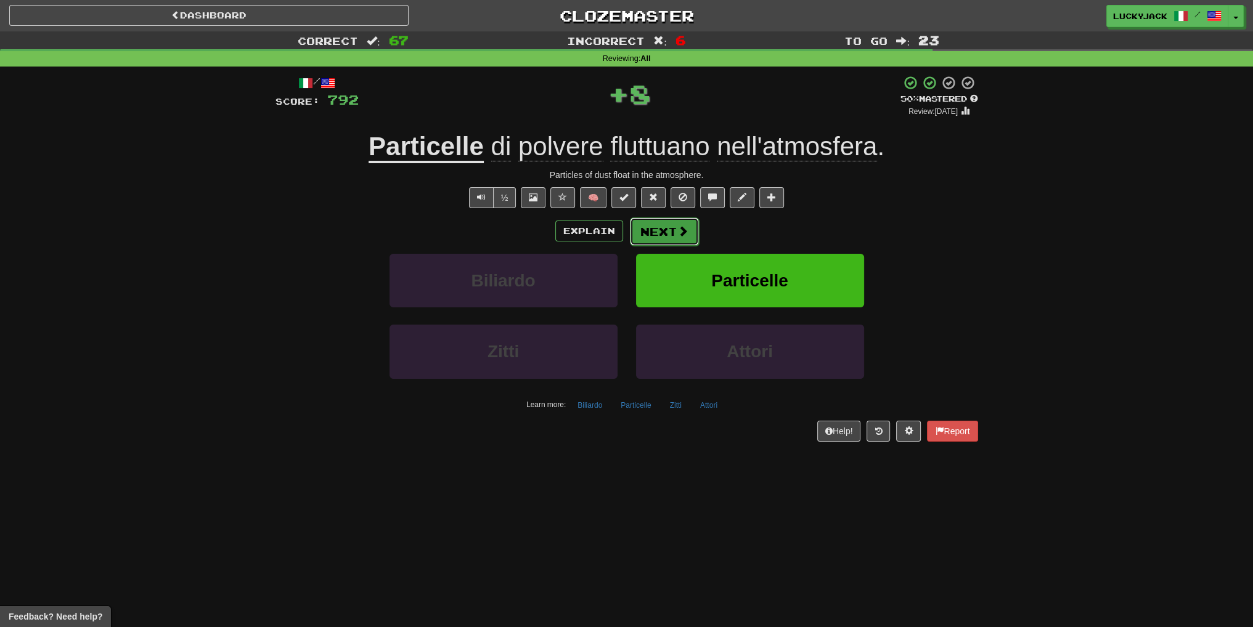
click at [666, 233] on button "Next" at bounding box center [664, 232] width 69 height 28
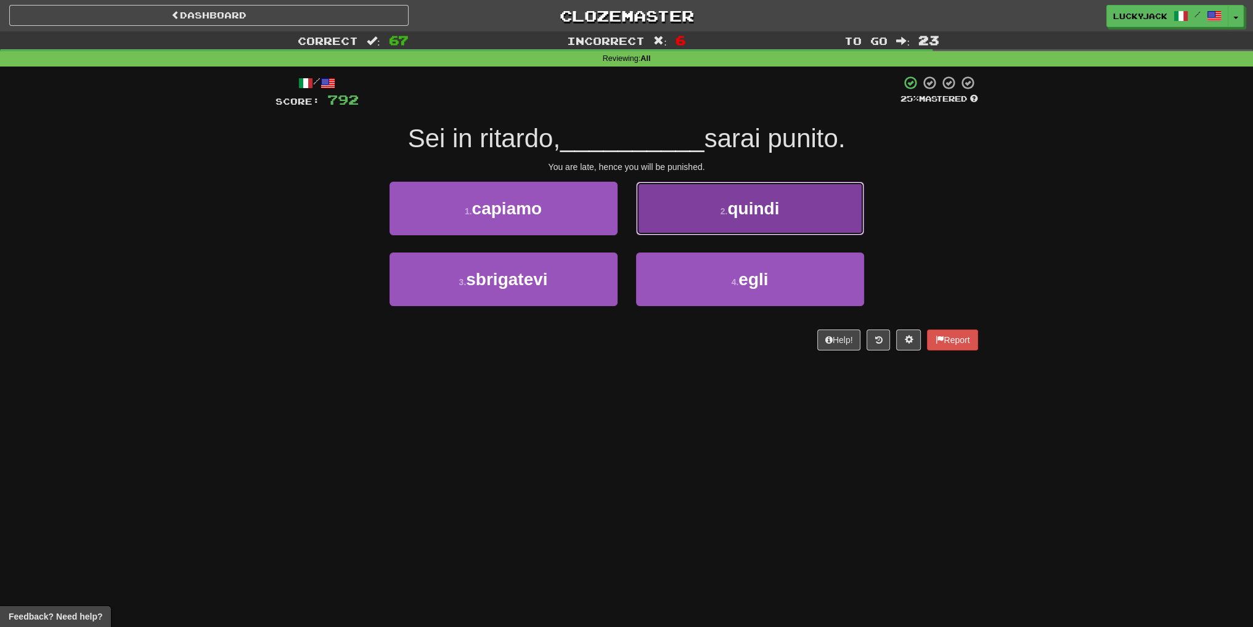
click at [717, 225] on button "2 . quindi" at bounding box center [750, 209] width 228 height 54
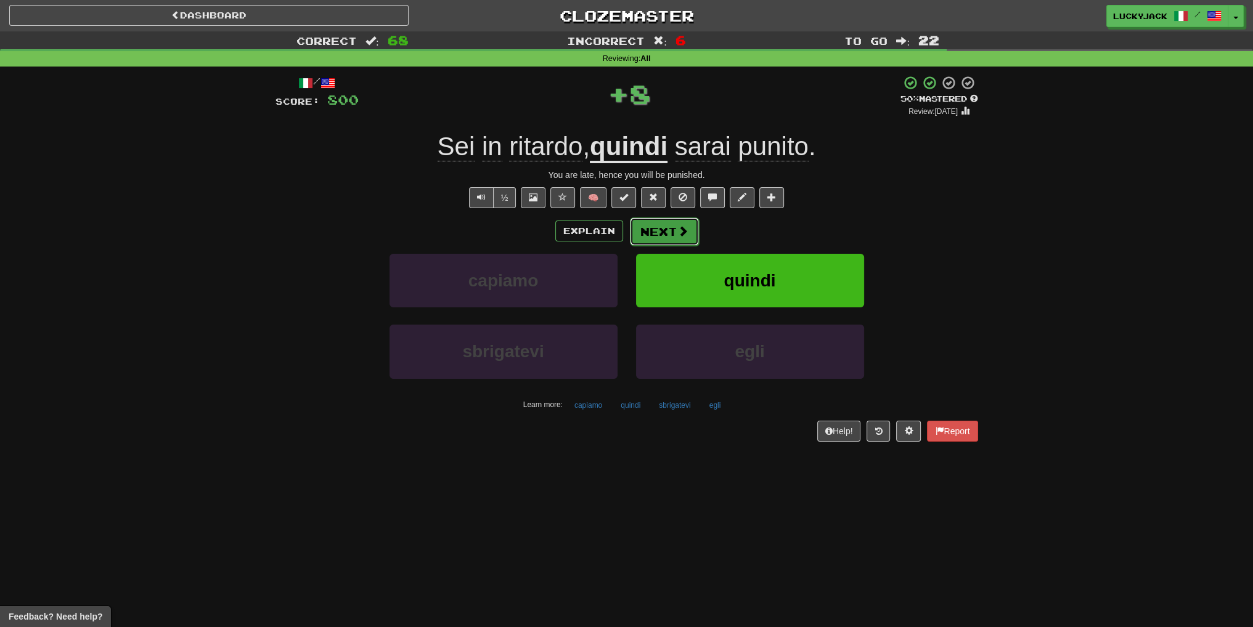
click at [674, 234] on button "Next" at bounding box center [664, 232] width 69 height 28
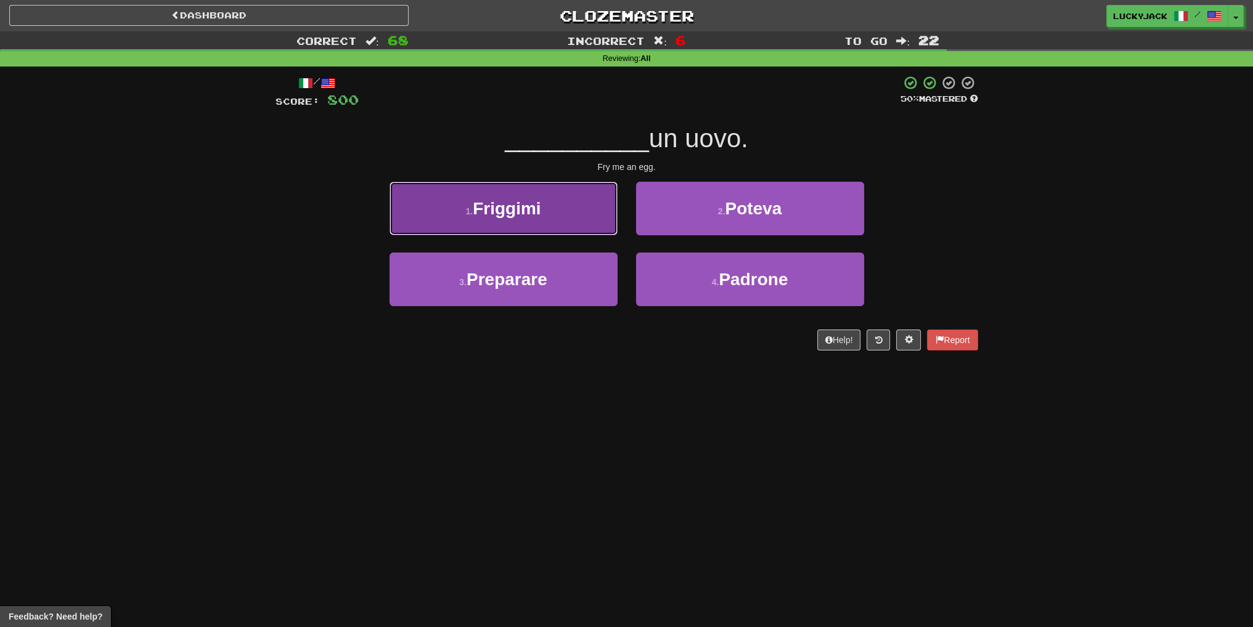
click at [576, 218] on button "1 . Friggimi" at bounding box center [503, 209] width 228 height 54
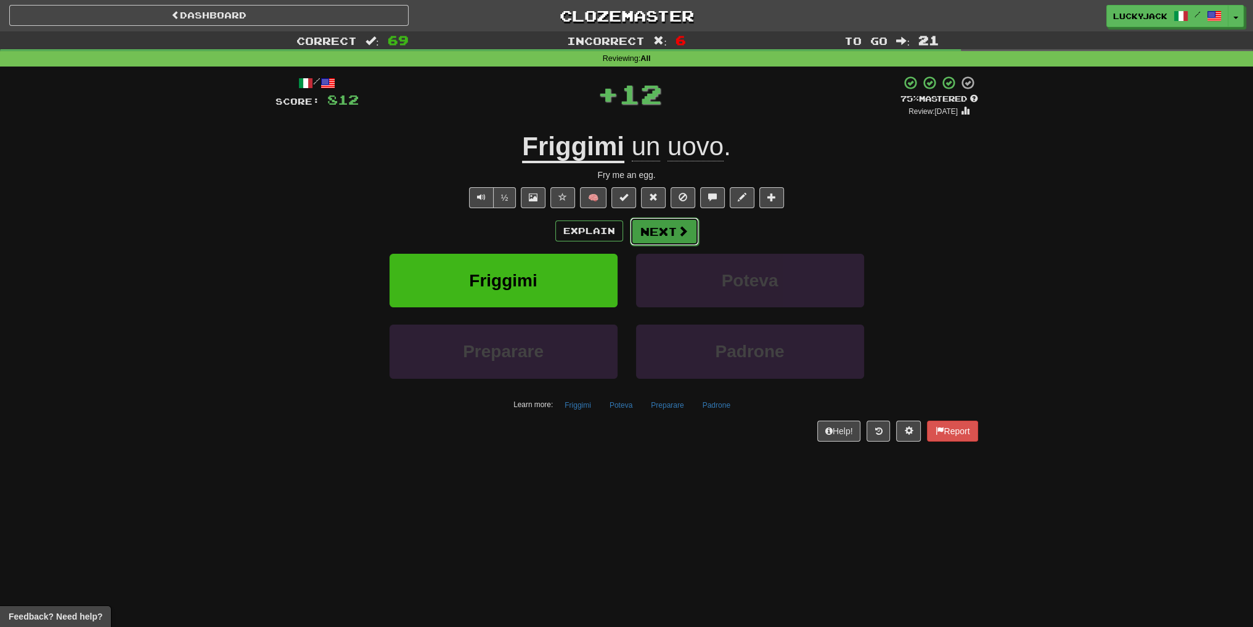
click at [656, 237] on button "Next" at bounding box center [664, 232] width 69 height 28
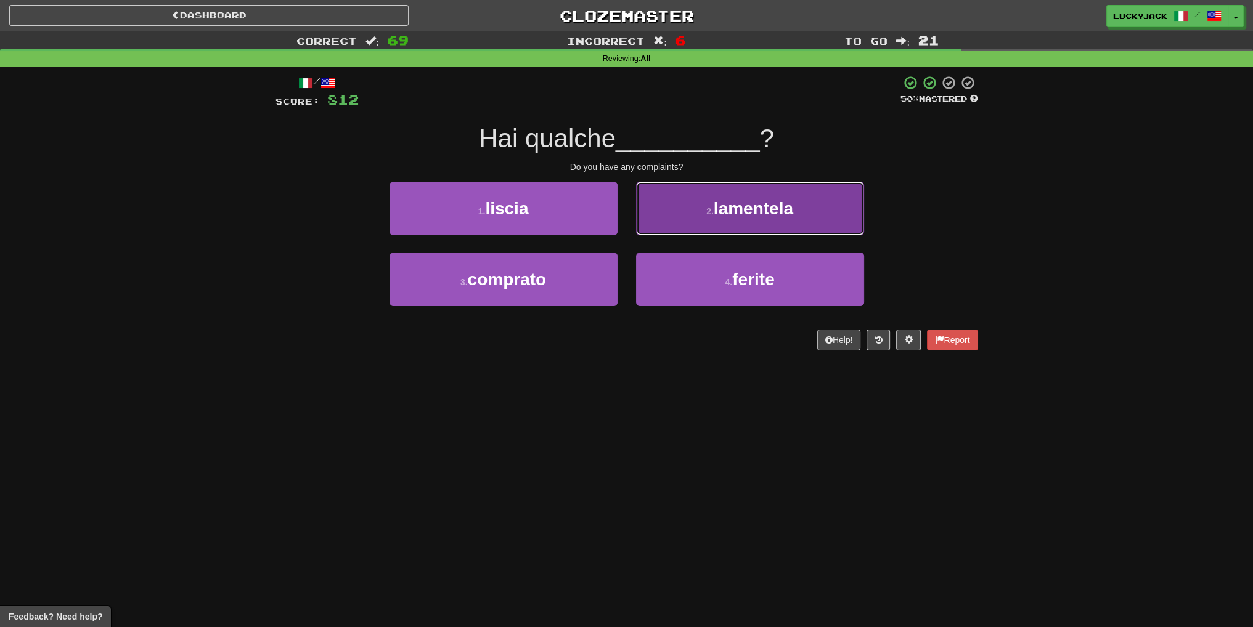
click at [715, 220] on button "2 . lamentela" at bounding box center [750, 209] width 228 height 54
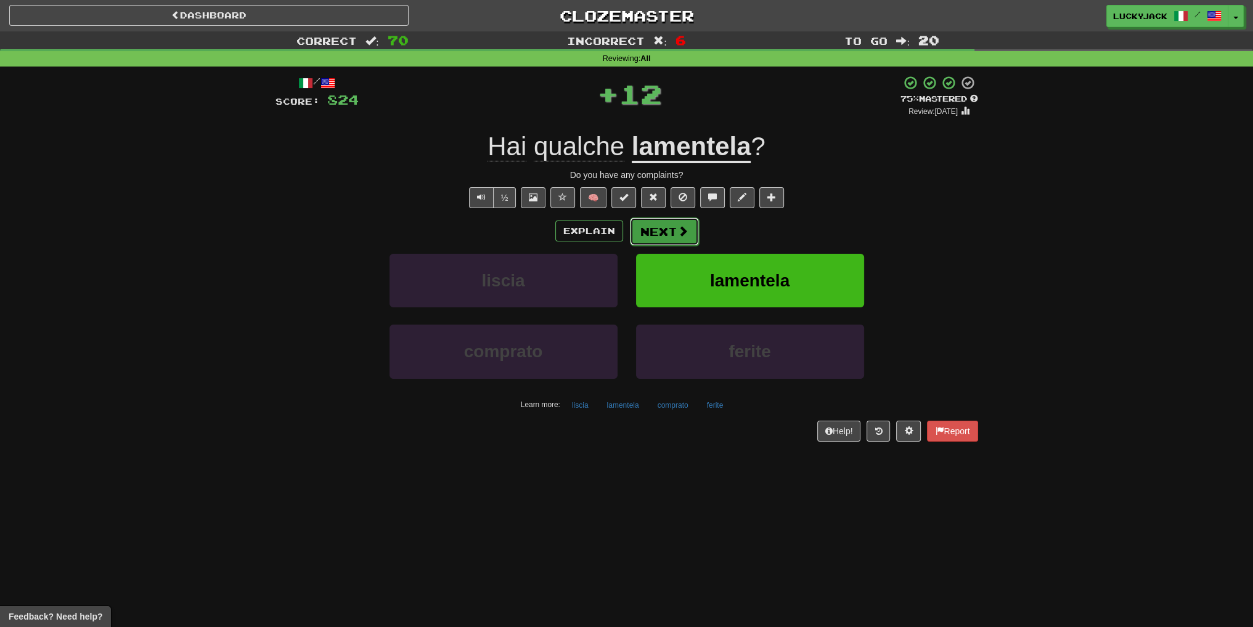
click at [662, 227] on button "Next" at bounding box center [664, 232] width 69 height 28
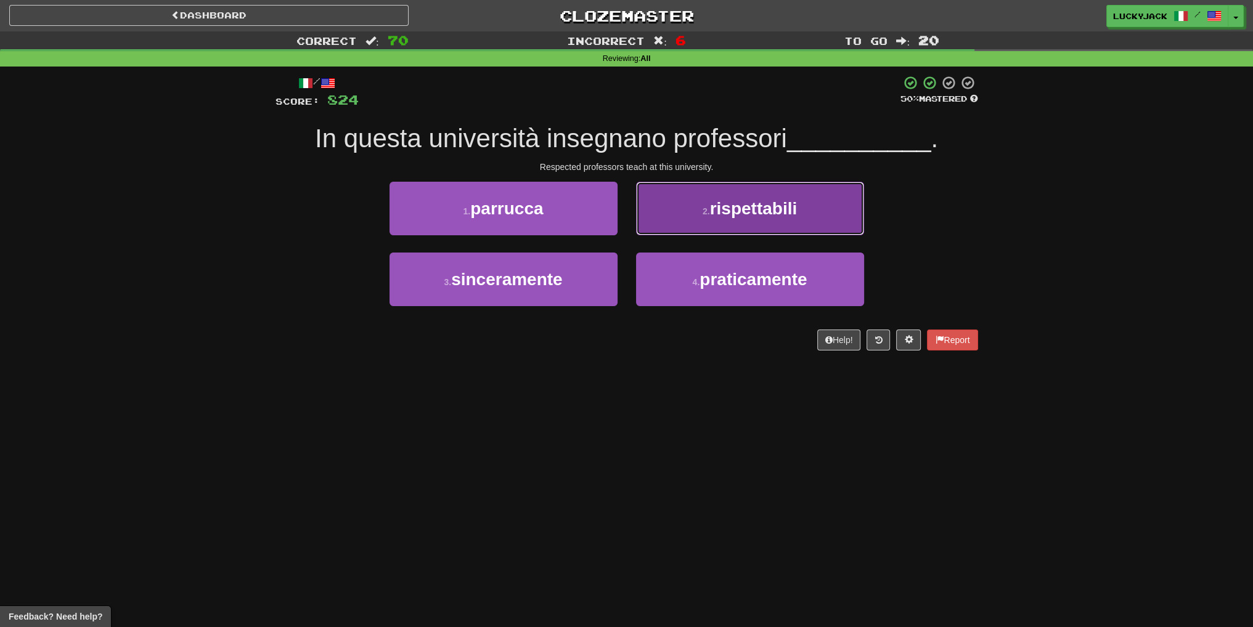
click at [704, 222] on button "2 . rispettabili" at bounding box center [750, 209] width 228 height 54
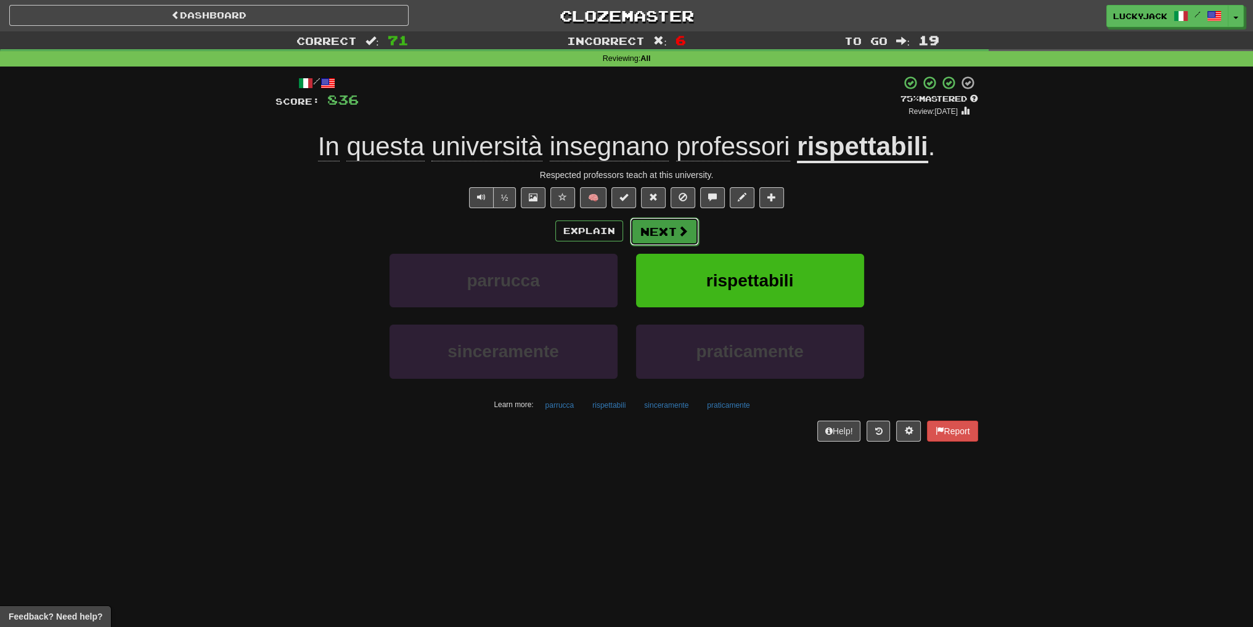
click at [642, 226] on button "Next" at bounding box center [664, 232] width 69 height 28
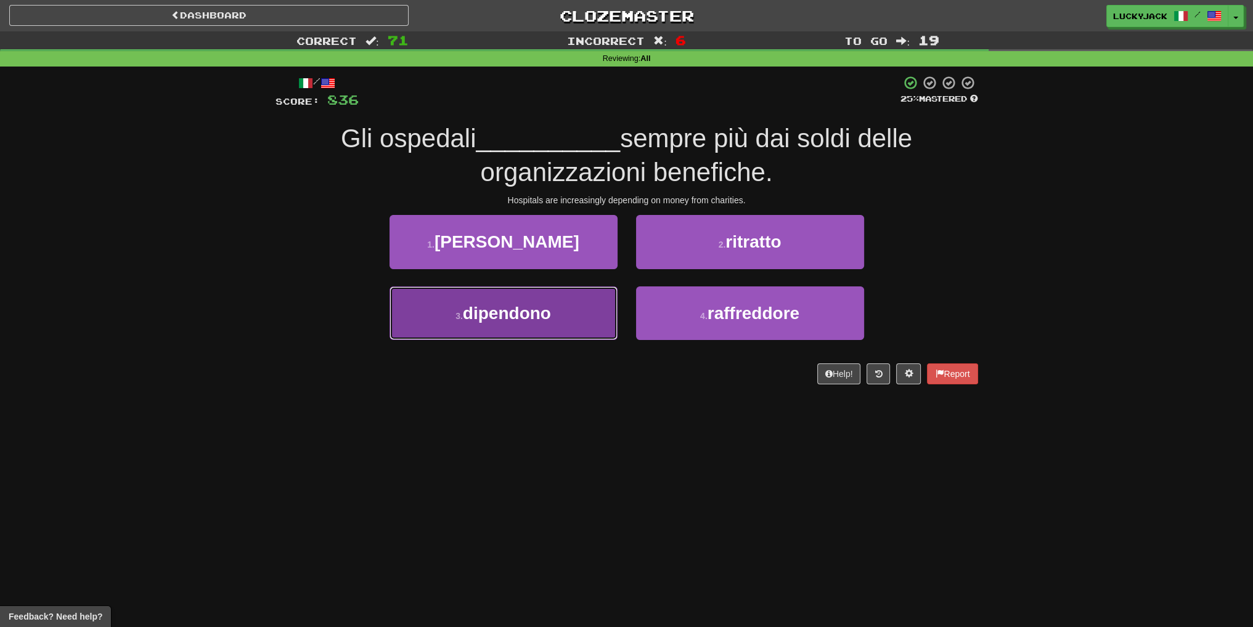
click at [564, 306] on button "3 . dipendono" at bounding box center [503, 314] width 228 height 54
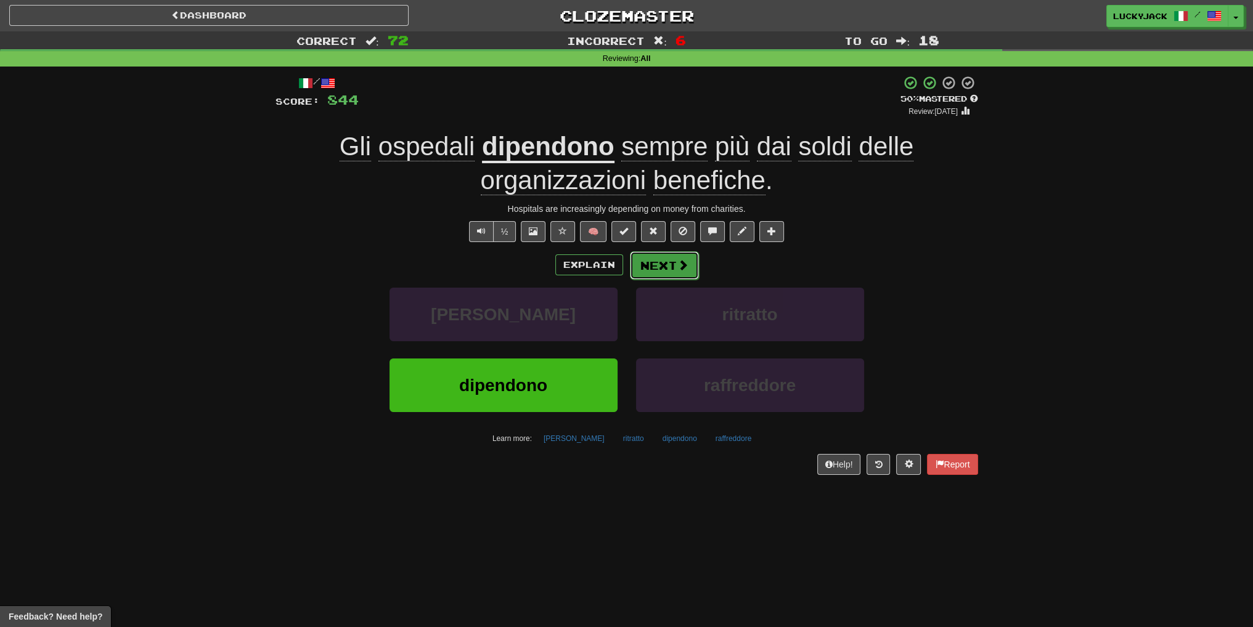
click at [679, 265] on span at bounding box center [682, 264] width 11 height 11
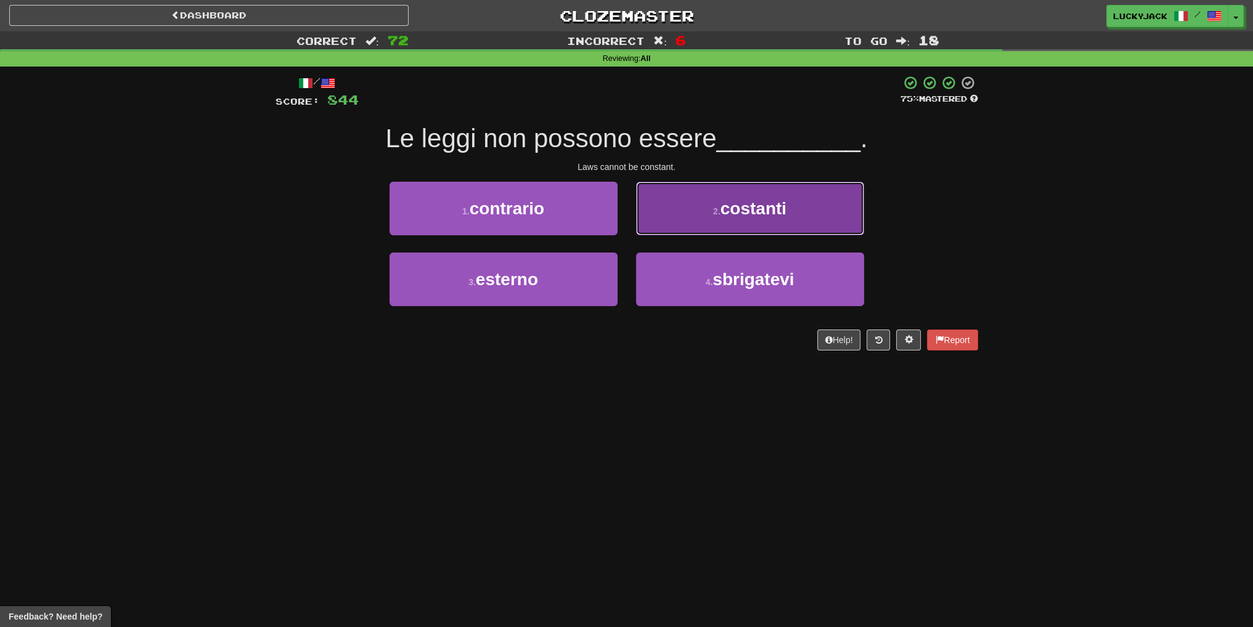
click at [695, 205] on button "2 . costanti" at bounding box center [750, 209] width 228 height 54
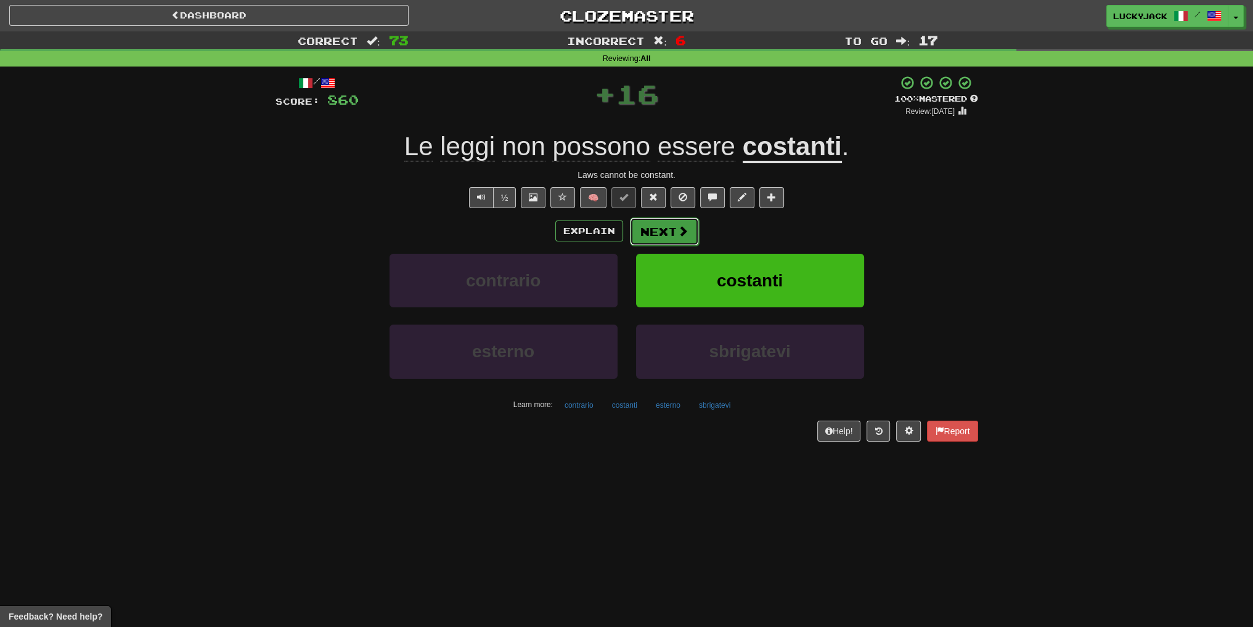
click at [674, 227] on button "Next" at bounding box center [664, 232] width 69 height 28
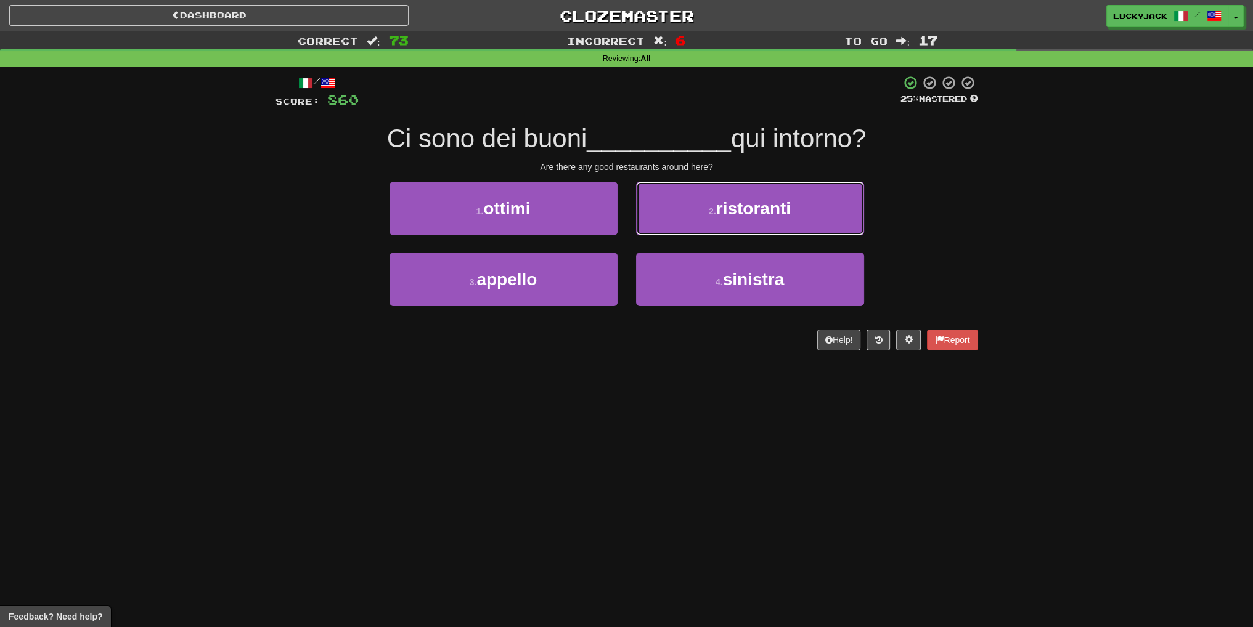
click at [674, 227] on button "2 . ristoranti" at bounding box center [750, 209] width 228 height 54
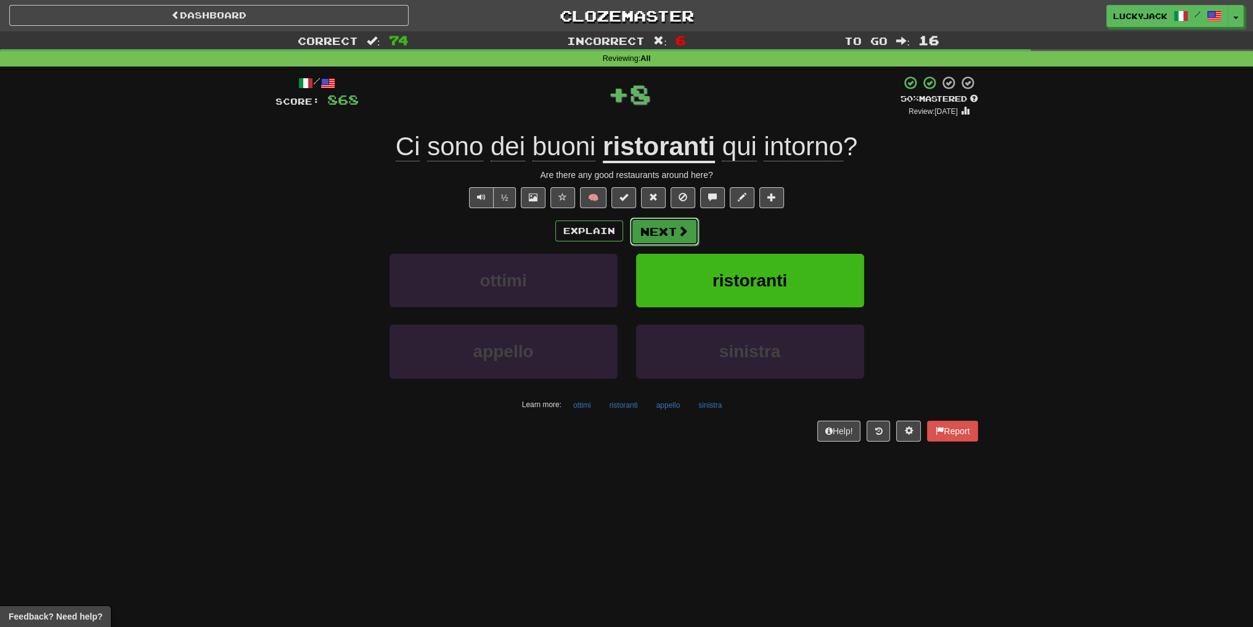
click at [674, 220] on button "Next" at bounding box center [664, 232] width 69 height 28
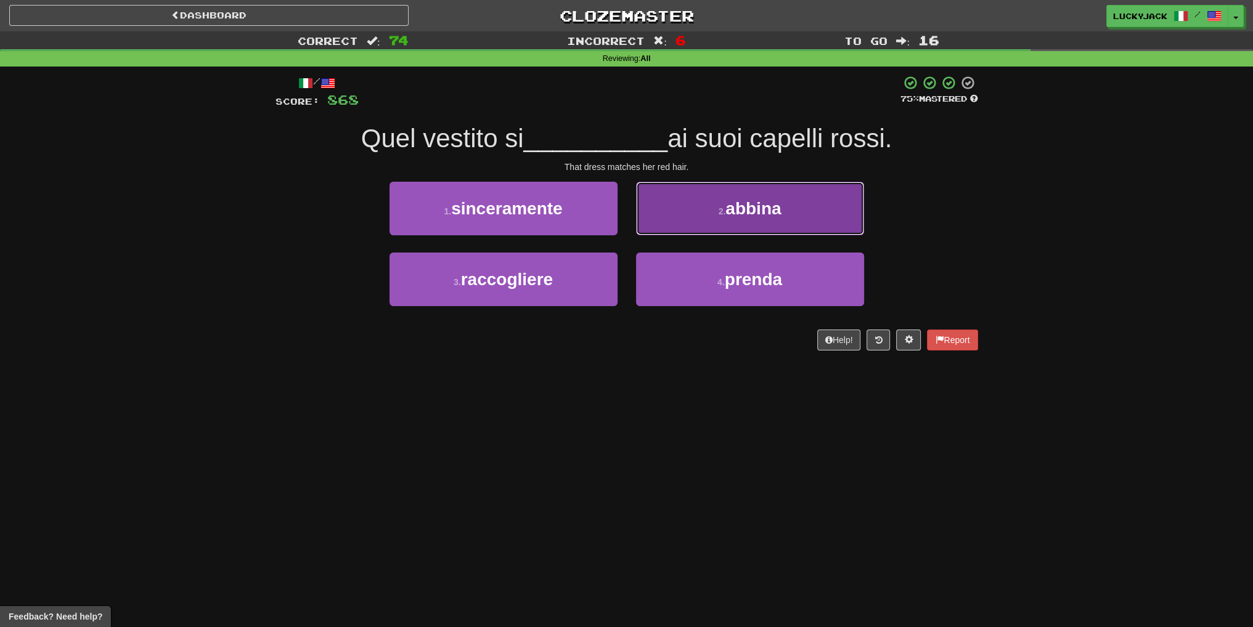
click at [678, 220] on button "2 . abbina" at bounding box center [750, 209] width 228 height 54
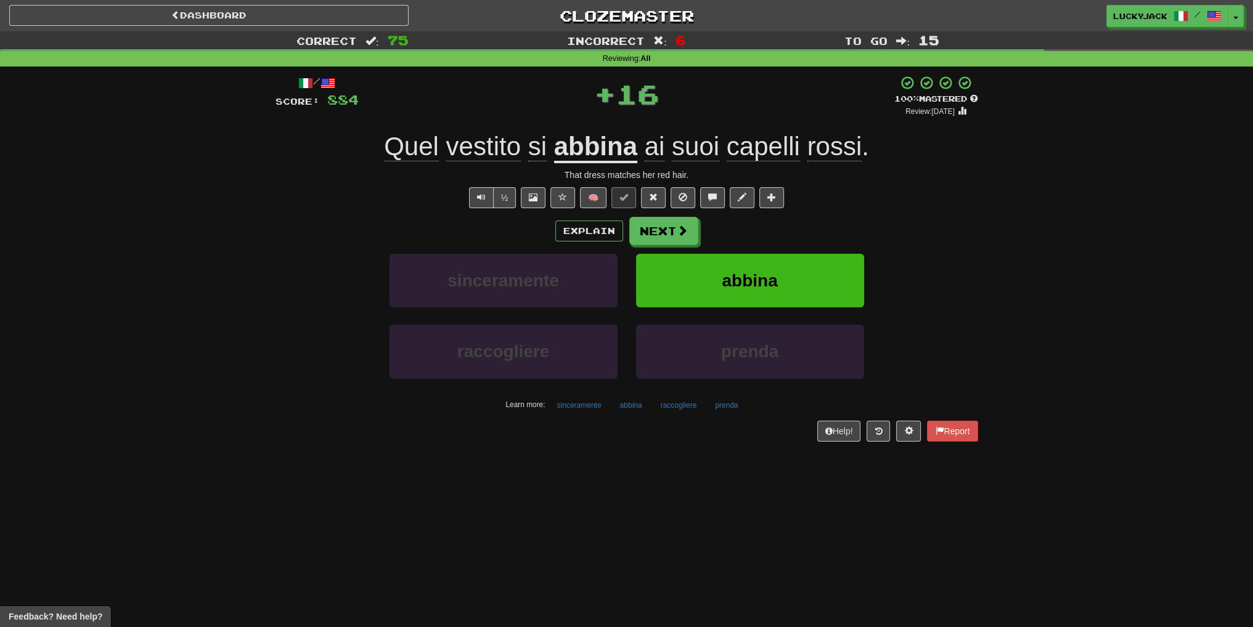
click at [666, 215] on div "/ Score: 884 + 16 100 % Mastered Review: 2026-02-16 Quel vestito si abbina ai s…" at bounding box center [626, 258] width 703 height 366
click at [666, 218] on button "Next" at bounding box center [664, 232] width 69 height 28
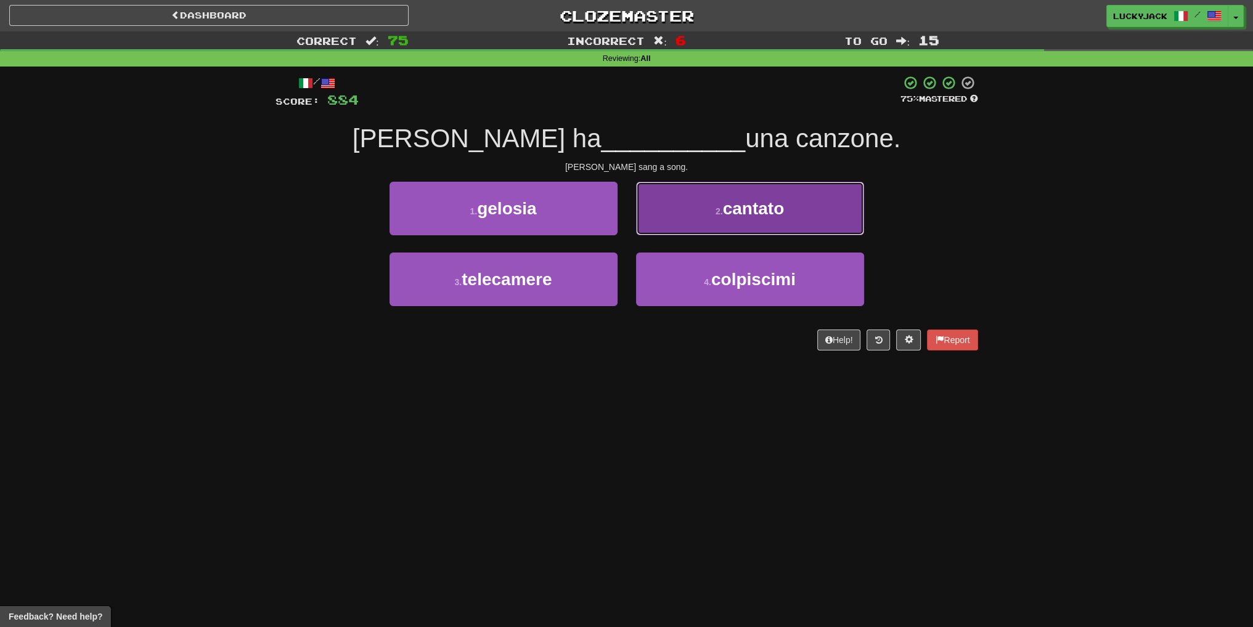
click at [671, 224] on button "2 . cantato" at bounding box center [750, 209] width 228 height 54
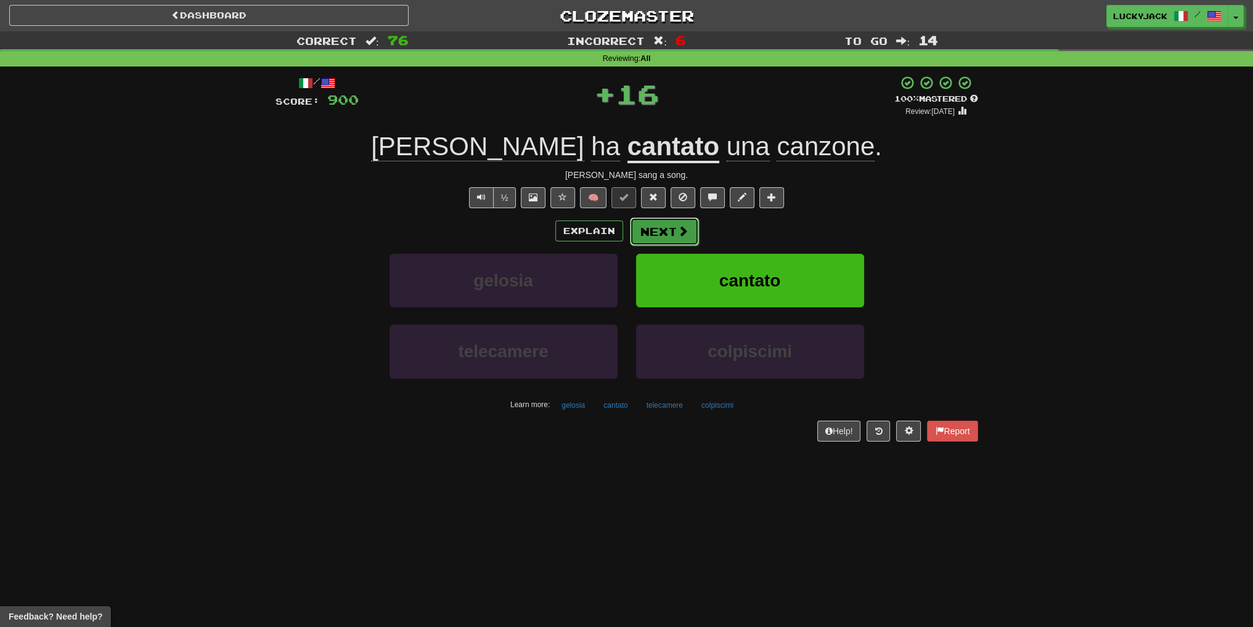
click at [671, 224] on button "Next" at bounding box center [664, 232] width 69 height 28
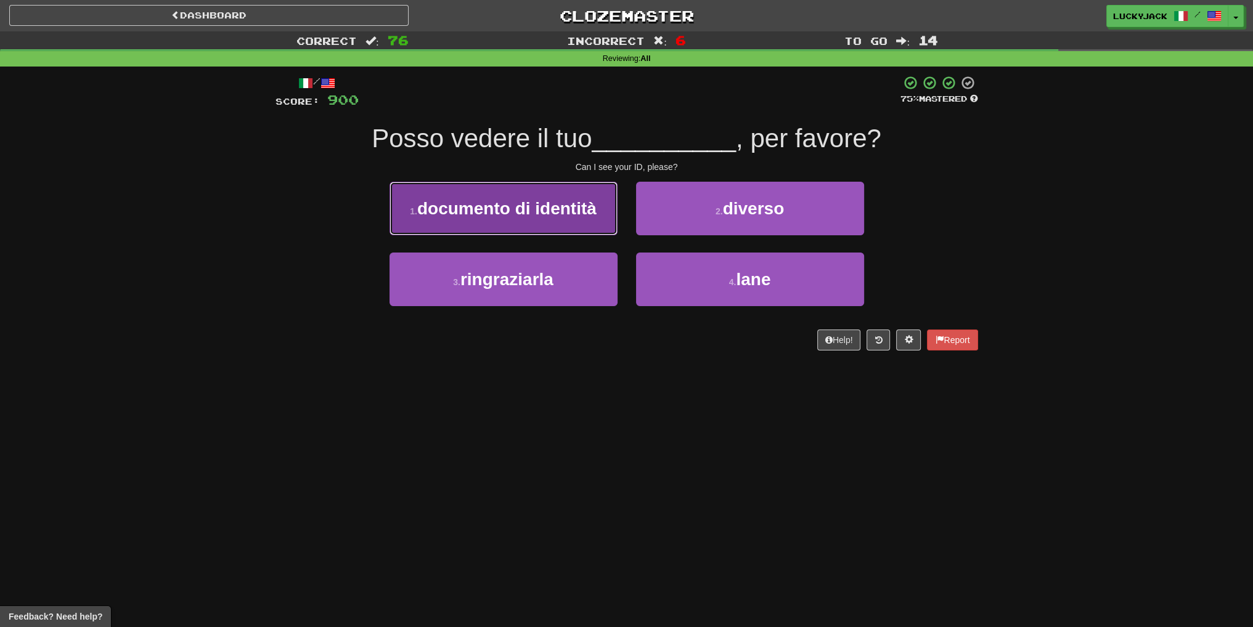
click at [560, 228] on button "1 . documento di identità" at bounding box center [503, 209] width 228 height 54
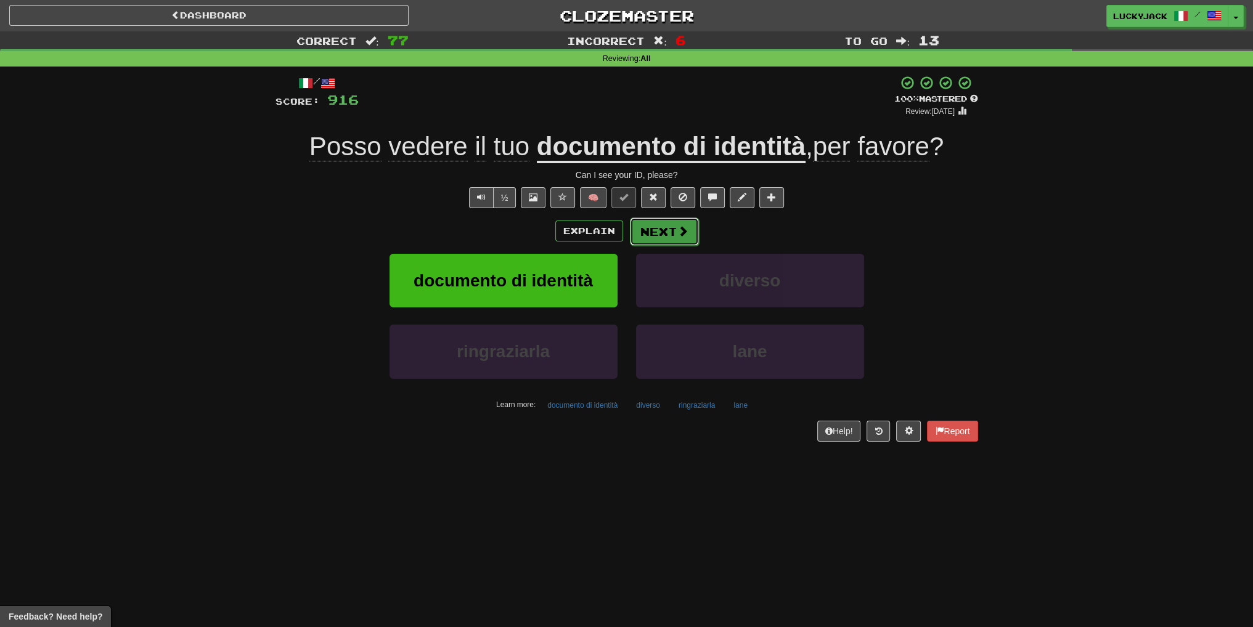
click at [658, 227] on button "Next" at bounding box center [664, 232] width 69 height 28
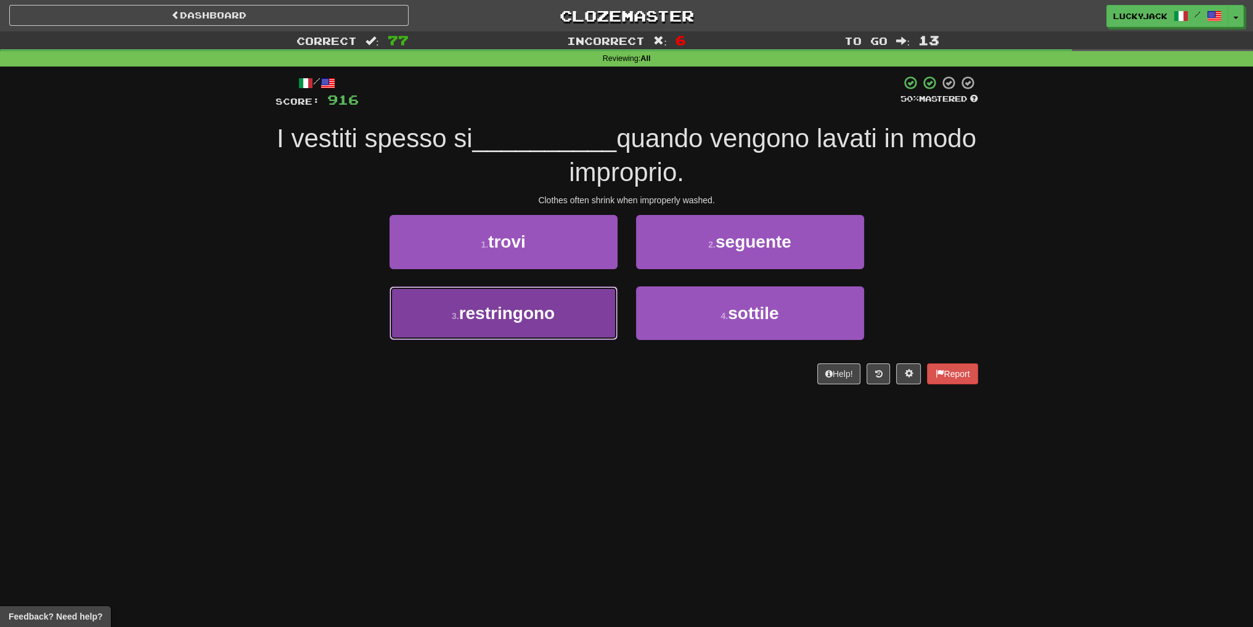
click at [566, 320] on button "3 . restringono" at bounding box center [503, 314] width 228 height 54
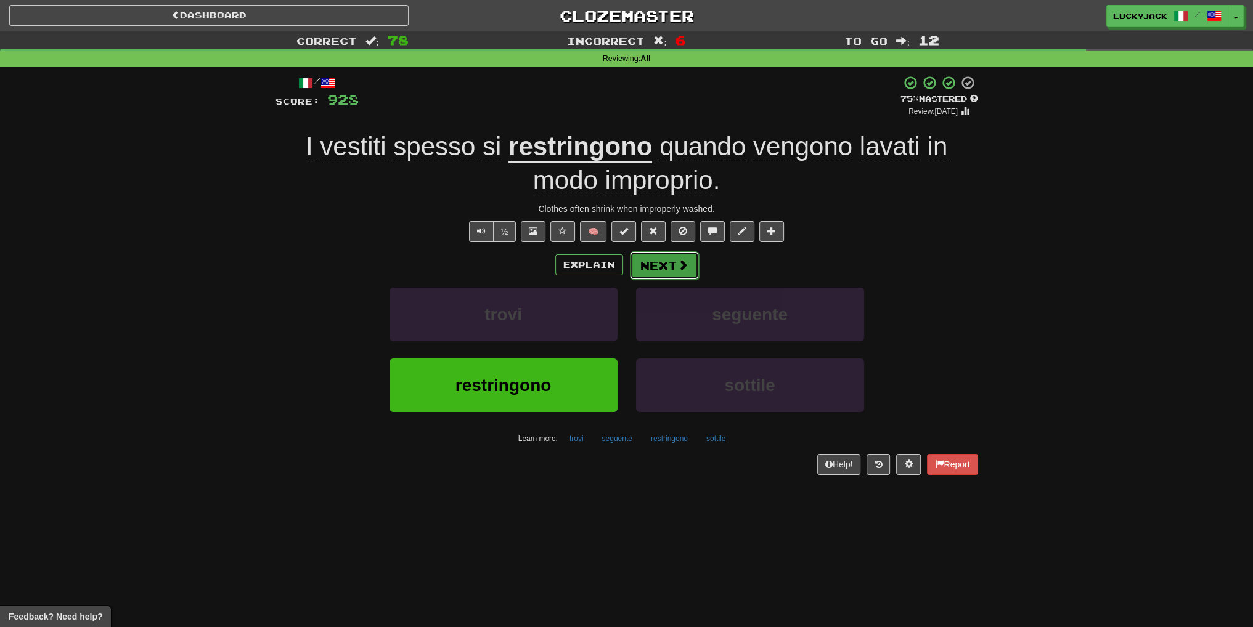
click at [668, 267] on button "Next" at bounding box center [664, 265] width 69 height 28
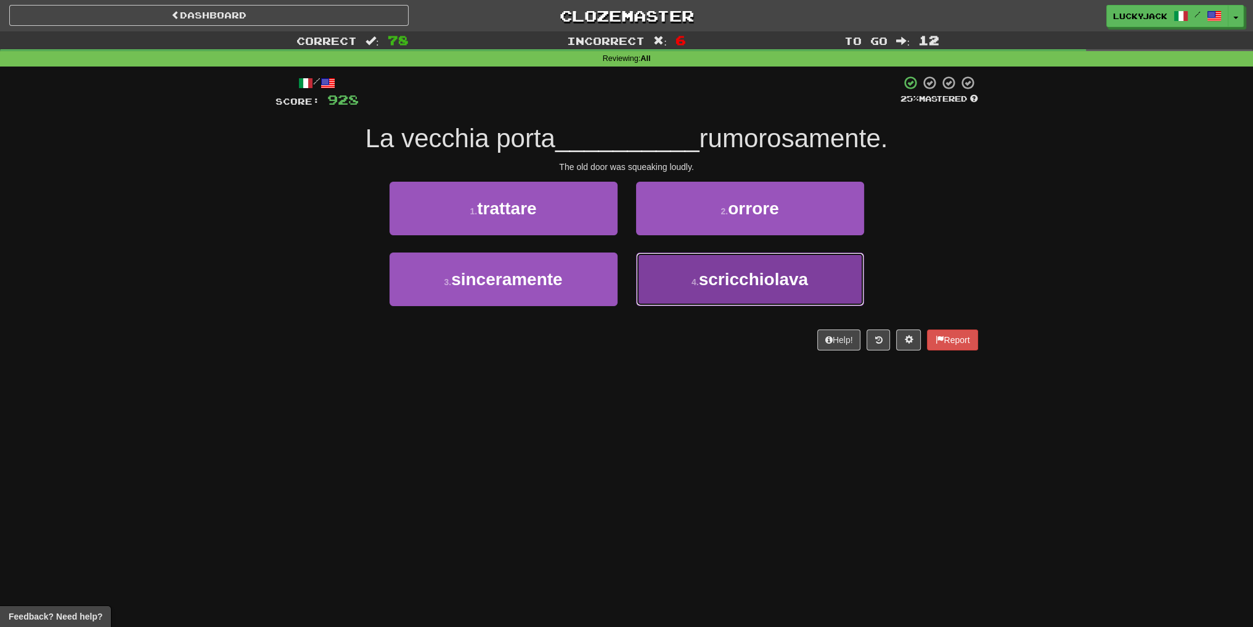
click at [692, 279] on small "4 ." at bounding box center [694, 282] width 7 height 10
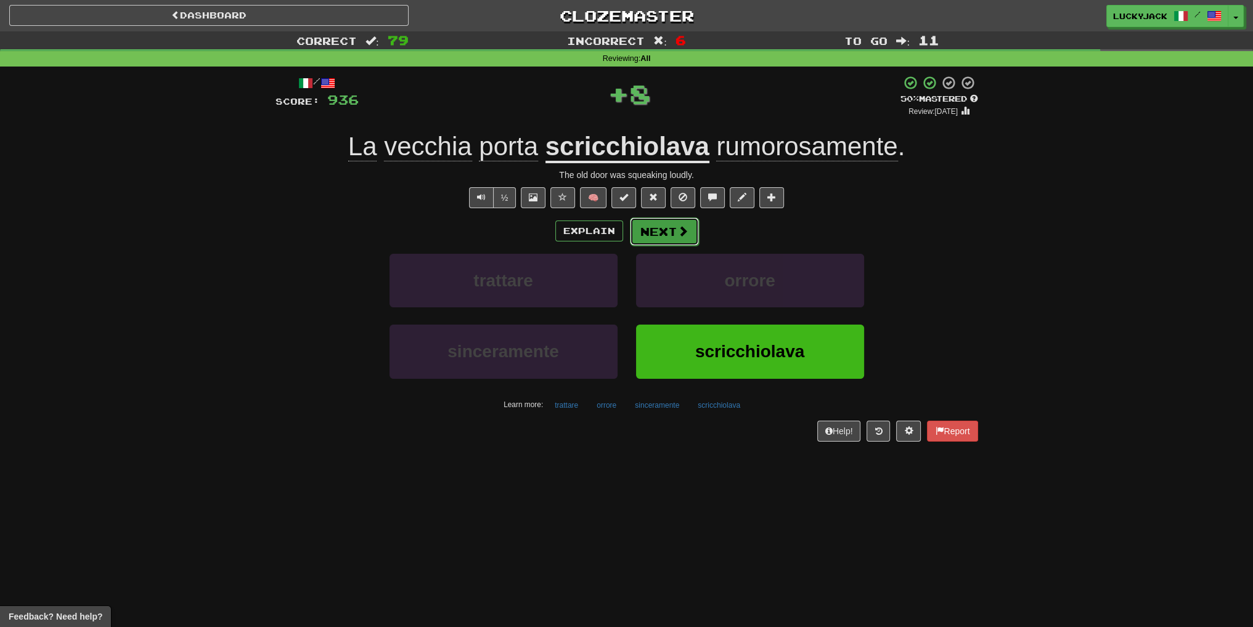
click at [658, 237] on button "Next" at bounding box center [664, 232] width 69 height 28
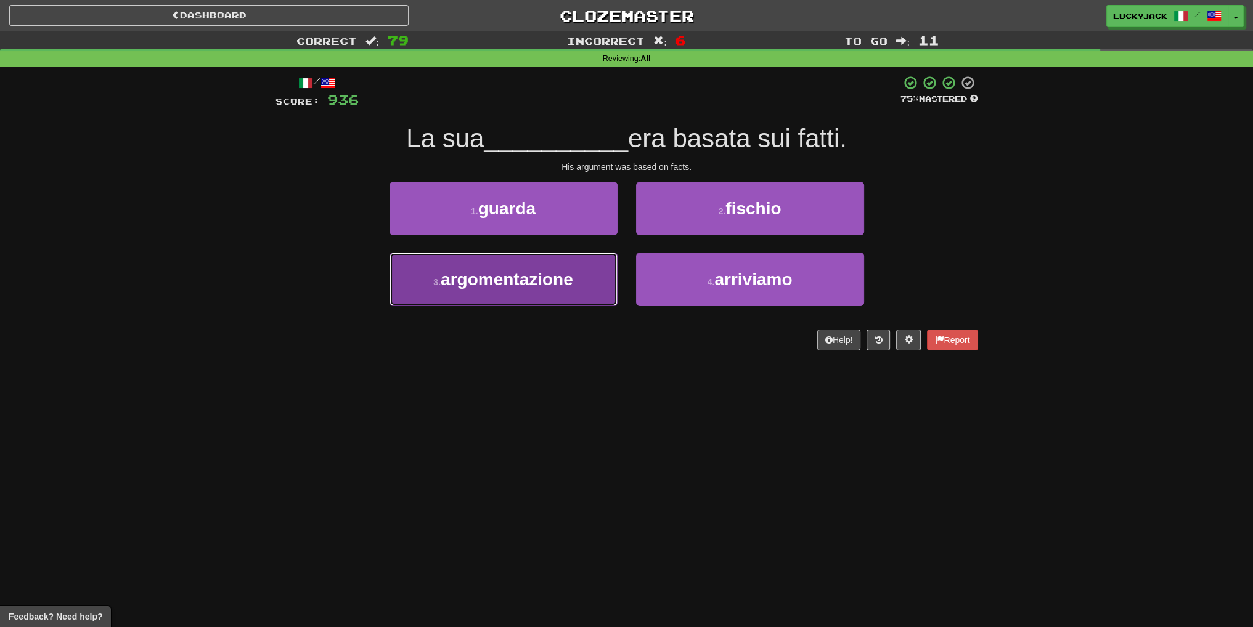
click at [532, 295] on button "3 . argomentazione" at bounding box center [503, 280] width 228 height 54
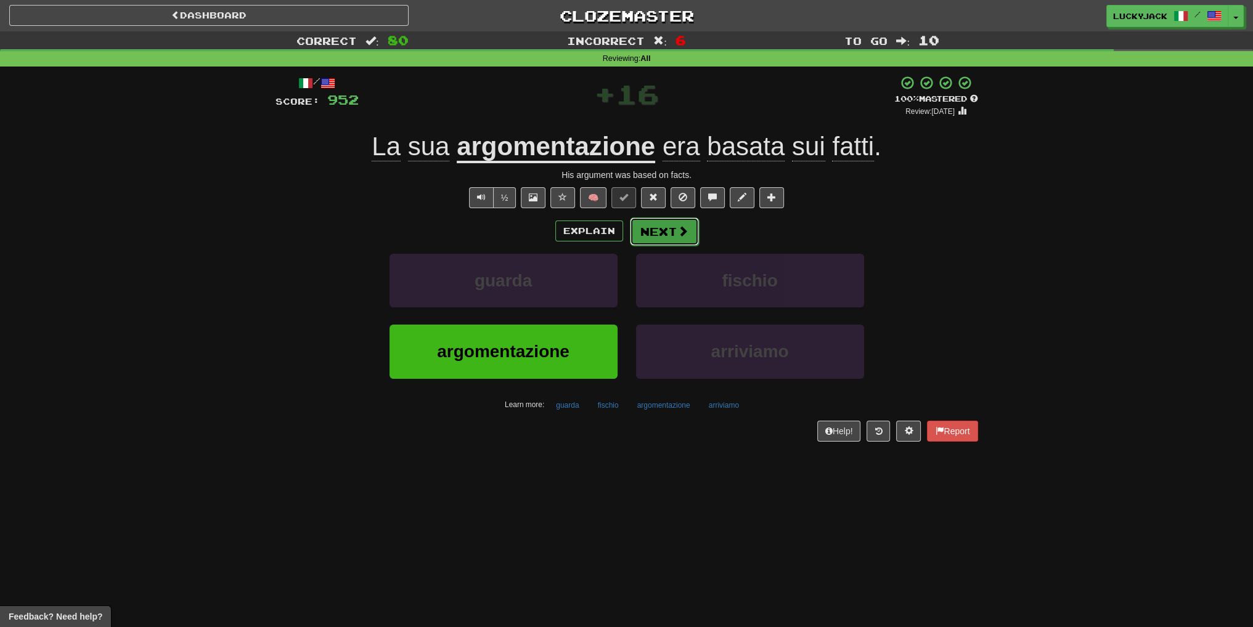
click at [659, 230] on button "Next" at bounding box center [664, 232] width 69 height 28
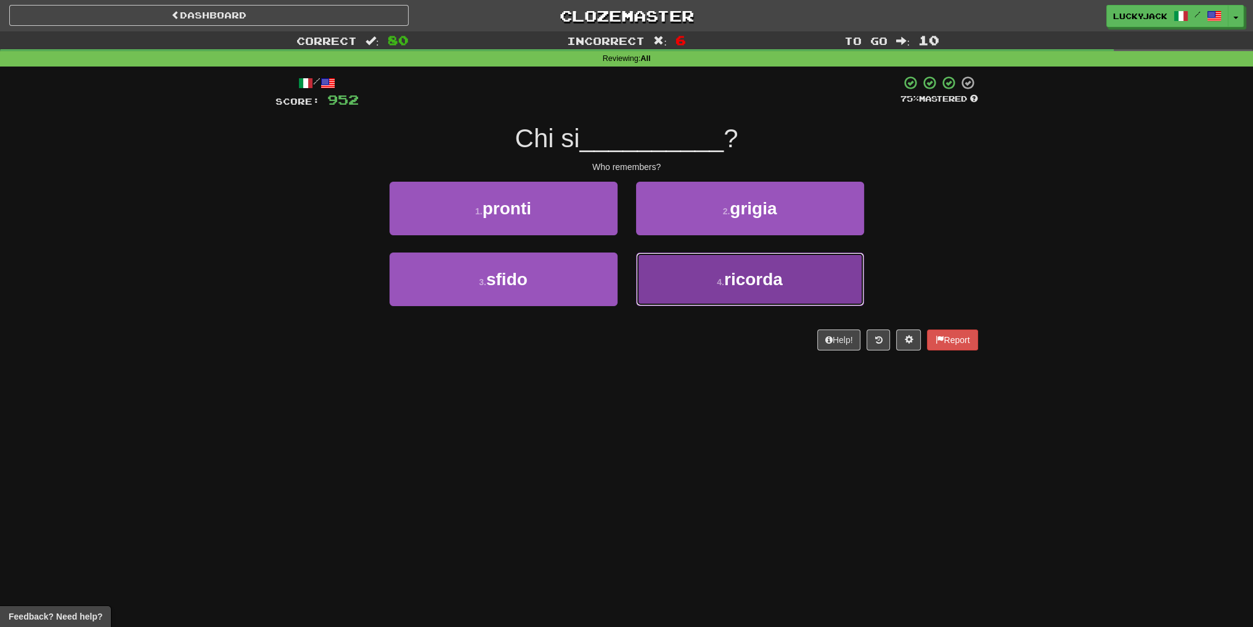
click at [684, 287] on button "4 . ricorda" at bounding box center [750, 280] width 228 height 54
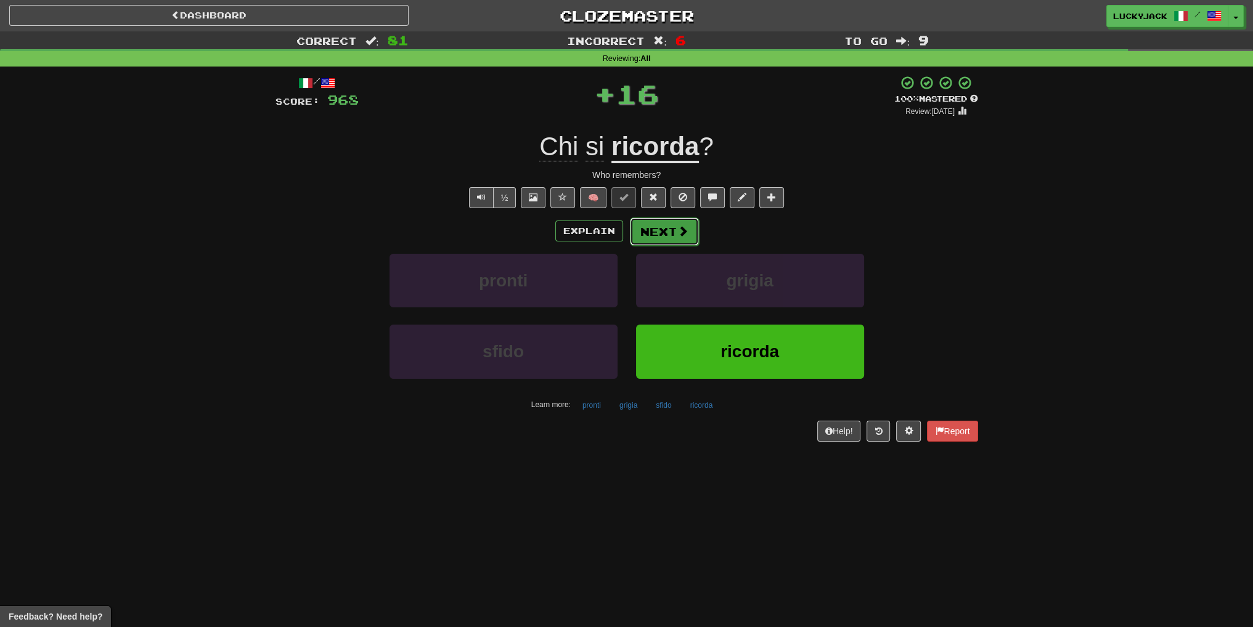
click at [662, 230] on button "Next" at bounding box center [664, 232] width 69 height 28
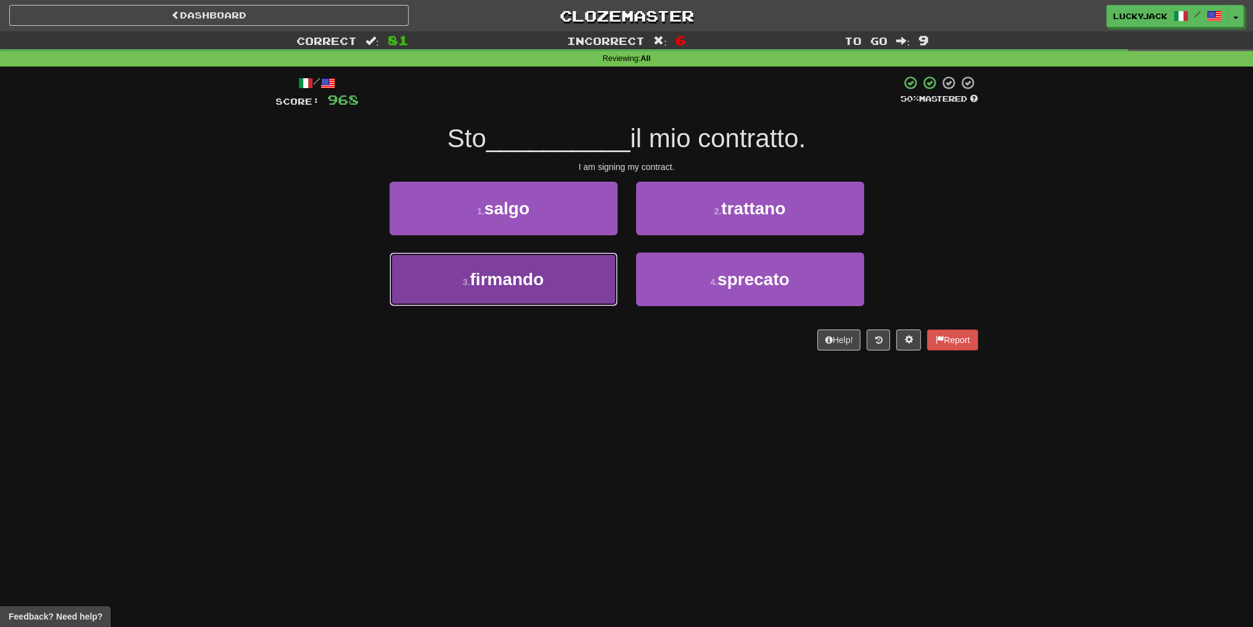
click at [532, 279] on span "firmando" at bounding box center [507, 279] width 74 height 19
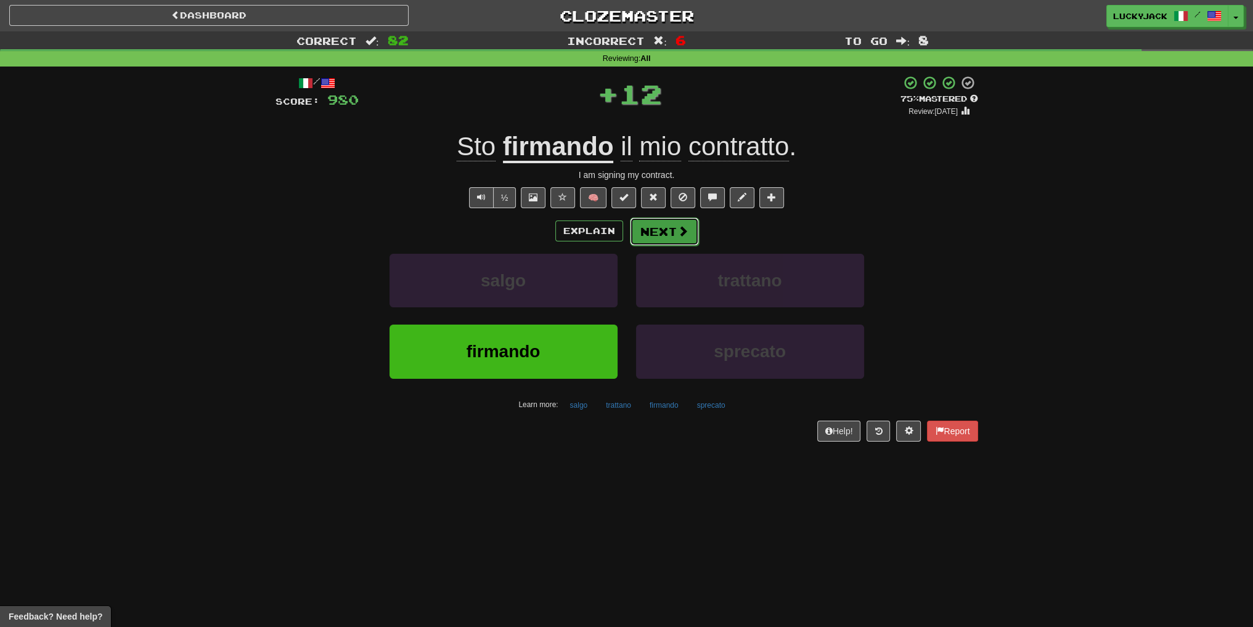
click at [661, 243] on button "Next" at bounding box center [664, 232] width 69 height 28
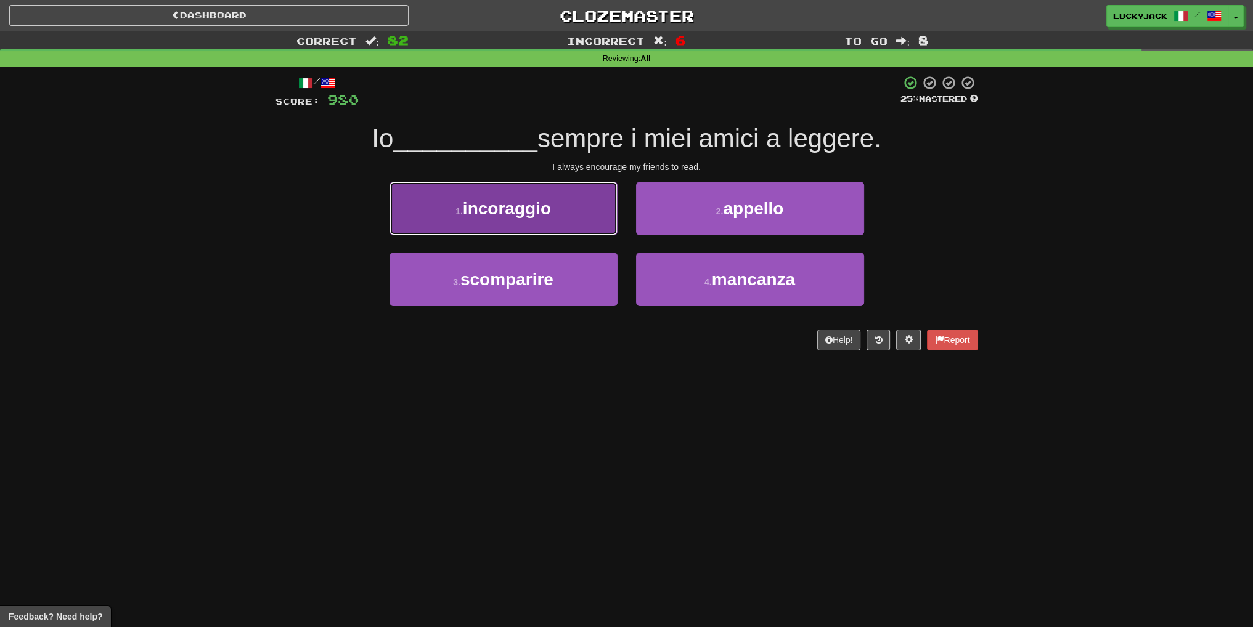
click at [541, 205] on span "incoraggio" at bounding box center [507, 208] width 88 height 19
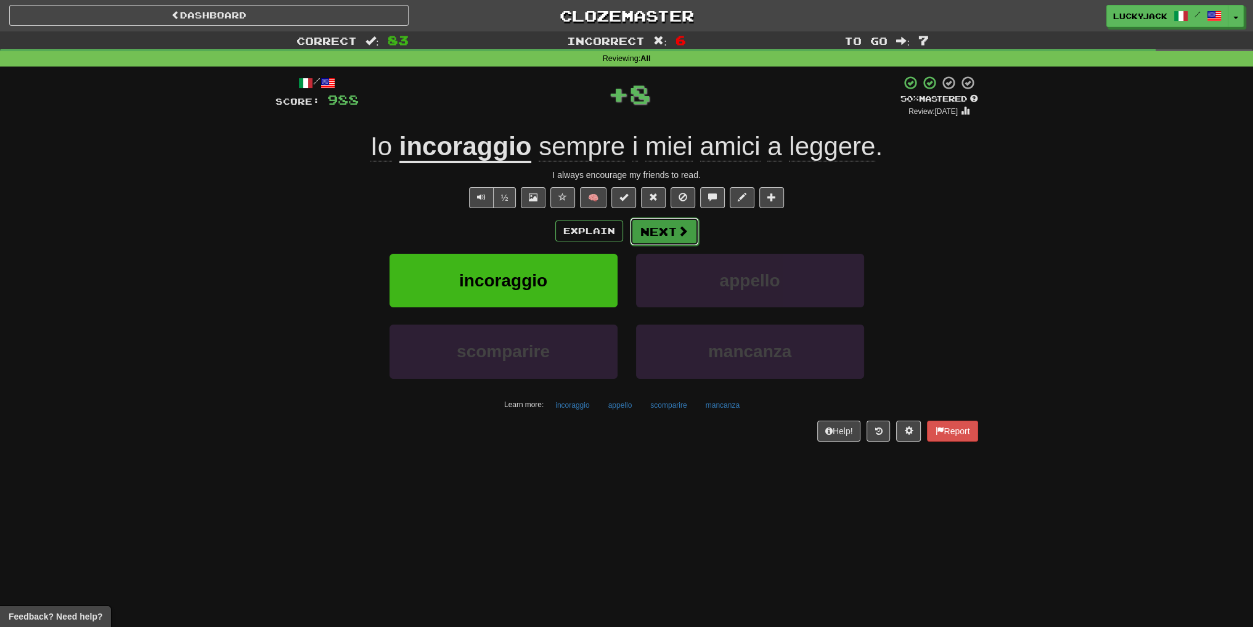
click at [674, 230] on button "Next" at bounding box center [664, 232] width 69 height 28
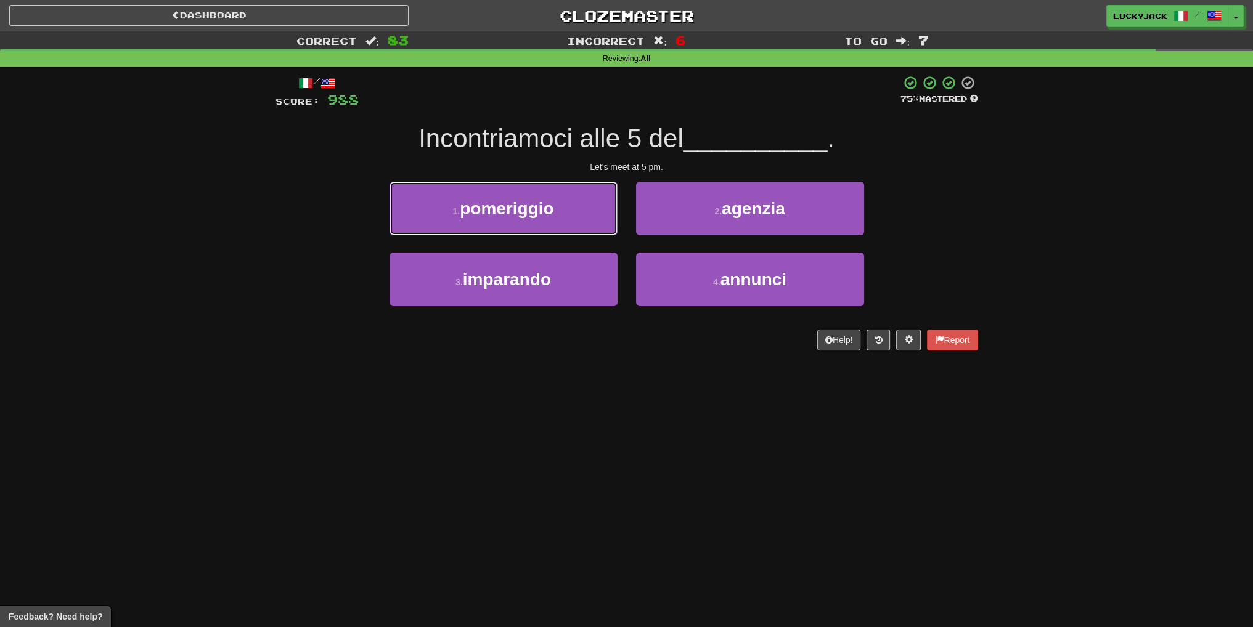
drag, startPoint x: 545, startPoint y: 227, endPoint x: 767, endPoint y: 121, distance: 246.2
click at [765, 123] on div "/ Score: 988 75 % Mastered Incontriamoci alle 5 del __________ . Let's meet at …" at bounding box center [626, 212] width 703 height 275
click at [569, 227] on button "1 . pomeriggio" at bounding box center [503, 209] width 228 height 54
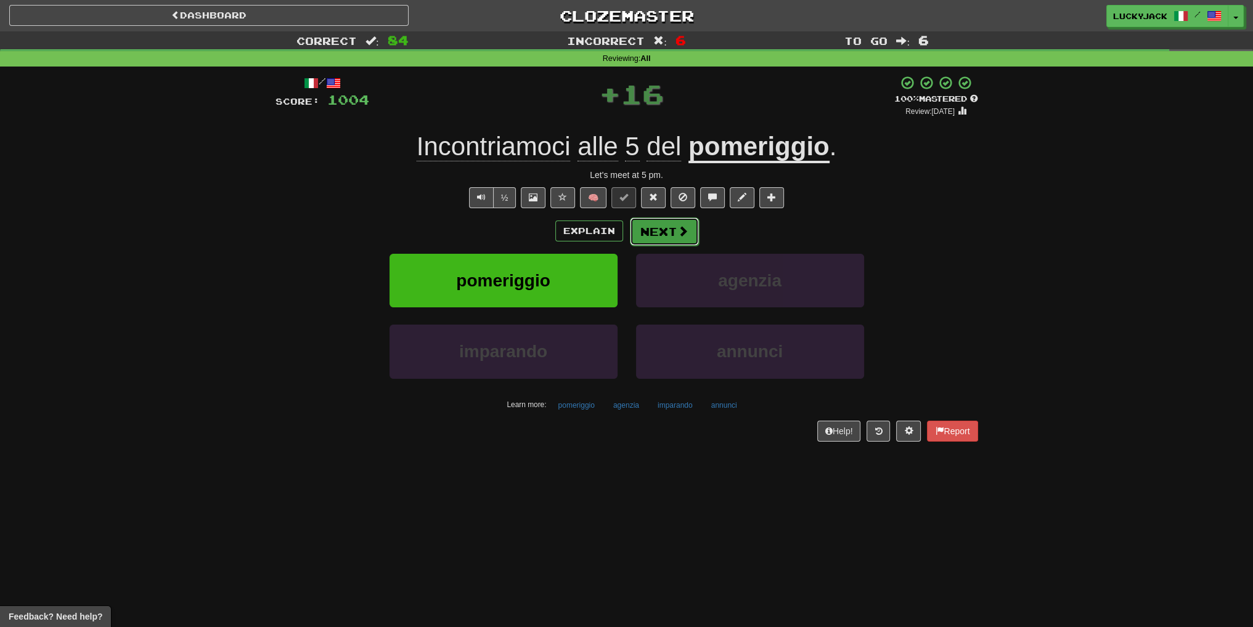
click at [666, 237] on button "Next" at bounding box center [664, 232] width 69 height 28
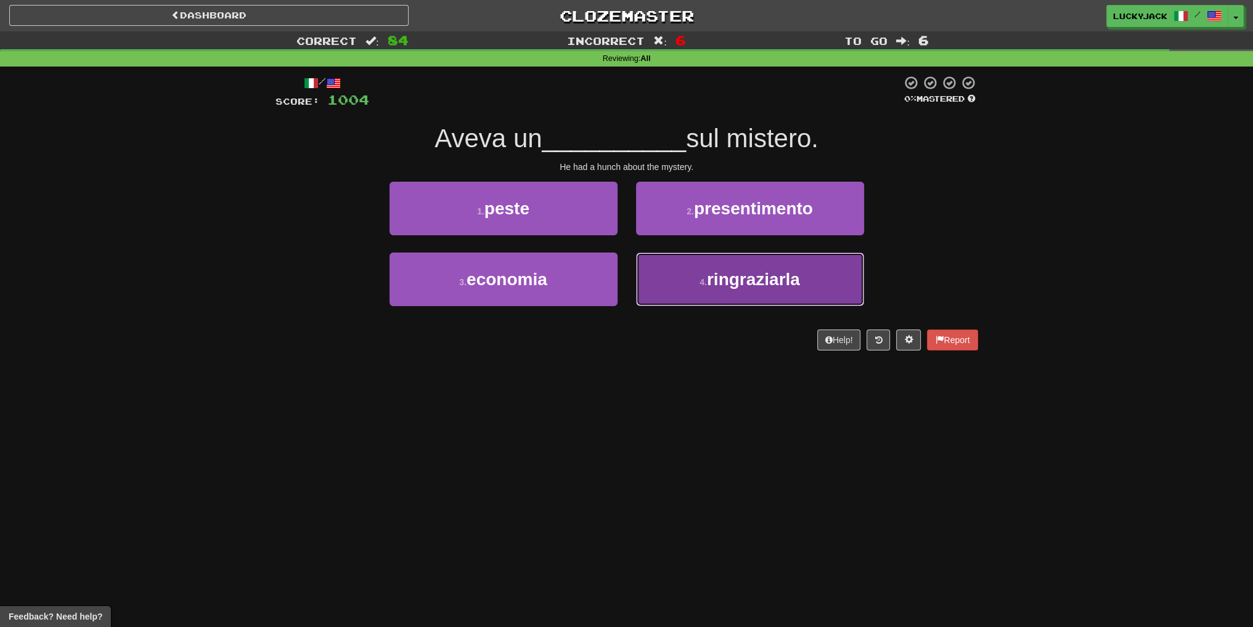
click at [735, 289] on button "4 . ringraziarla" at bounding box center [750, 280] width 228 height 54
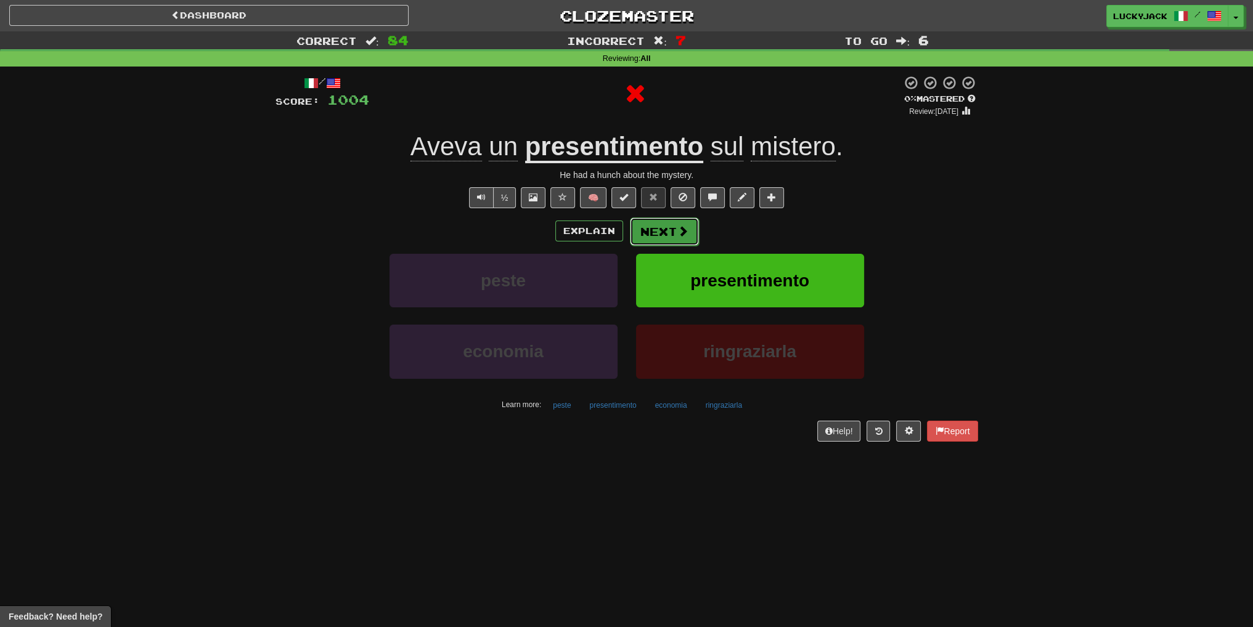
click at [674, 235] on button "Next" at bounding box center [664, 232] width 69 height 28
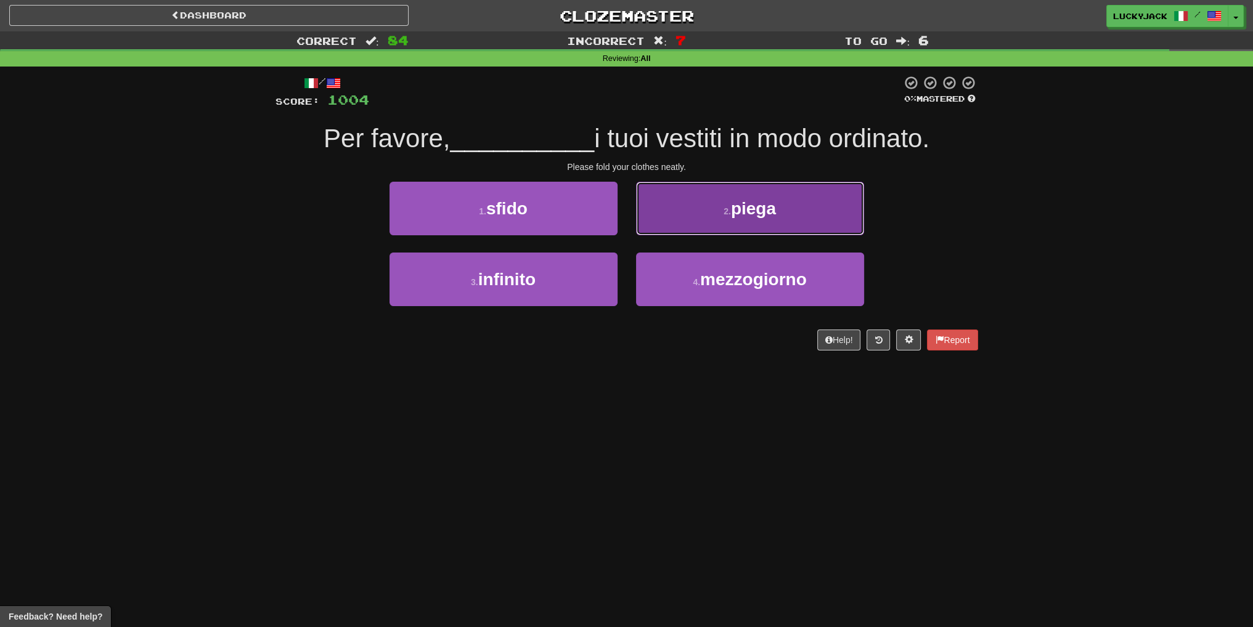
click at [694, 230] on button "2 . piega" at bounding box center [750, 209] width 228 height 54
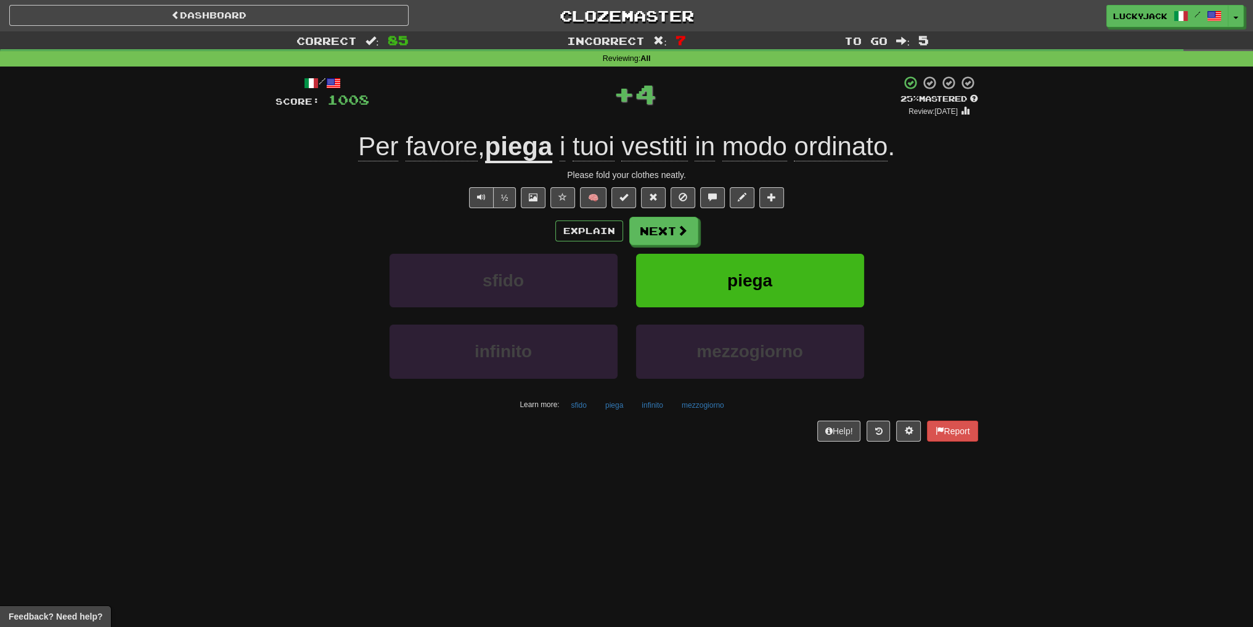
click at [548, 157] on u "piega" at bounding box center [519, 147] width 68 height 31
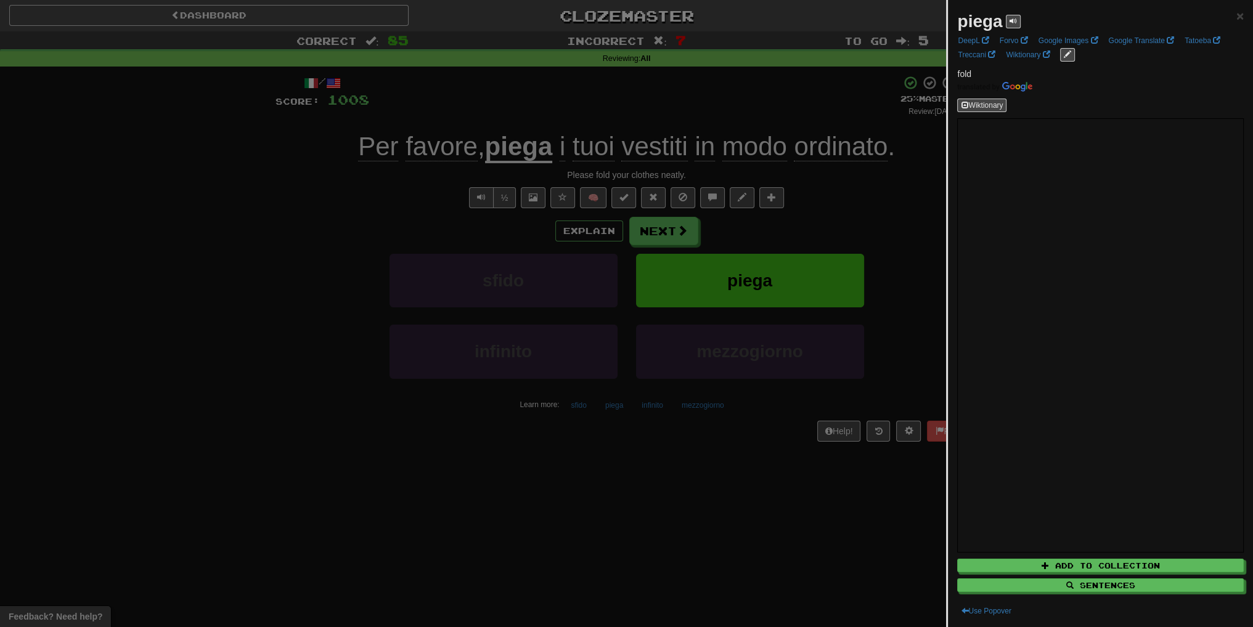
click at [804, 235] on div at bounding box center [626, 313] width 1253 height 627
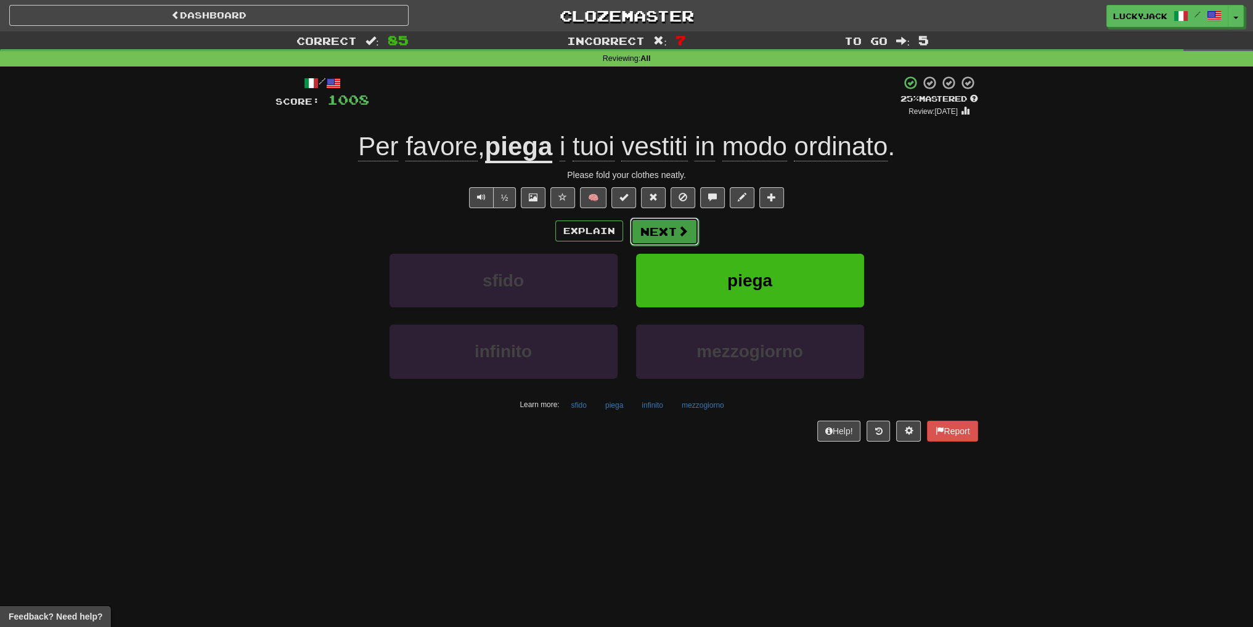
click at [679, 226] on span at bounding box center [682, 231] width 11 height 11
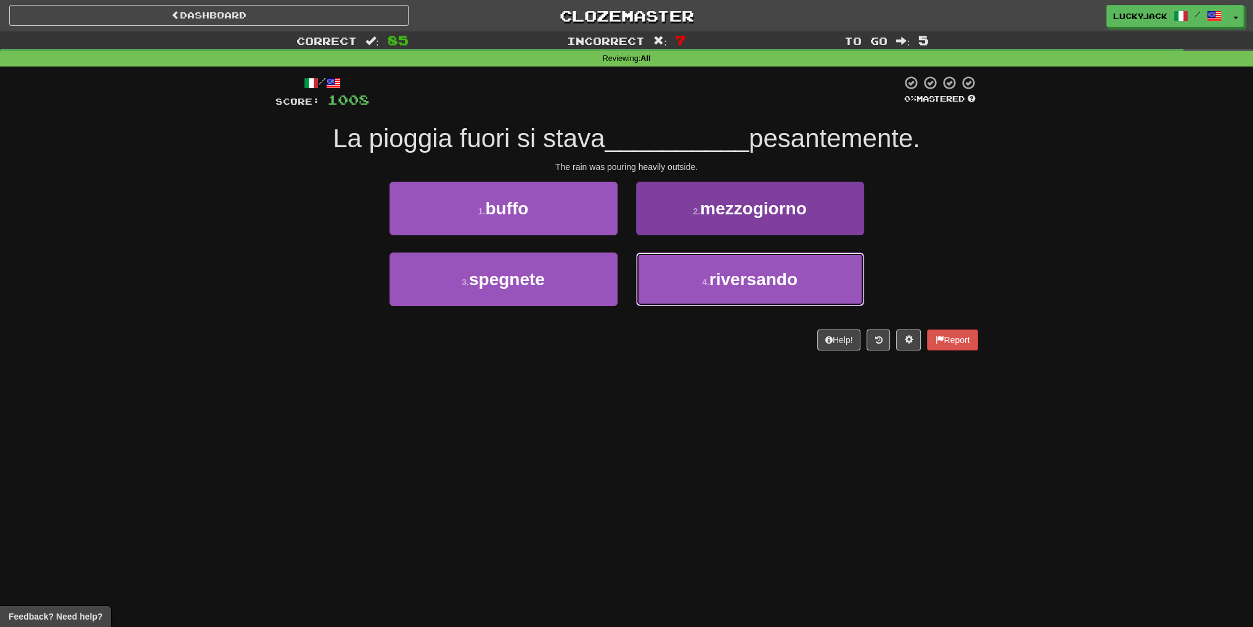
click at [774, 280] on span "riversando" at bounding box center [753, 279] width 88 height 19
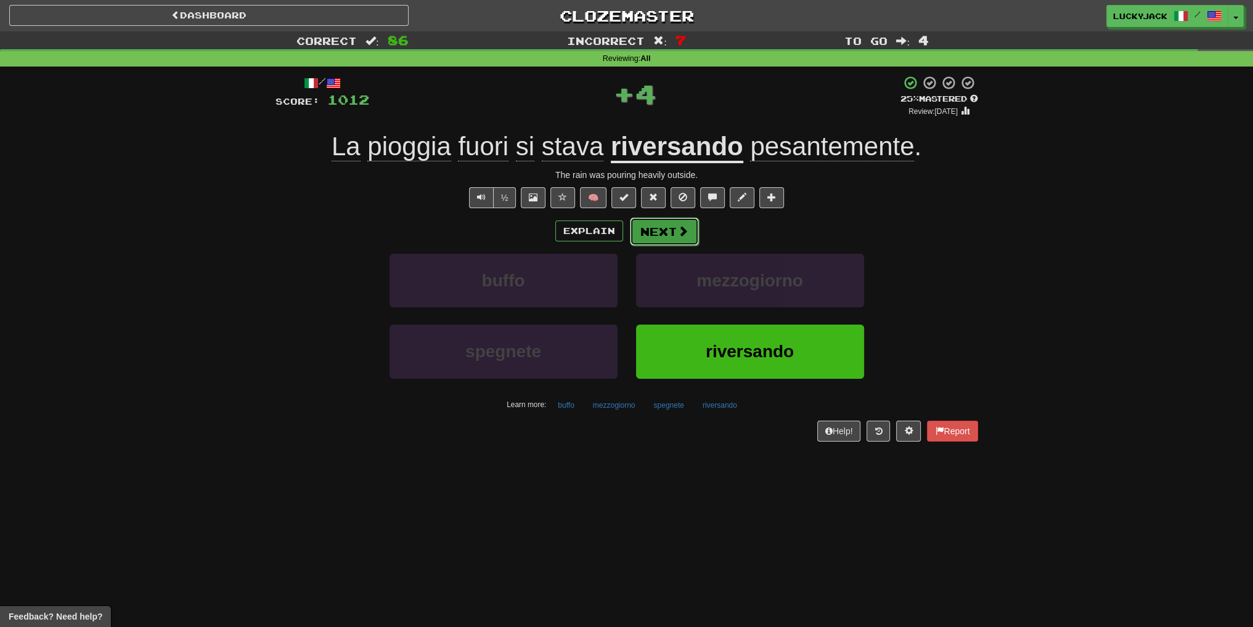
click at [656, 242] on button "Next" at bounding box center [664, 232] width 69 height 28
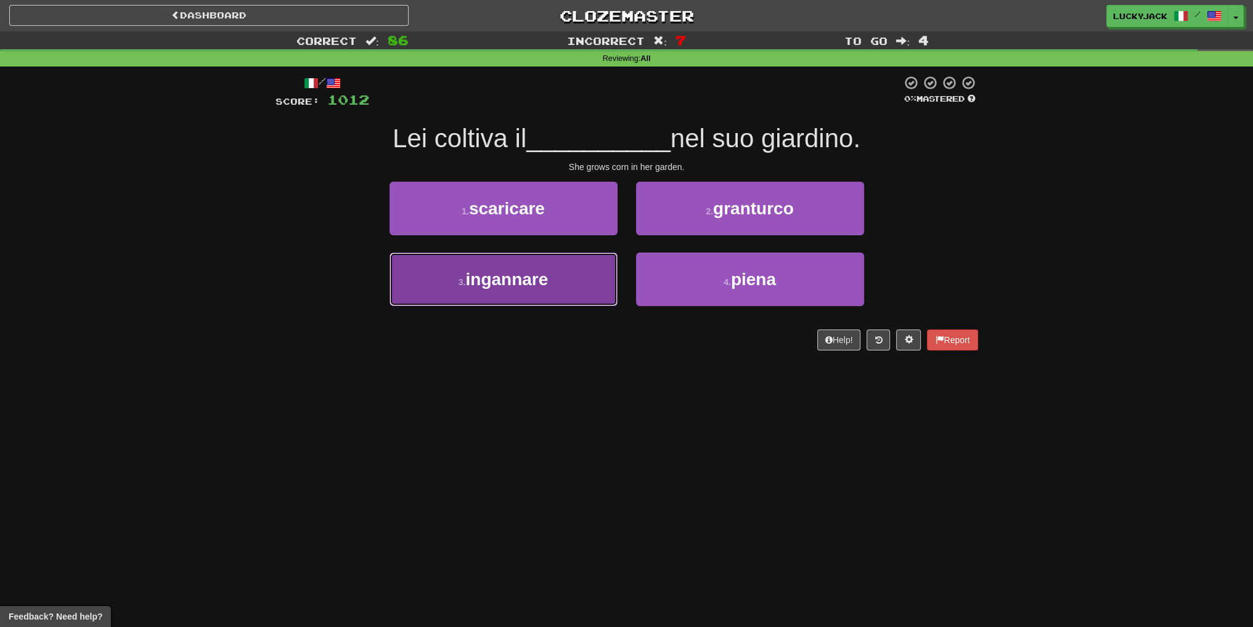
click at [576, 279] on button "3 . ingannare" at bounding box center [503, 280] width 228 height 54
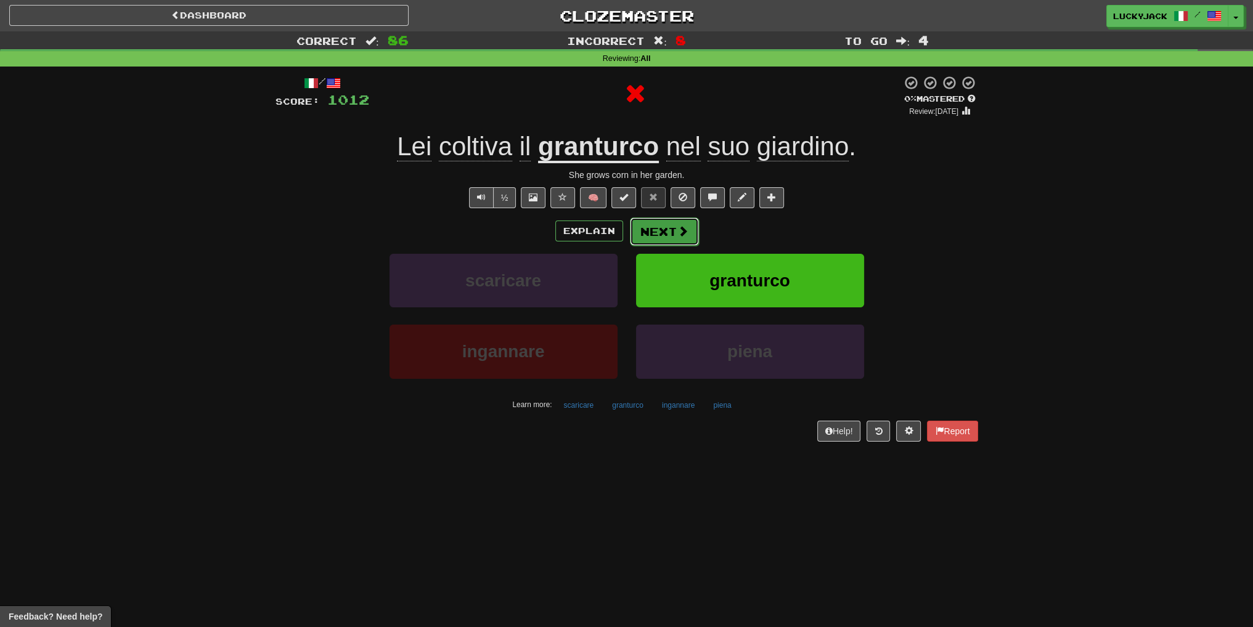
click at [661, 239] on button "Next" at bounding box center [664, 232] width 69 height 28
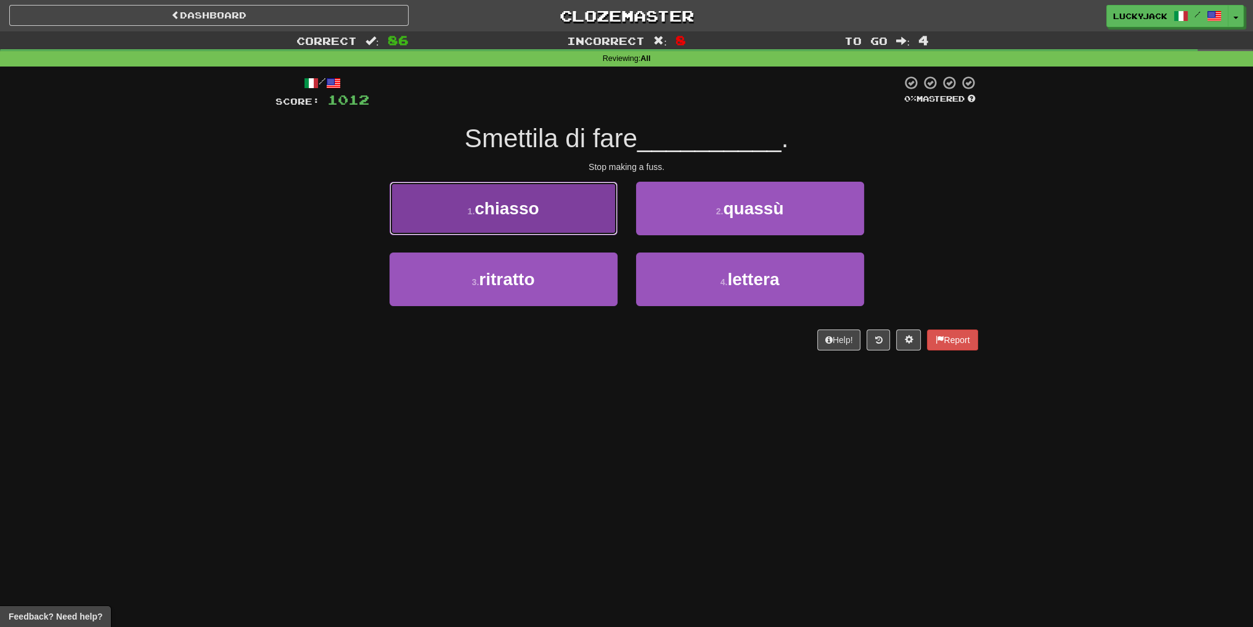
click at [568, 229] on button "1 . chiasso" at bounding box center [503, 209] width 228 height 54
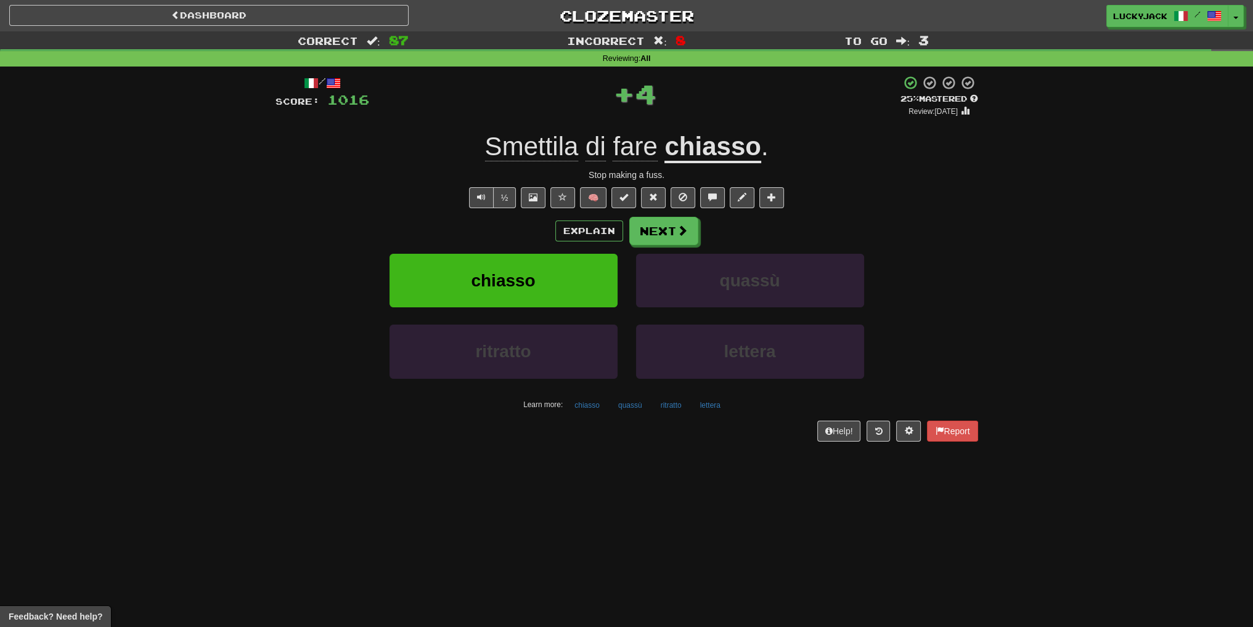
click at [707, 160] on u "chiasso" at bounding box center [712, 147] width 96 height 31
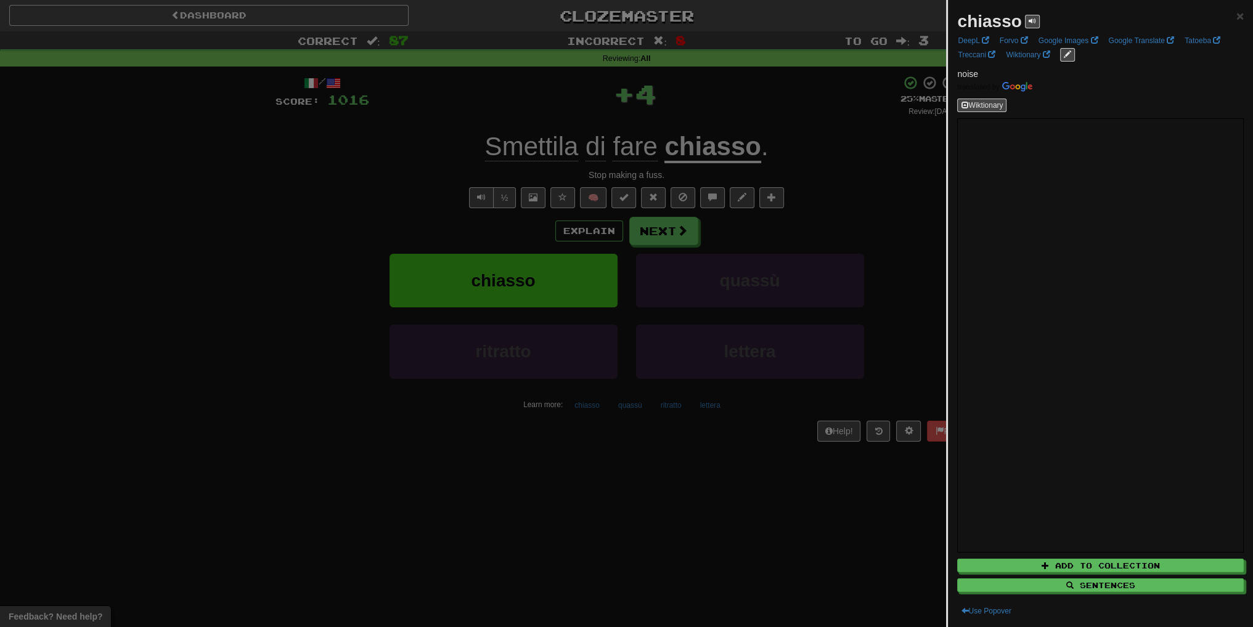
click at [806, 242] on div at bounding box center [626, 313] width 1253 height 627
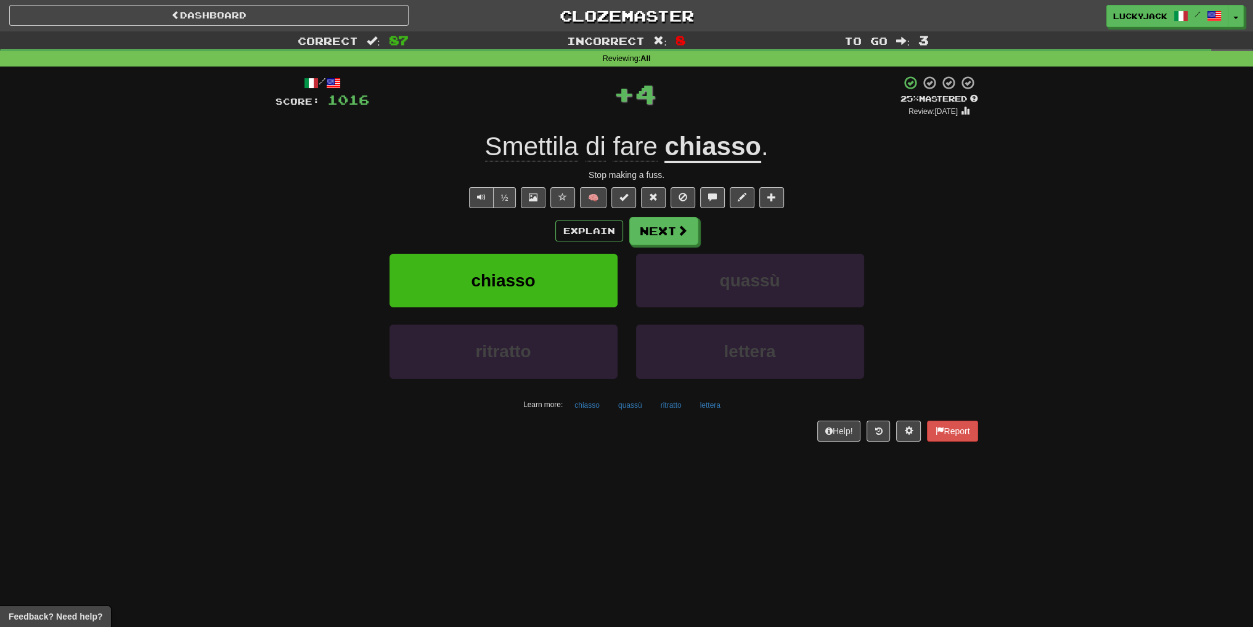
click at [695, 161] on u "chiasso" at bounding box center [712, 147] width 96 height 31
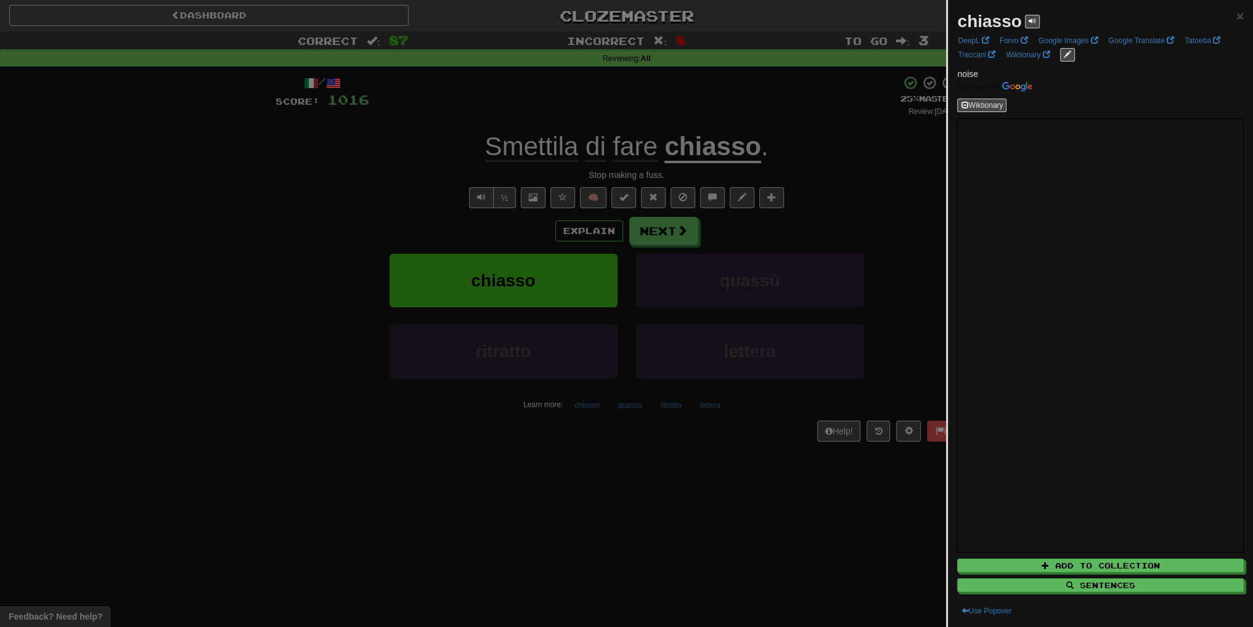
click at [741, 202] on div at bounding box center [626, 313] width 1253 height 627
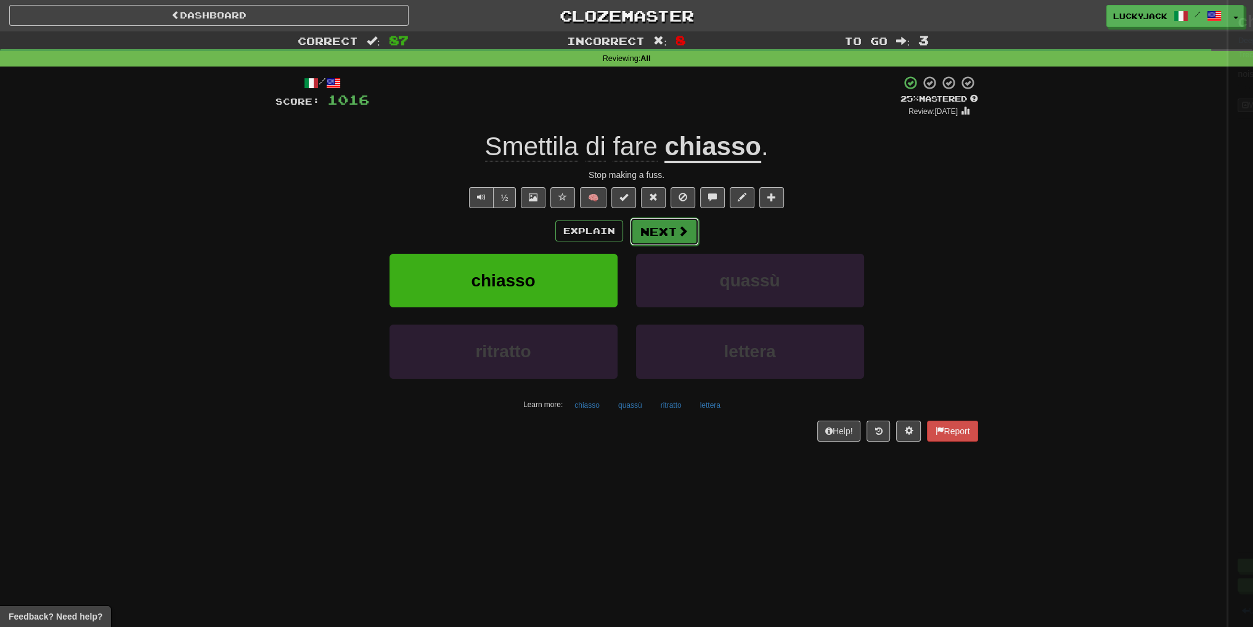
click at [664, 235] on button "Next" at bounding box center [664, 232] width 69 height 28
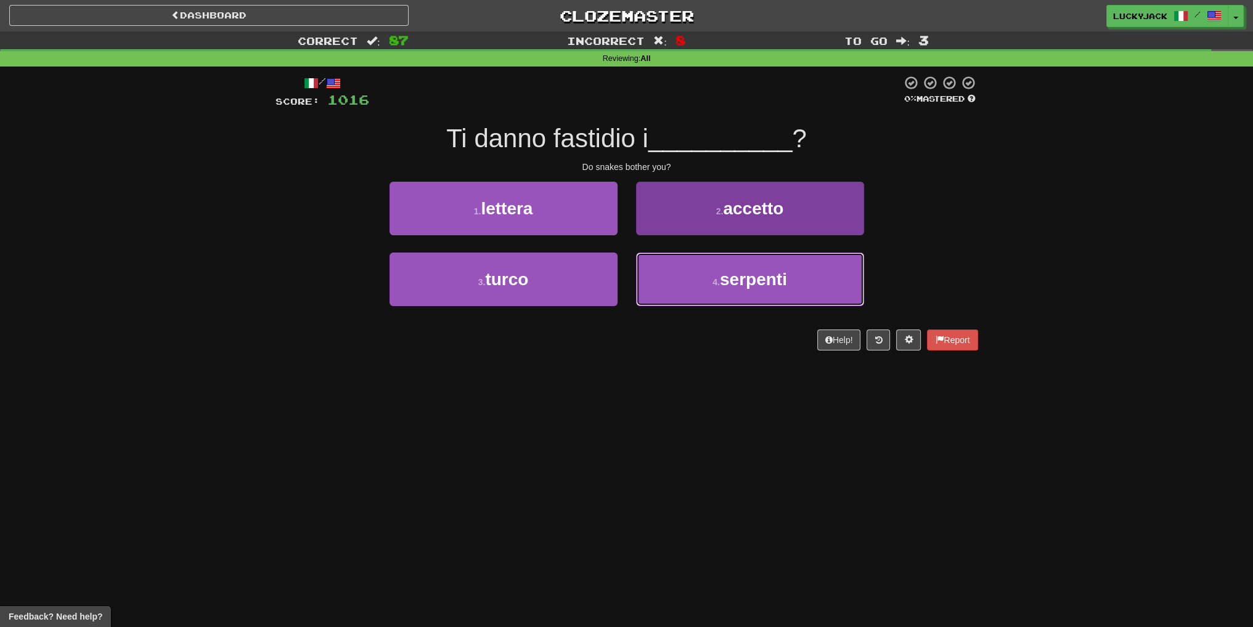
click at [685, 292] on button "4 . serpenti" at bounding box center [750, 280] width 228 height 54
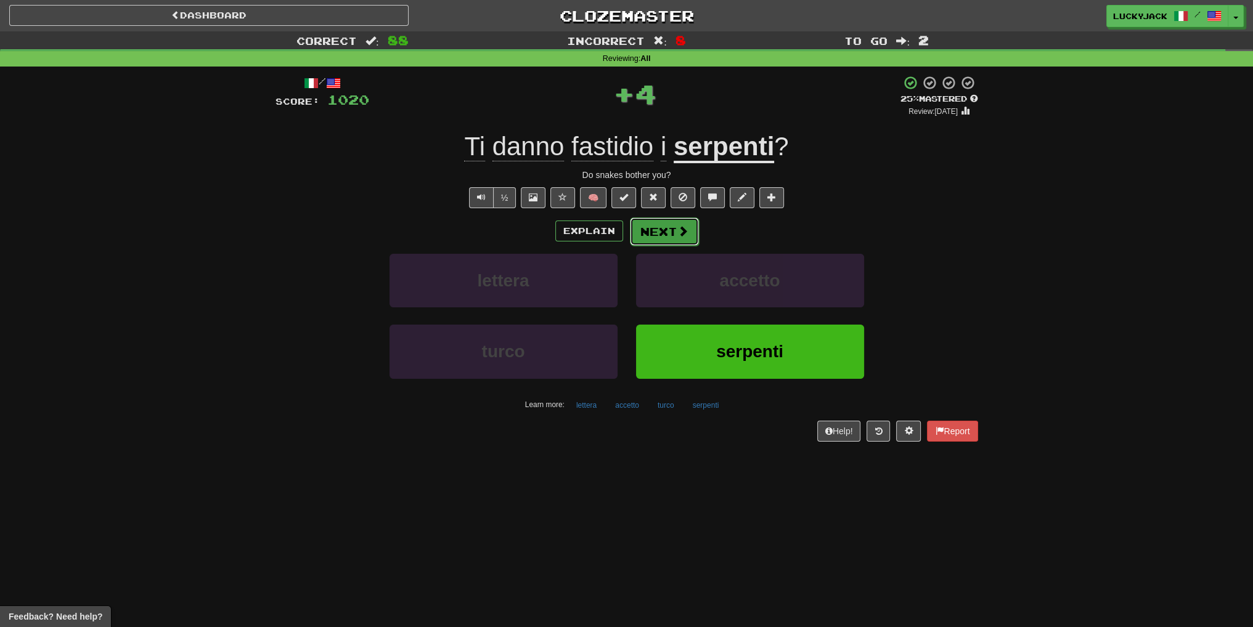
click at [661, 234] on button "Next" at bounding box center [664, 232] width 69 height 28
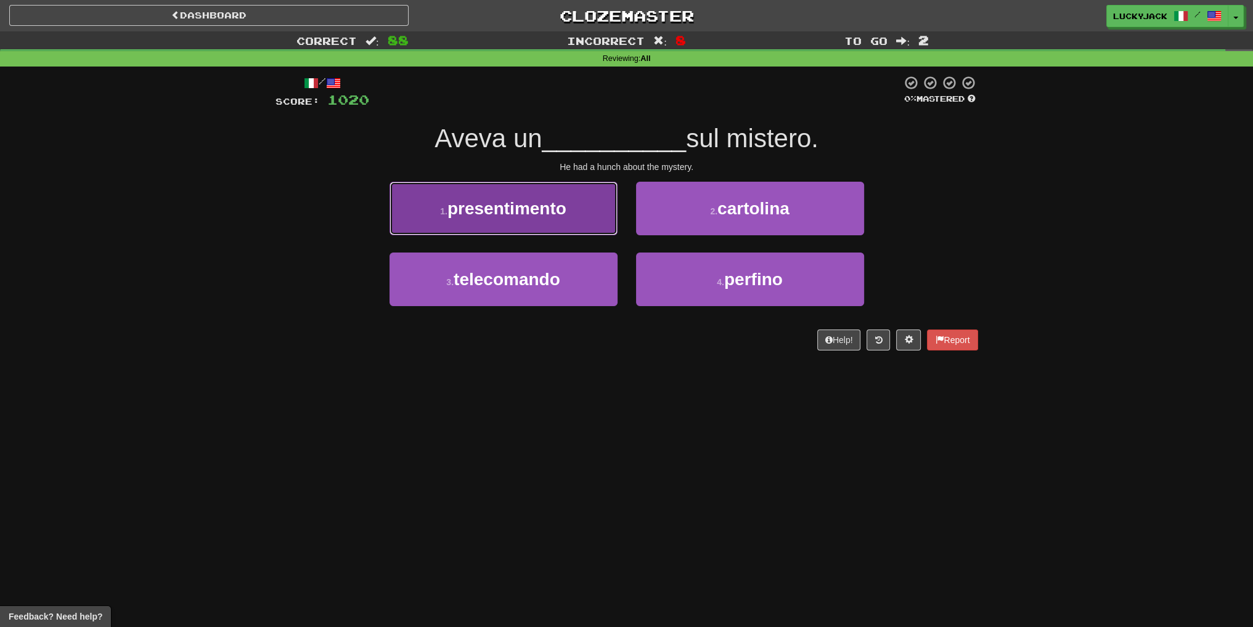
click at [566, 231] on button "1 . presentimento" at bounding box center [503, 209] width 228 height 54
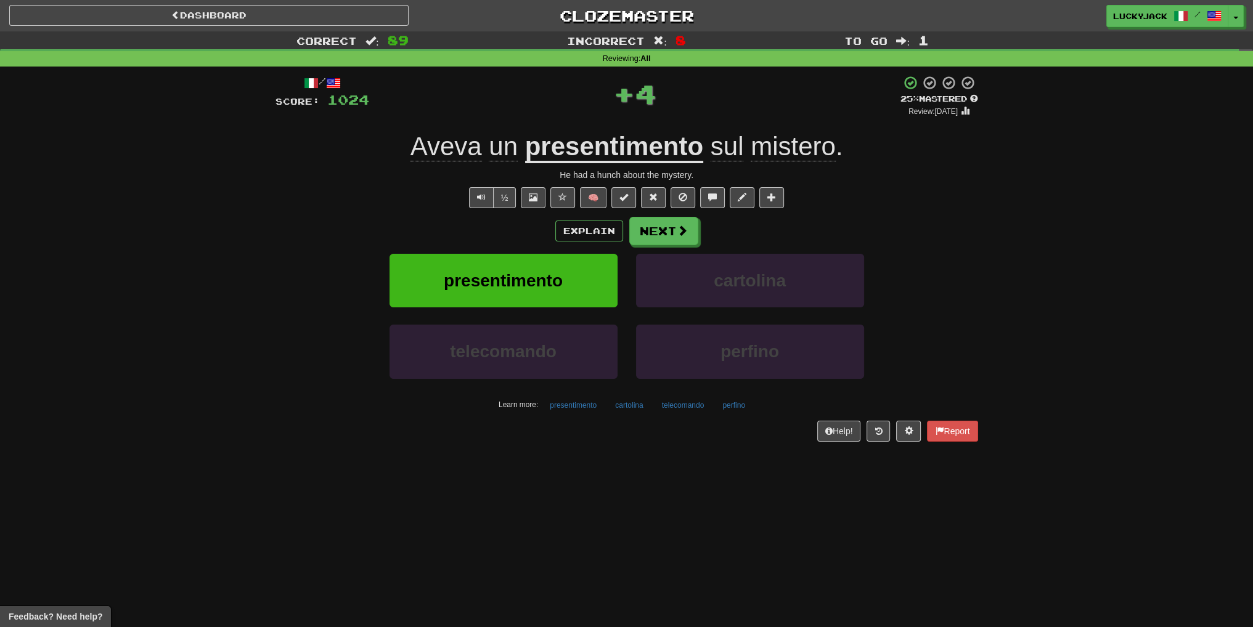
click at [625, 146] on u "presentimento" at bounding box center [614, 147] width 178 height 31
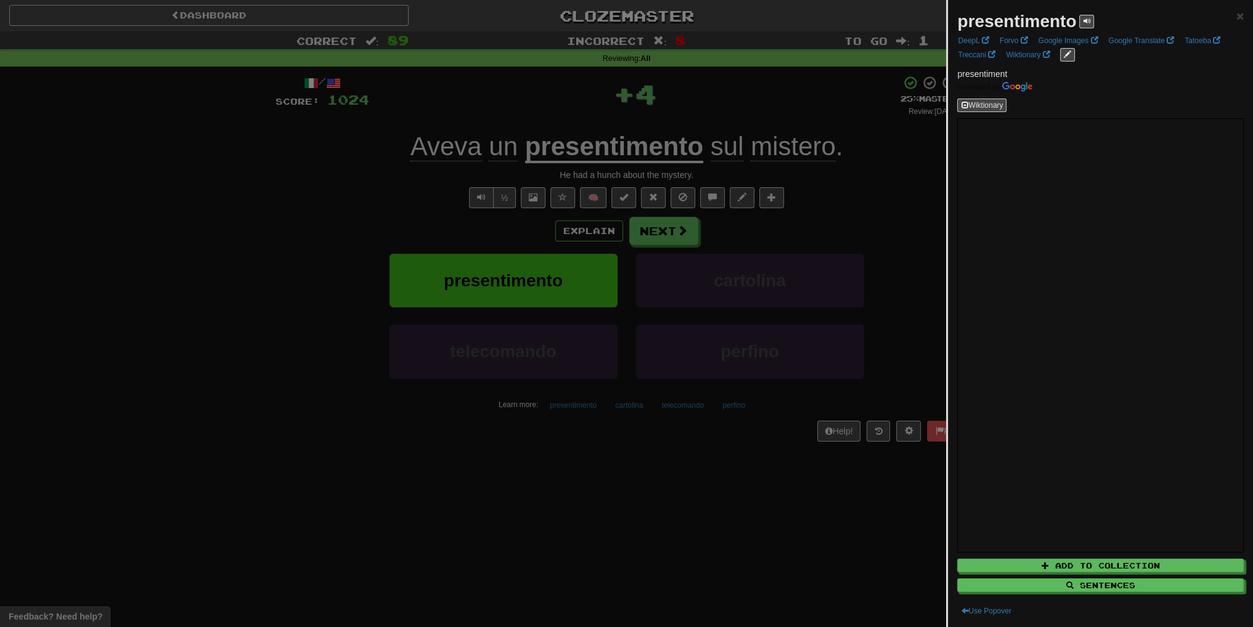
click at [759, 204] on div at bounding box center [626, 313] width 1253 height 627
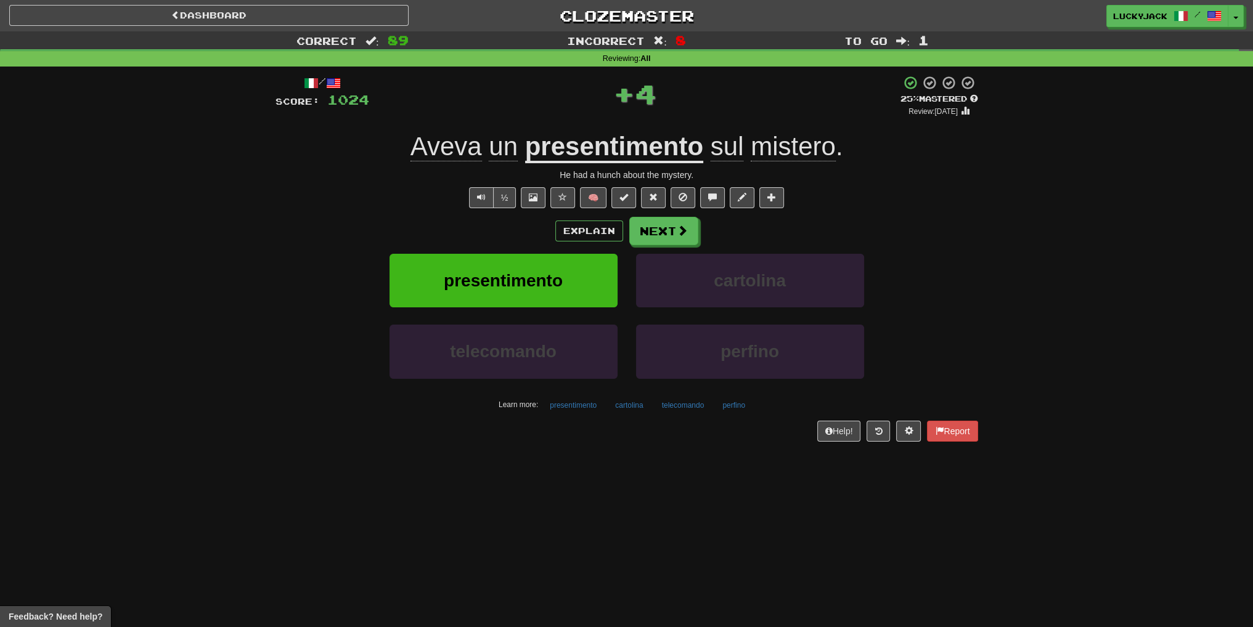
click at [674, 247] on div "Explain Next presentimento cartolina telecomando perfino Learn more: presentime…" at bounding box center [626, 316] width 703 height 198
click at [666, 237] on button "Next" at bounding box center [664, 232] width 69 height 28
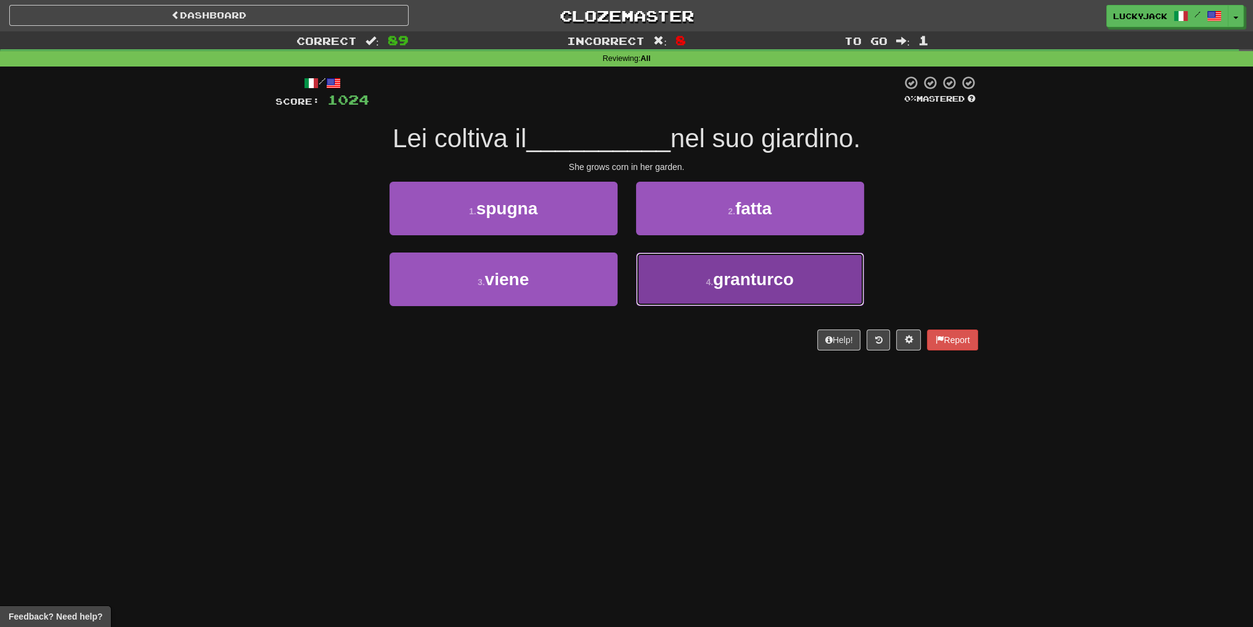
click at [703, 271] on button "4 . granturco" at bounding box center [750, 280] width 228 height 54
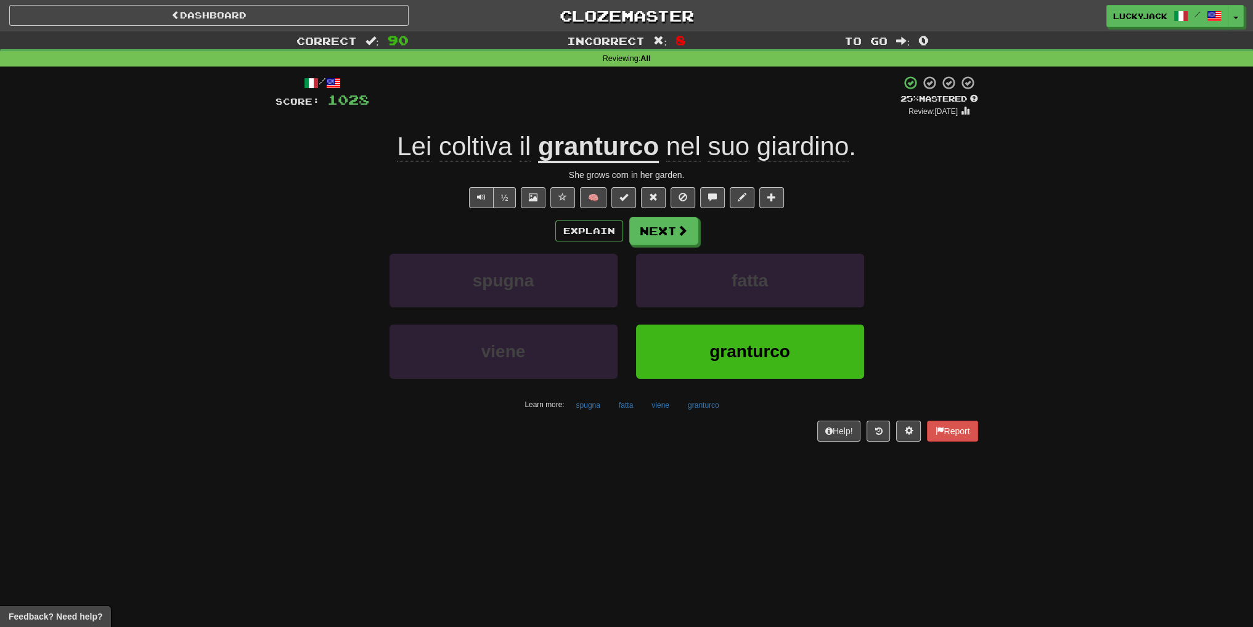
click at [698, 237] on div "Explain Next" at bounding box center [626, 231] width 703 height 28
click at [696, 237] on button "Next" at bounding box center [663, 231] width 69 height 28
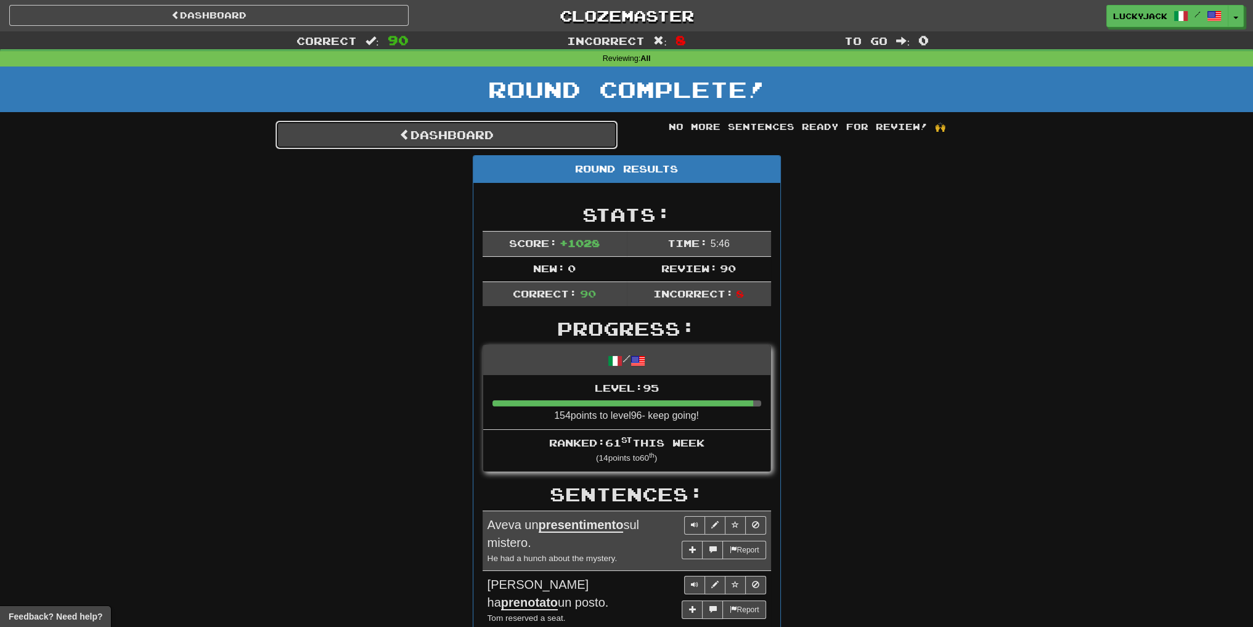
click at [602, 142] on link "Dashboard" at bounding box center [446, 135] width 342 height 28
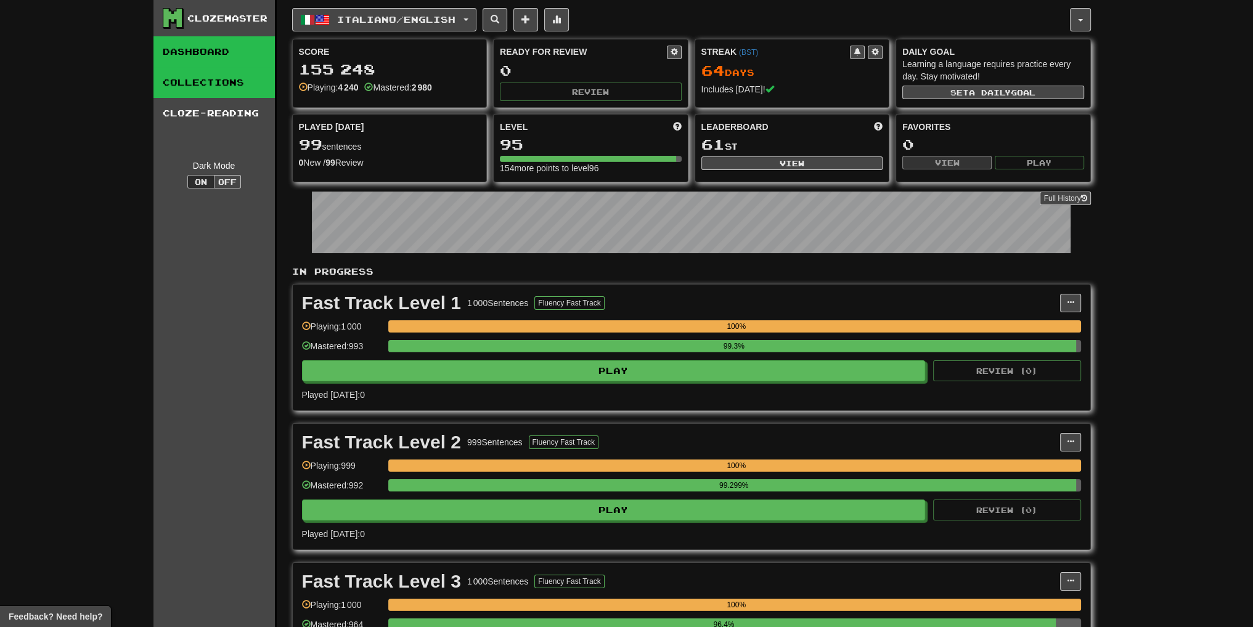
click at [203, 81] on link "Collections" at bounding box center [213, 82] width 121 height 31
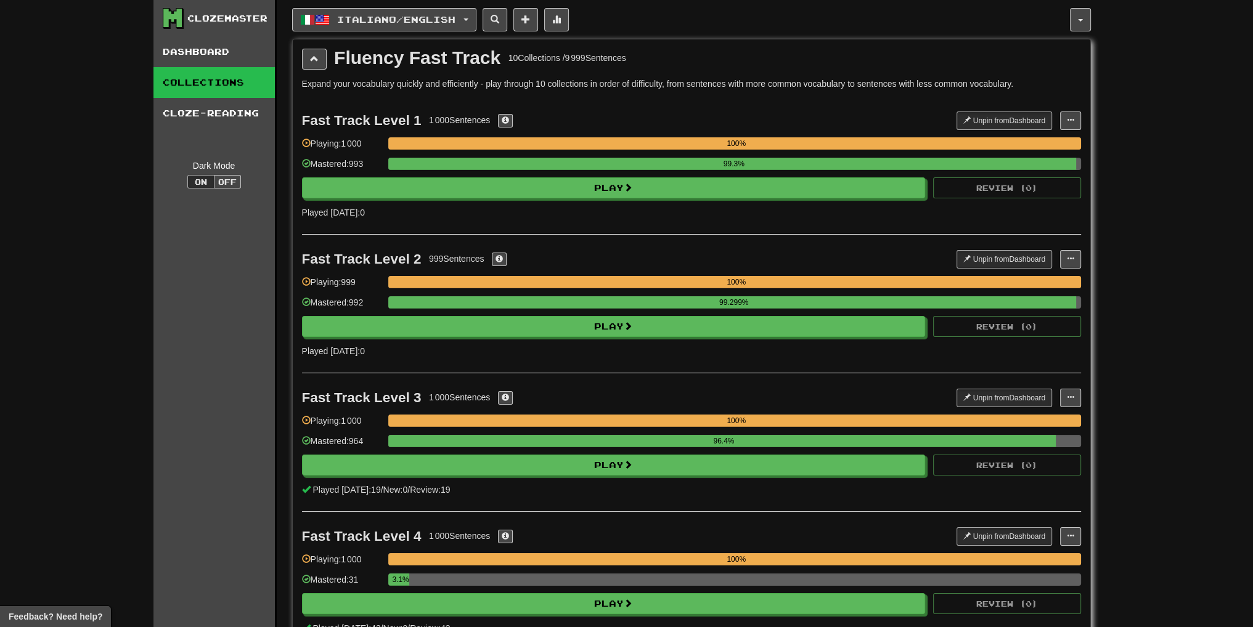
click at [219, 67] on link "Collections" at bounding box center [213, 82] width 121 height 31
click at [271, 48] on link "Dashboard" at bounding box center [213, 51] width 121 height 31
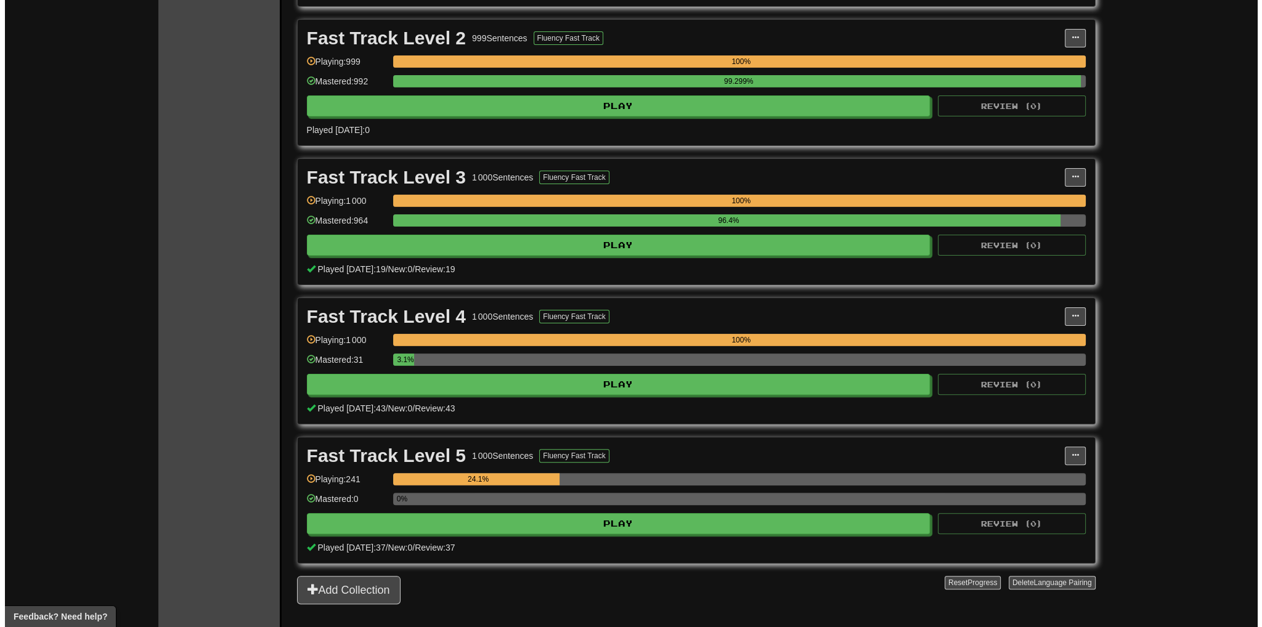
scroll to position [616, 0]
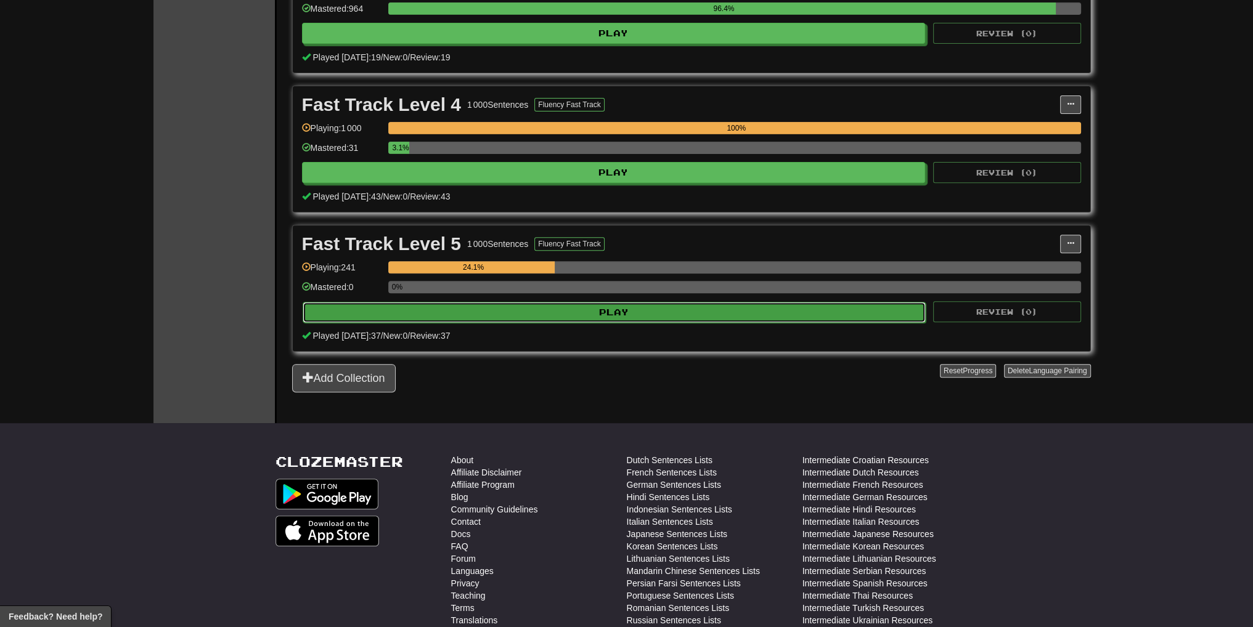
click at [523, 312] on button "Play" at bounding box center [615, 312] width 624 height 21
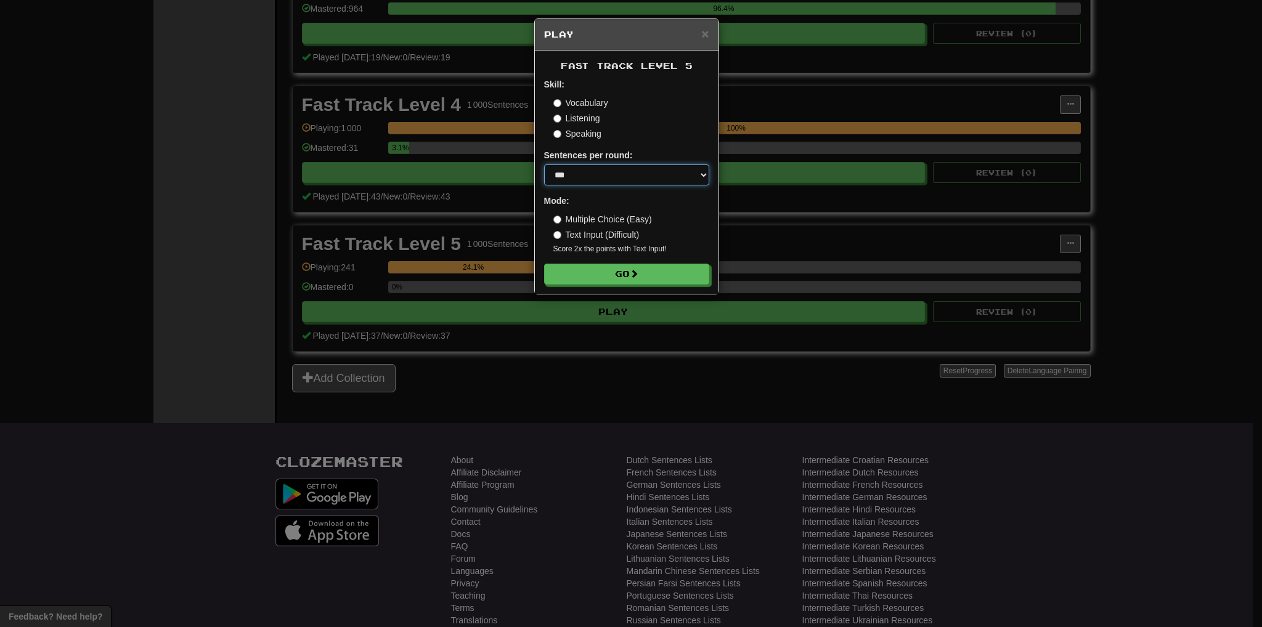
click at [564, 184] on select "* ** ** ** ** ** *** ********" at bounding box center [626, 175] width 165 height 21
select select "**"
click at [544, 165] on select "* ** ** ** ** ** *** ********" at bounding box center [626, 175] width 165 height 21
click at [616, 271] on button "Go" at bounding box center [627, 274] width 165 height 21
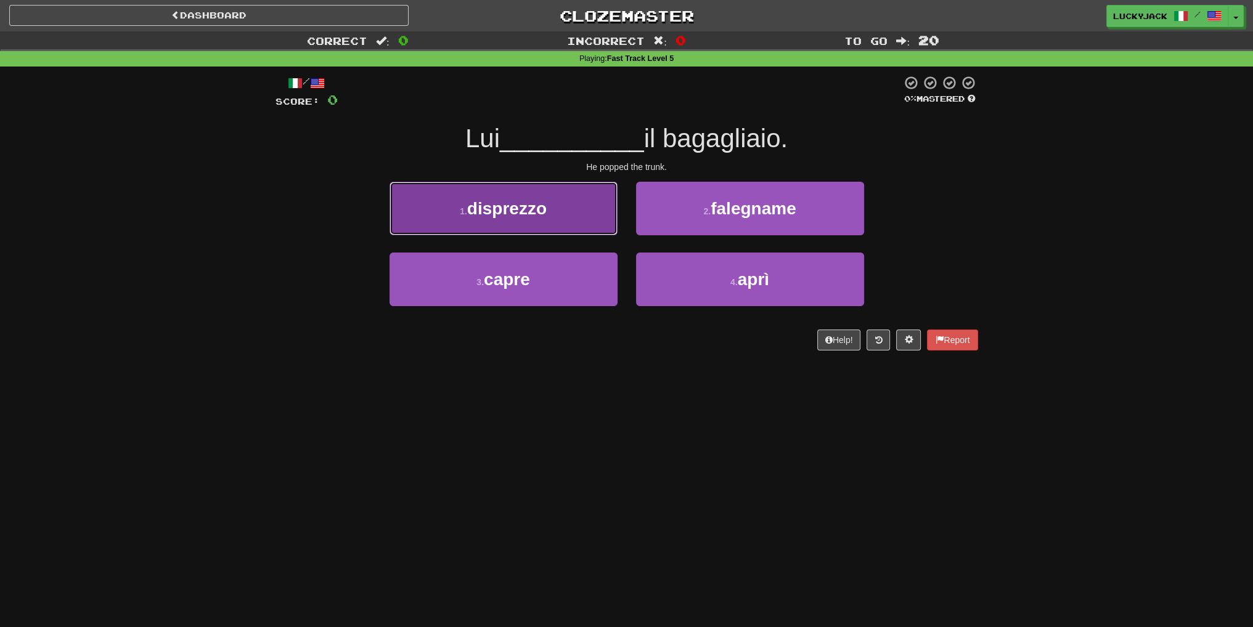
click at [548, 227] on button "1 . disprezzo" at bounding box center [503, 209] width 228 height 54
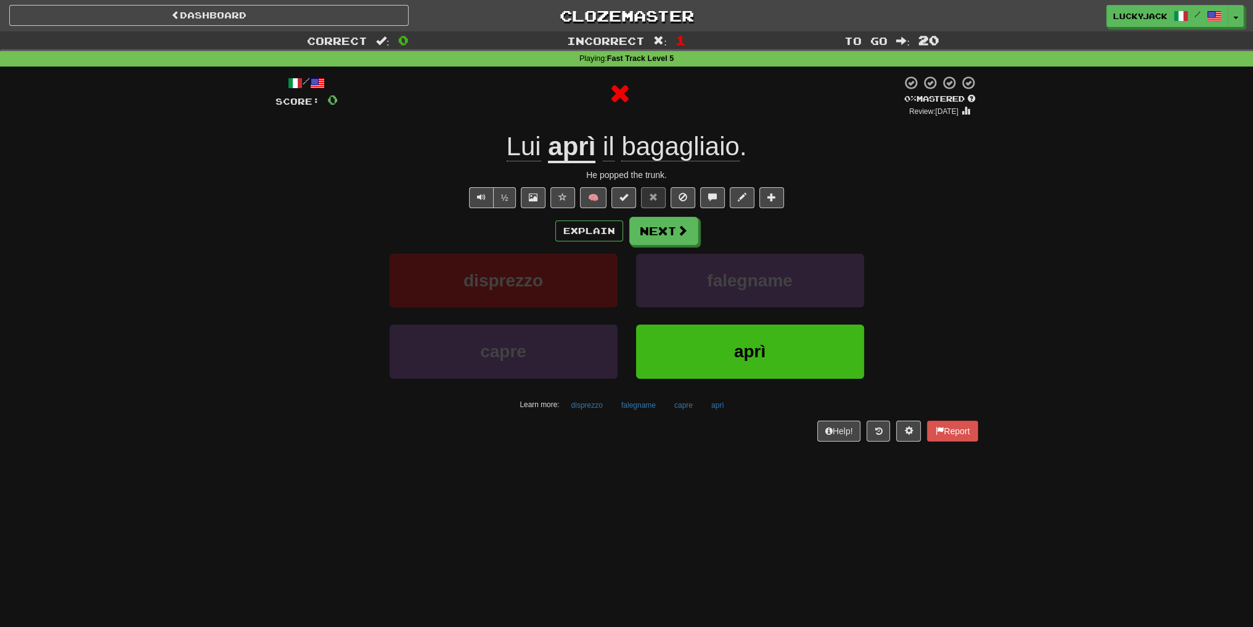
click at [582, 161] on u "aprì" at bounding box center [571, 147] width 47 height 31
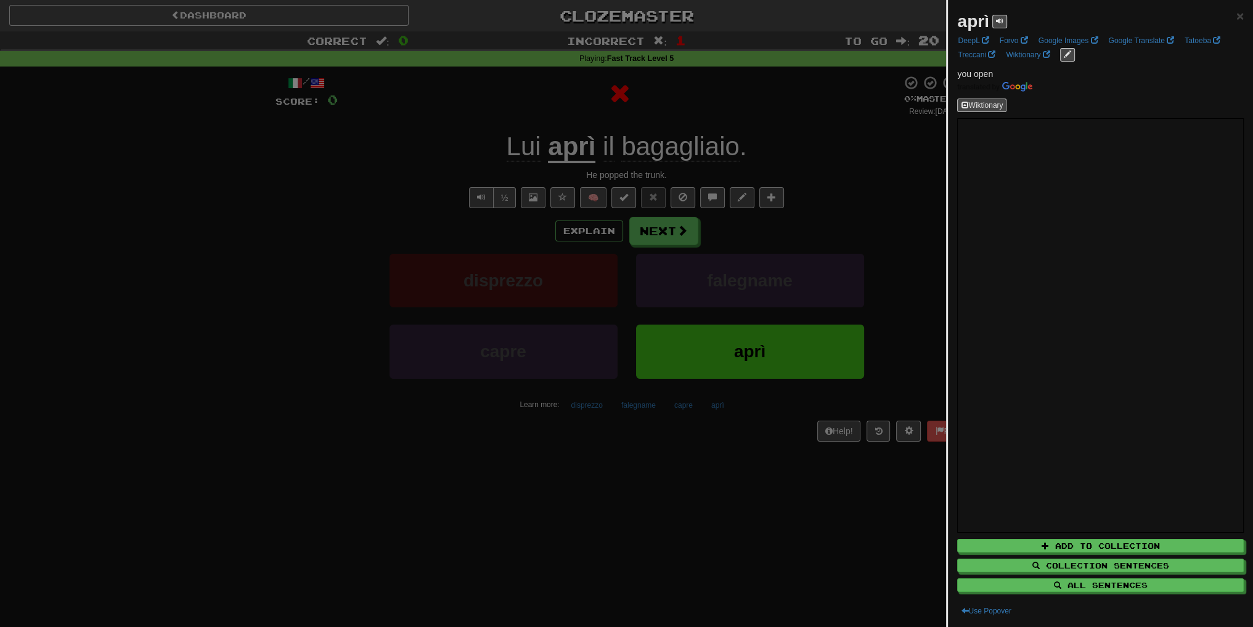
click at [805, 166] on div at bounding box center [626, 313] width 1253 height 627
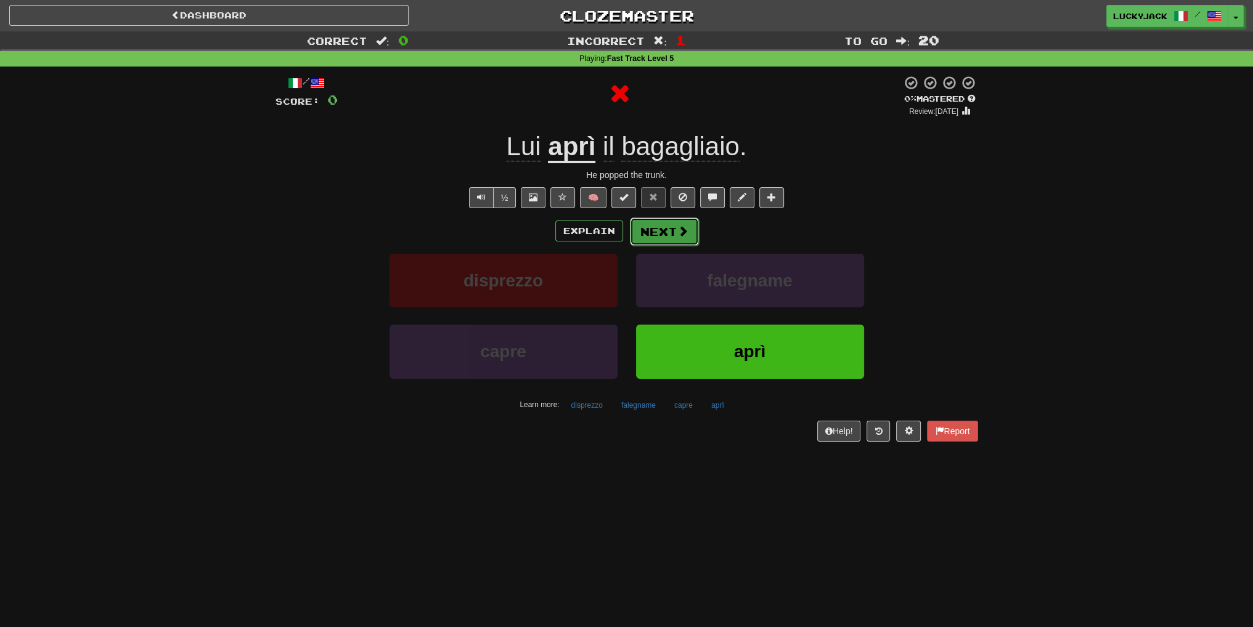
click at [672, 228] on button "Next" at bounding box center [664, 232] width 69 height 28
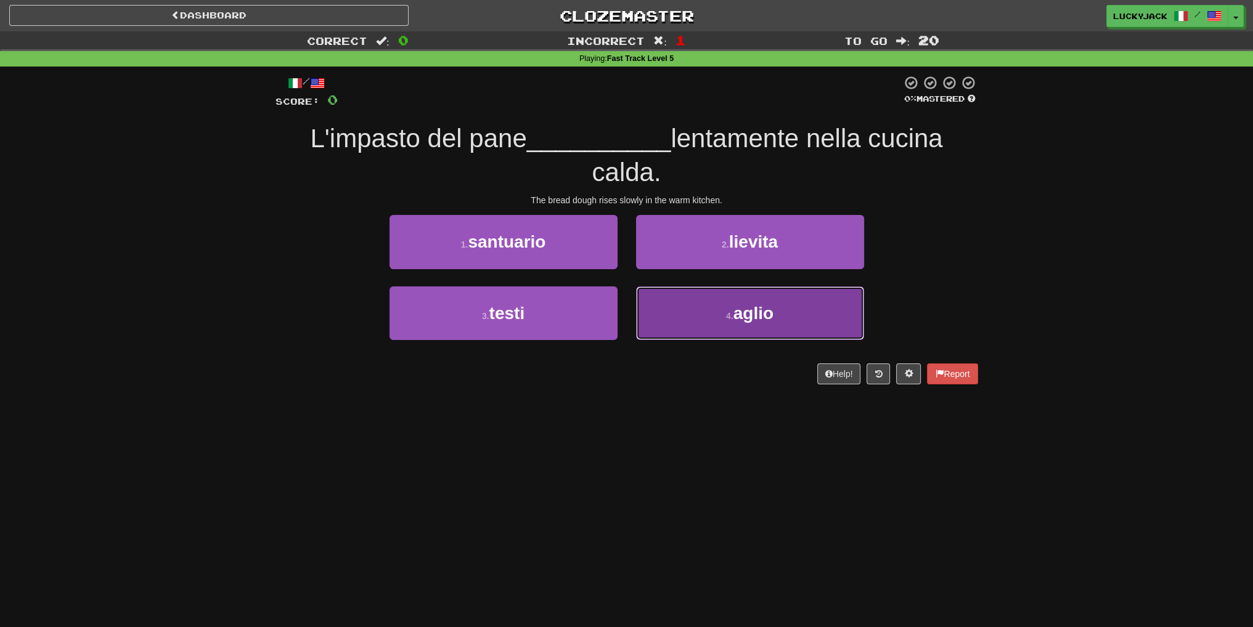
click at [693, 304] on button "4 . aglio" at bounding box center [750, 314] width 228 height 54
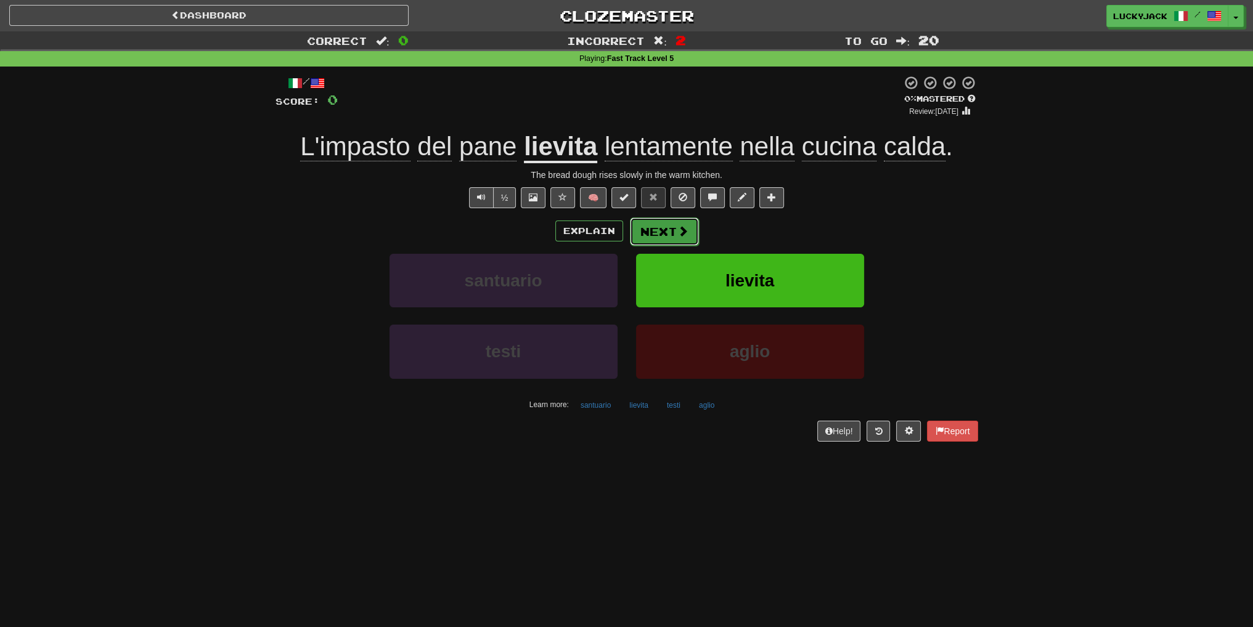
click at [657, 237] on button "Next" at bounding box center [664, 232] width 69 height 28
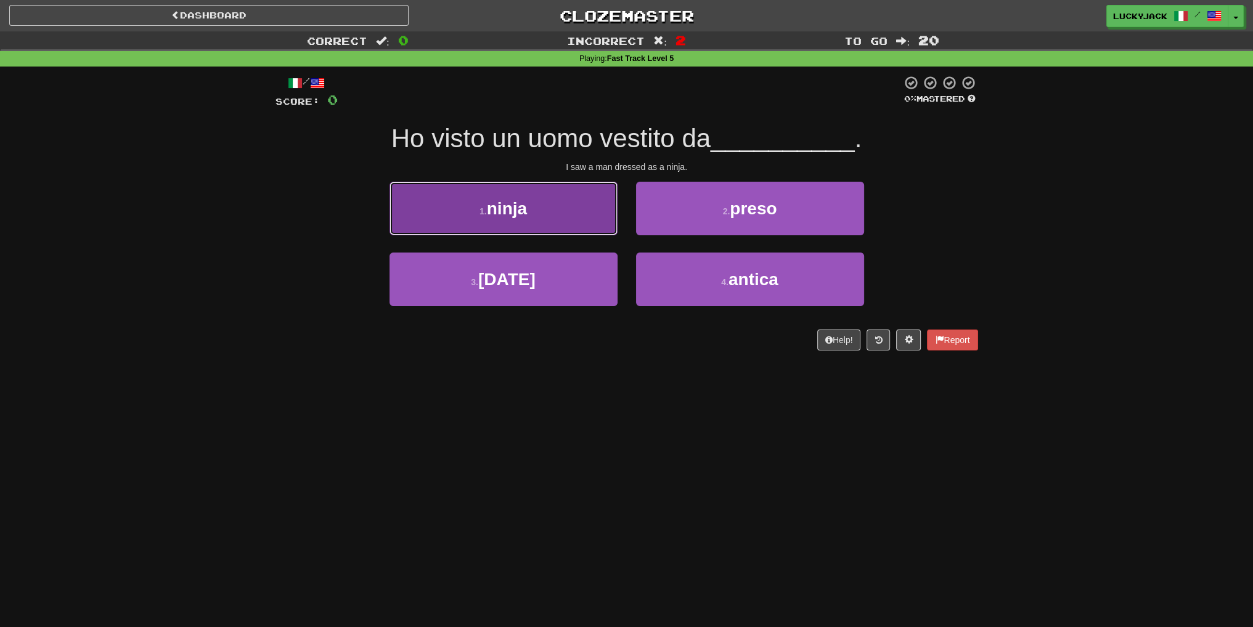
click at [562, 213] on button "1 . ninja" at bounding box center [503, 209] width 228 height 54
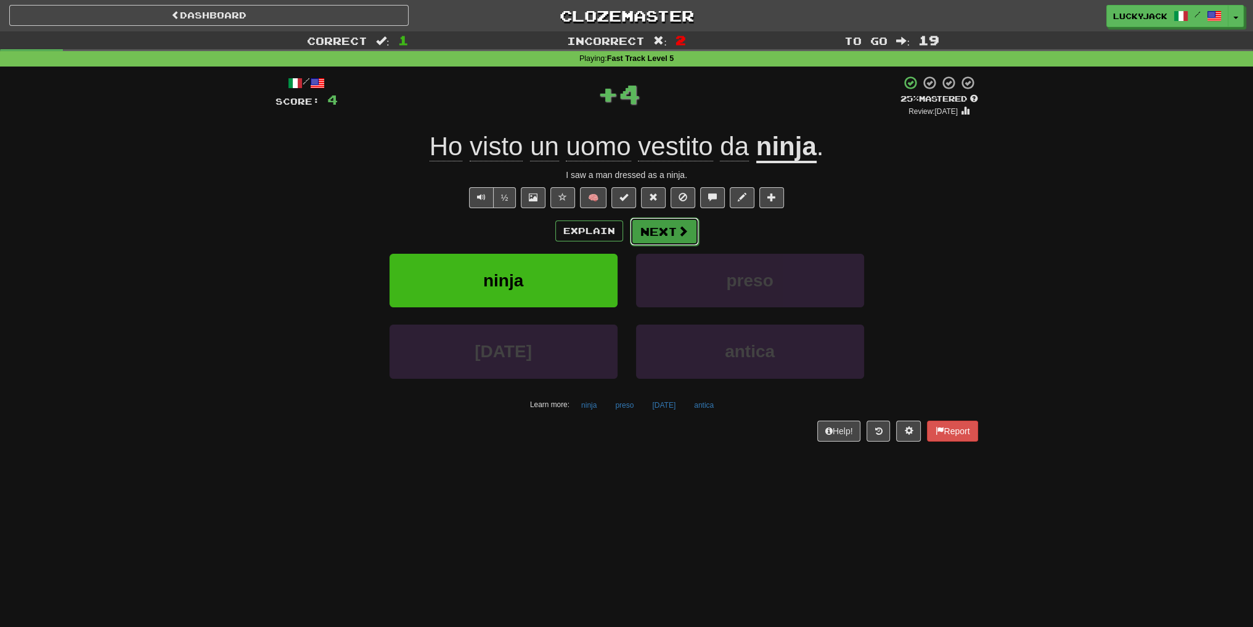
click at [662, 237] on button "Next" at bounding box center [664, 232] width 69 height 28
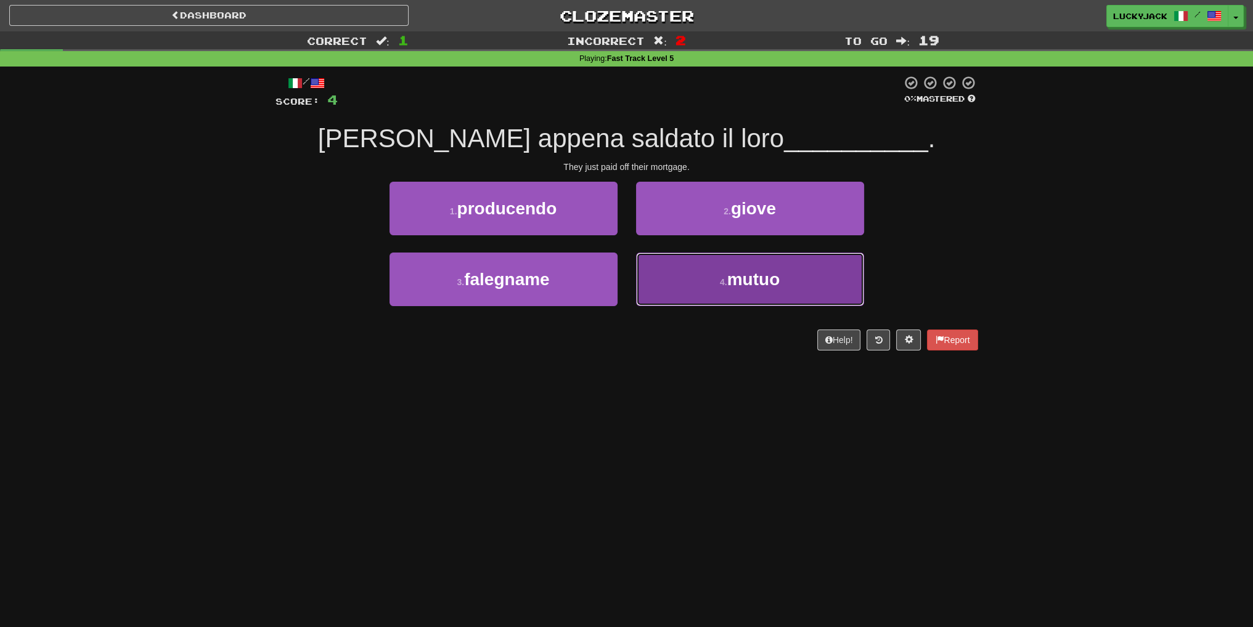
click at [686, 294] on button "4 . mutuo" at bounding box center [750, 280] width 228 height 54
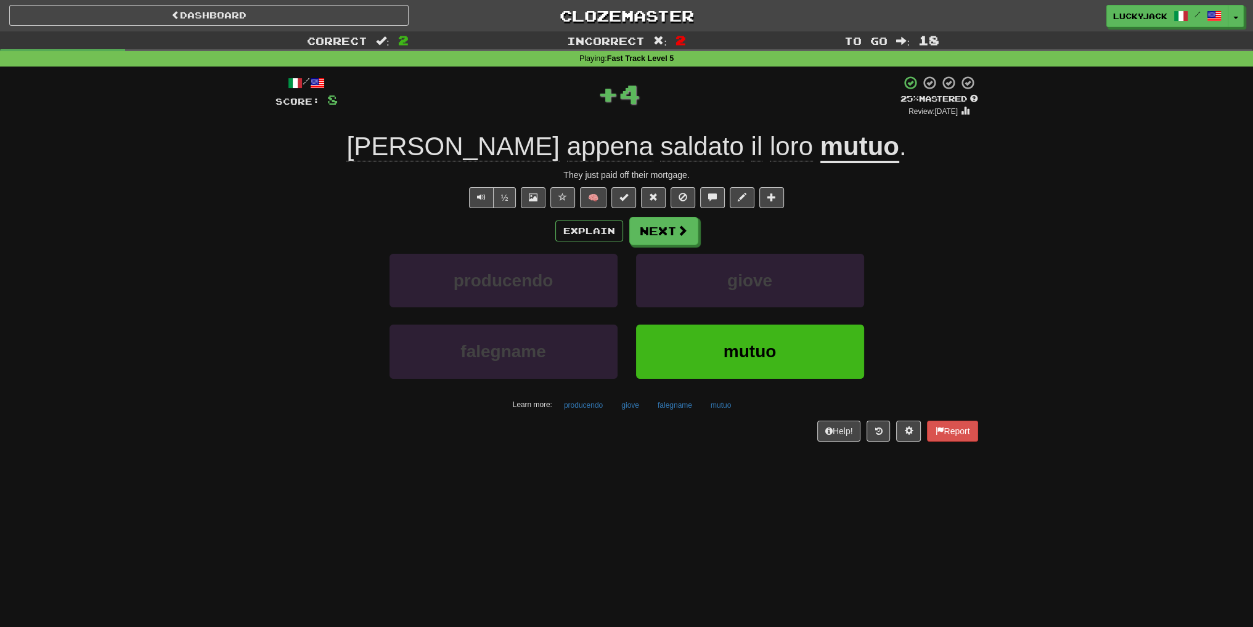
click at [820, 150] on u "mutuo" at bounding box center [859, 147] width 79 height 31
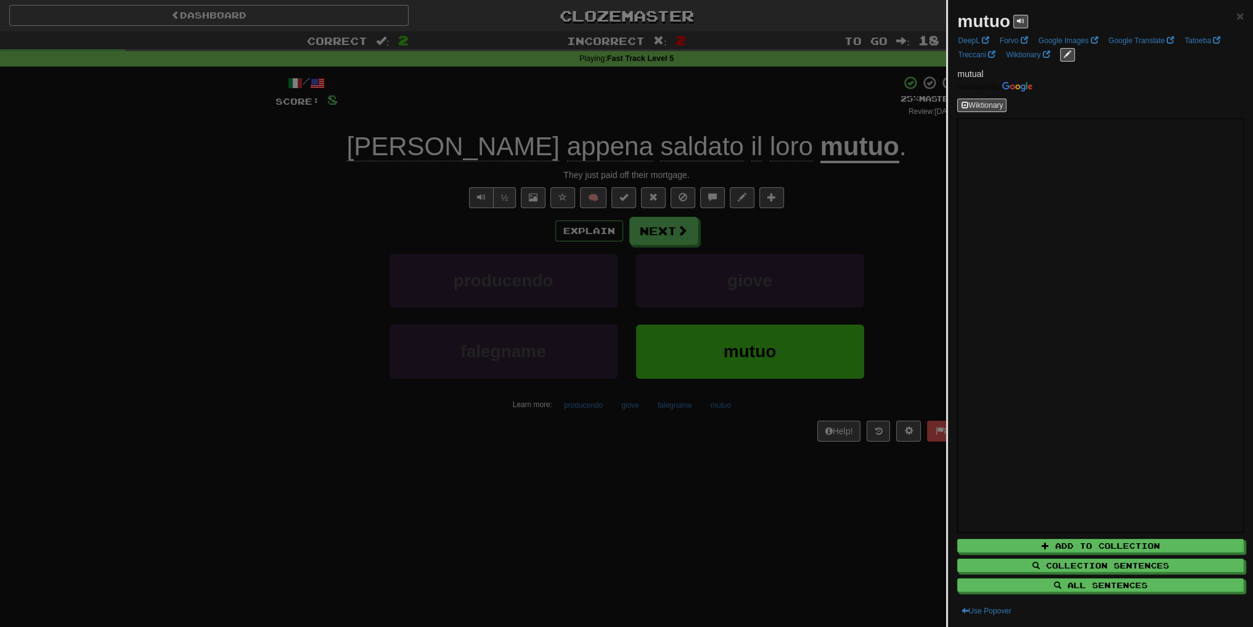
drag, startPoint x: 824, startPoint y: 258, endPoint x: 791, endPoint y: 250, distance: 34.2
click at [823, 258] on div at bounding box center [626, 313] width 1253 height 627
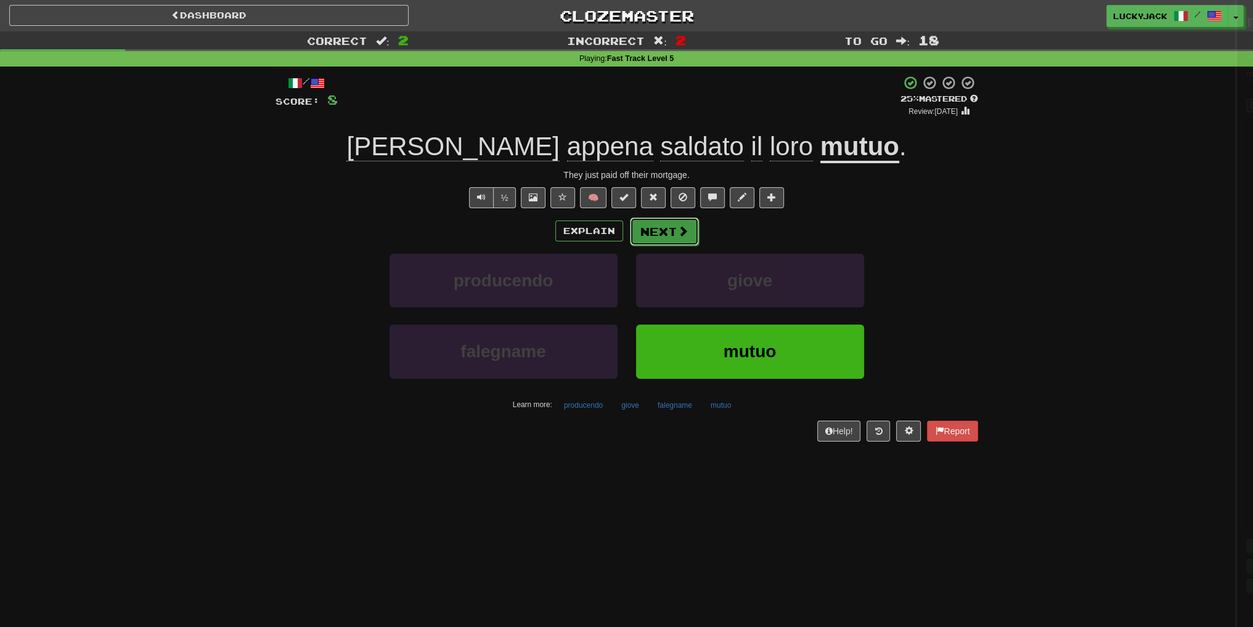
click at [659, 232] on button "Next" at bounding box center [664, 232] width 69 height 28
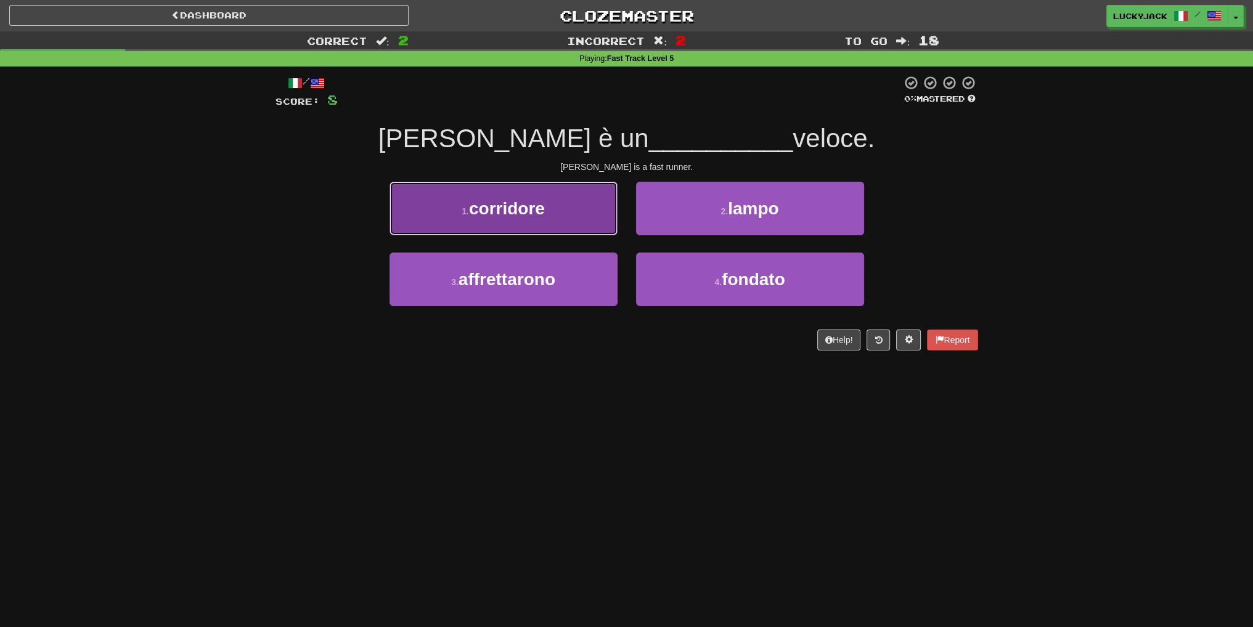
click at [537, 205] on span "corridore" at bounding box center [507, 208] width 76 height 19
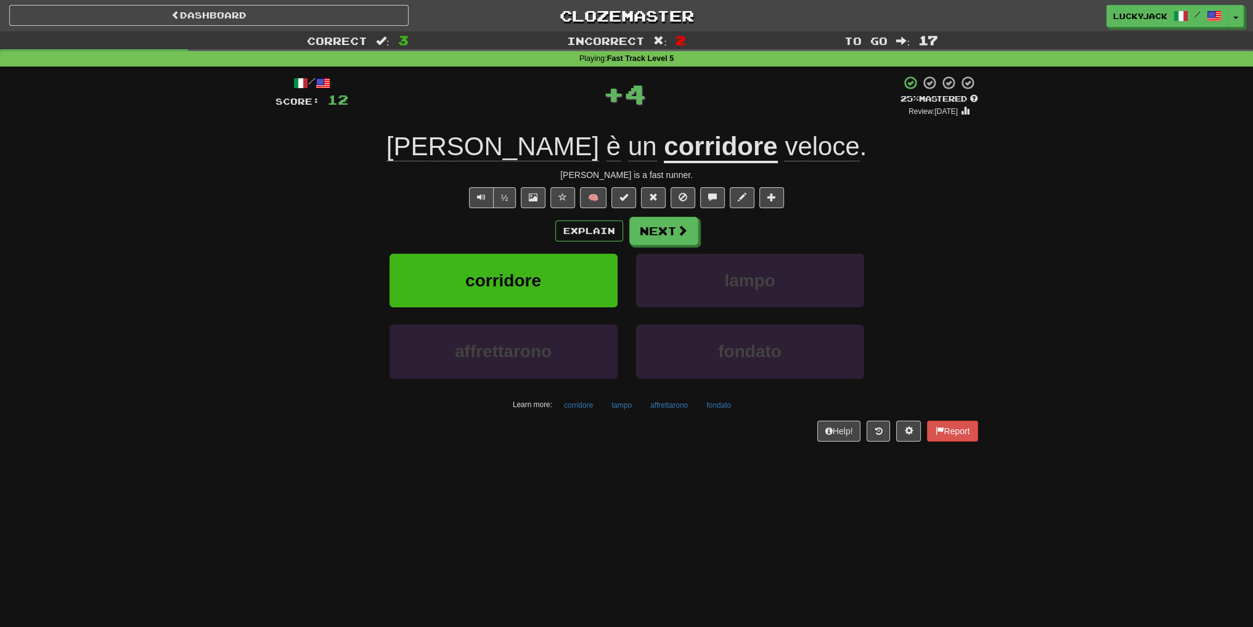
click at [664, 152] on u "corridore" at bounding box center [720, 147] width 113 height 31
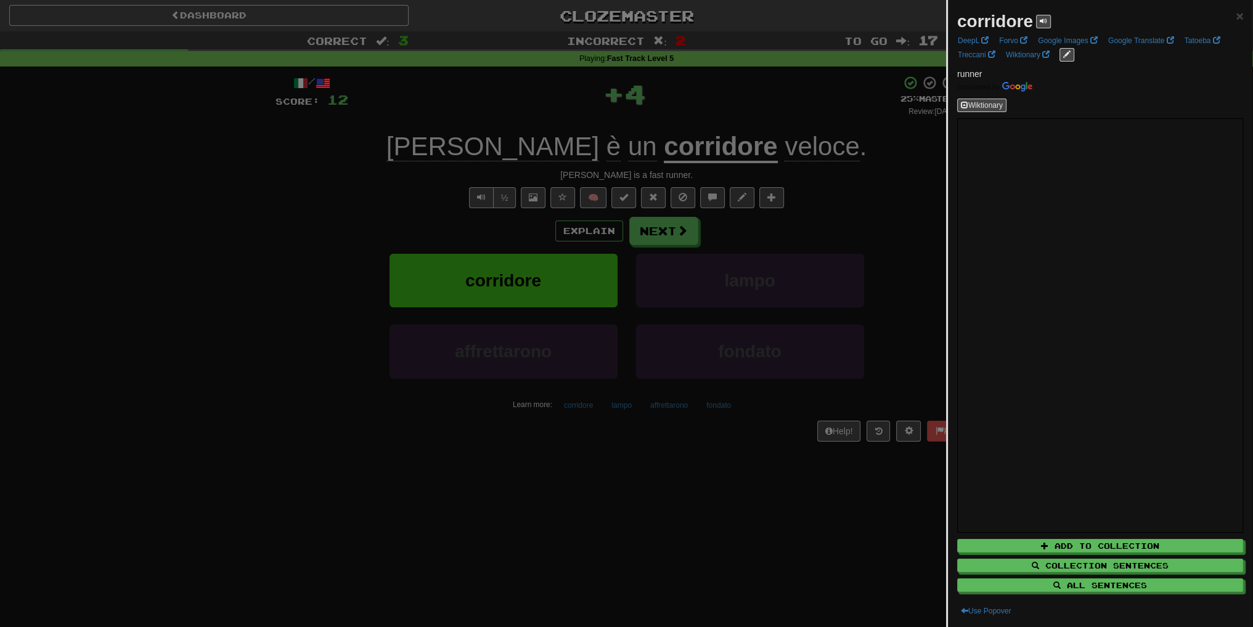
click at [773, 202] on div at bounding box center [626, 313] width 1253 height 627
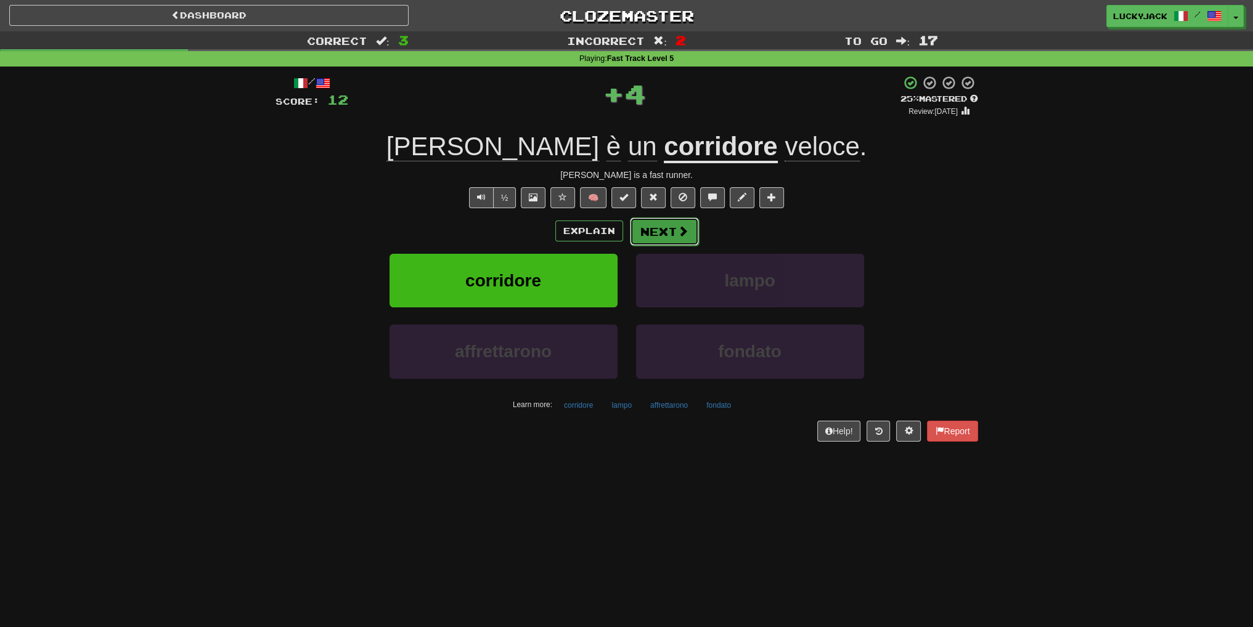
click at [666, 230] on button "Next" at bounding box center [664, 232] width 69 height 28
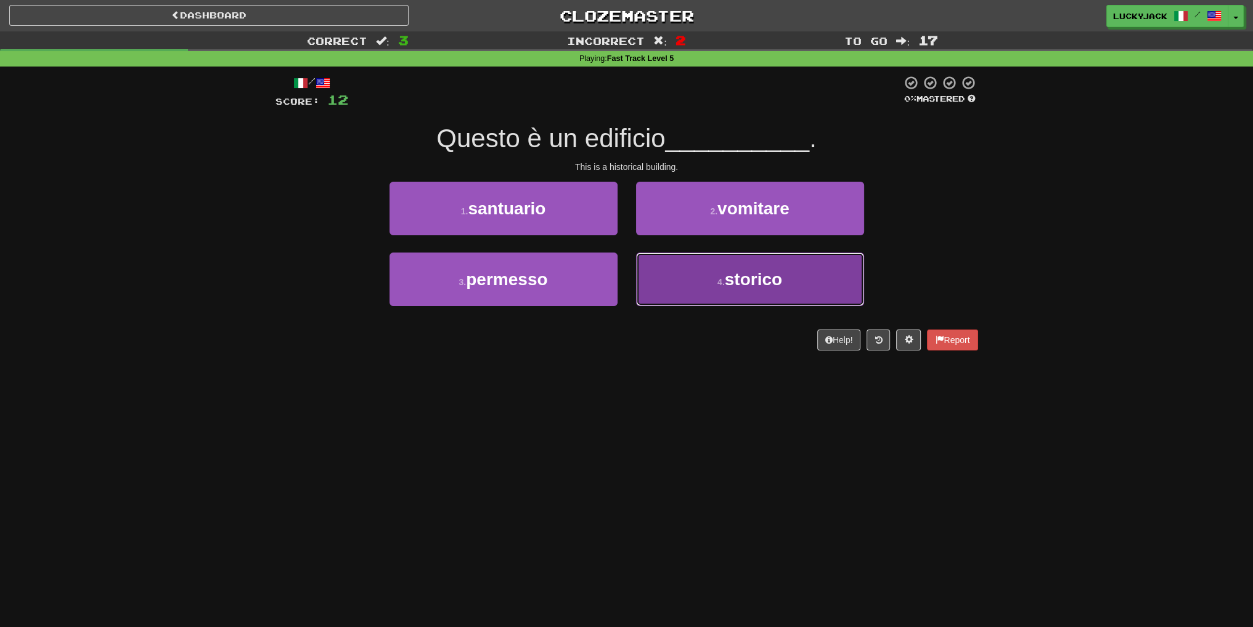
click at [705, 277] on button "4 . storico" at bounding box center [750, 280] width 228 height 54
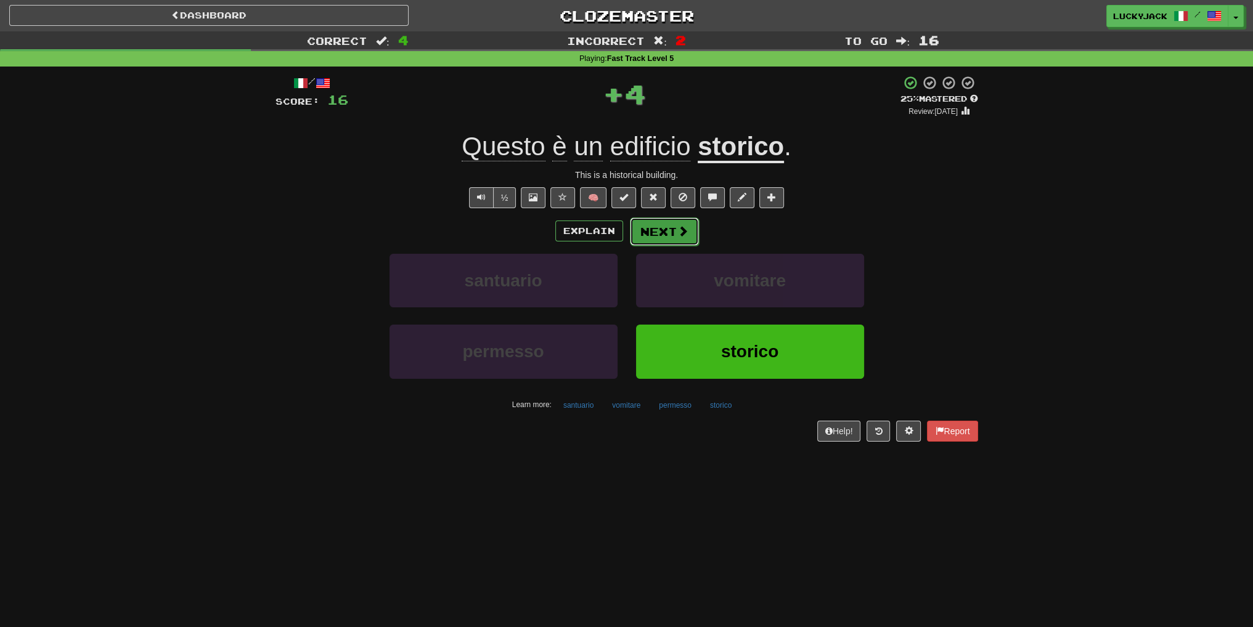
click at [674, 238] on button "Next" at bounding box center [664, 232] width 69 height 28
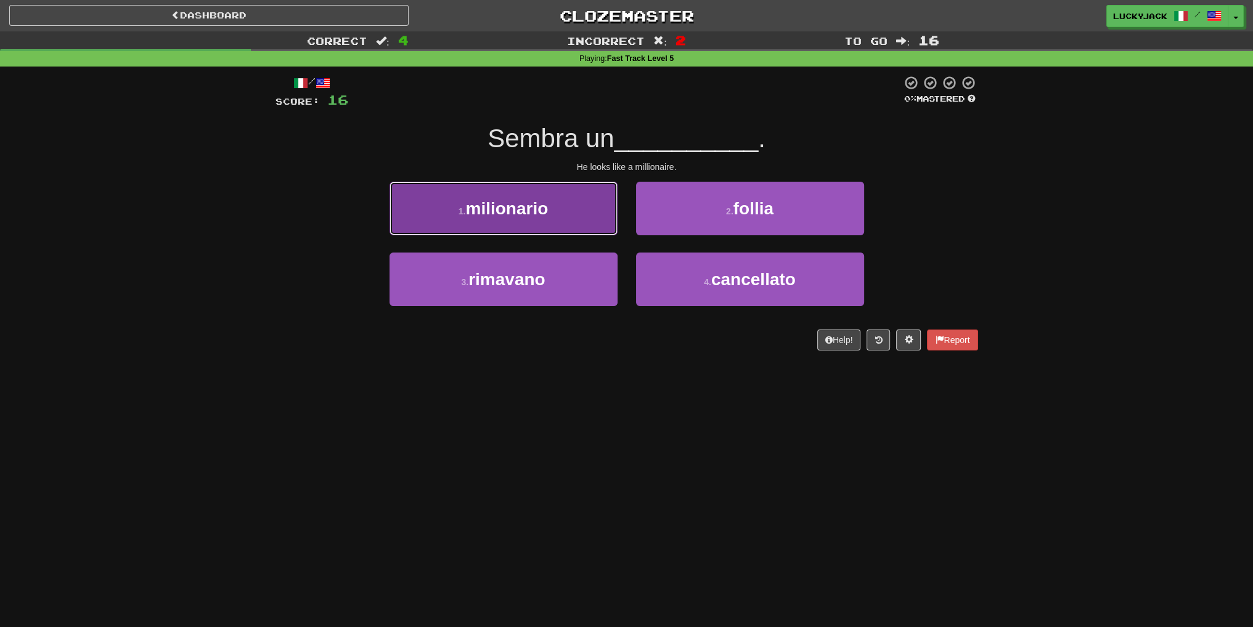
click at [553, 214] on button "1 . milionario" at bounding box center [503, 209] width 228 height 54
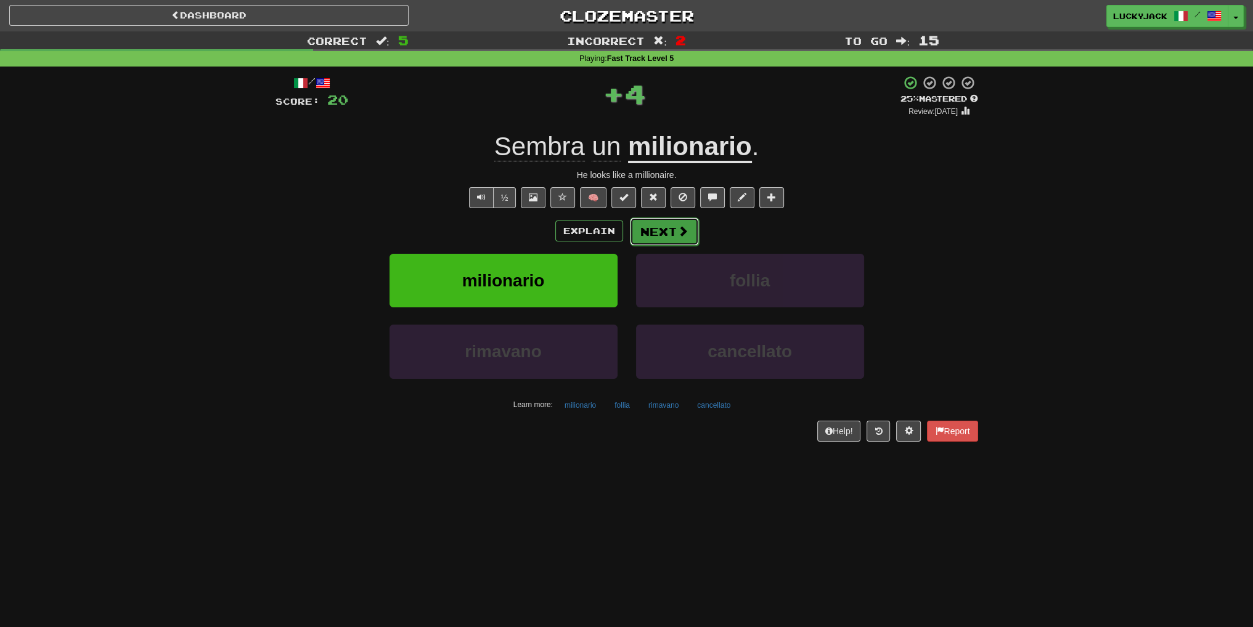
click at [677, 235] on span at bounding box center [682, 231] width 11 height 11
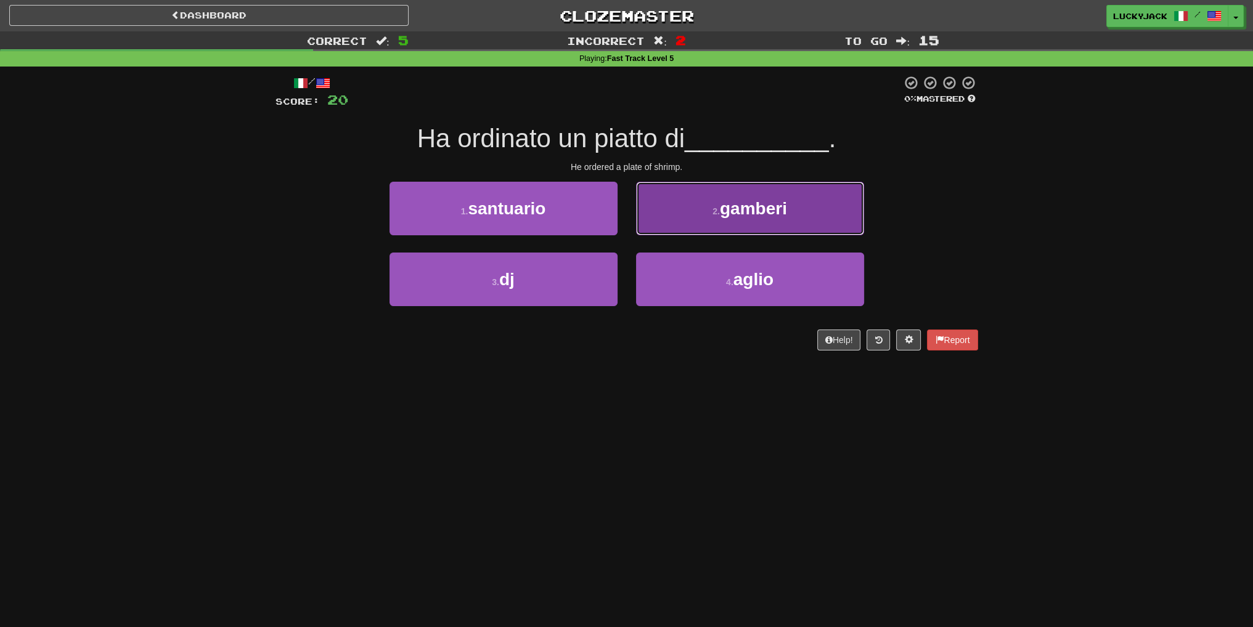
click at [675, 234] on button "2 . gamberi" at bounding box center [750, 209] width 228 height 54
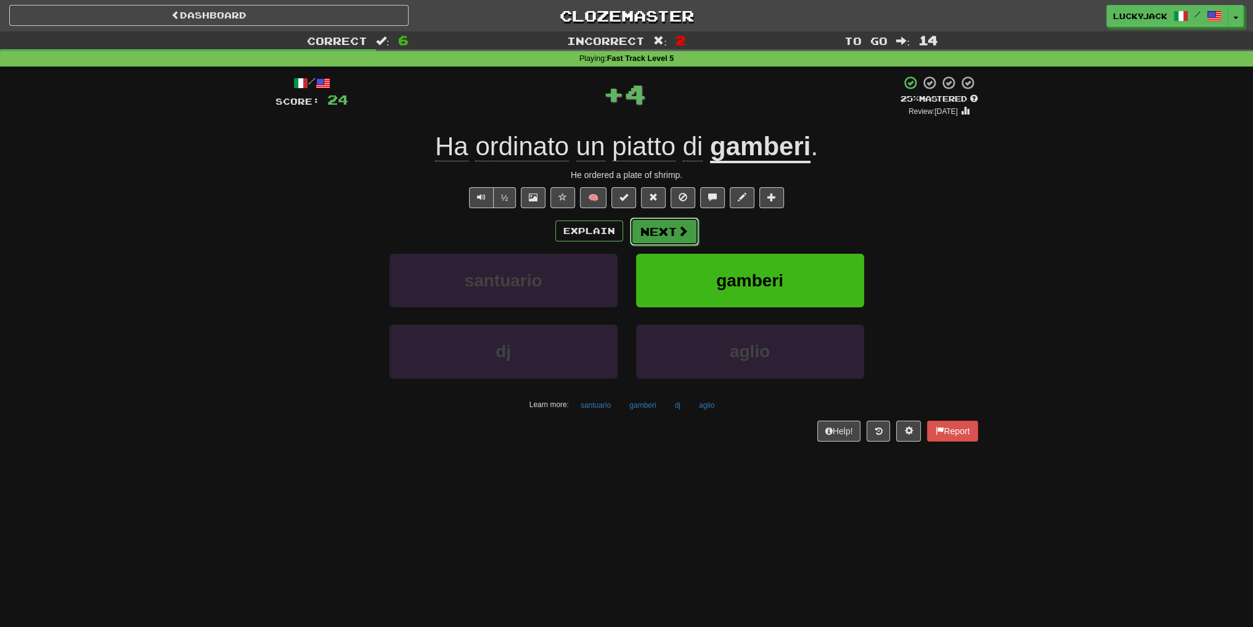
click at [669, 235] on button "Next" at bounding box center [664, 232] width 69 height 28
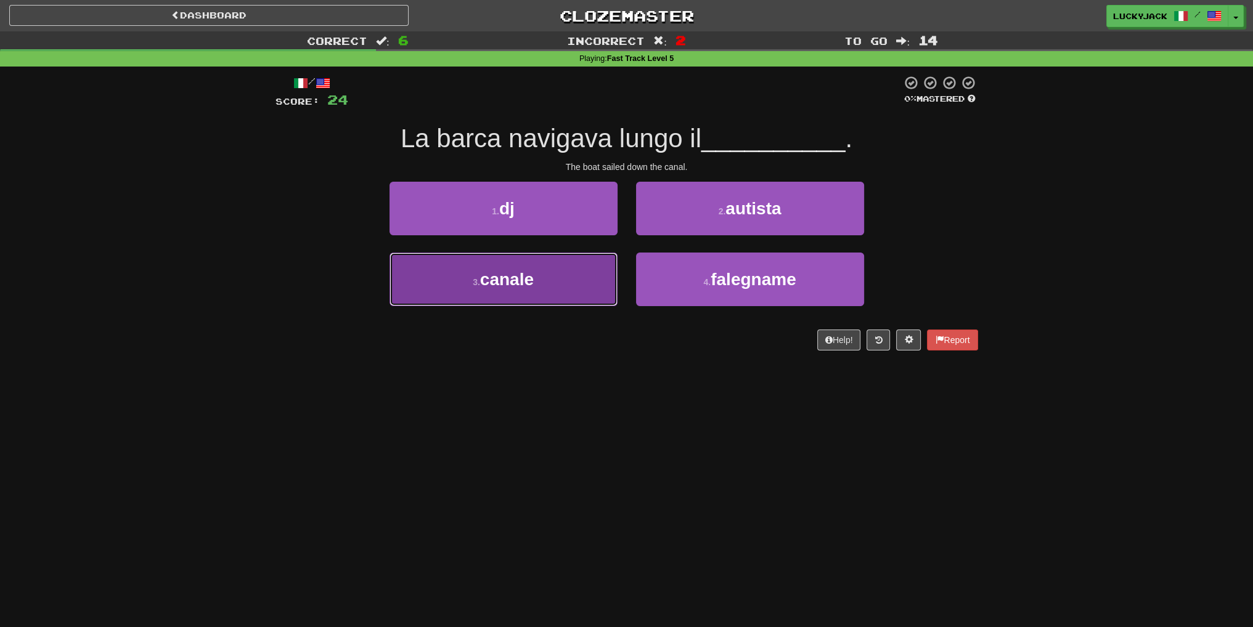
click at [563, 272] on button "3 . canale" at bounding box center [503, 280] width 228 height 54
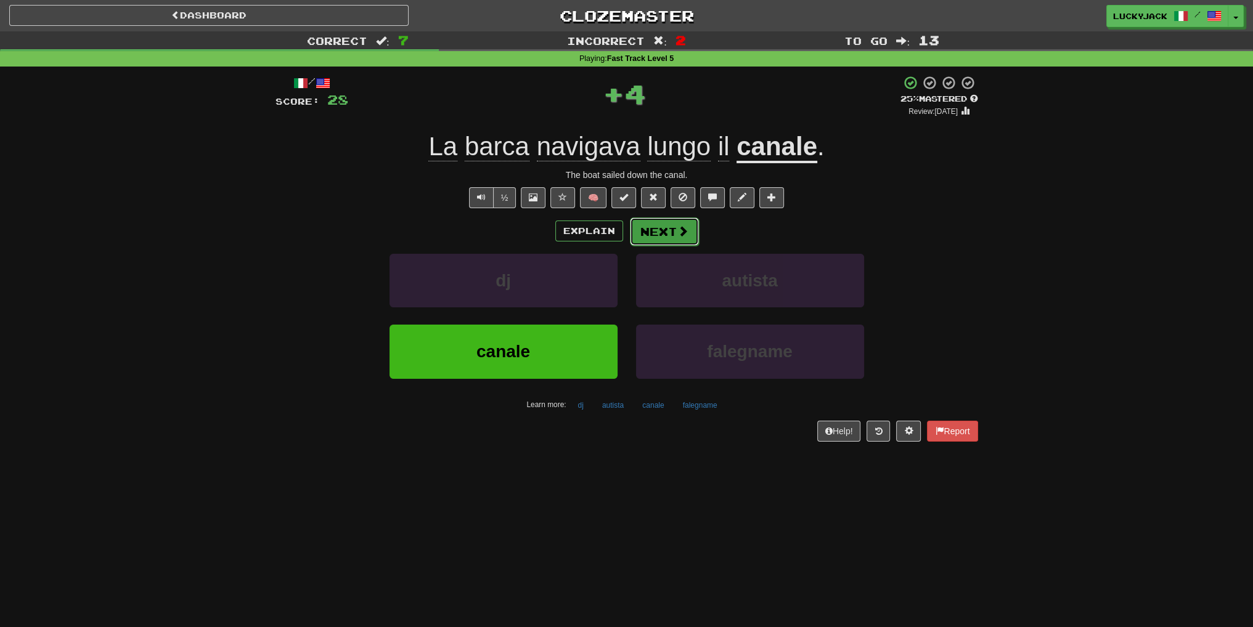
click at [668, 239] on button "Next" at bounding box center [664, 232] width 69 height 28
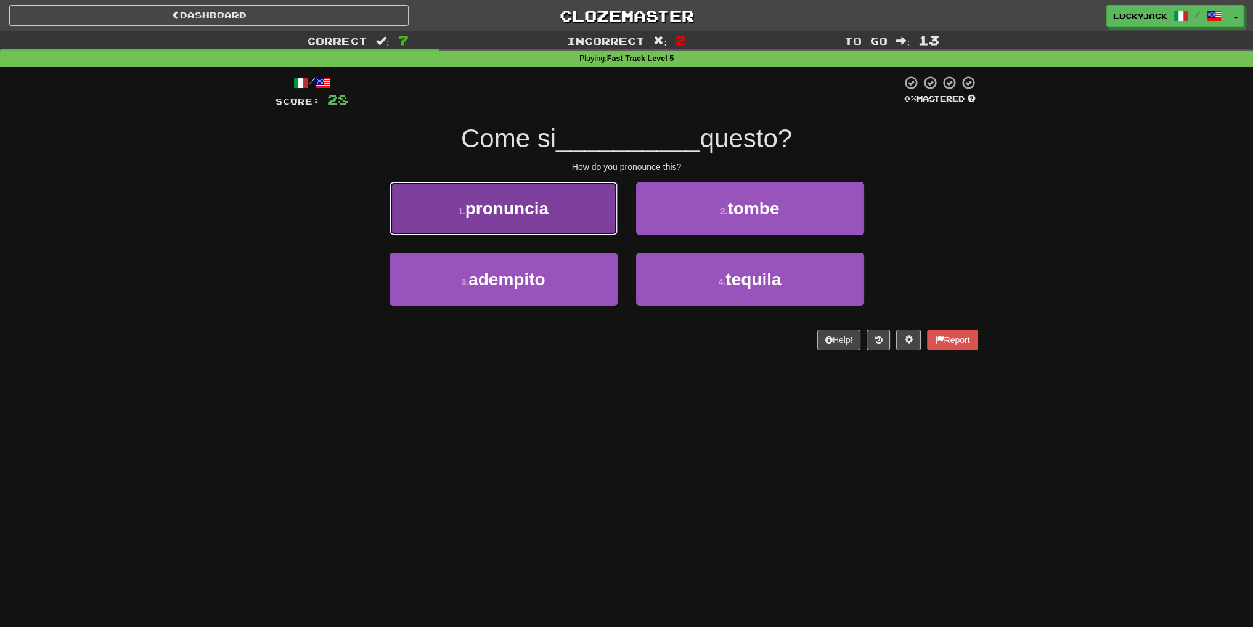
click at [544, 222] on button "1 . pronuncia" at bounding box center [503, 209] width 228 height 54
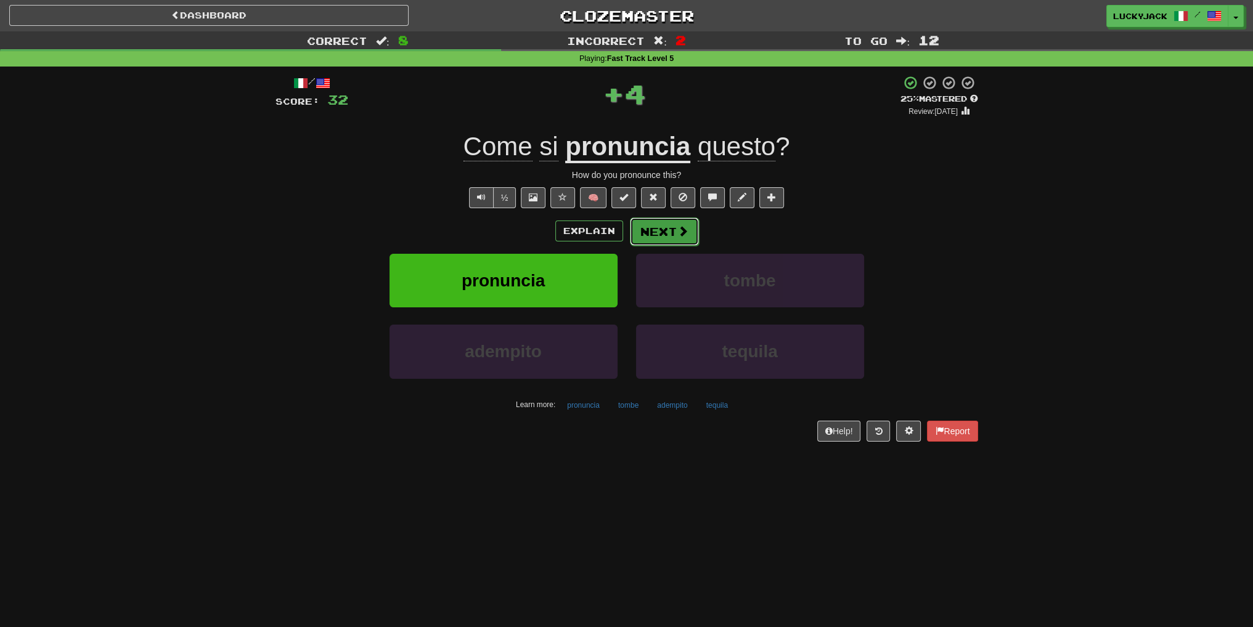
click at [659, 240] on button "Next" at bounding box center [664, 232] width 69 height 28
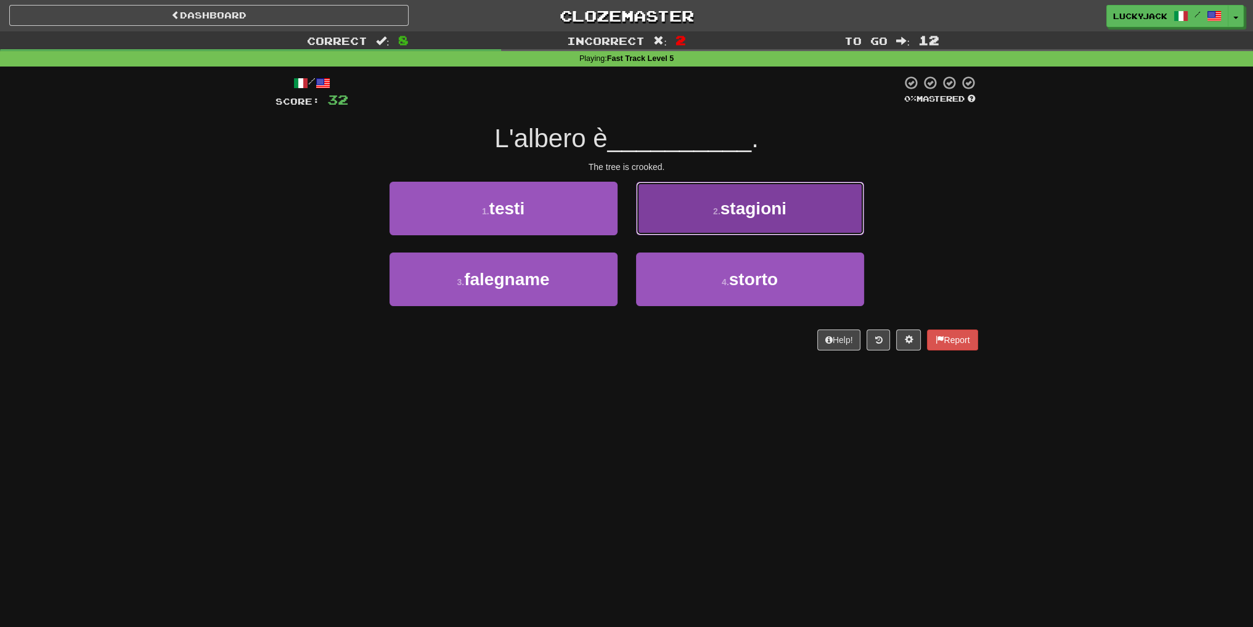
click at [715, 193] on button "2 . stagioni" at bounding box center [750, 209] width 228 height 54
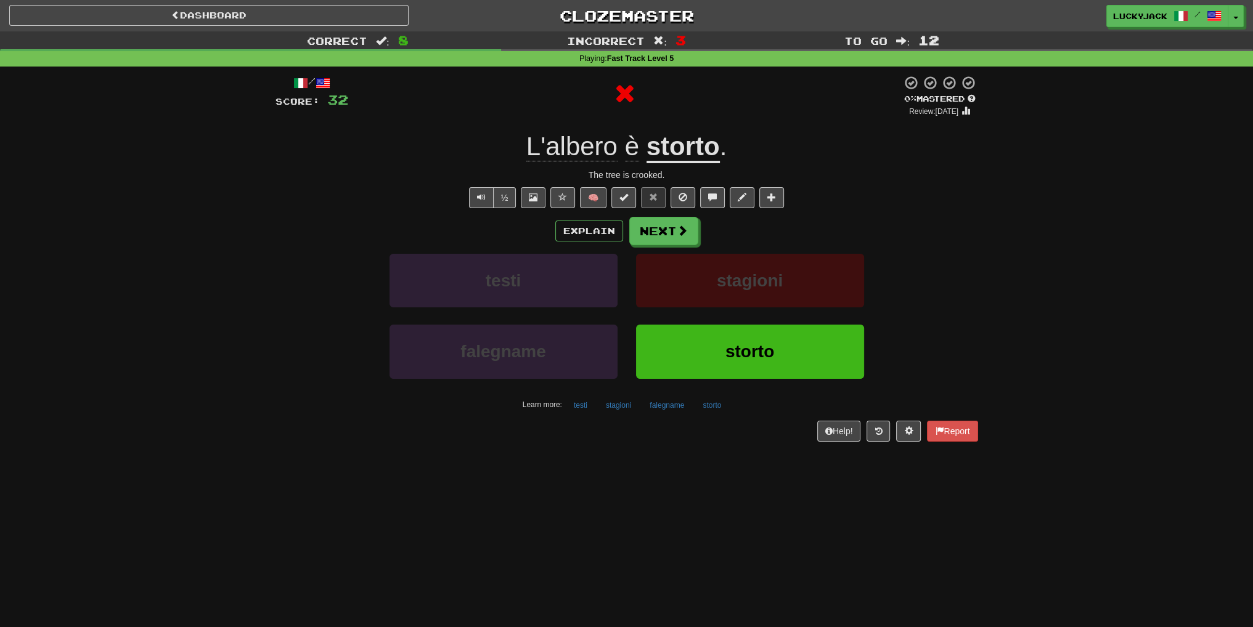
click at [693, 161] on u "storto" at bounding box center [682, 147] width 73 height 31
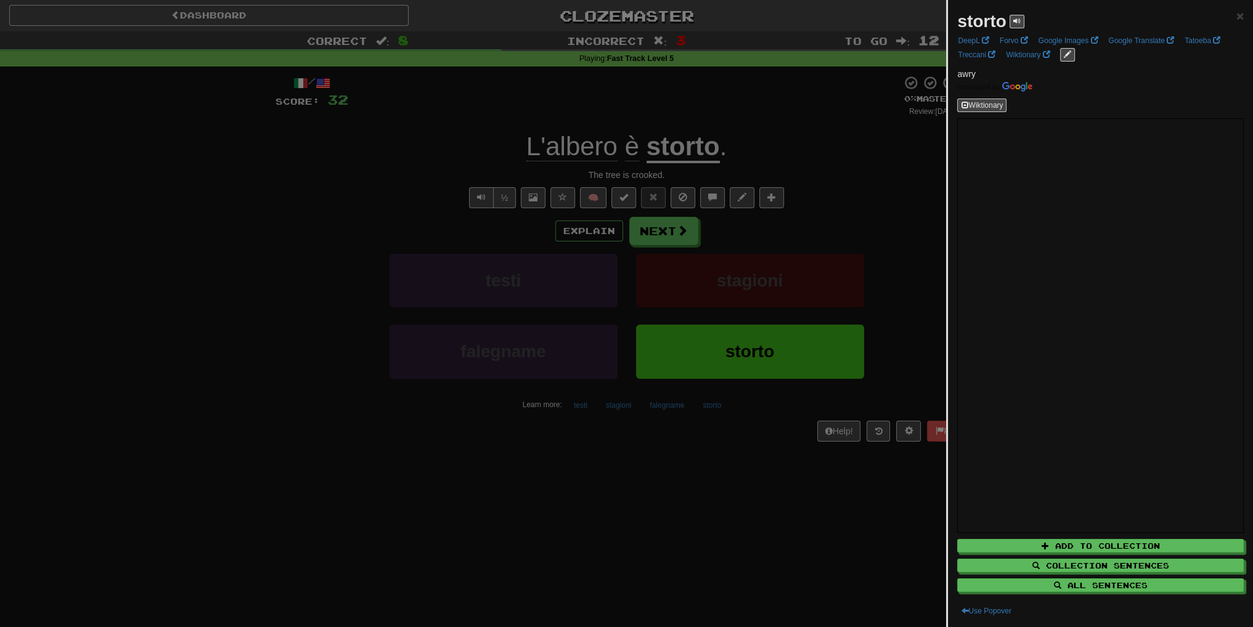
drag, startPoint x: 808, startPoint y: 245, endPoint x: 733, endPoint y: 245, distance: 74.6
click at [805, 245] on div at bounding box center [626, 313] width 1253 height 627
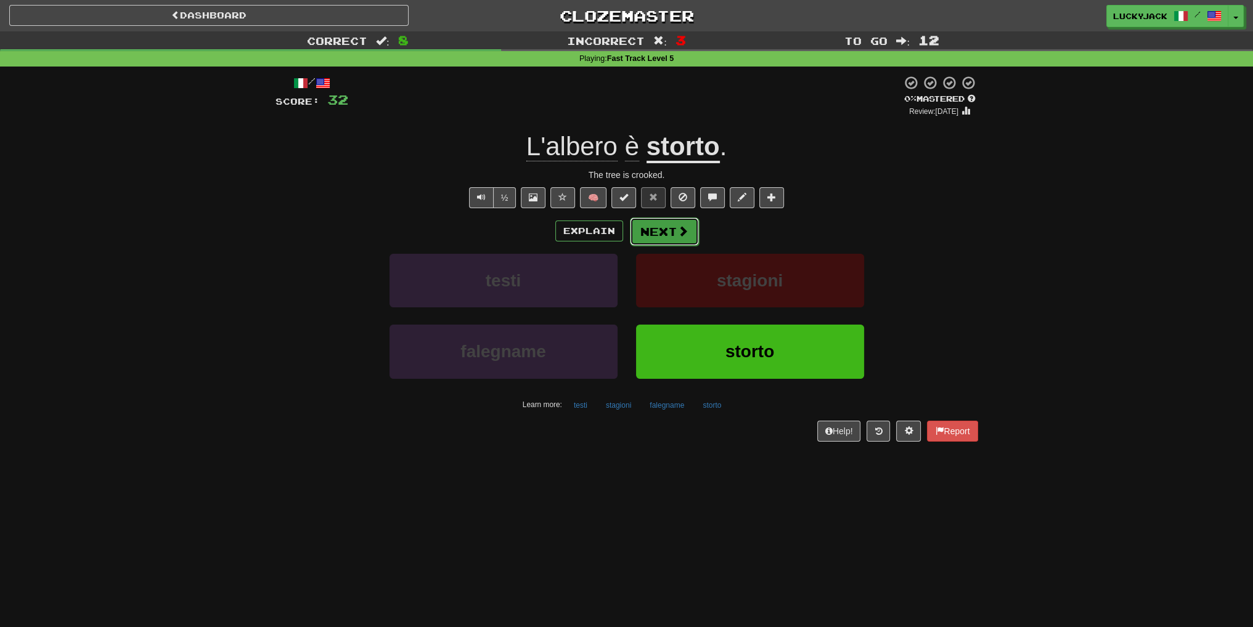
click at [658, 227] on button "Next" at bounding box center [664, 232] width 69 height 28
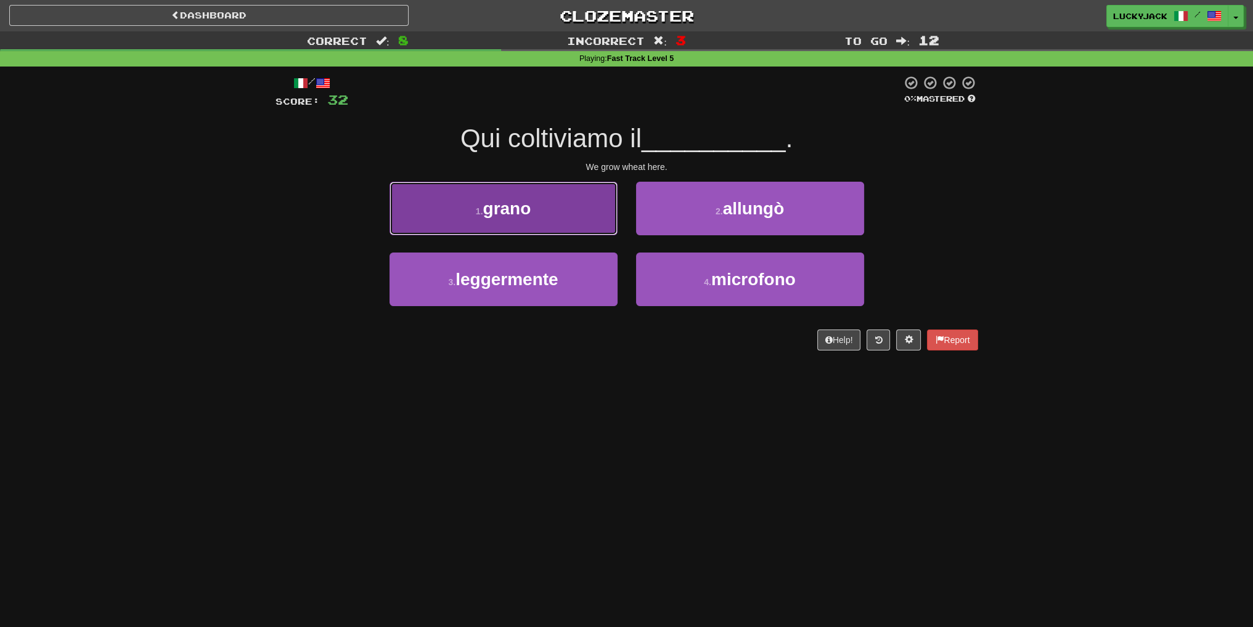
click at [590, 217] on button "1 . grano" at bounding box center [503, 209] width 228 height 54
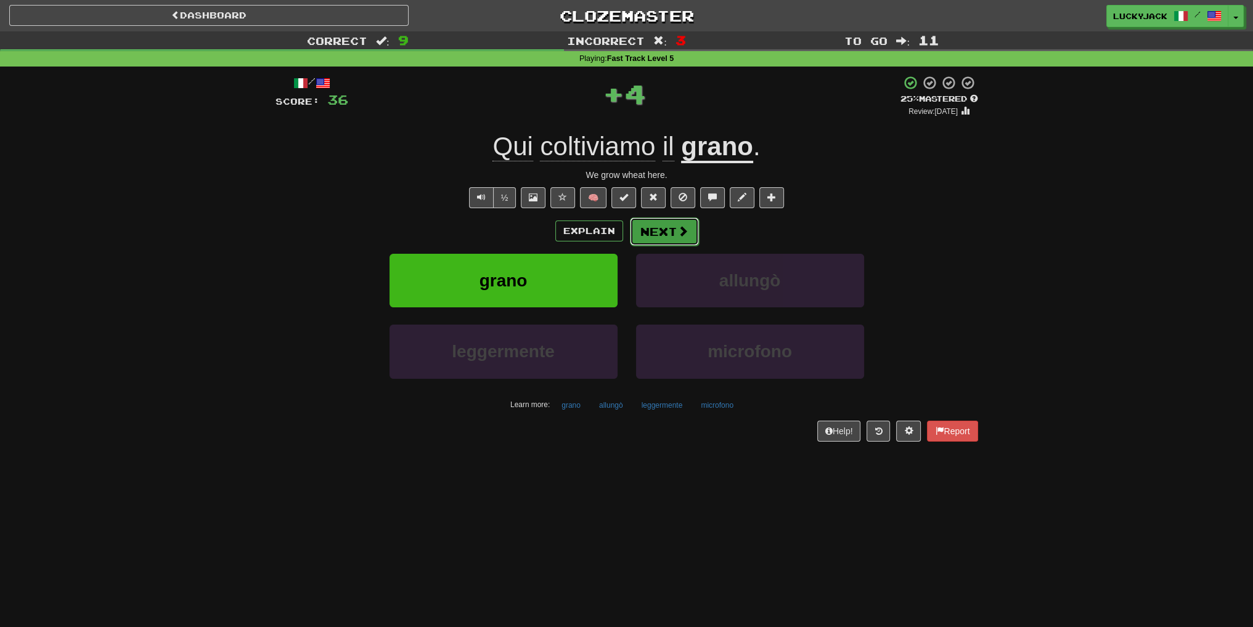
click at [668, 234] on button "Next" at bounding box center [664, 232] width 69 height 28
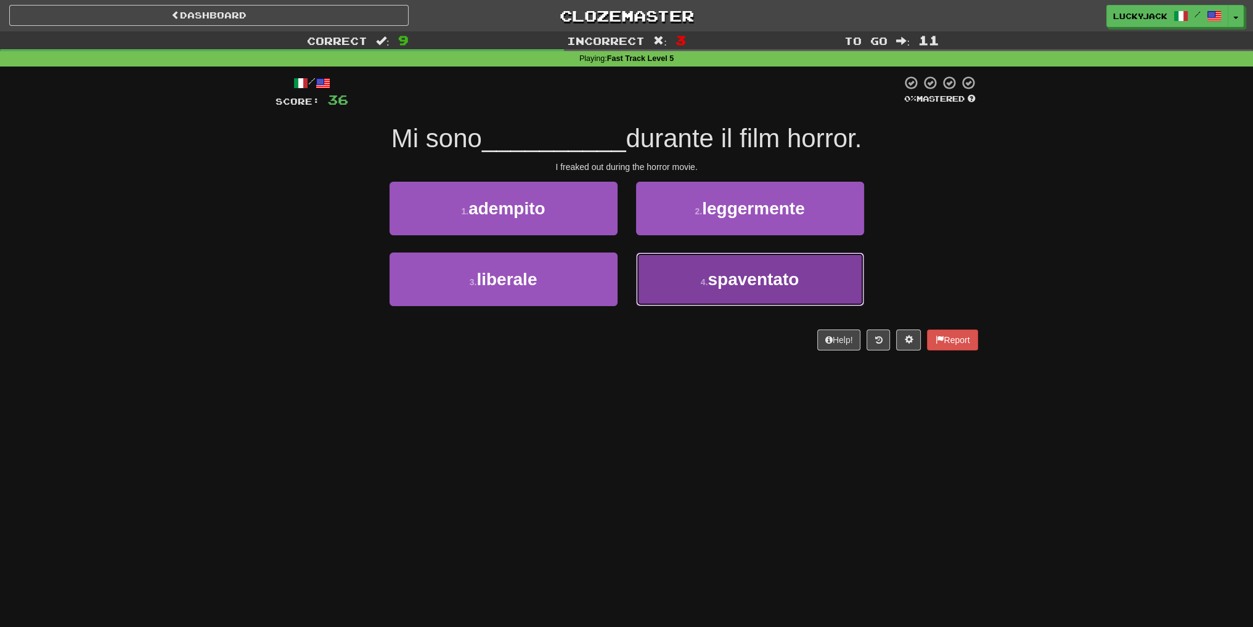
click at [757, 296] on button "4 . spaventato" at bounding box center [750, 280] width 228 height 54
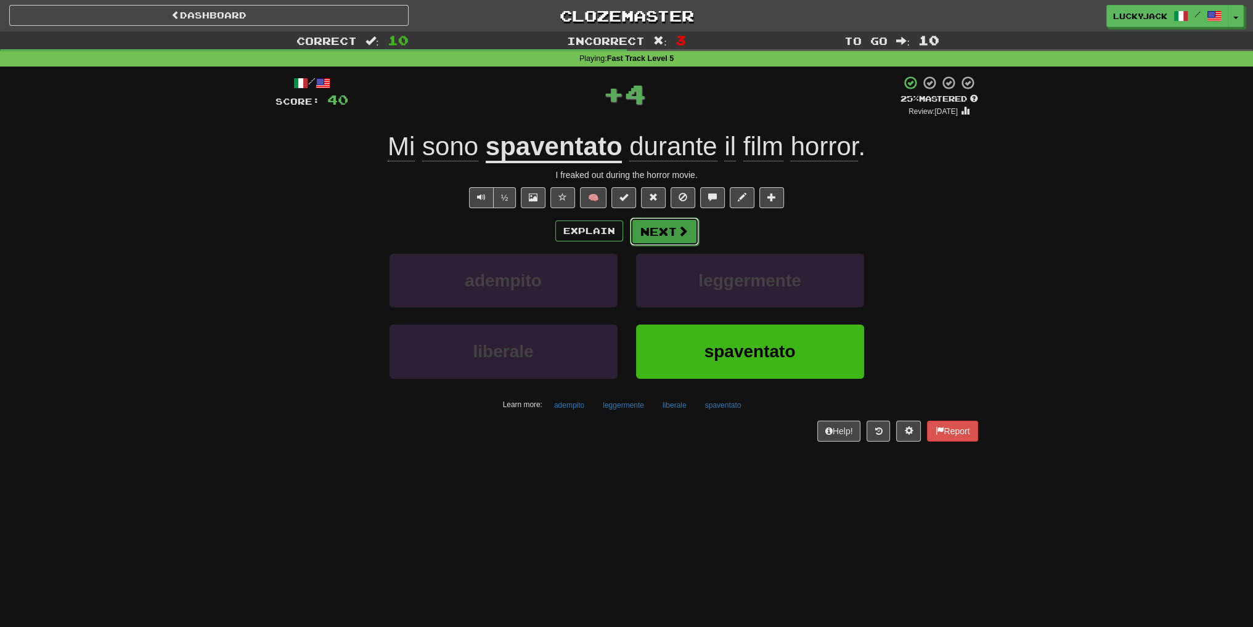
click at [662, 237] on button "Next" at bounding box center [664, 232] width 69 height 28
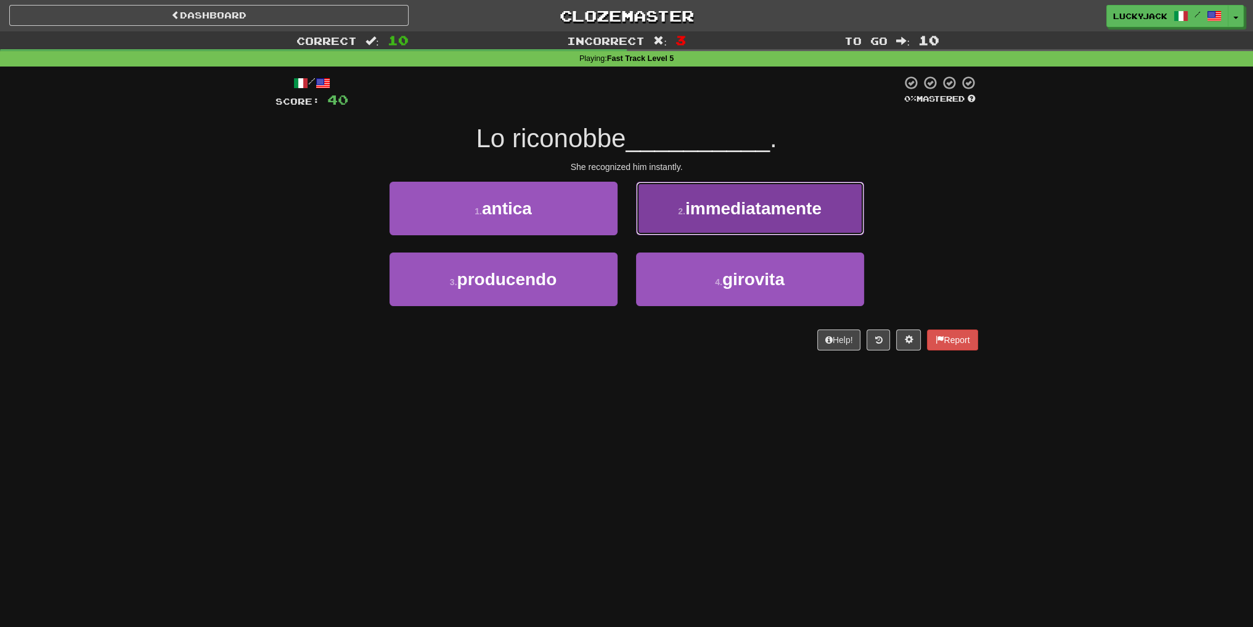
click at [693, 225] on button "2 . immediatamente" at bounding box center [750, 209] width 228 height 54
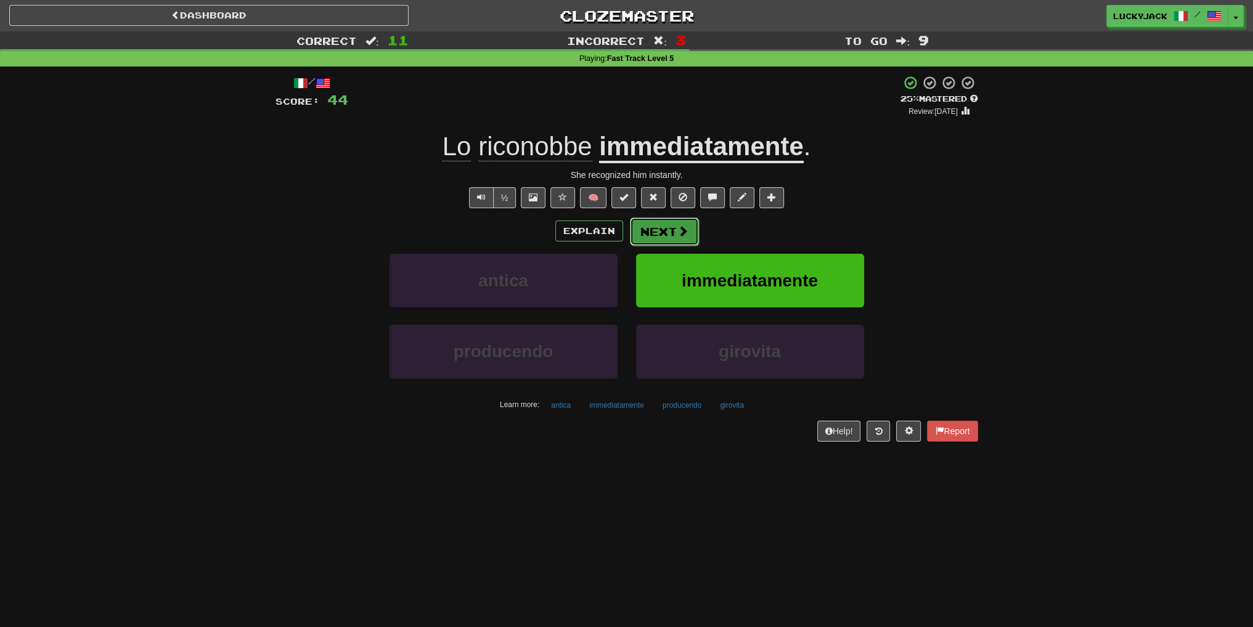
click at [658, 234] on button "Next" at bounding box center [664, 232] width 69 height 28
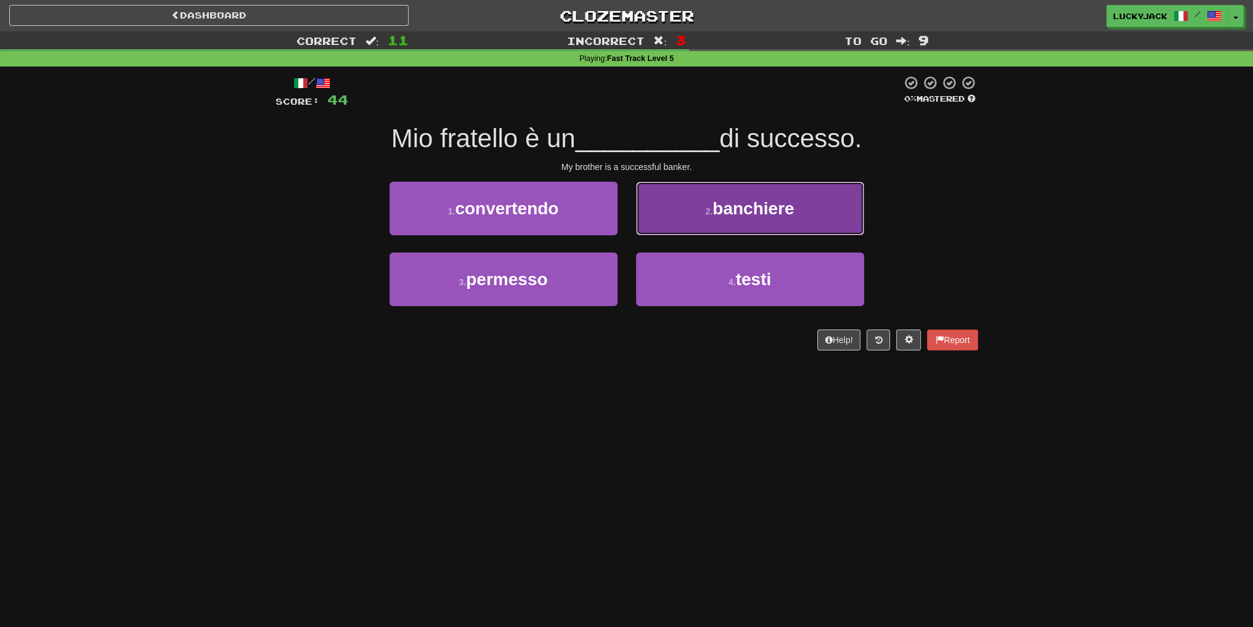
click at [654, 233] on button "2 . banchiere" at bounding box center [750, 209] width 228 height 54
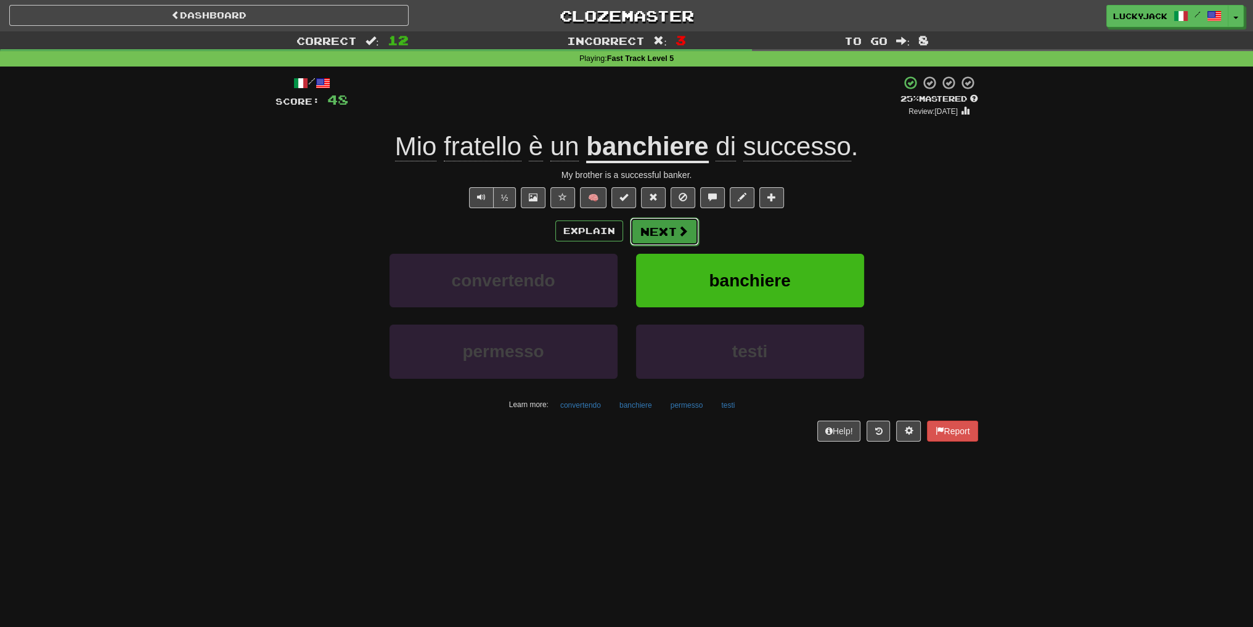
click at [655, 227] on button "Next" at bounding box center [664, 232] width 69 height 28
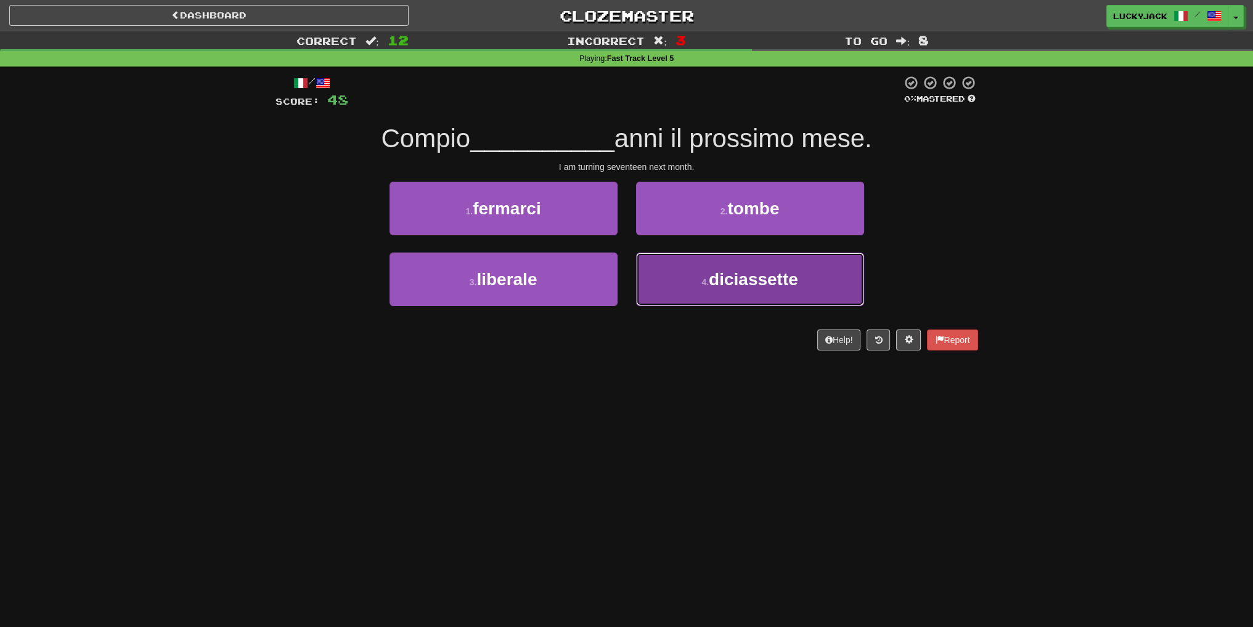
click at [703, 275] on button "4 . diciassette" at bounding box center [750, 280] width 228 height 54
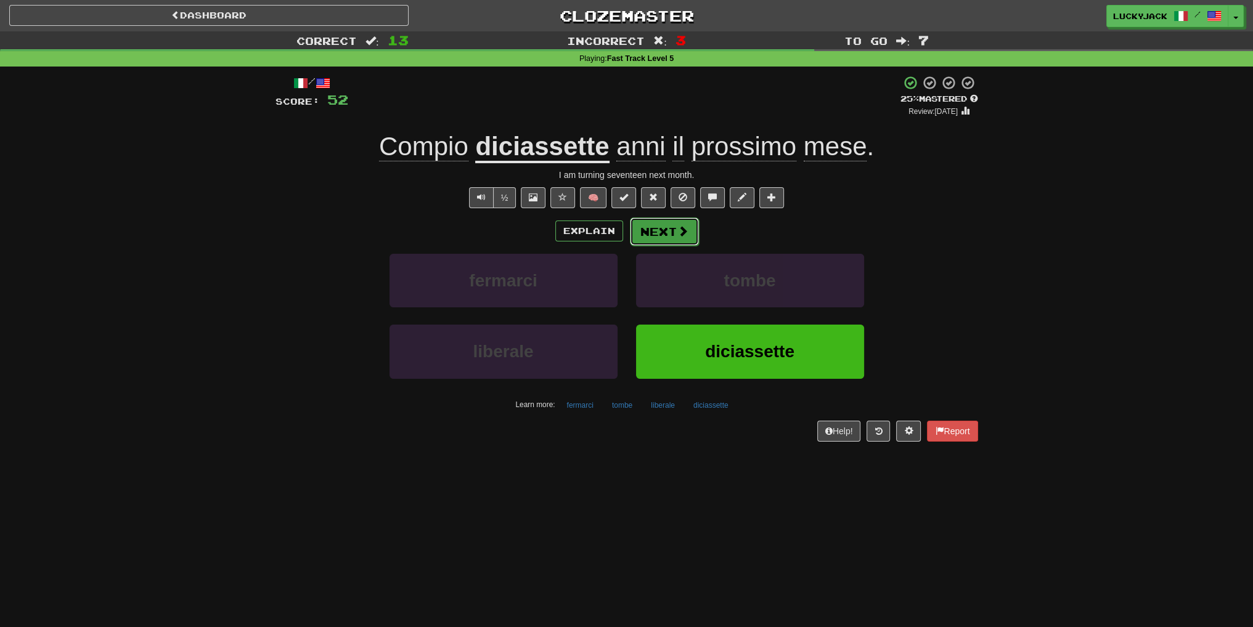
click at [651, 225] on button "Next" at bounding box center [664, 232] width 69 height 28
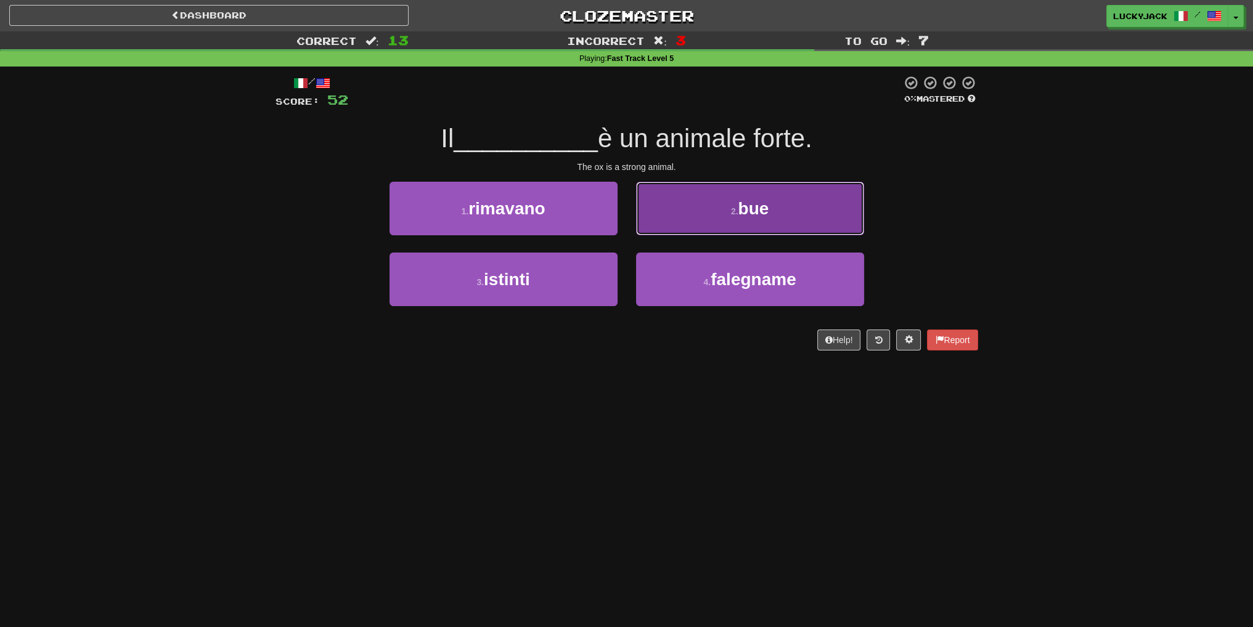
click at [723, 221] on button "2 . bue" at bounding box center [750, 209] width 228 height 54
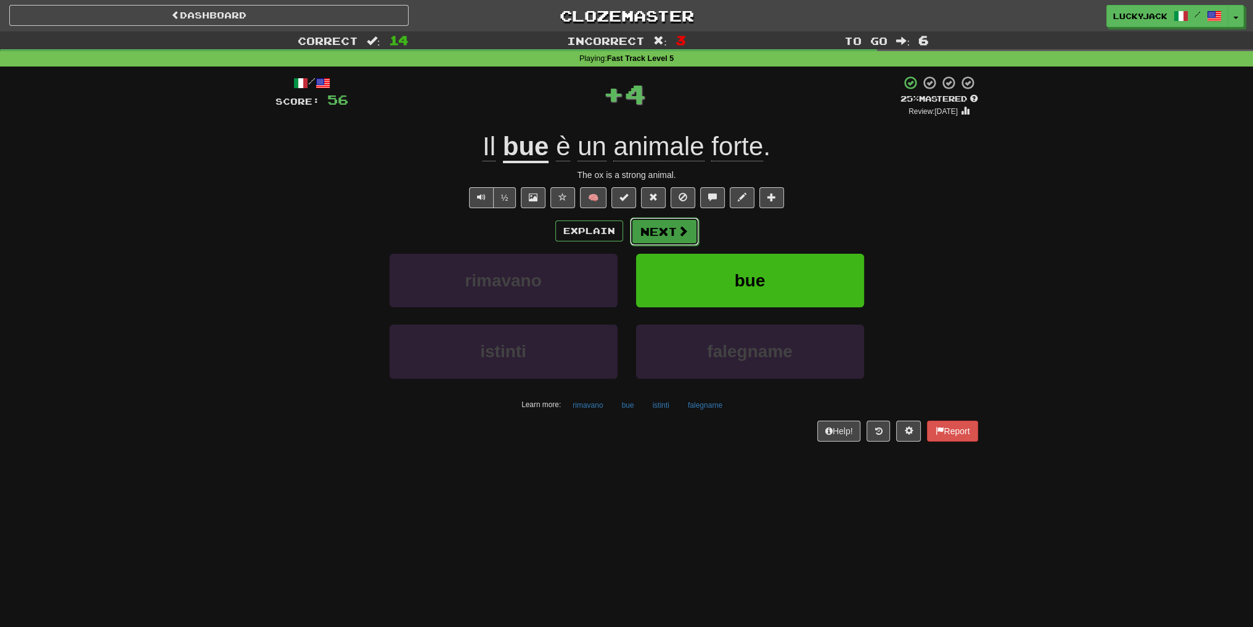
click at [658, 227] on button "Next" at bounding box center [664, 232] width 69 height 28
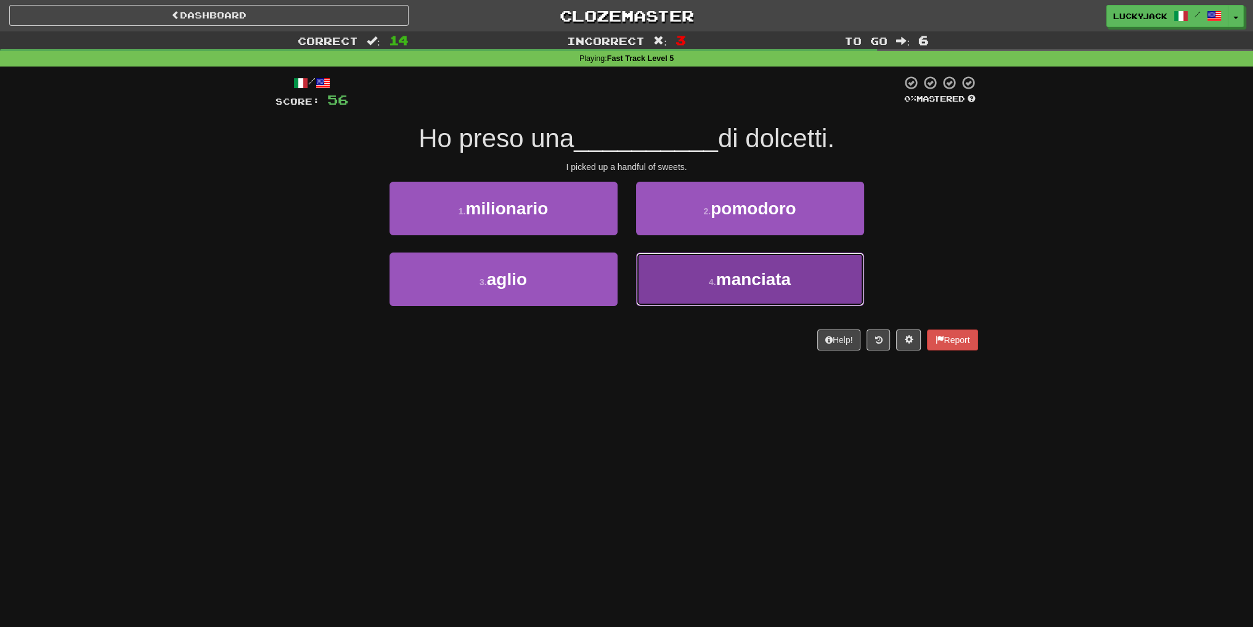
click at [680, 285] on button "4 . manciata" at bounding box center [750, 280] width 228 height 54
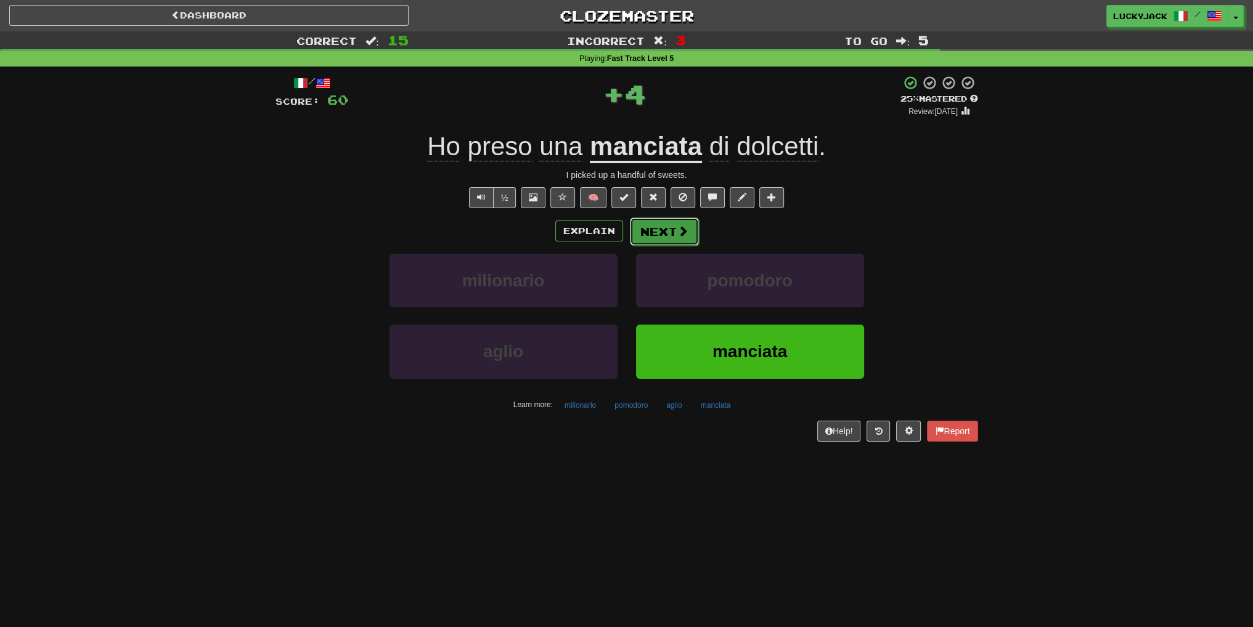
click at [658, 230] on button "Next" at bounding box center [664, 232] width 69 height 28
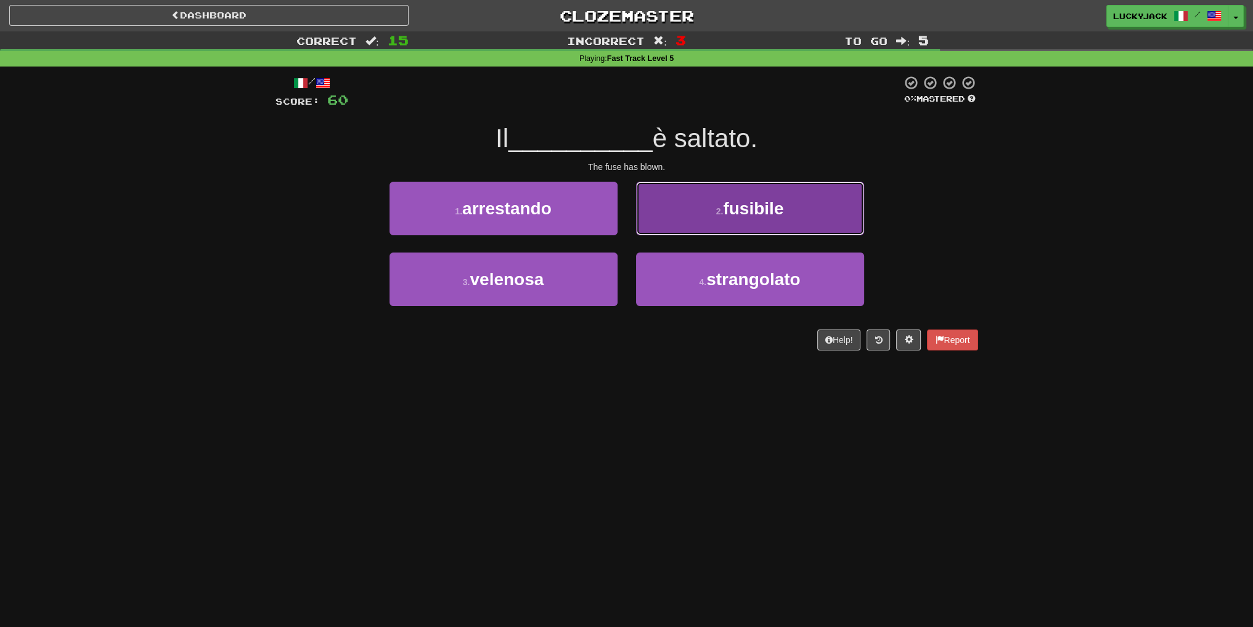
click at [700, 232] on button "2 . fusibile" at bounding box center [750, 209] width 228 height 54
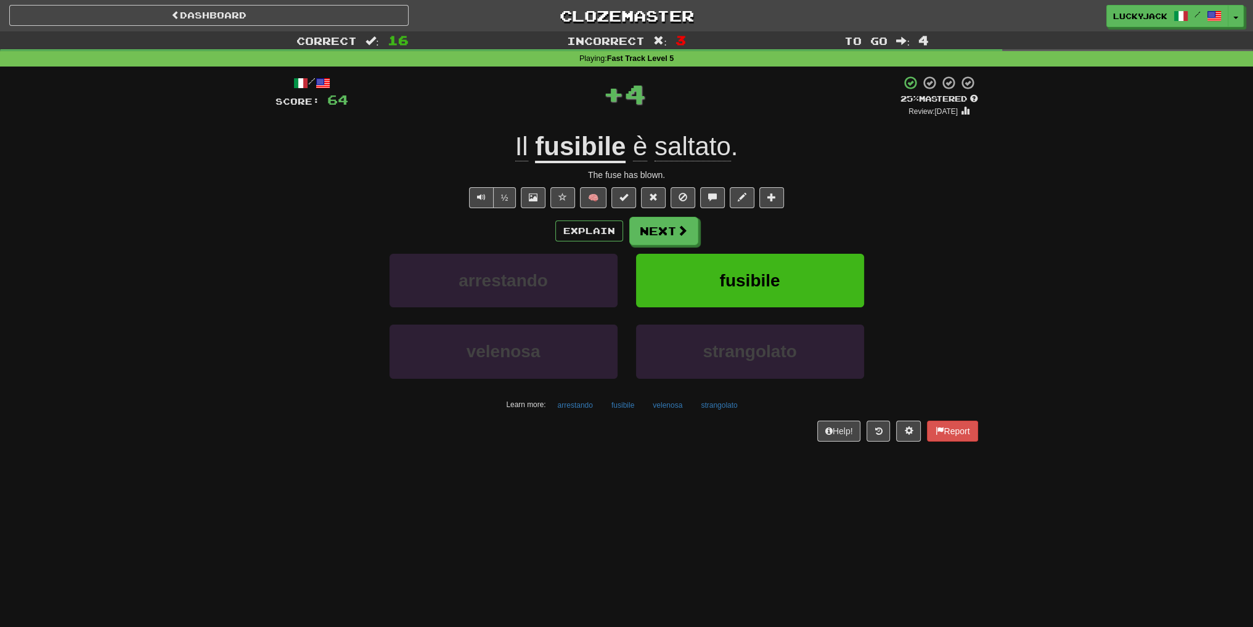
click at [699, 153] on span "saltato" at bounding box center [692, 147] width 76 height 30
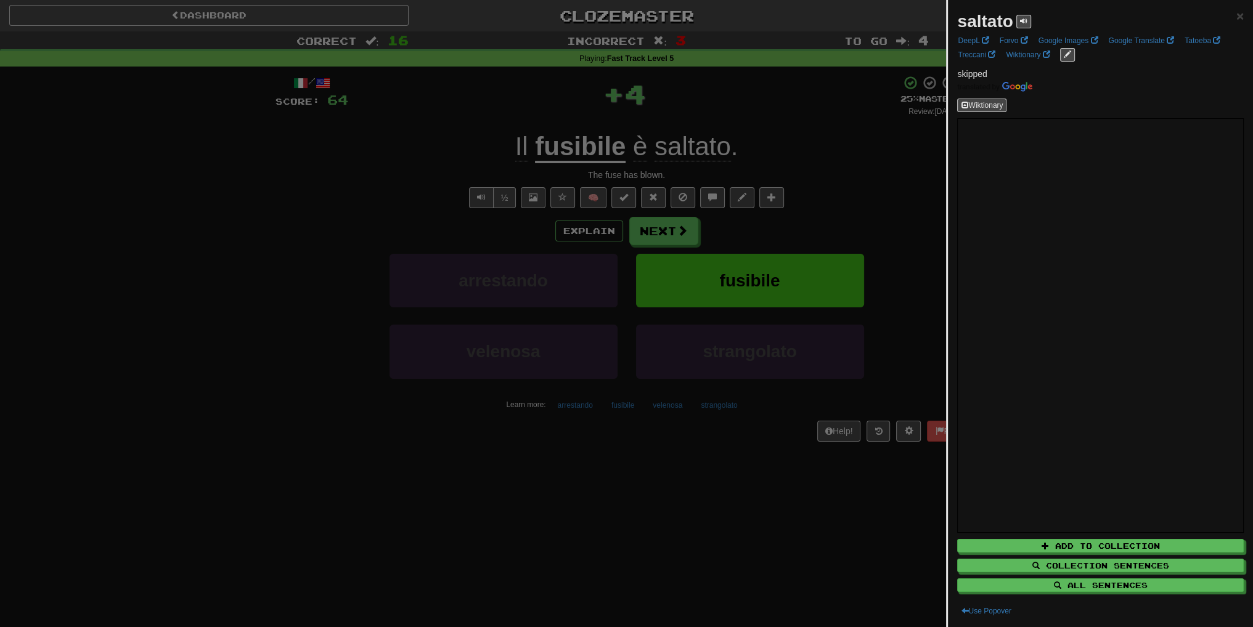
click at [776, 176] on div at bounding box center [626, 313] width 1253 height 627
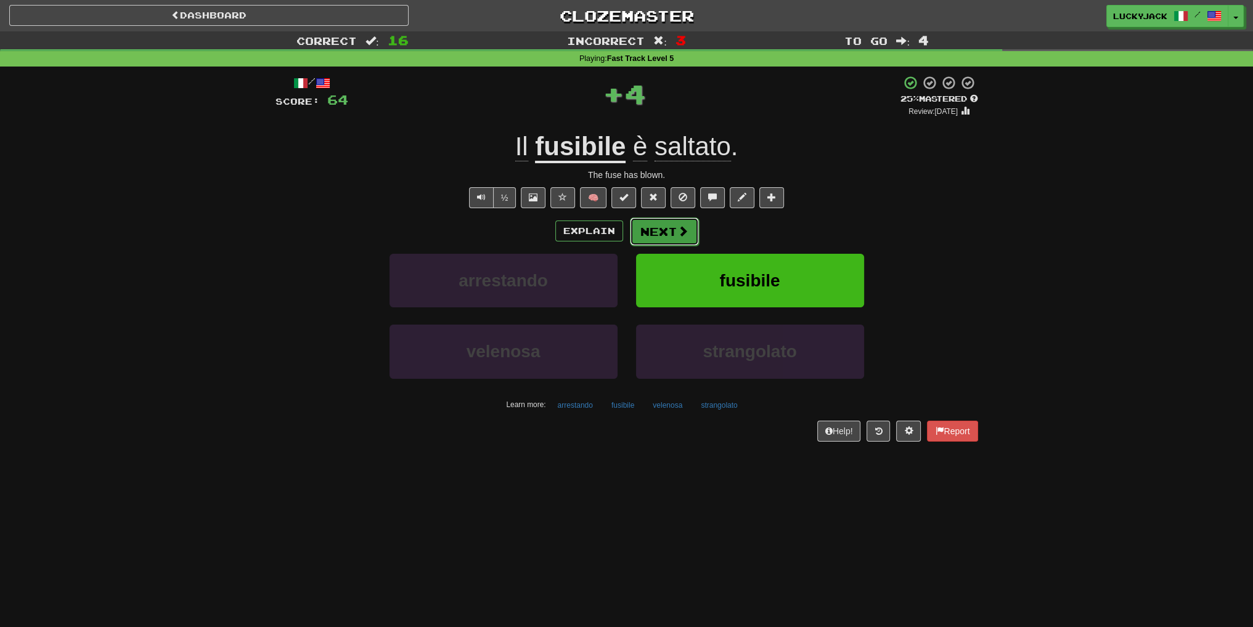
click at [674, 226] on button "Next" at bounding box center [664, 232] width 69 height 28
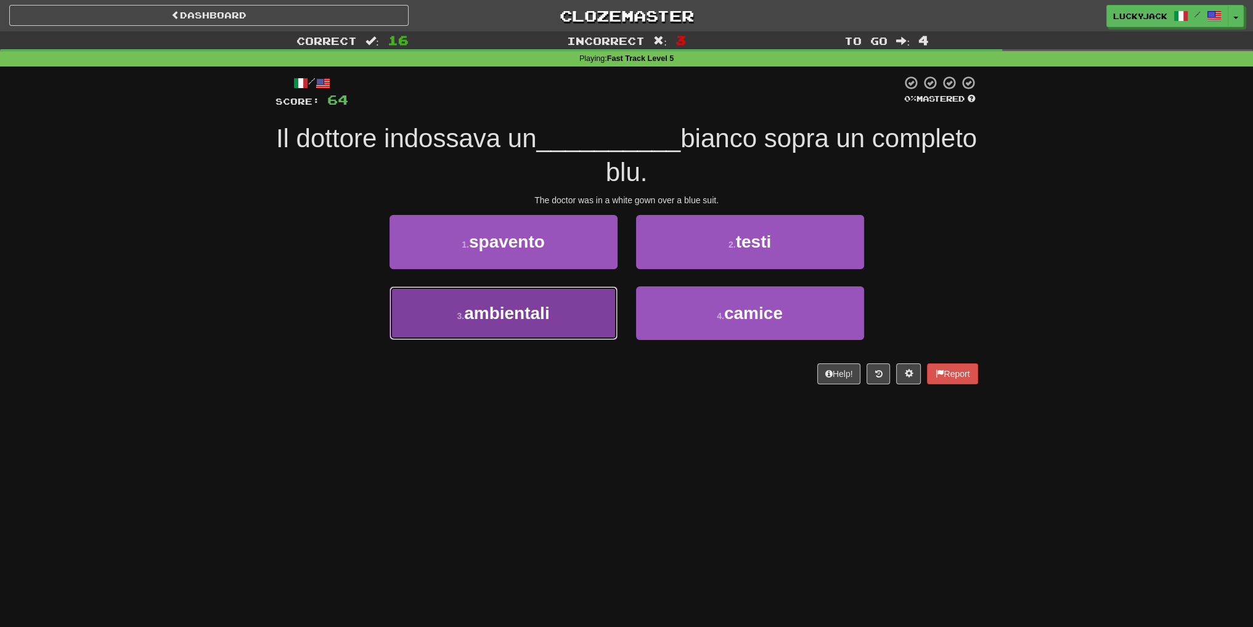
click at [592, 325] on button "3 . ambientali" at bounding box center [503, 314] width 228 height 54
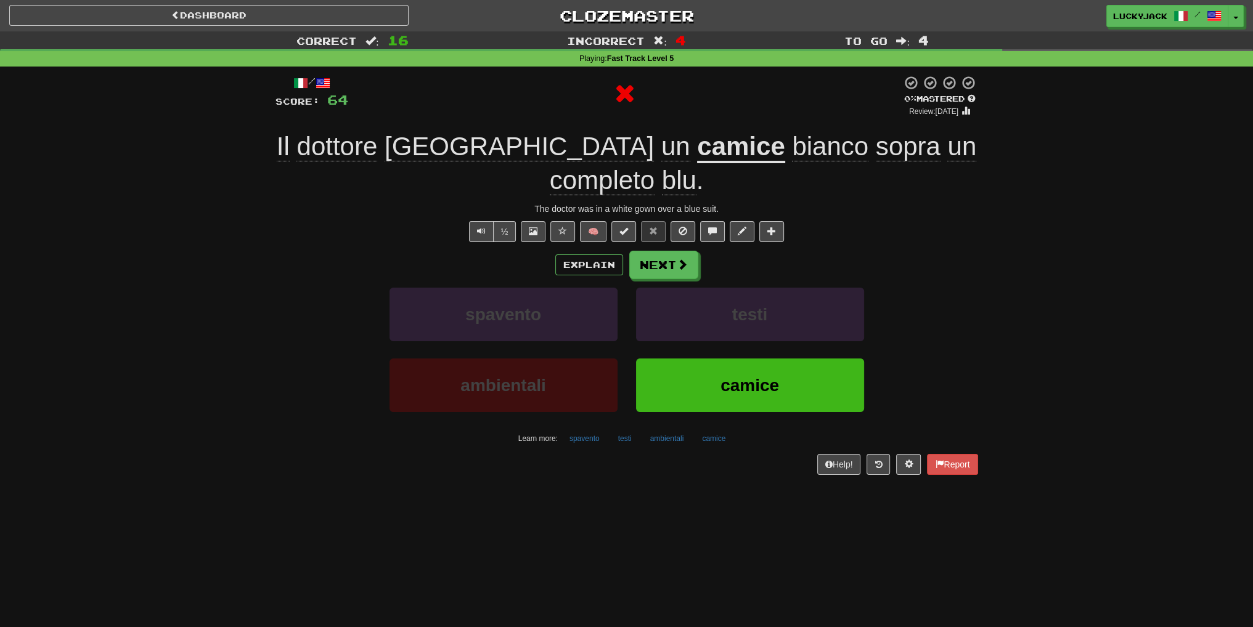
click at [697, 146] on u "camice" at bounding box center [741, 147] width 88 height 31
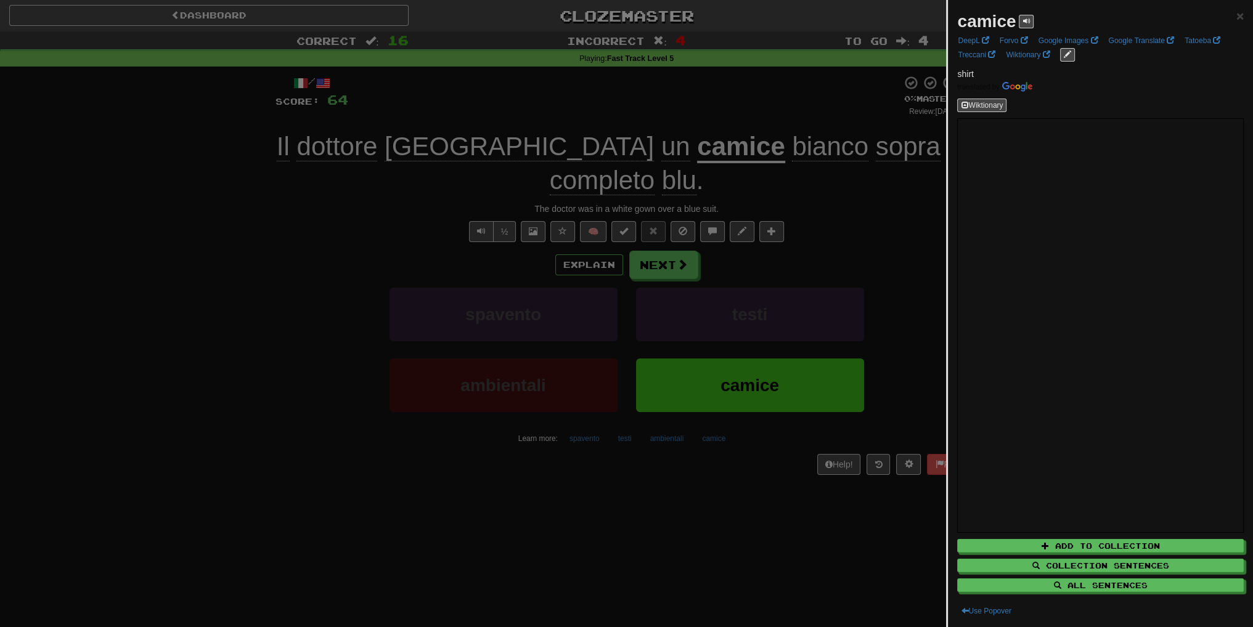
click at [811, 246] on div at bounding box center [626, 313] width 1253 height 627
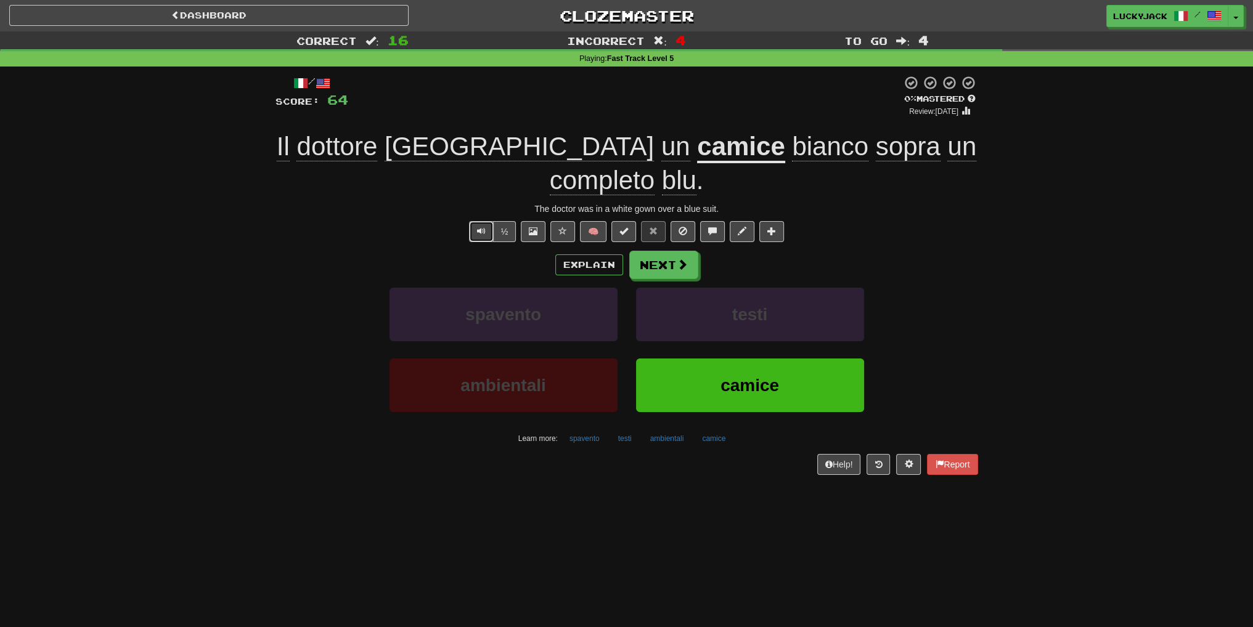
click at [470, 236] on button "Text-to-speech controls" at bounding box center [481, 231] width 25 height 21
click at [660, 264] on button "Next" at bounding box center [664, 265] width 69 height 28
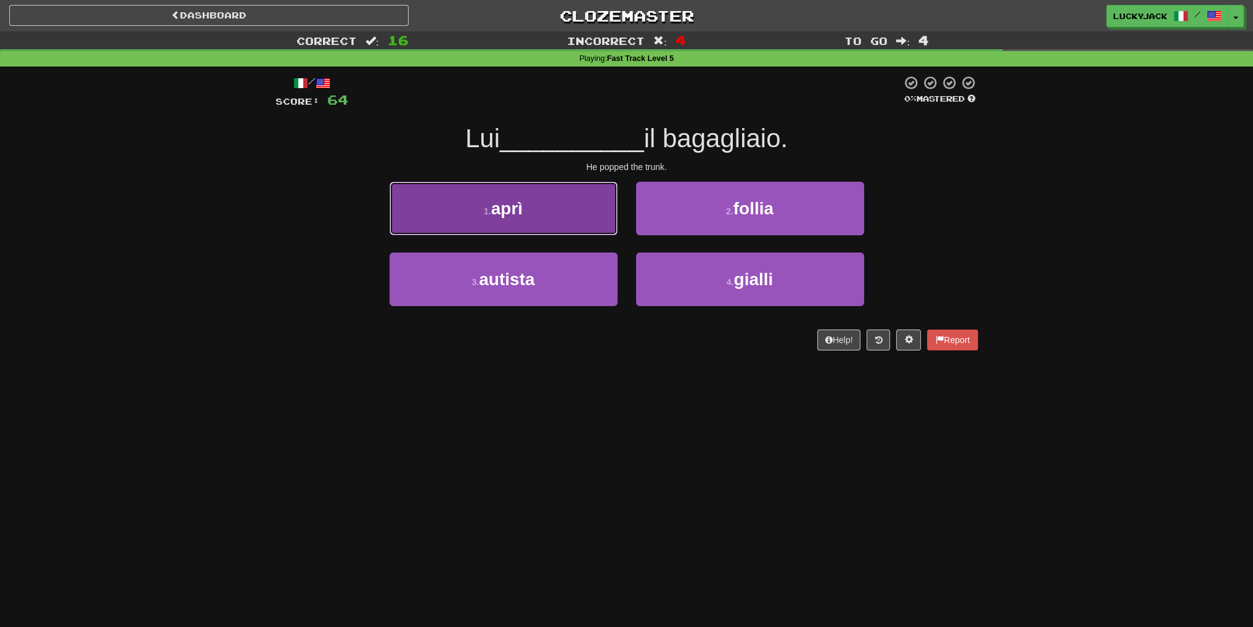
click at [550, 224] on button "1 . aprì" at bounding box center [503, 209] width 228 height 54
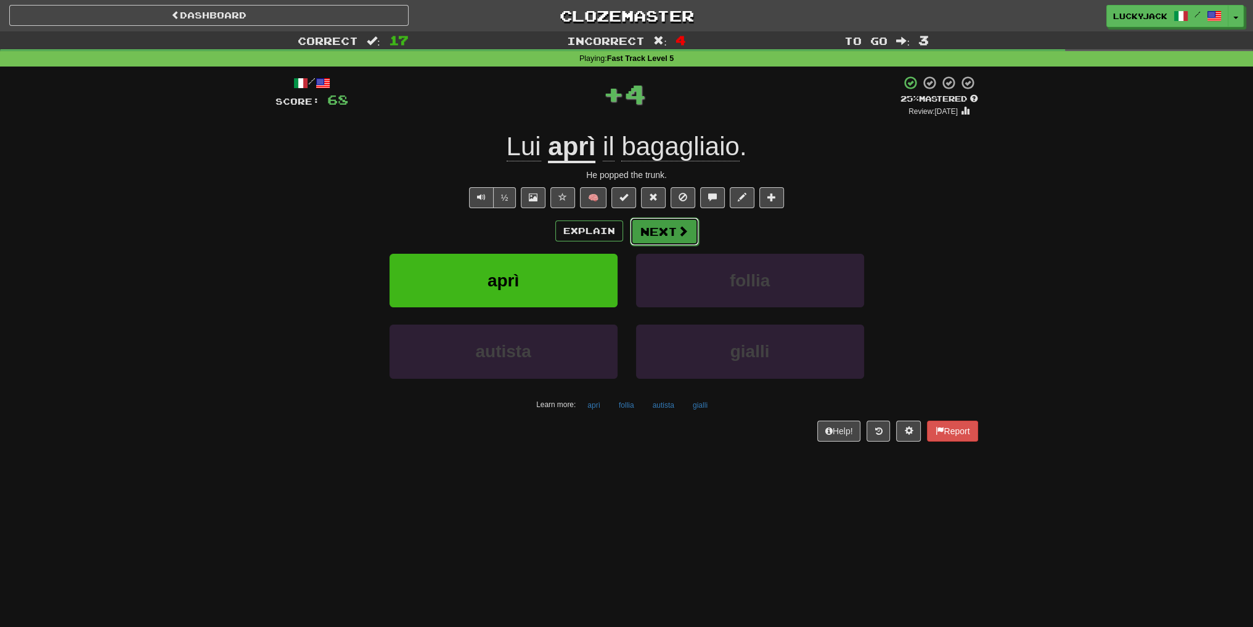
click at [680, 232] on span at bounding box center [682, 231] width 11 height 11
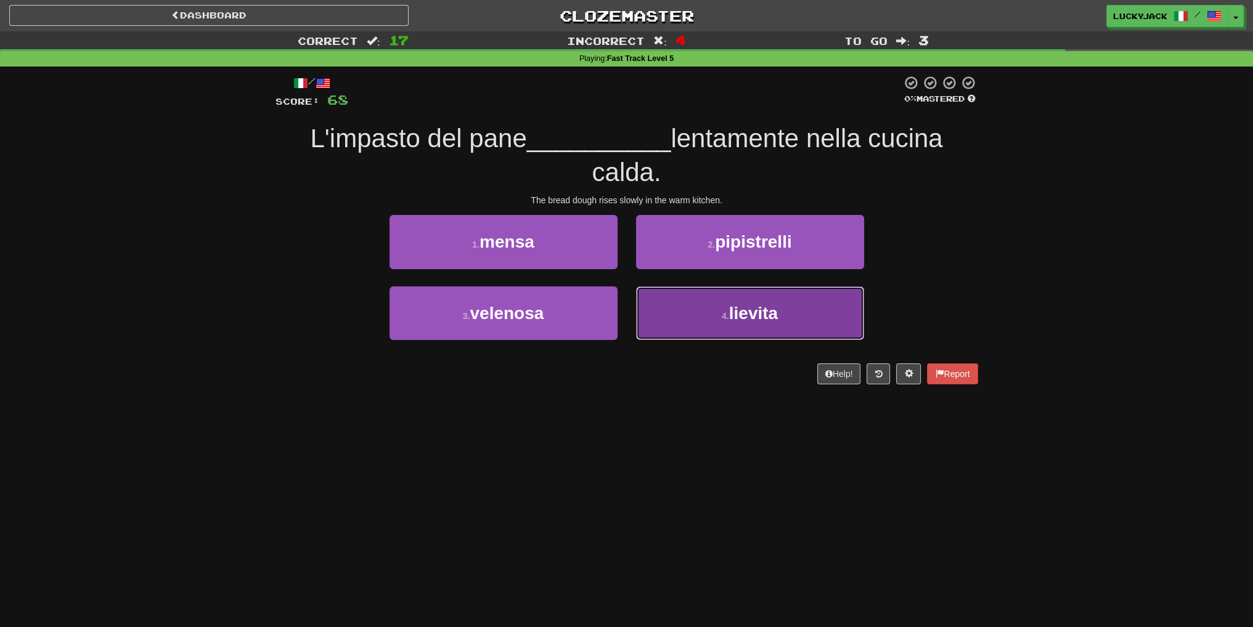
click at [718, 304] on button "4 . lievita" at bounding box center [750, 314] width 228 height 54
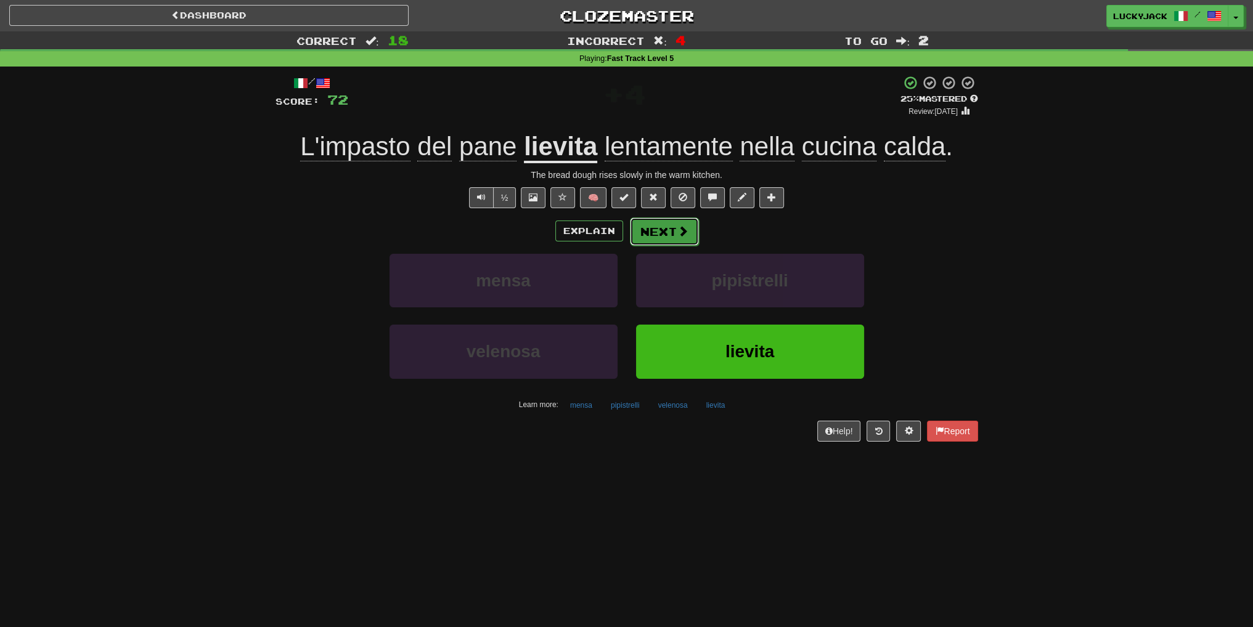
click at [656, 226] on button "Next" at bounding box center [664, 232] width 69 height 28
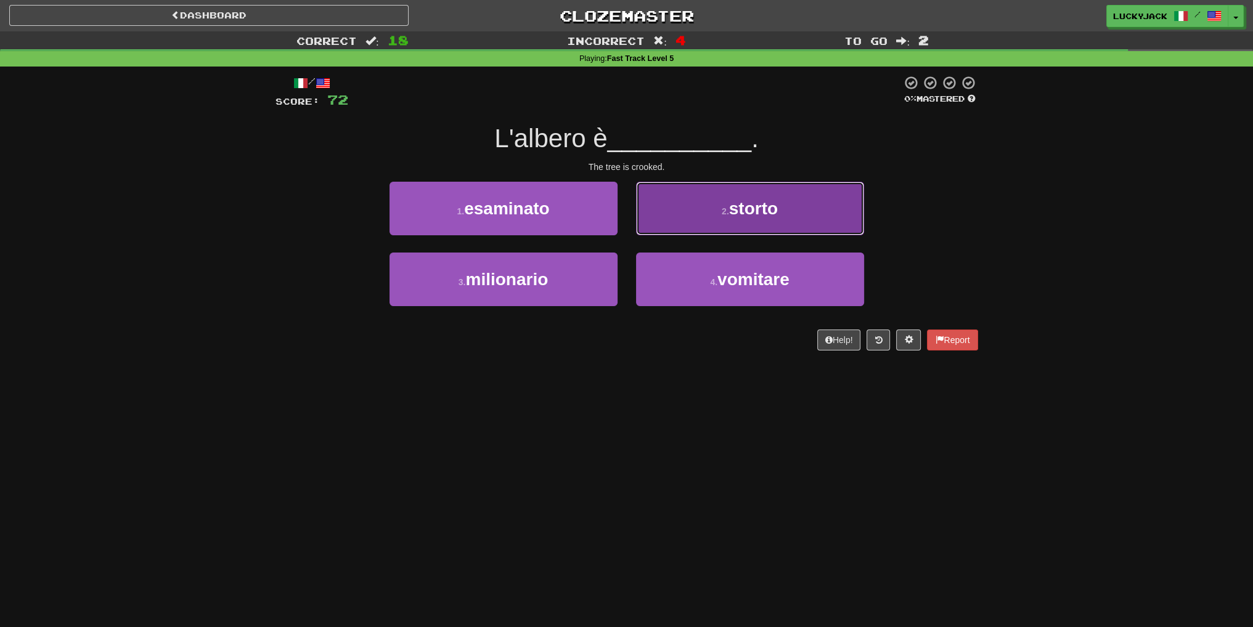
click at [717, 219] on button "2 . storto" at bounding box center [750, 209] width 228 height 54
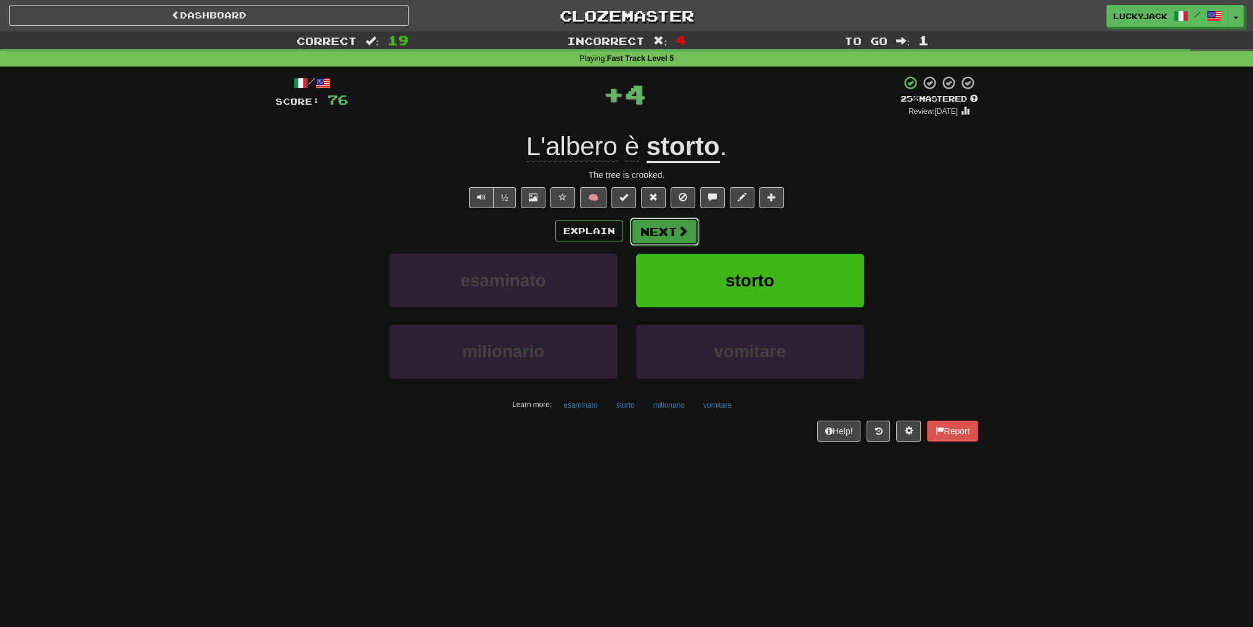
click at [677, 233] on span at bounding box center [682, 231] width 11 height 11
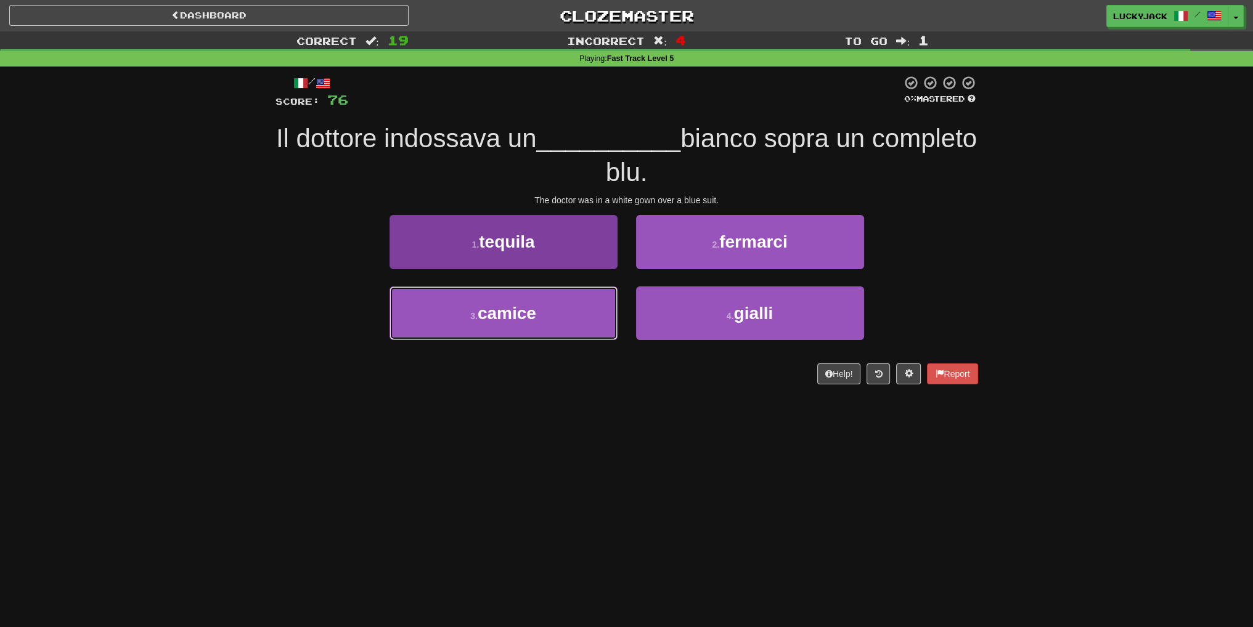
click at [552, 299] on button "3 . camice" at bounding box center [503, 314] width 228 height 54
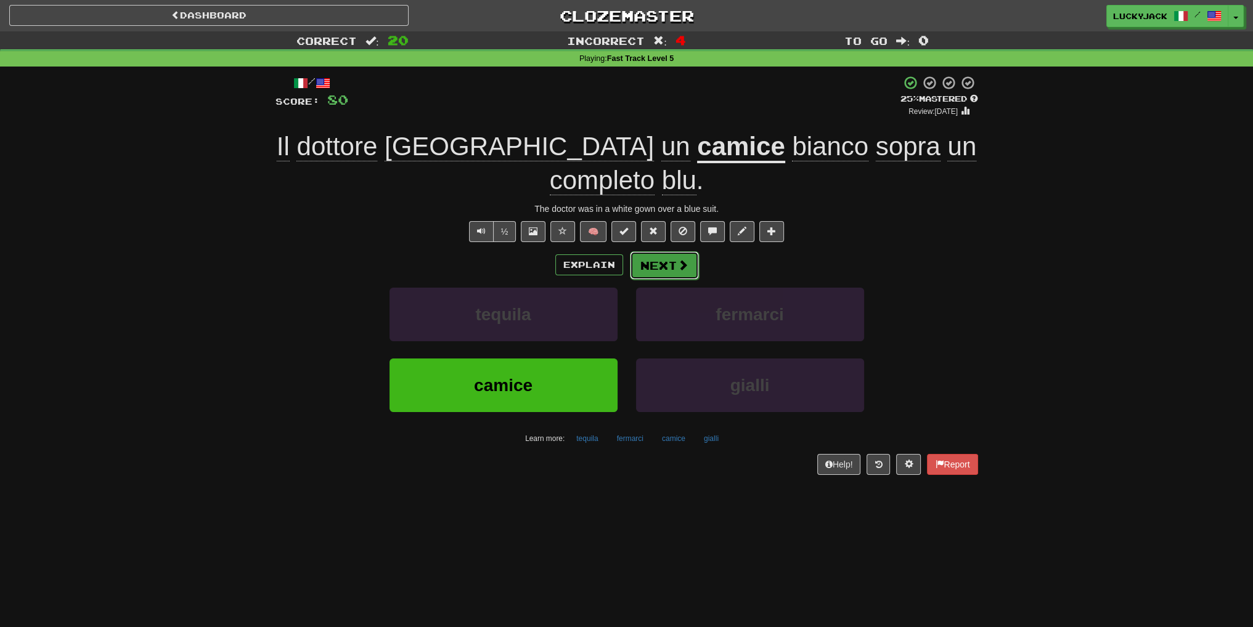
click at [678, 269] on span at bounding box center [682, 264] width 11 height 11
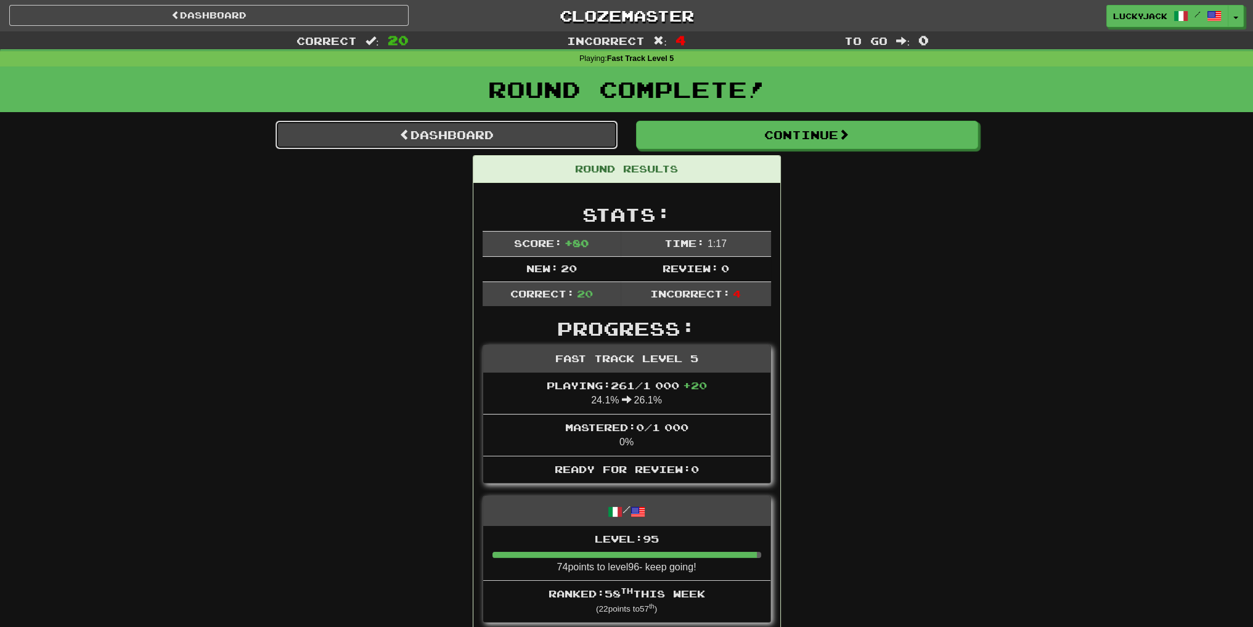
click at [549, 129] on link "Dashboard" at bounding box center [446, 135] width 342 height 28
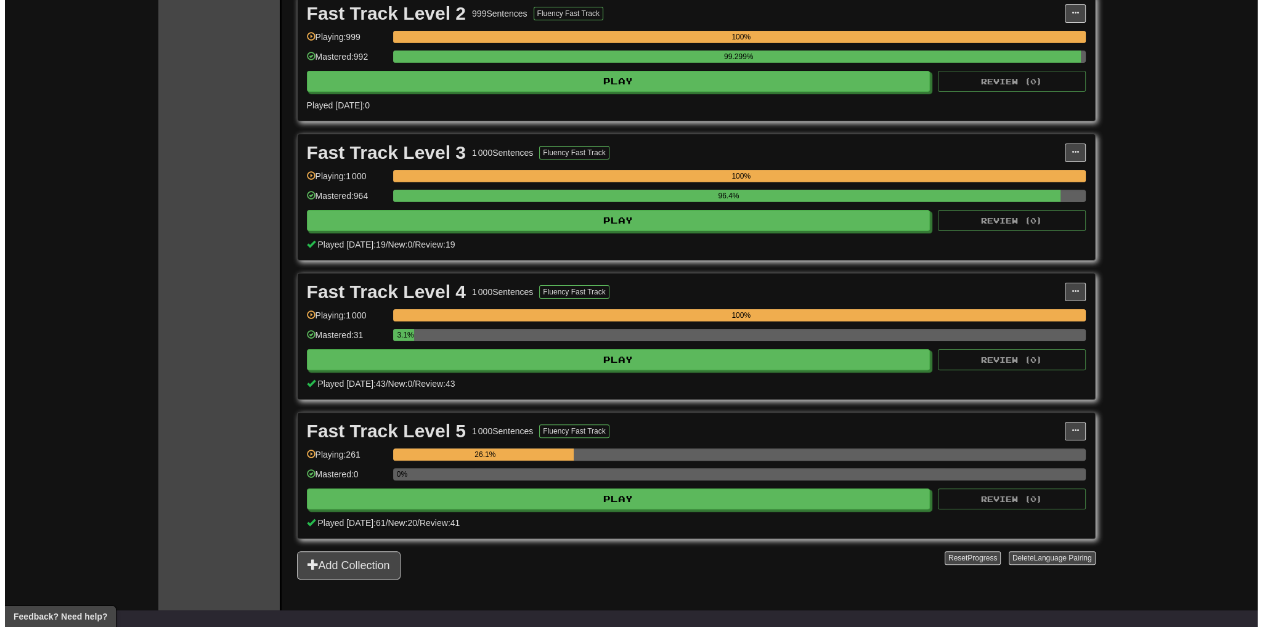
scroll to position [616, 0]
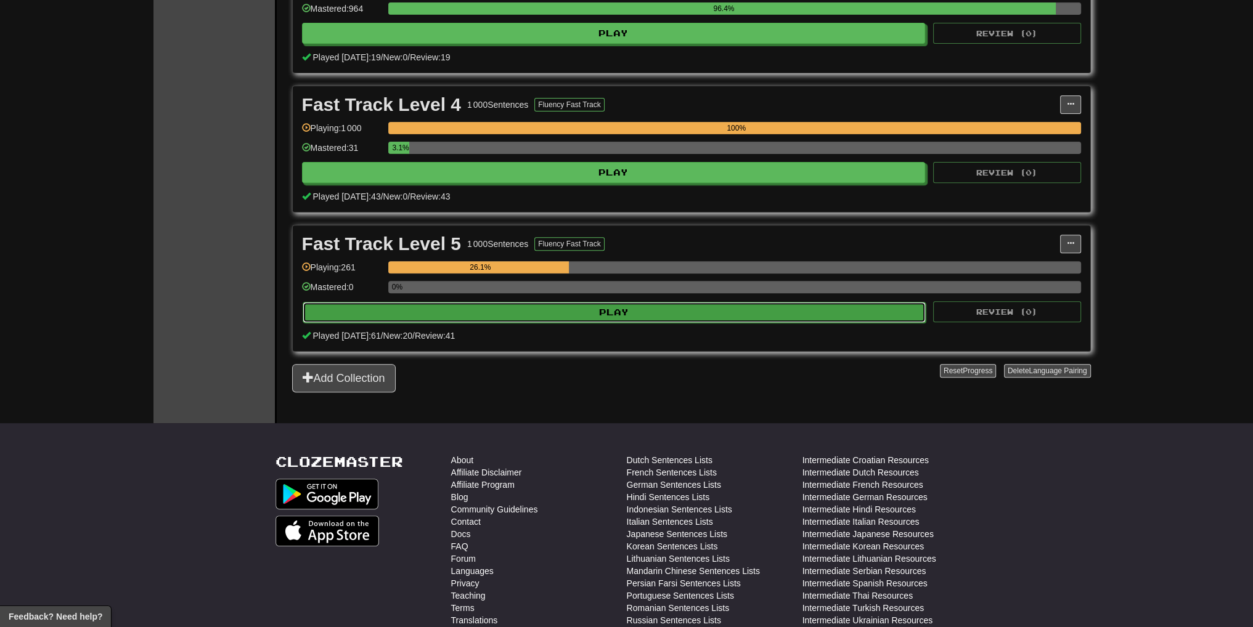
click at [668, 306] on button "Play" at bounding box center [615, 312] width 624 height 21
select select "**"
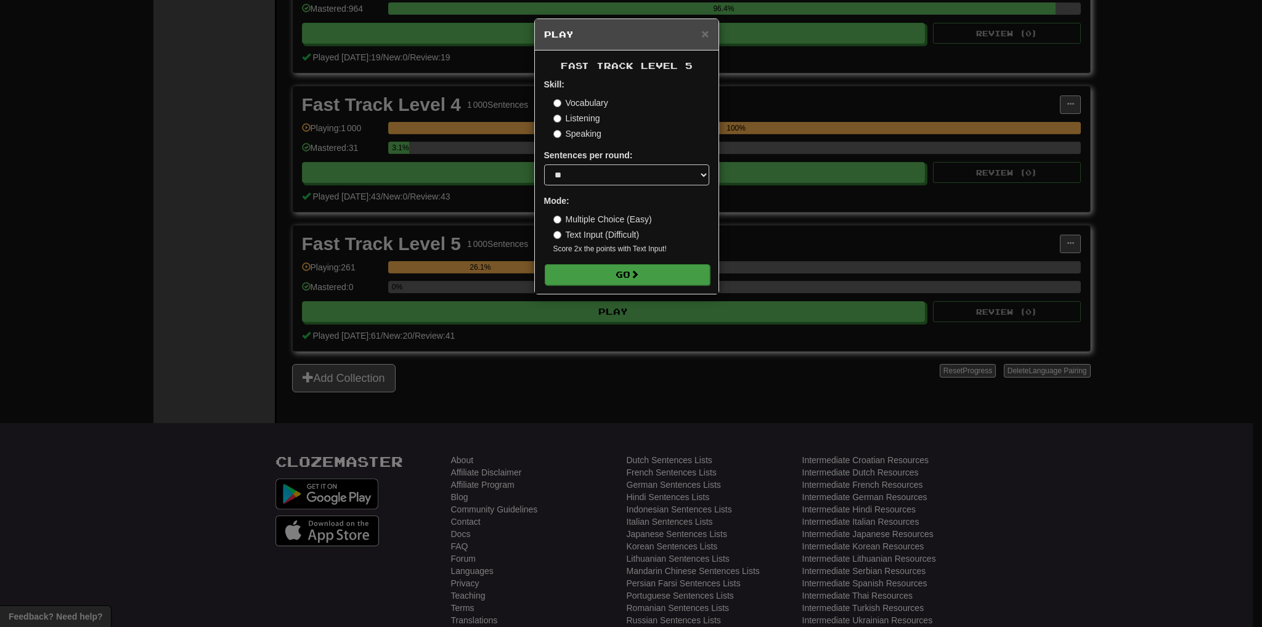
click at [614, 263] on form "Skill: Vocabulary Listening Speaking Sentences per round: * ** ** ** ** ** *** …" at bounding box center [626, 181] width 165 height 206
click at [614, 266] on button "Go" at bounding box center [627, 274] width 165 height 21
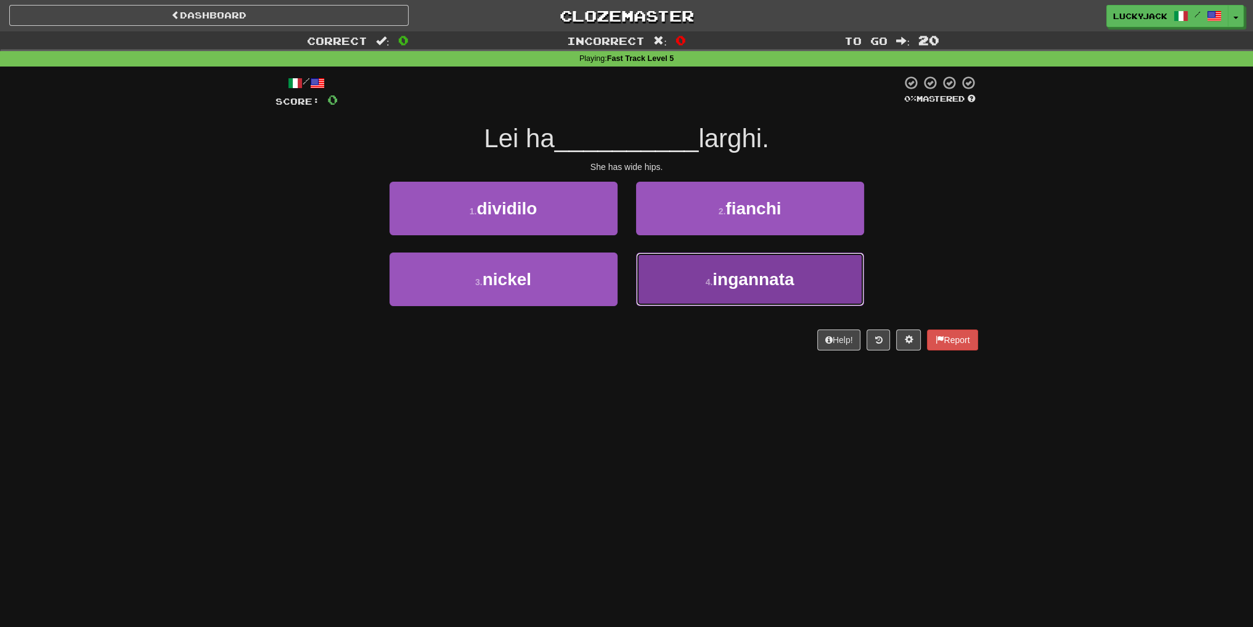
click at [696, 277] on button "4 . ingannata" at bounding box center [750, 280] width 228 height 54
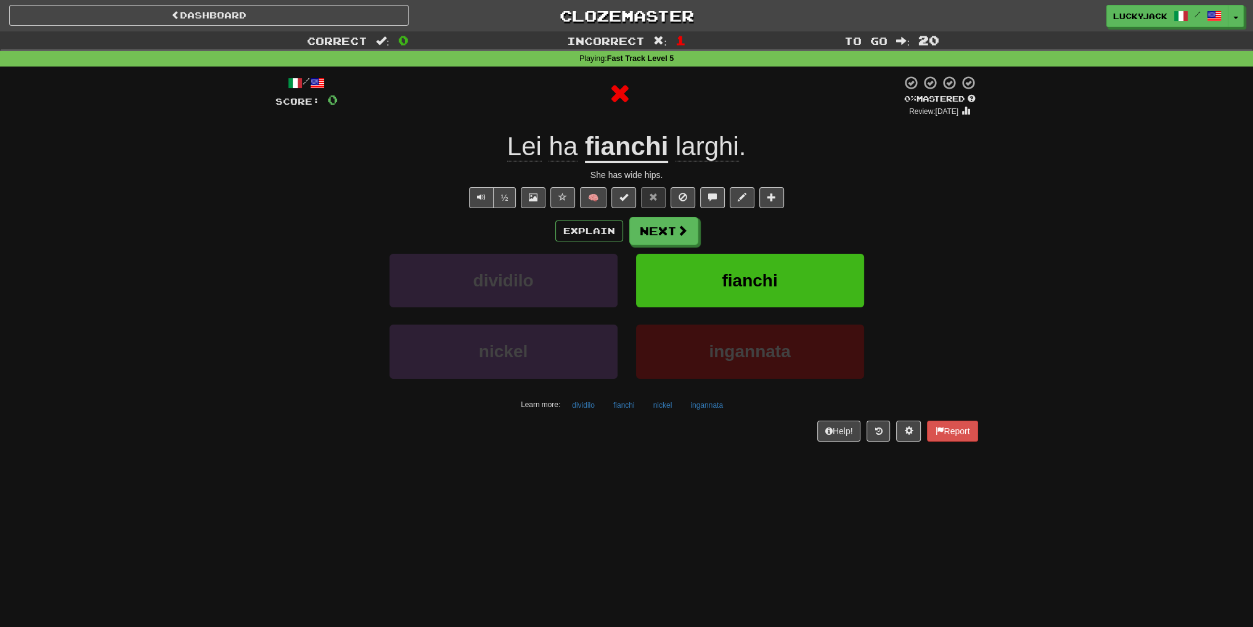
click at [624, 148] on u "fianchi" at bounding box center [626, 147] width 83 height 31
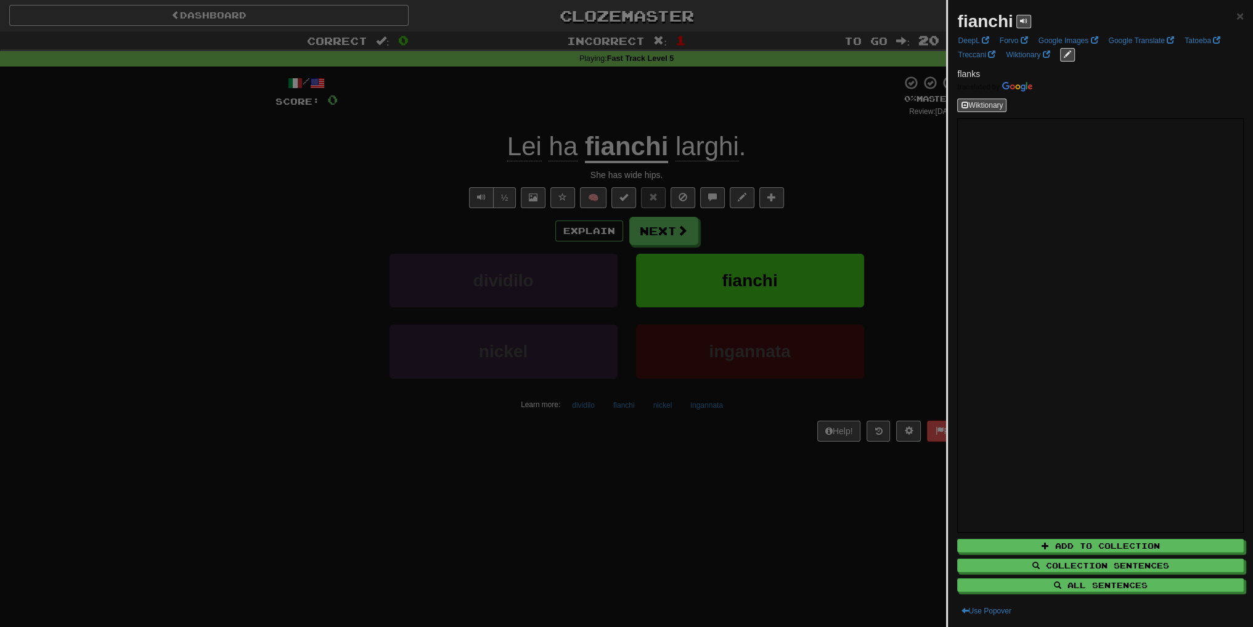
click at [888, 272] on div at bounding box center [626, 313] width 1253 height 627
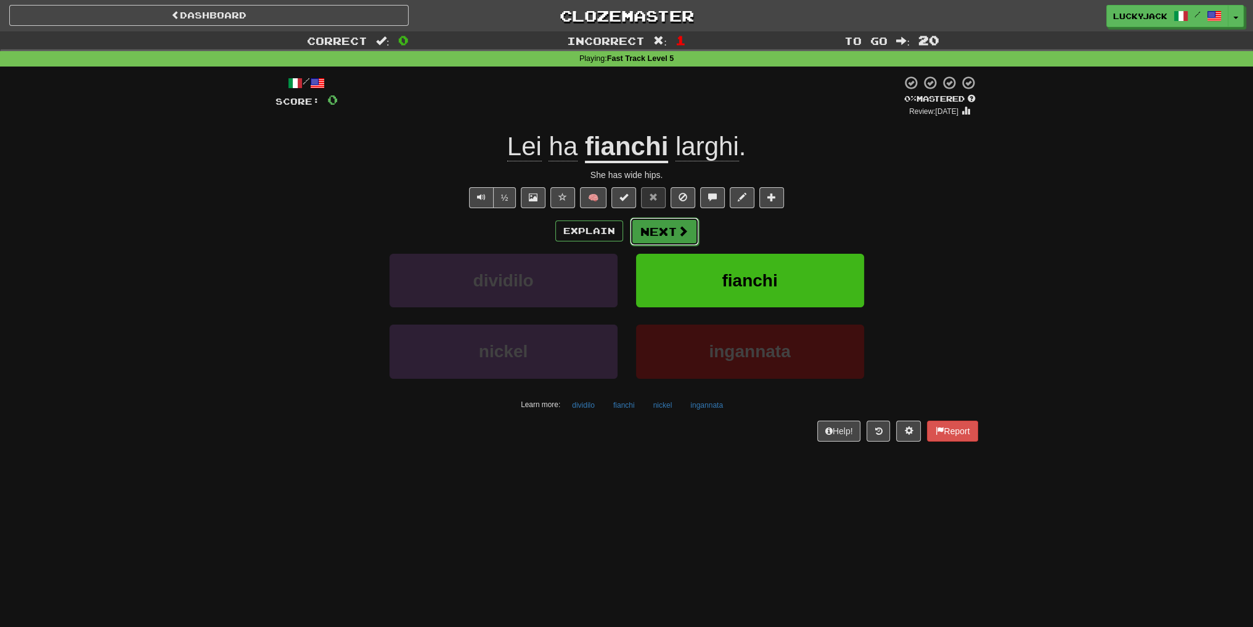
click at [673, 226] on button "Next" at bounding box center [664, 232] width 69 height 28
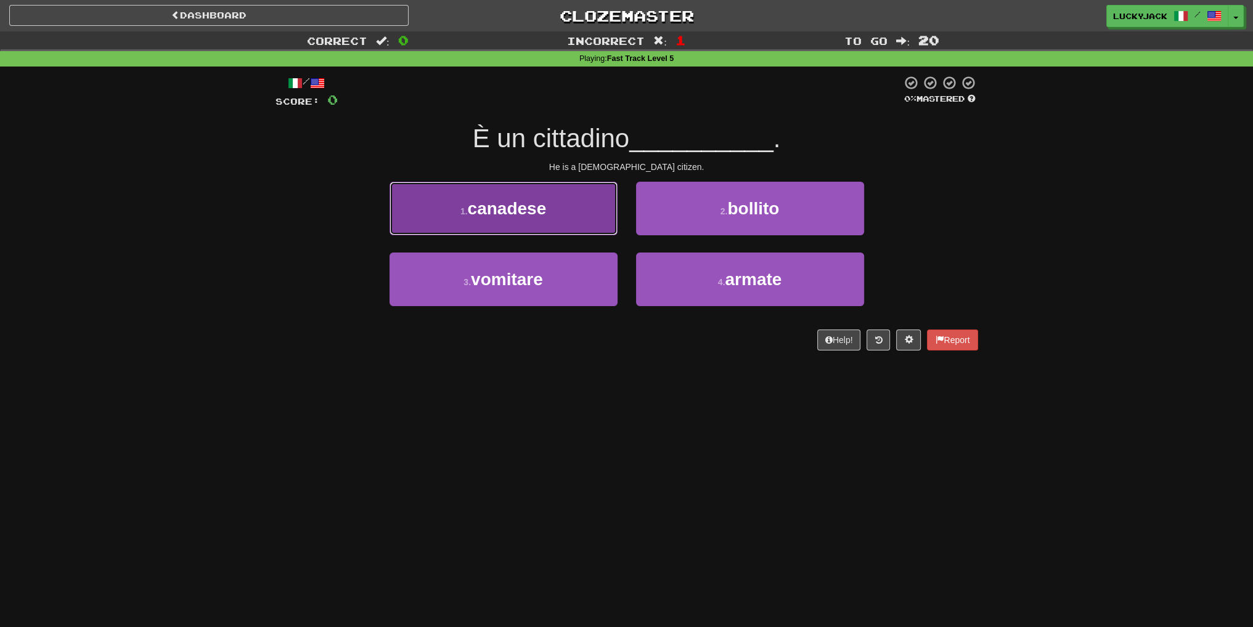
click at [549, 231] on button "1 . canadese" at bounding box center [503, 209] width 228 height 54
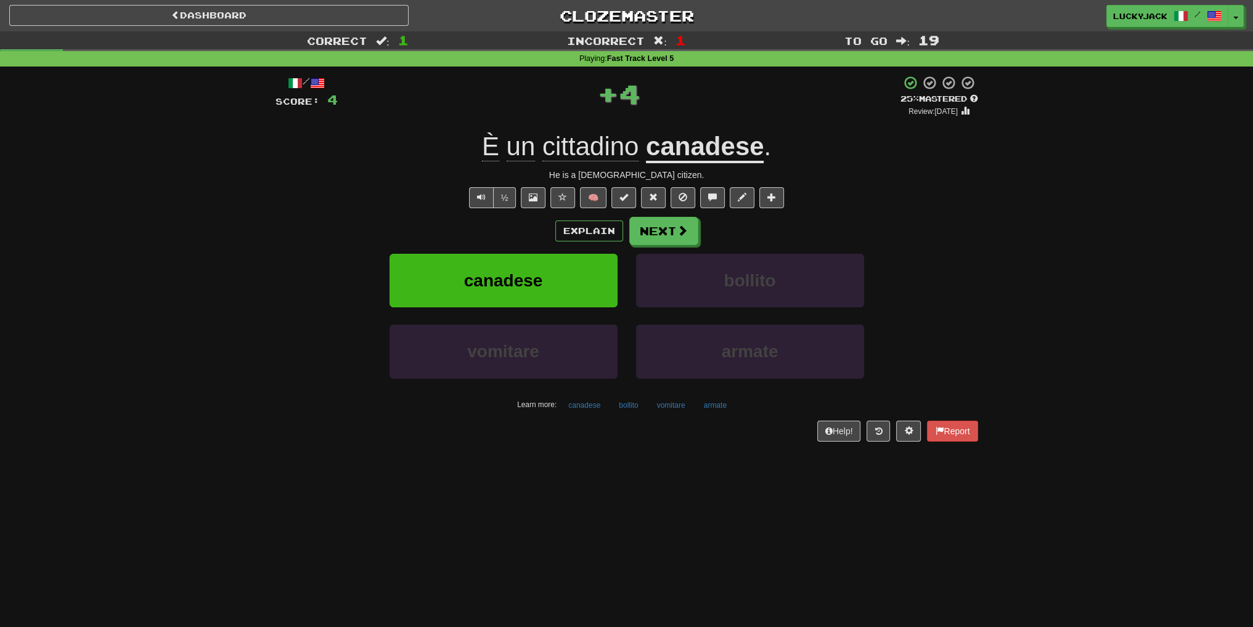
click at [604, 156] on span "cittadino" at bounding box center [590, 147] width 96 height 30
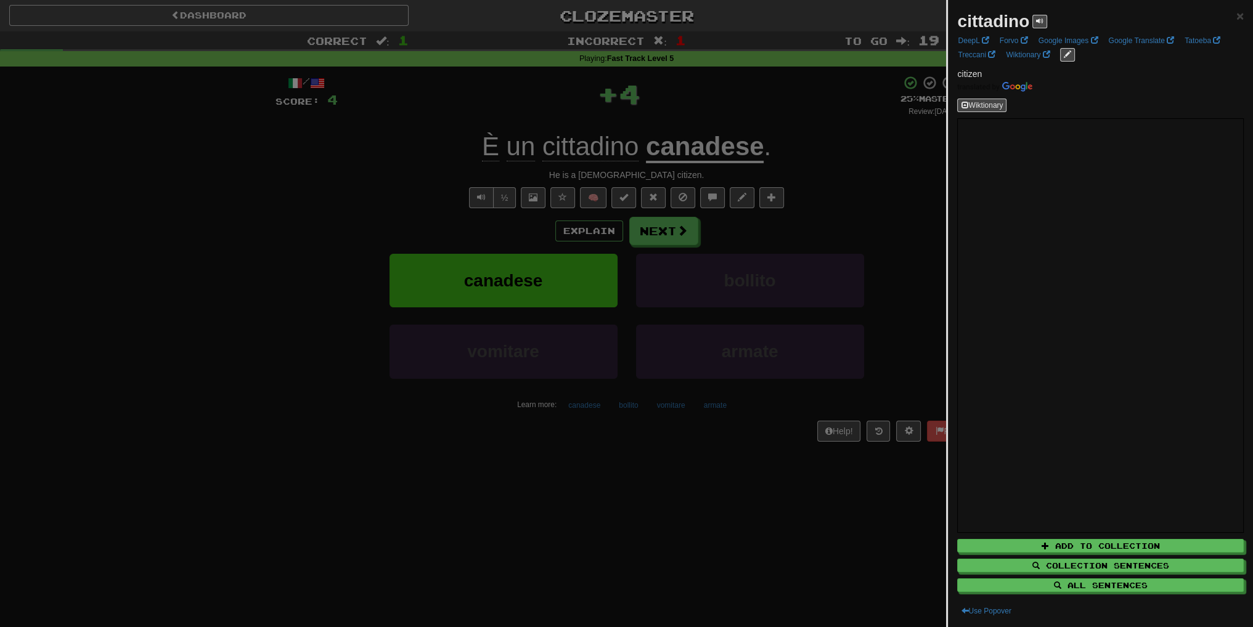
click at [781, 194] on div at bounding box center [626, 313] width 1253 height 627
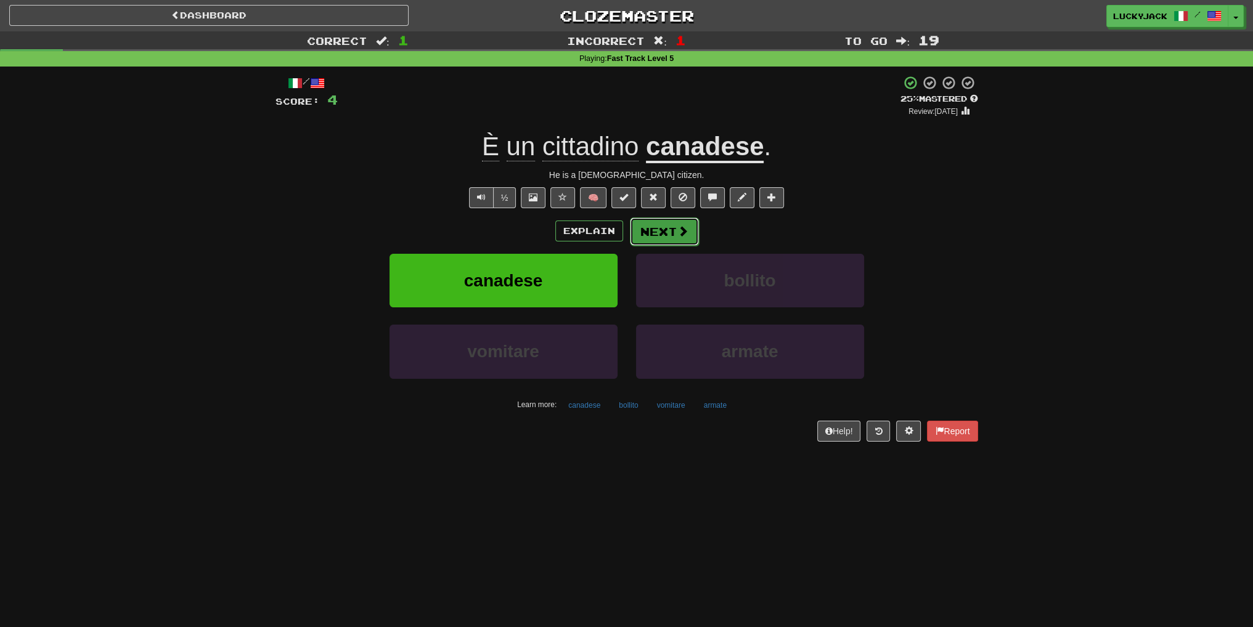
click at [656, 235] on button "Next" at bounding box center [664, 232] width 69 height 28
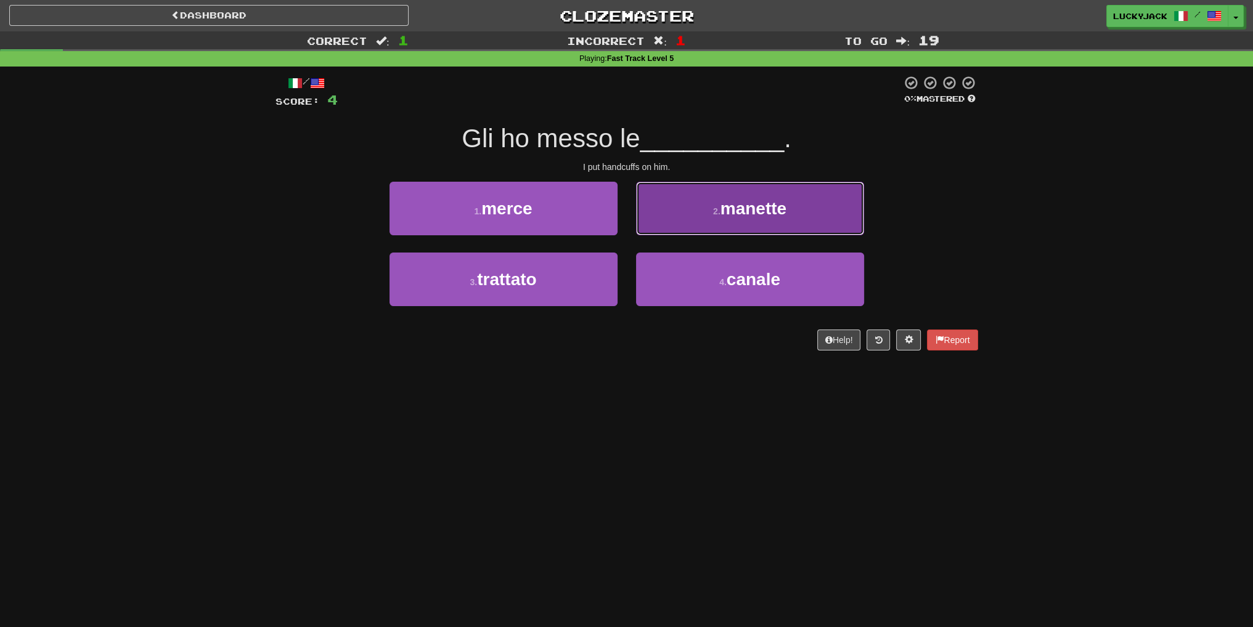
click at [701, 222] on button "2 . manette" at bounding box center [750, 209] width 228 height 54
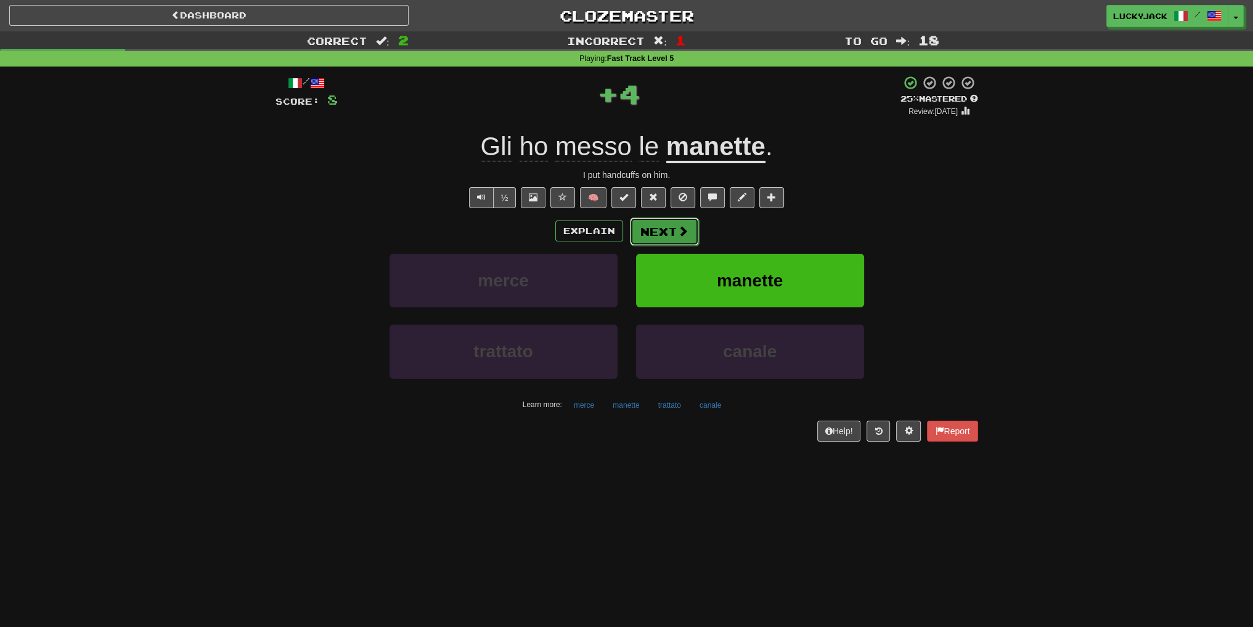
click at [670, 234] on button "Next" at bounding box center [664, 232] width 69 height 28
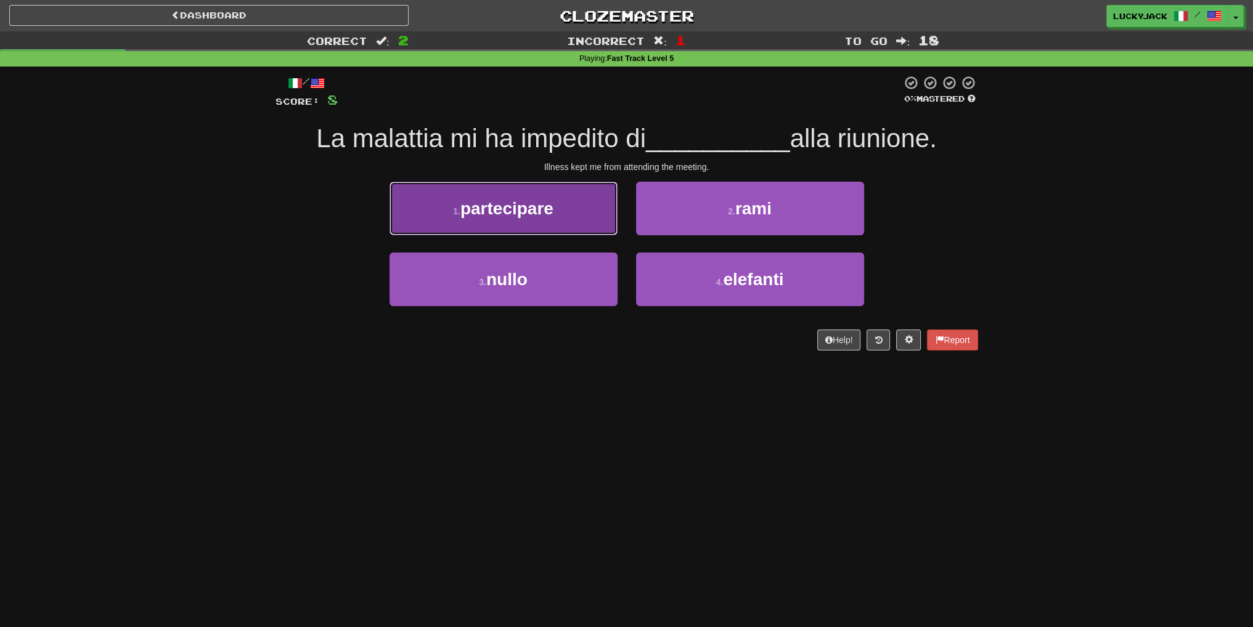
click at [577, 225] on button "1 . partecipare" at bounding box center [503, 209] width 228 height 54
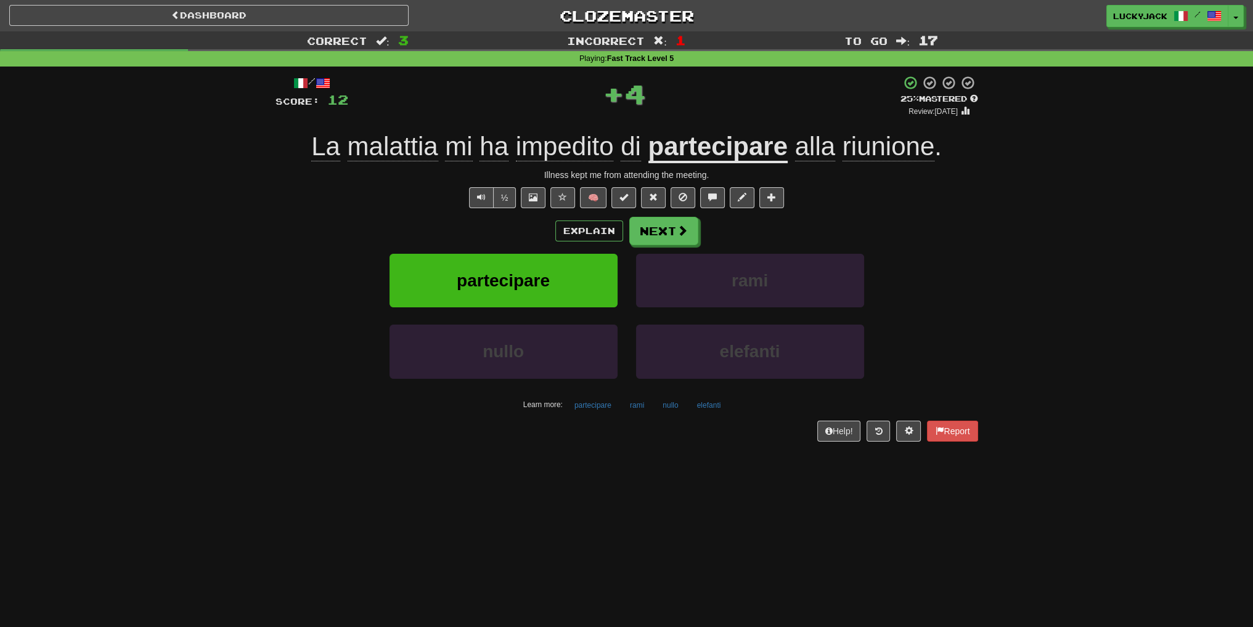
click at [621, 145] on span "impedito" at bounding box center [631, 147] width 20 height 30
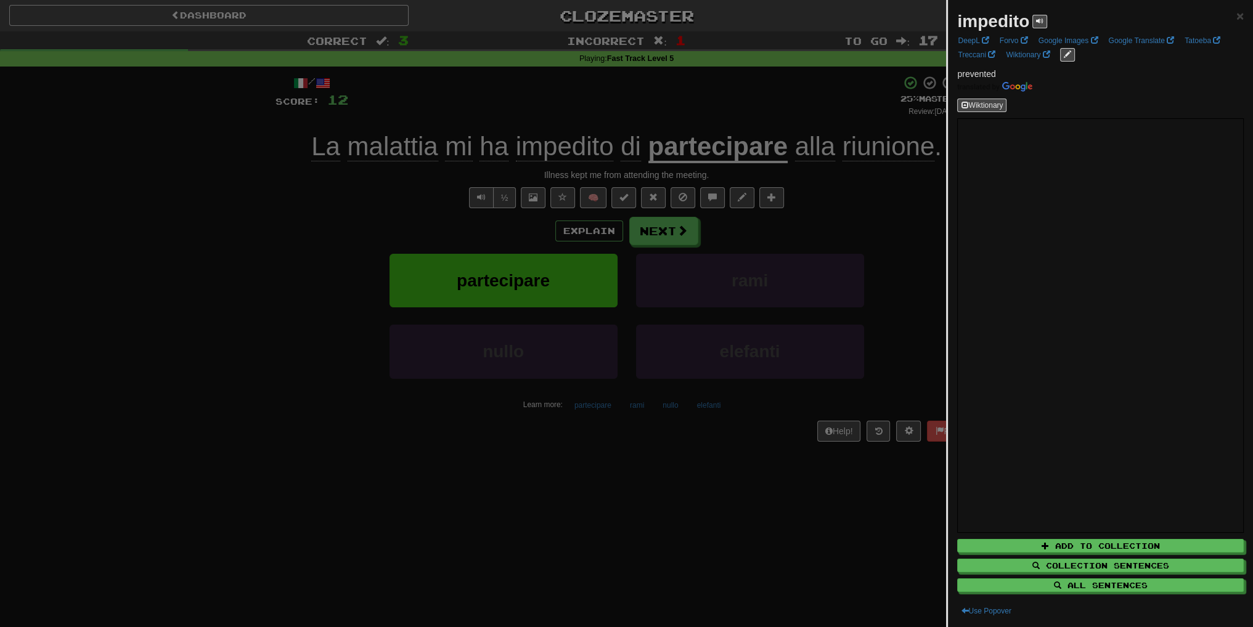
click at [841, 284] on div at bounding box center [626, 313] width 1253 height 627
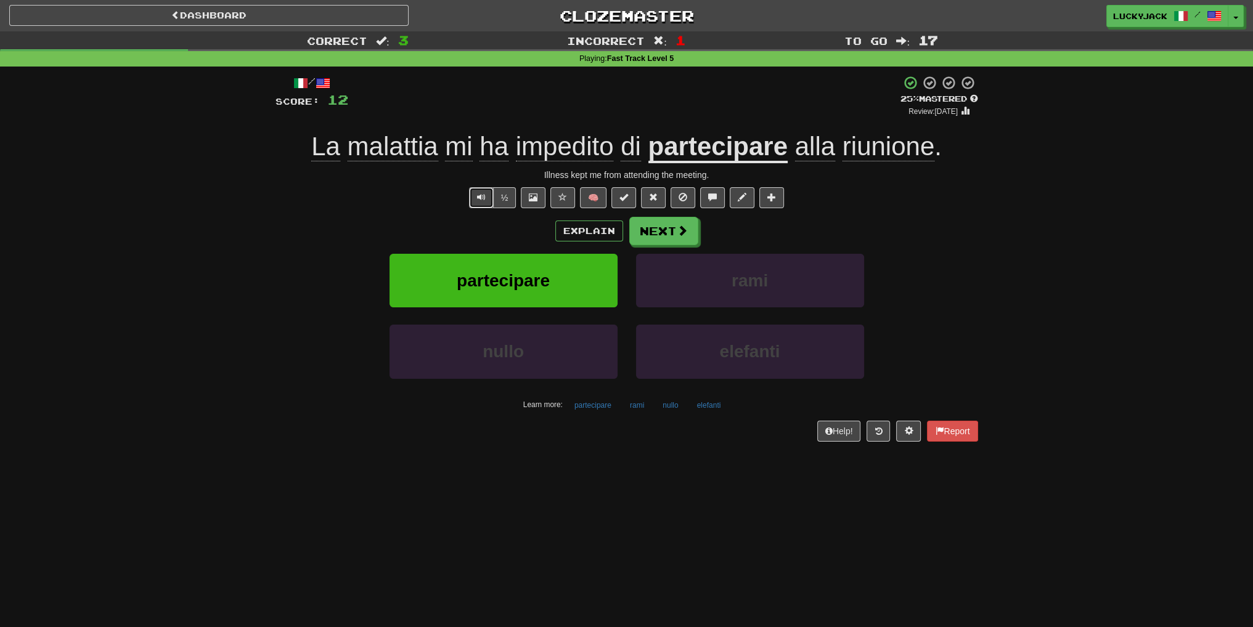
click at [479, 198] on span "Text-to-speech controls" at bounding box center [481, 197] width 9 height 9
click at [674, 233] on button "Next" at bounding box center [664, 232] width 69 height 28
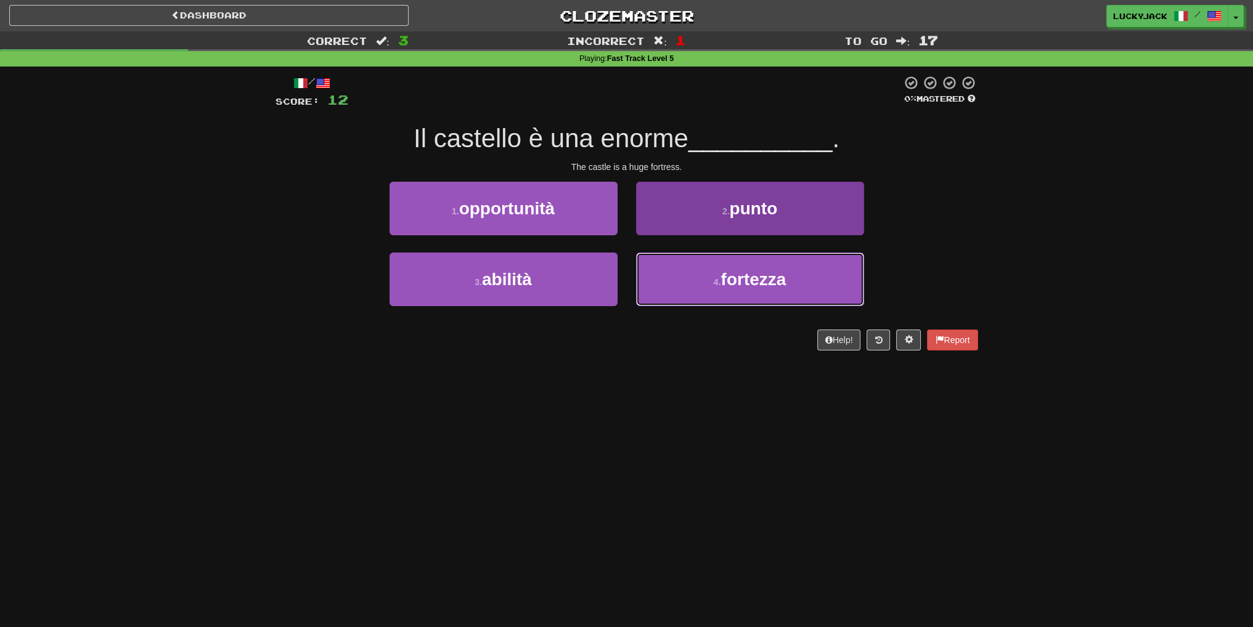
click at [703, 265] on button "4 . fortezza" at bounding box center [750, 280] width 228 height 54
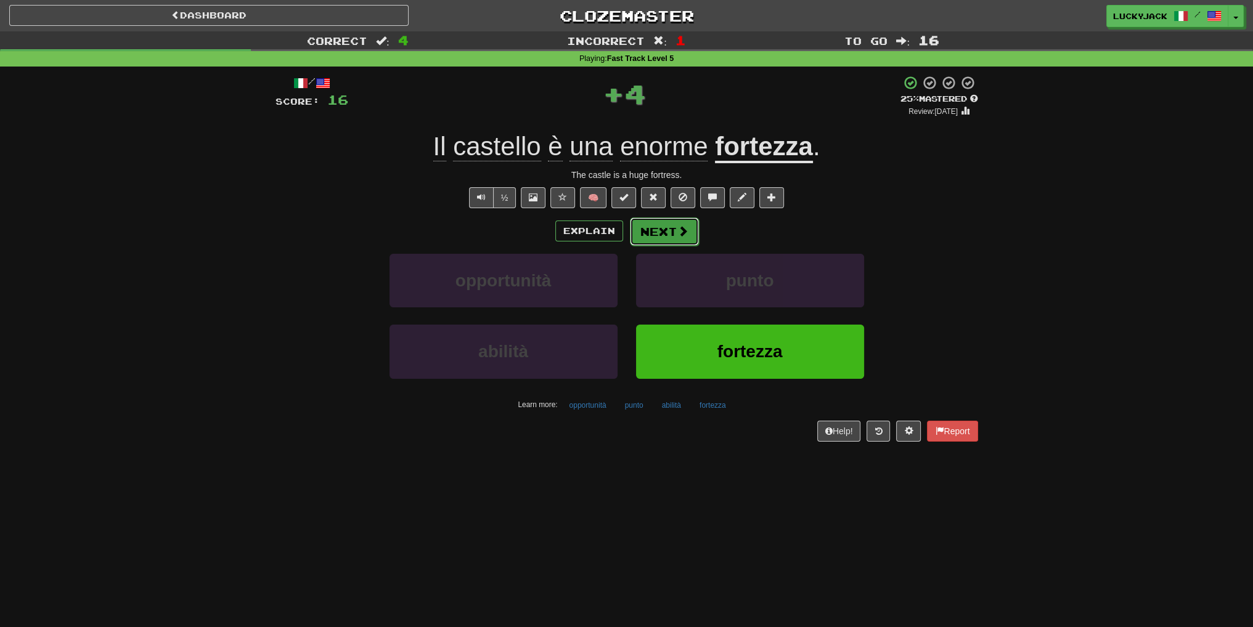
click at [656, 230] on button "Next" at bounding box center [664, 232] width 69 height 28
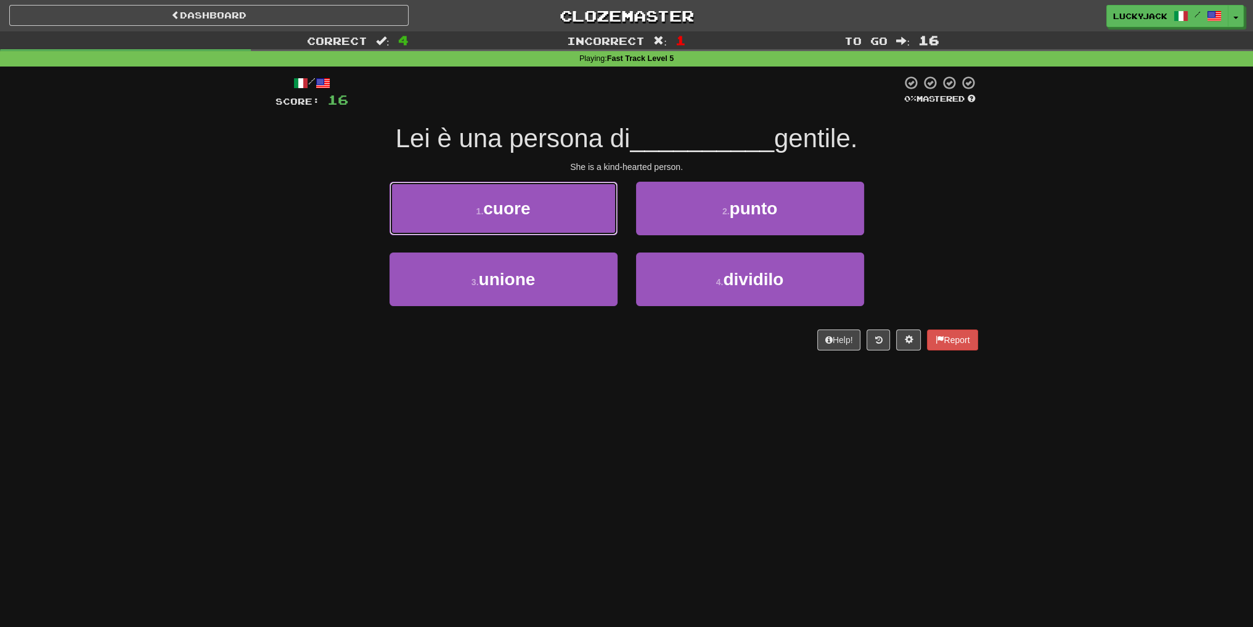
click at [559, 216] on button "1 . cuore" at bounding box center [503, 209] width 228 height 54
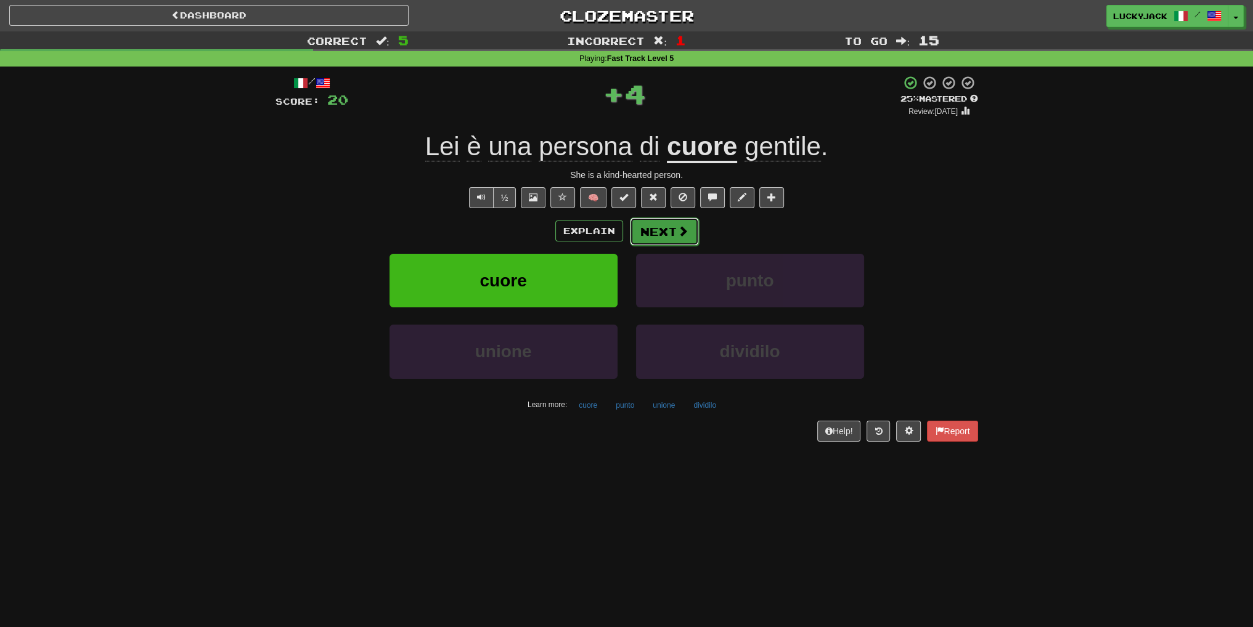
click at [669, 240] on button "Next" at bounding box center [664, 232] width 69 height 28
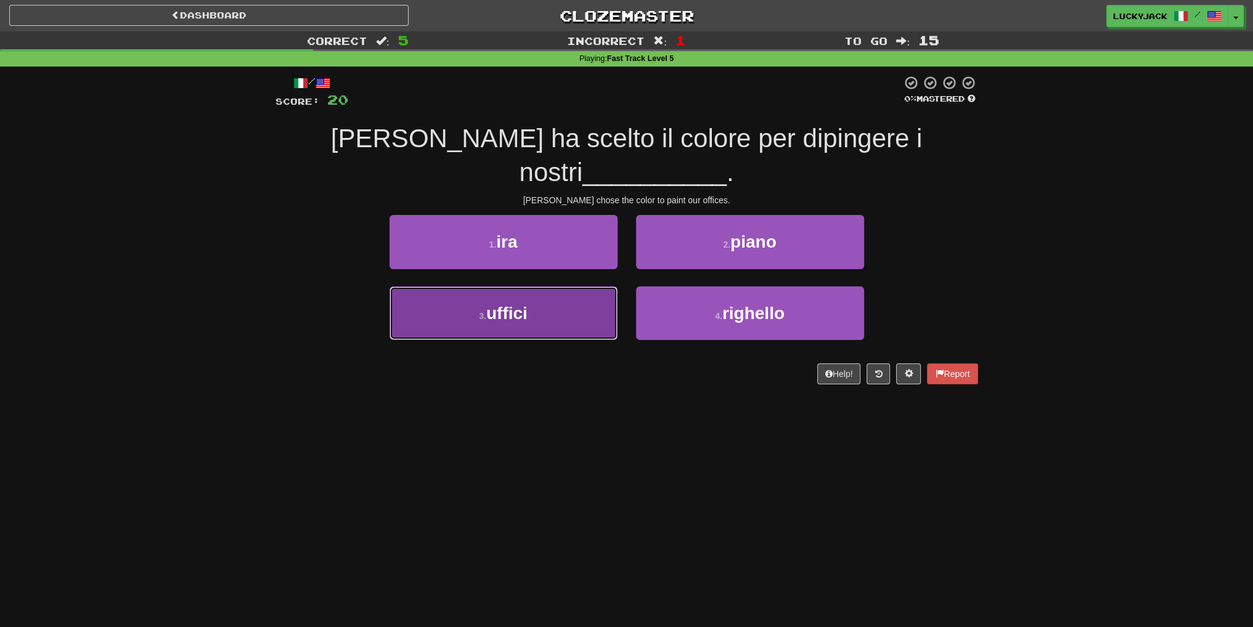
click at [537, 295] on button "3 . uffici" at bounding box center [503, 314] width 228 height 54
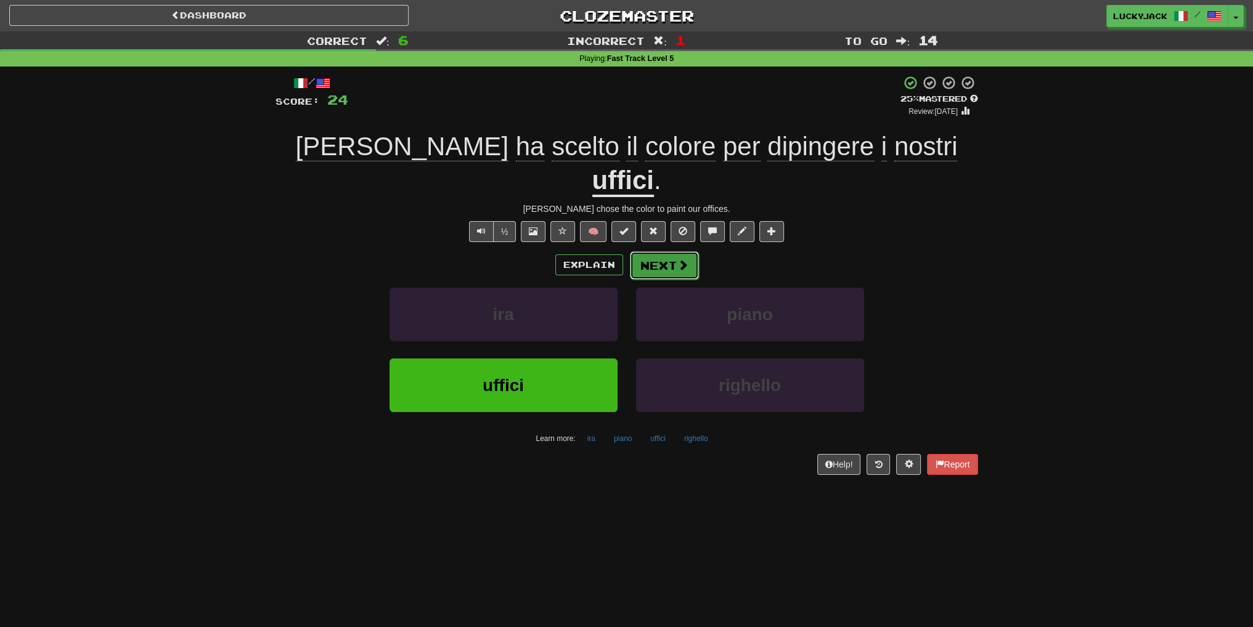
click at [659, 251] on button "Next" at bounding box center [664, 265] width 69 height 28
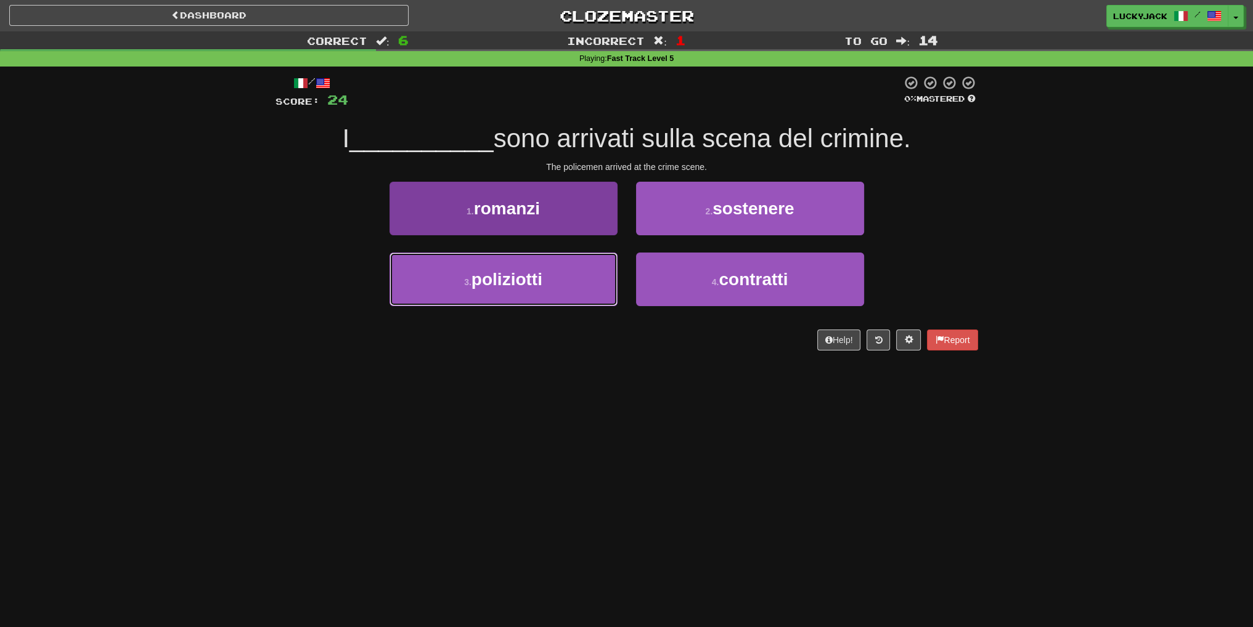
click at [574, 283] on button "3 . poliziotti" at bounding box center [503, 280] width 228 height 54
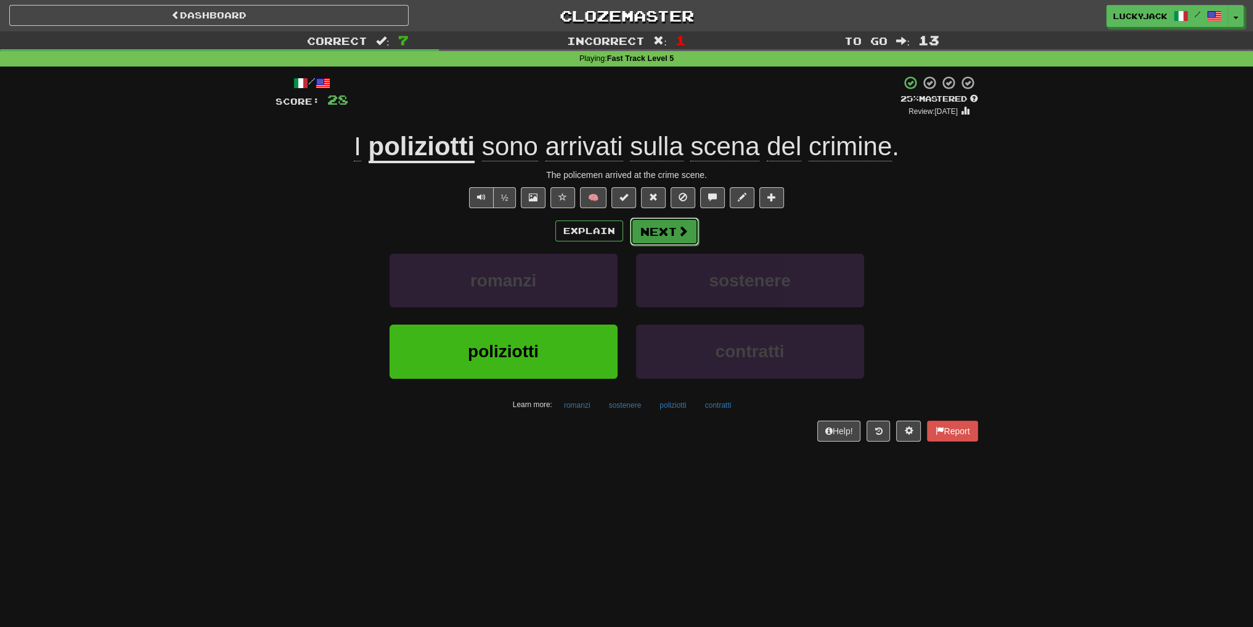
click at [669, 236] on button "Next" at bounding box center [664, 232] width 69 height 28
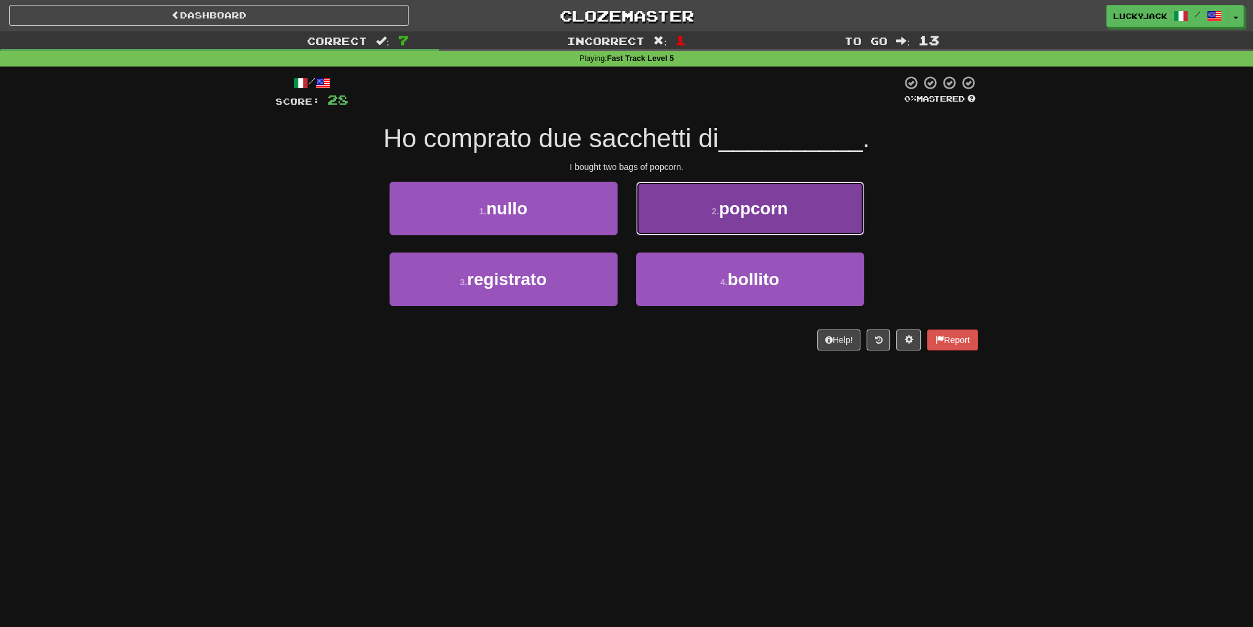
click at [685, 227] on button "2 . popcorn" at bounding box center [750, 209] width 228 height 54
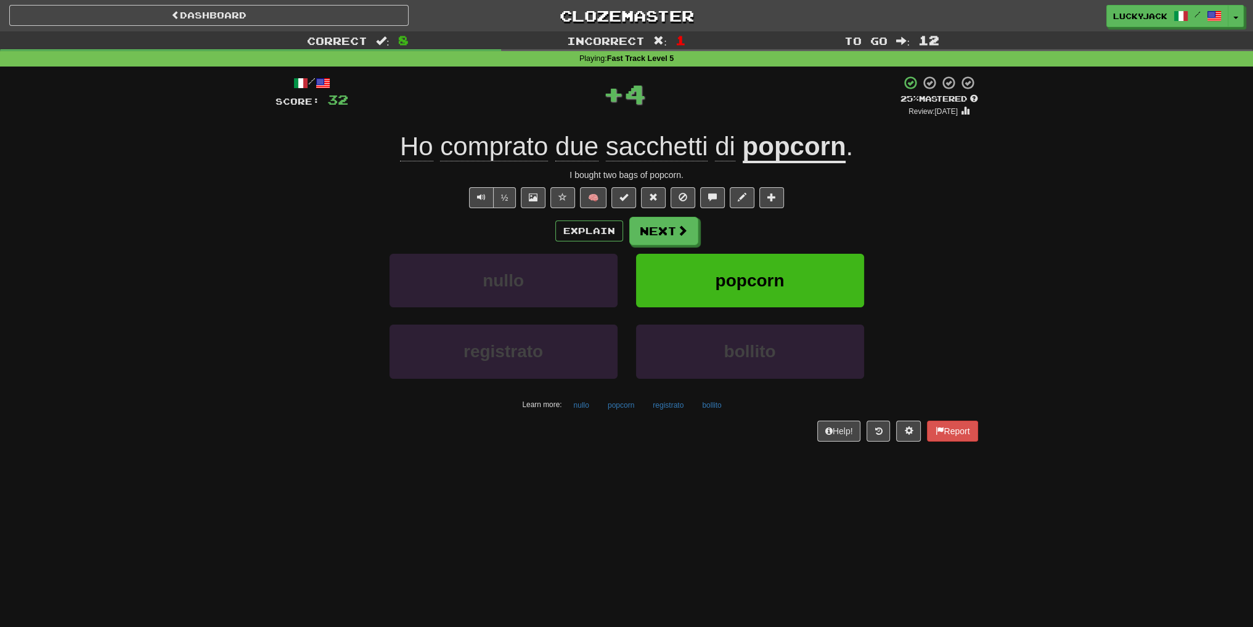
click at [715, 157] on span "sacchetti" at bounding box center [725, 147] width 20 height 30
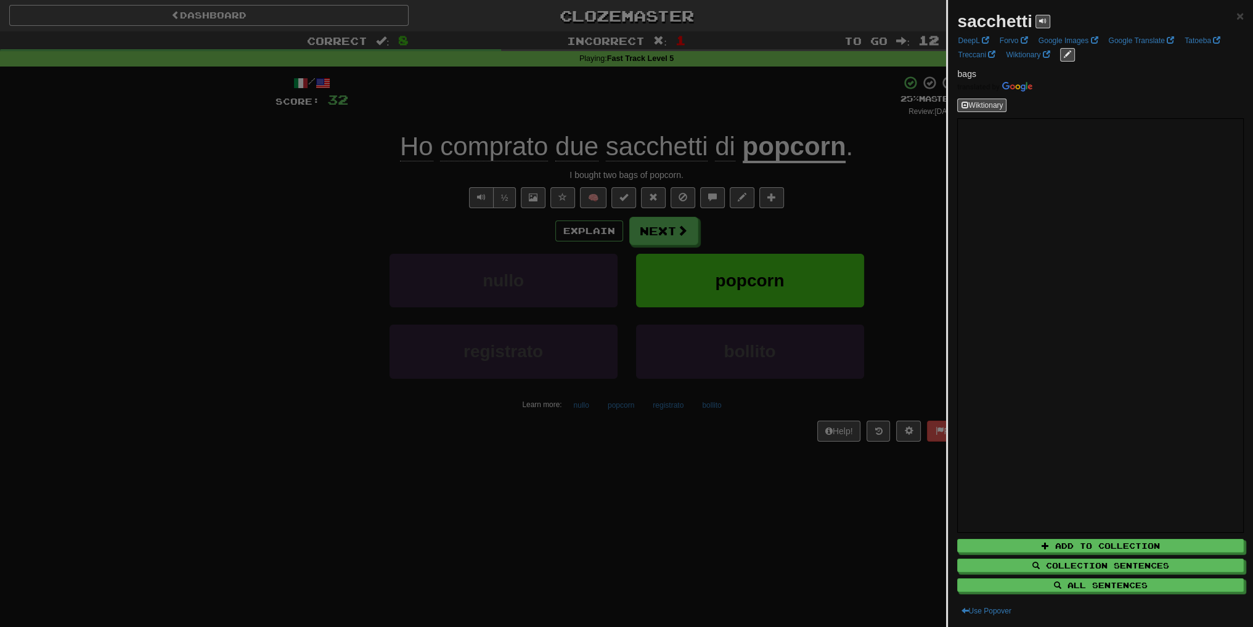
click at [810, 250] on div at bounding box center [626, 313] width 1253 height 627
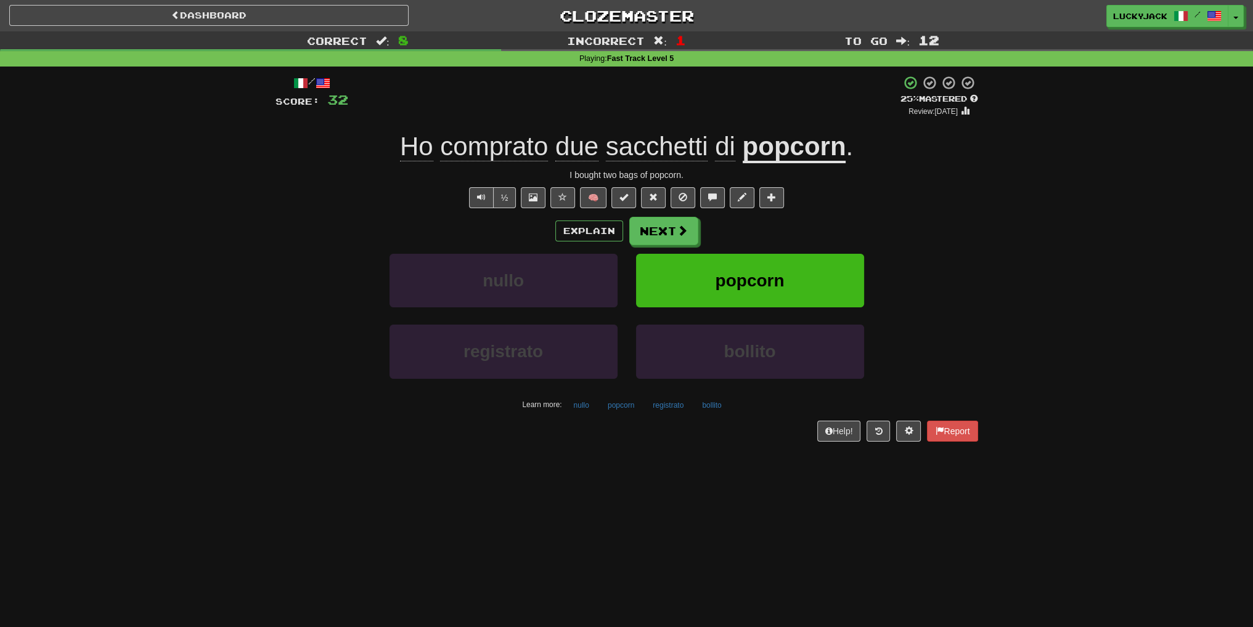
click at [715, 154] on span "sacchetti" at bounding box center [725, 147] width 20 height 30
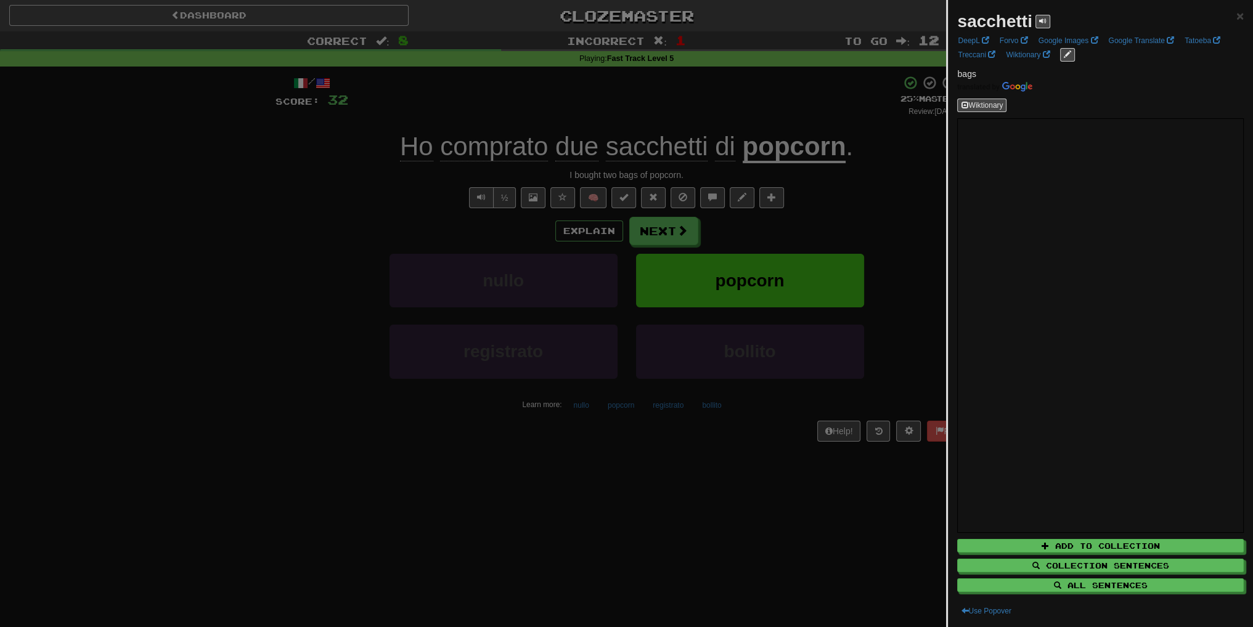
click at [791, 245] on div at bounding box center [626, 313] width 1253 height 627
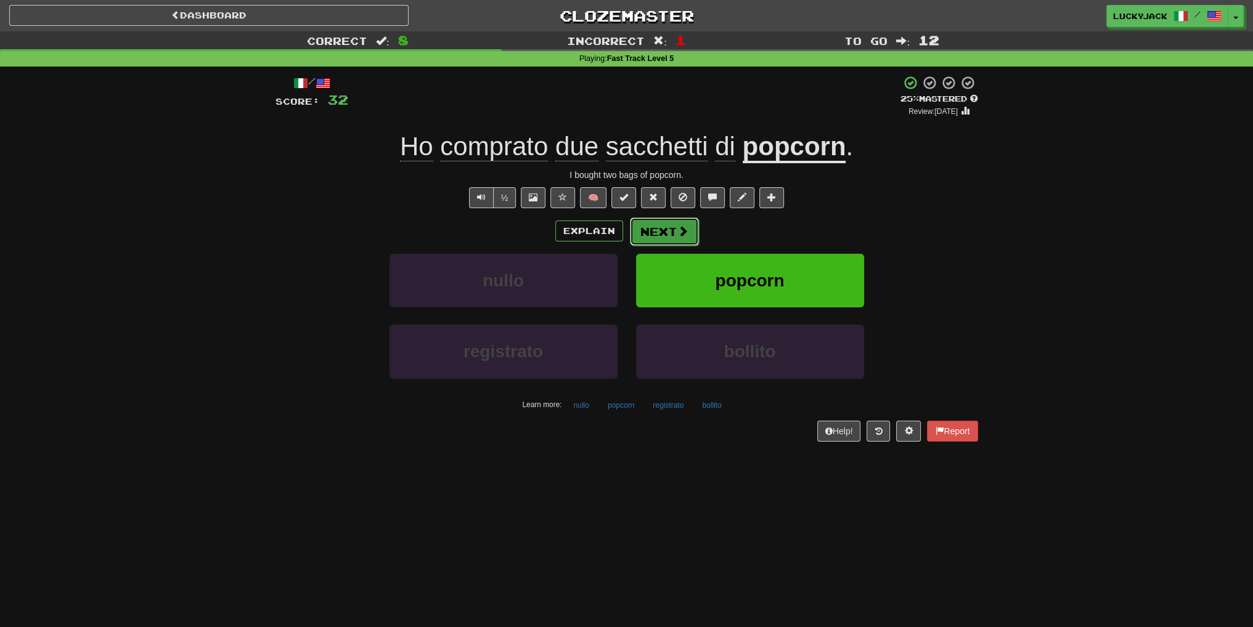
click at [648, 232] on button "Next" at bounding box center [664, 232] width 69 height 28
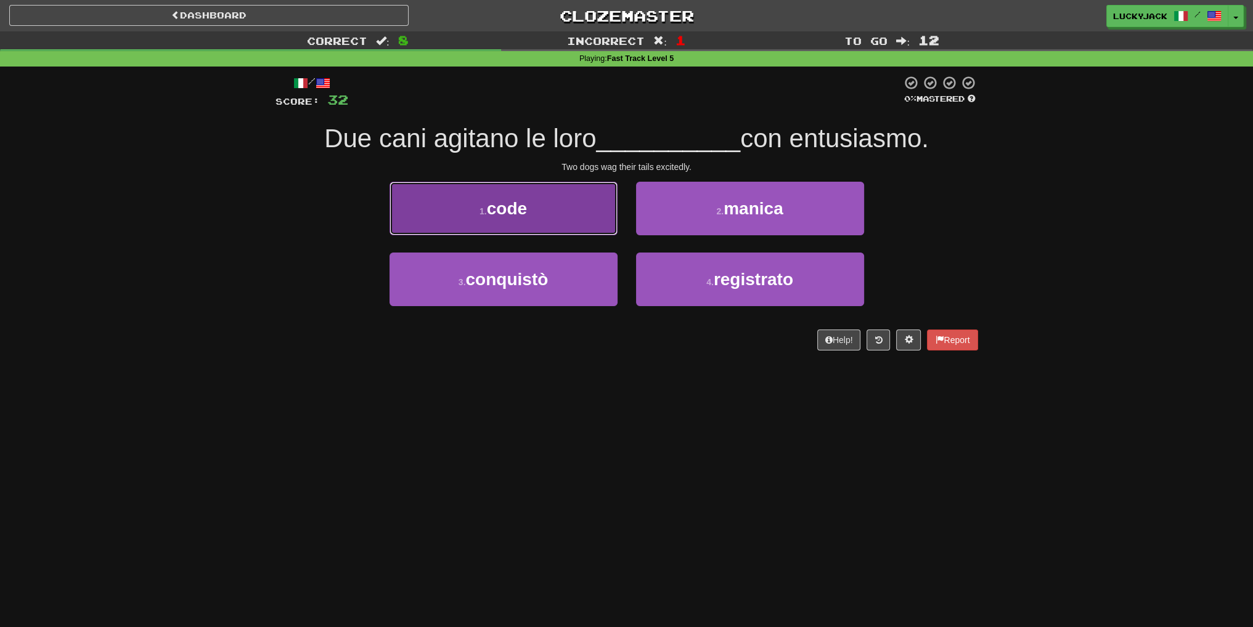
click at [562, 226] on button "1 . code" at bounding box center [503, 209] width 228 height 54
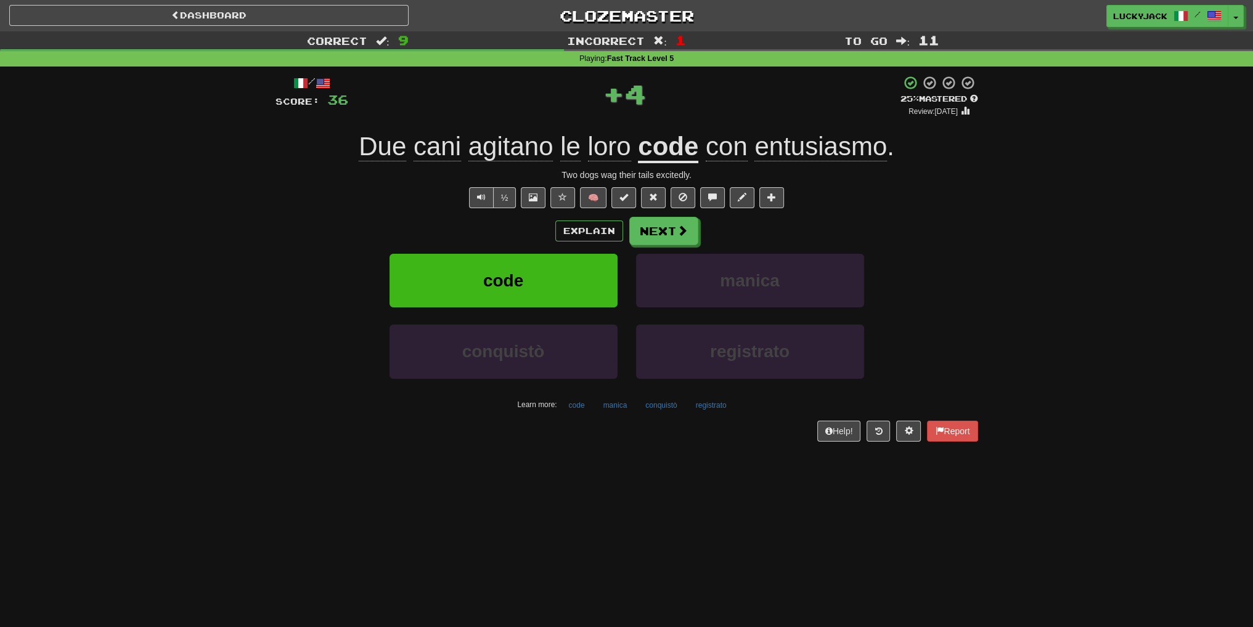
click at [560, 150] on span "agitano" at bounding box center [570, 147] width 20 height 30
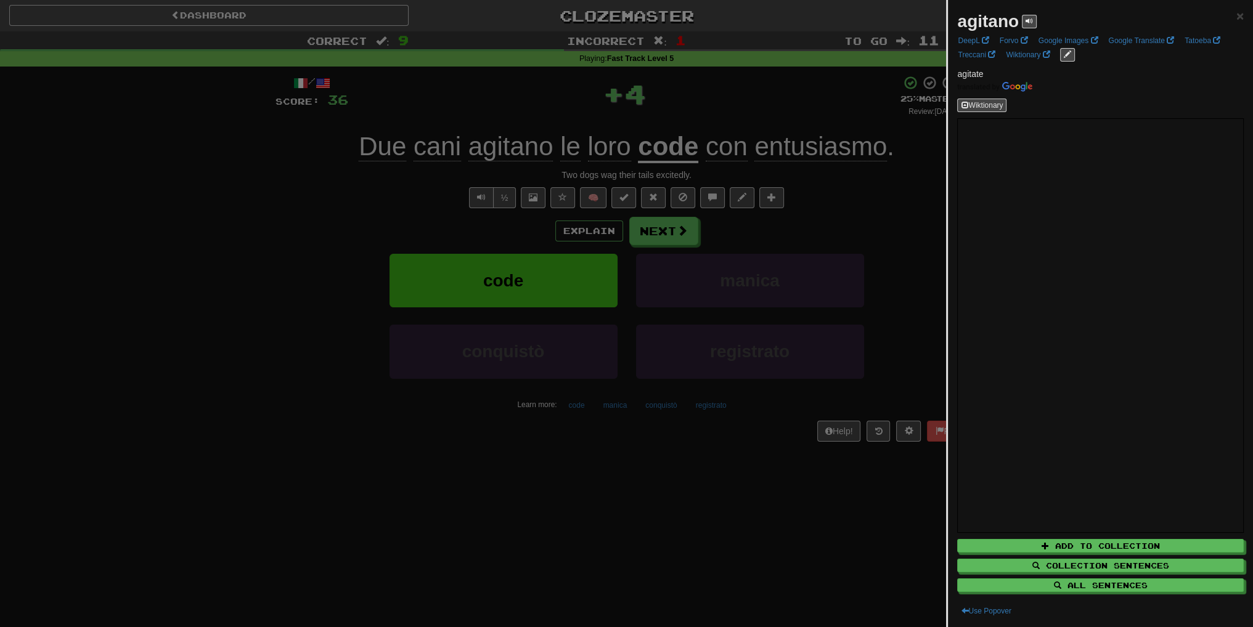
click at [806, 228] on div at bounding box center [626, 313] width 1253 height 627
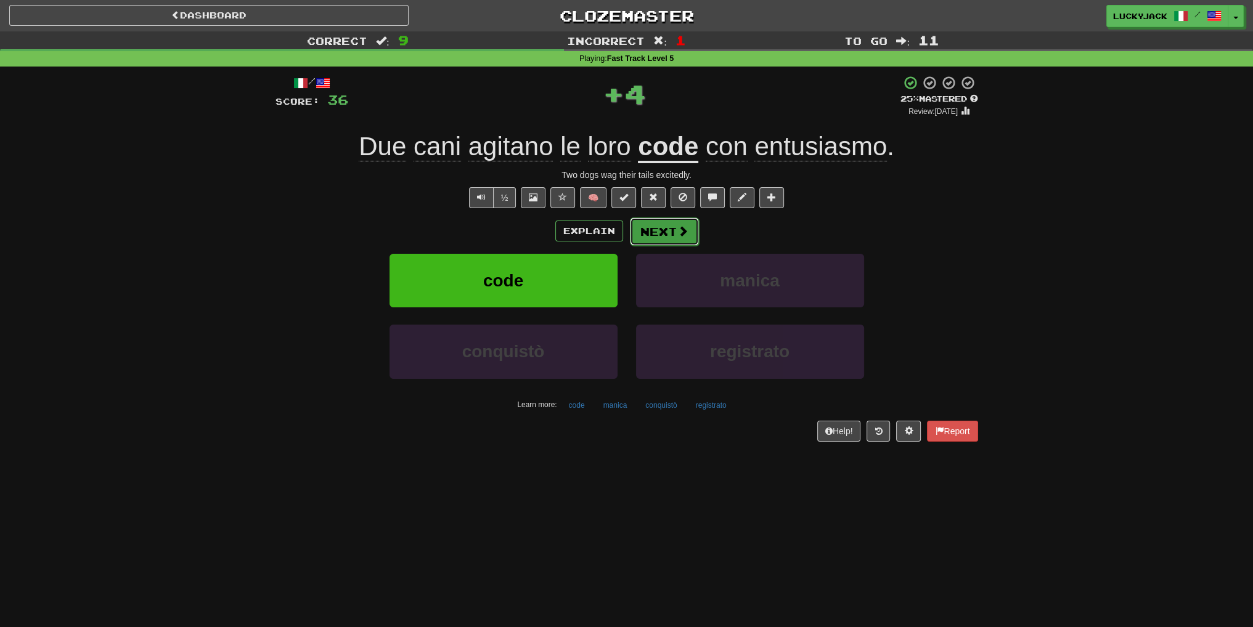
click at [673, 237] on button "Next" at bounding box center [664, 232] width 69 height 28
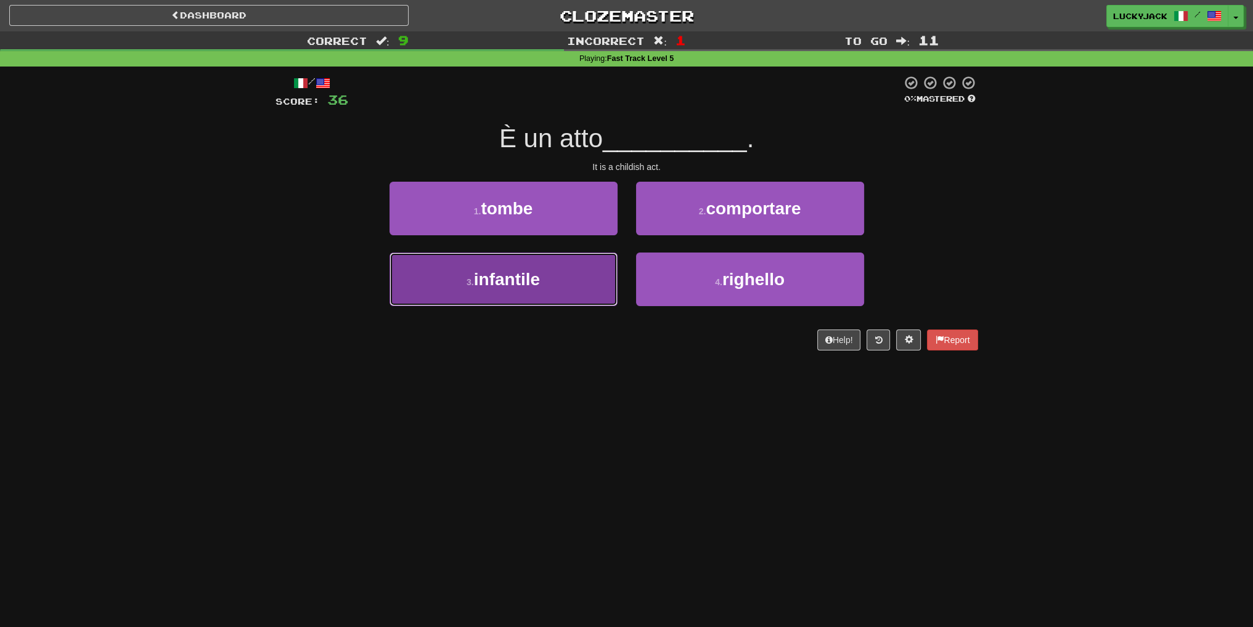
click at [545, 304] on button "3 . infantile" at bounding box center [503, 280] width 228 height 54
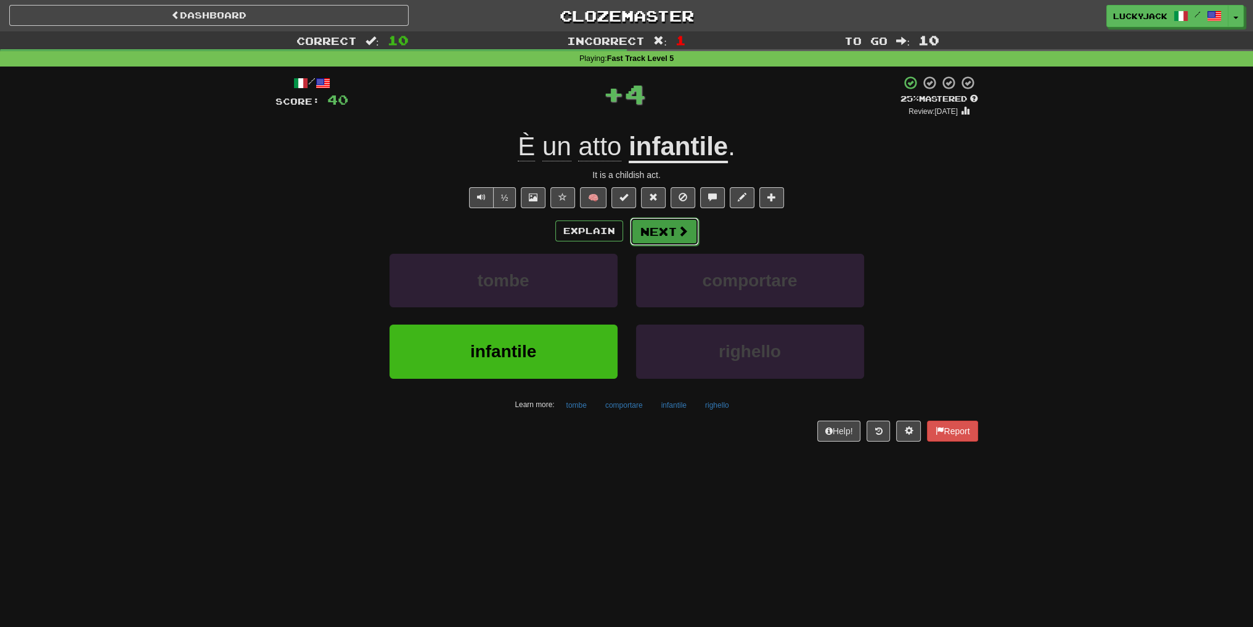
click at [677, 229] on span at bounding box center [682, 231] width 11 height 11
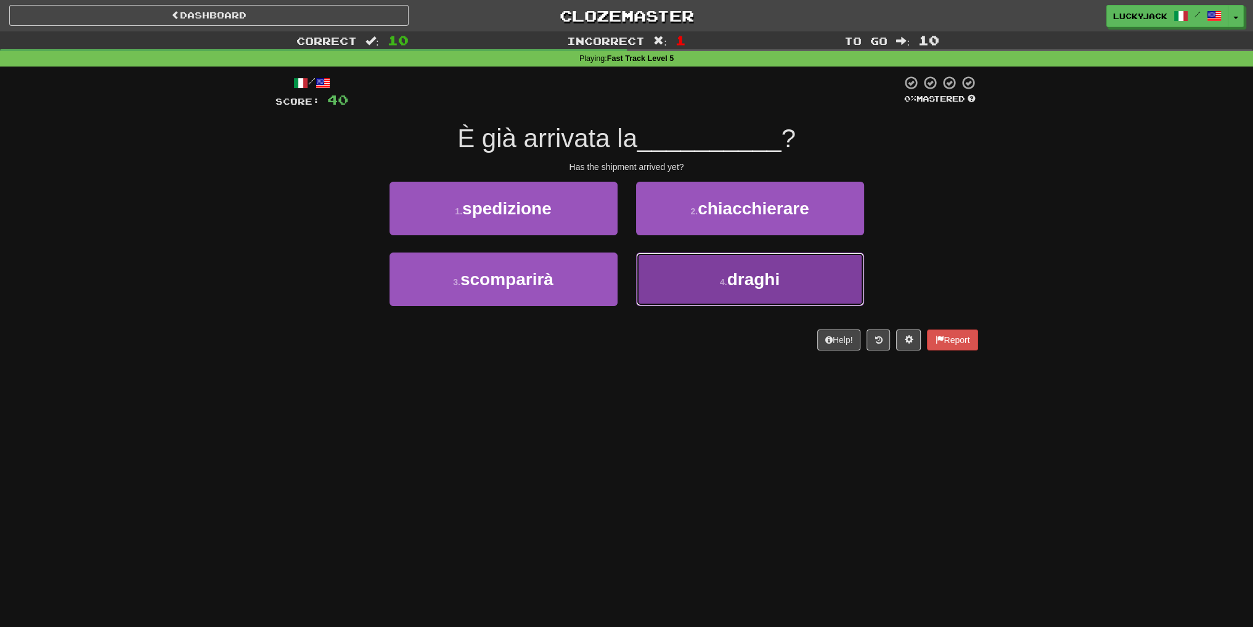
click at [680, 269] on button "4 . draghi" at bounding box center [750, 280] width 228 height 54
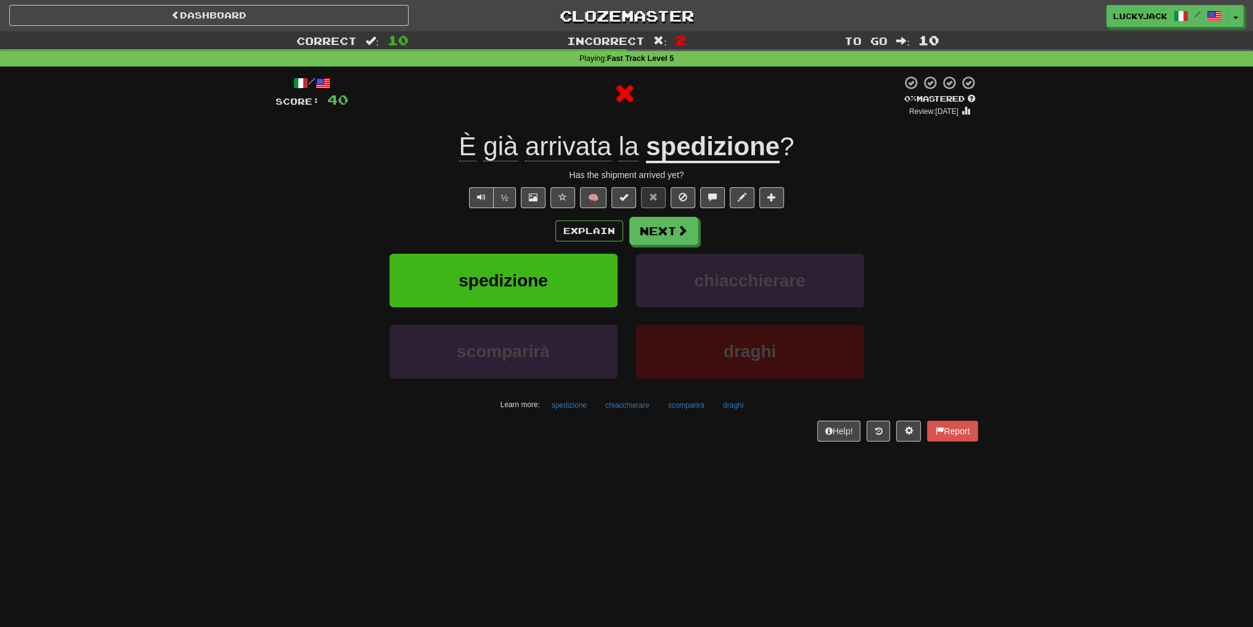
click at [708, 158] on u "spedizione" at bounding box center [713, 147] width 134 height 31
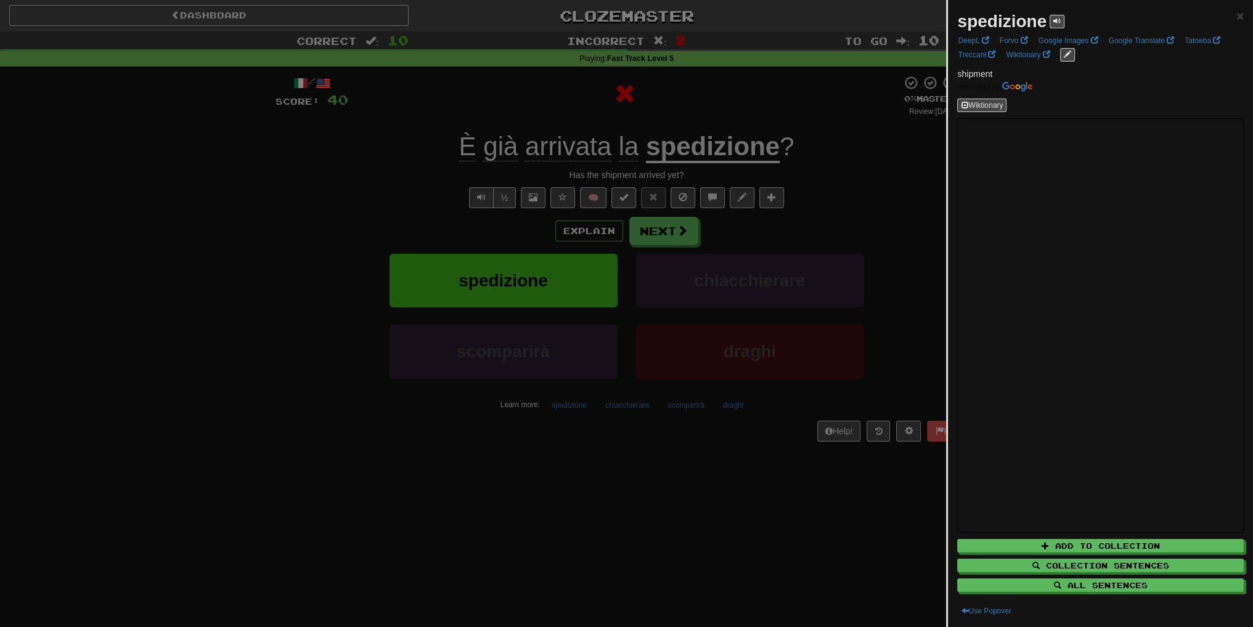
click at [784, 229] on div at bounding box center [626, 313] width 1253 height 627
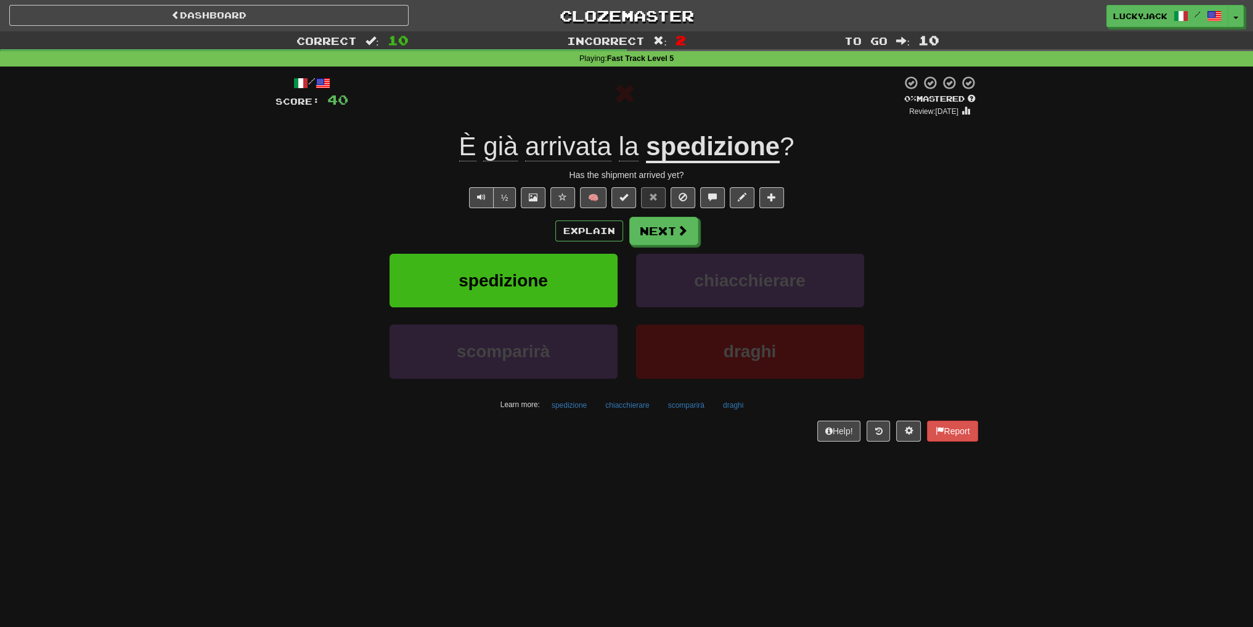
click at [696, 166] on div "/ Score: 40 0 % Mastered Review: 2025-08-20 È già arrivata la spedizione ? Has …" at bounding box center [626, 258] width 703 height 366
click at [696, 153] on u "spedizione" at bounding box center [713, 147] width 134 height 31
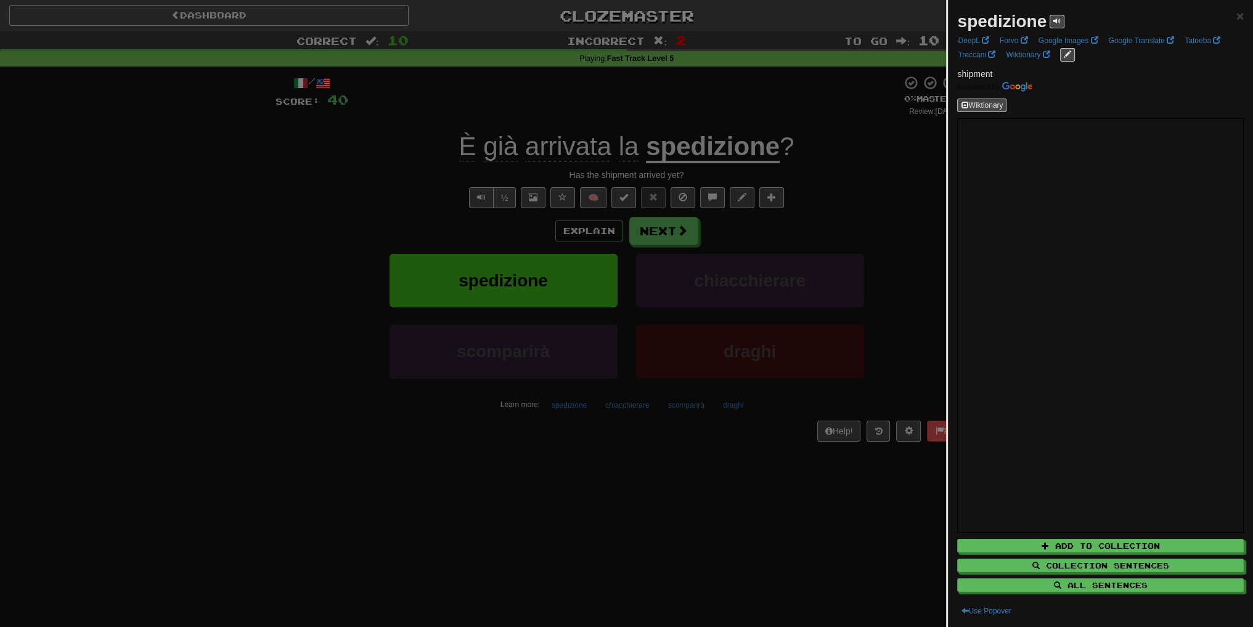
click at [880, 240] on div at bounding box center [626, 313] width 1253 height 627
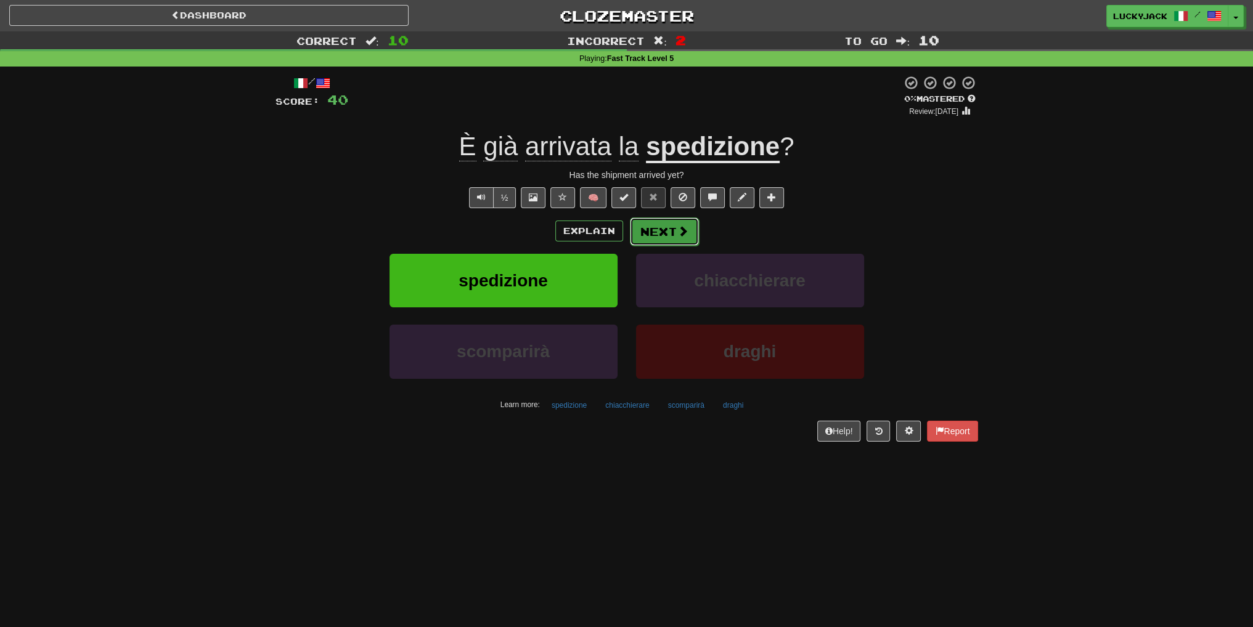
click at [677, 227] on span at bounding box center [682, 231] width 11 height 11
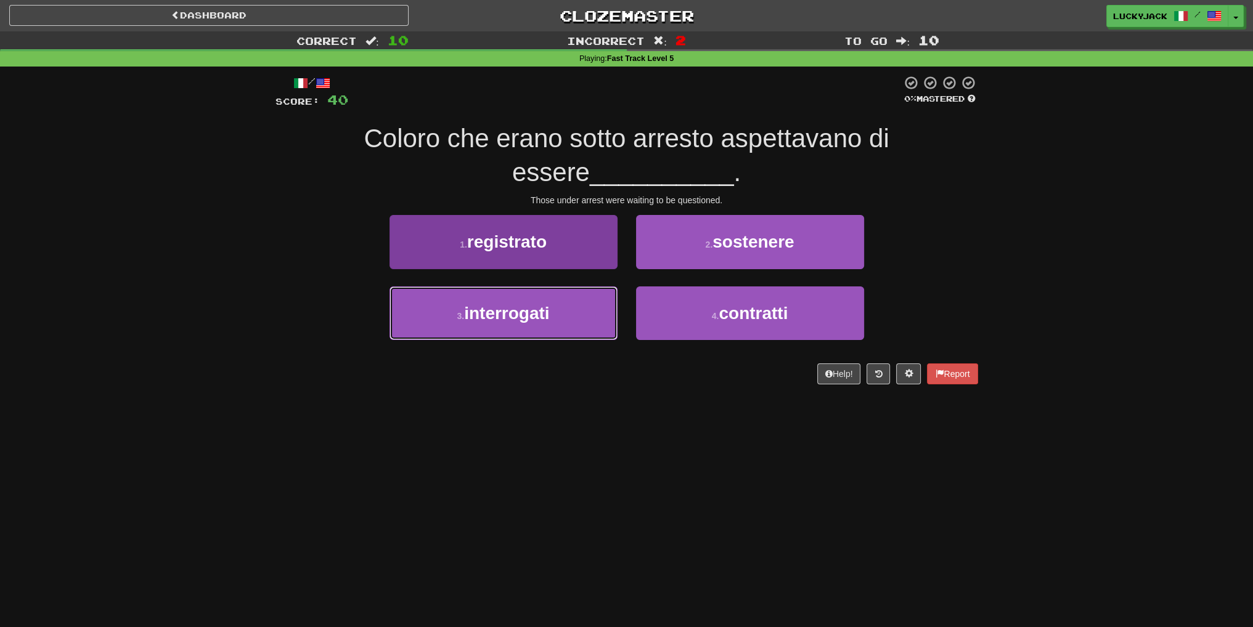
click at [584, 317] on button "3 . interrogati" at bounding box center [503, 314] width 228 height 54
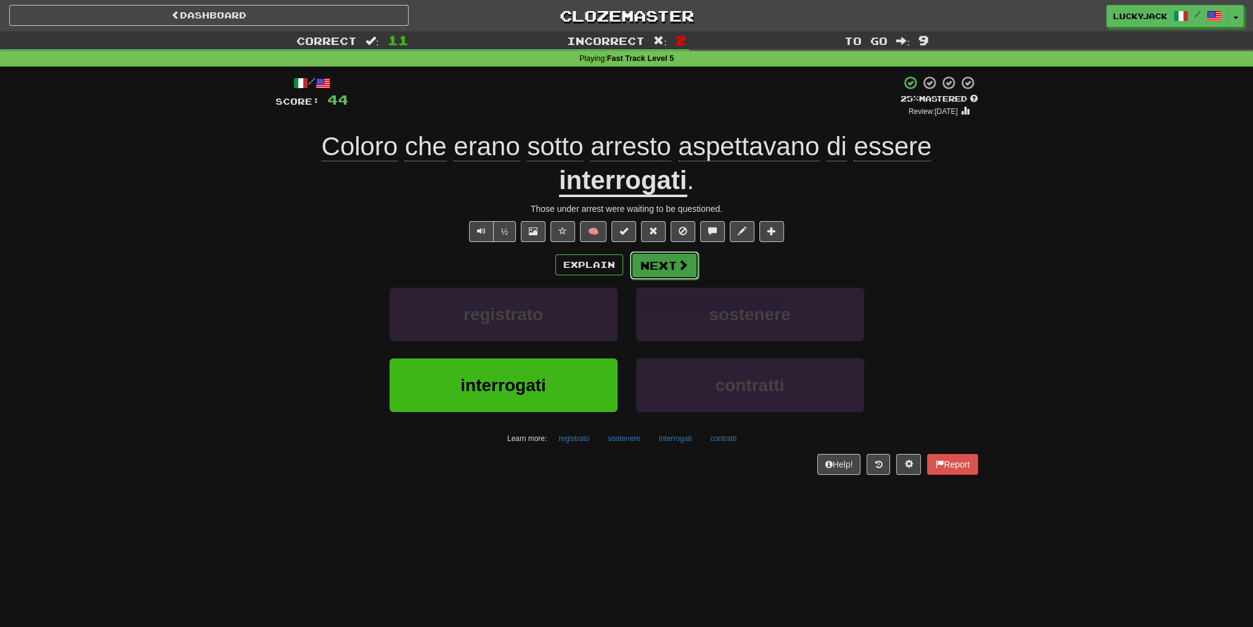
click at [668, 270] on button "Next" at bounding box center [664, 265] width 69 height 28
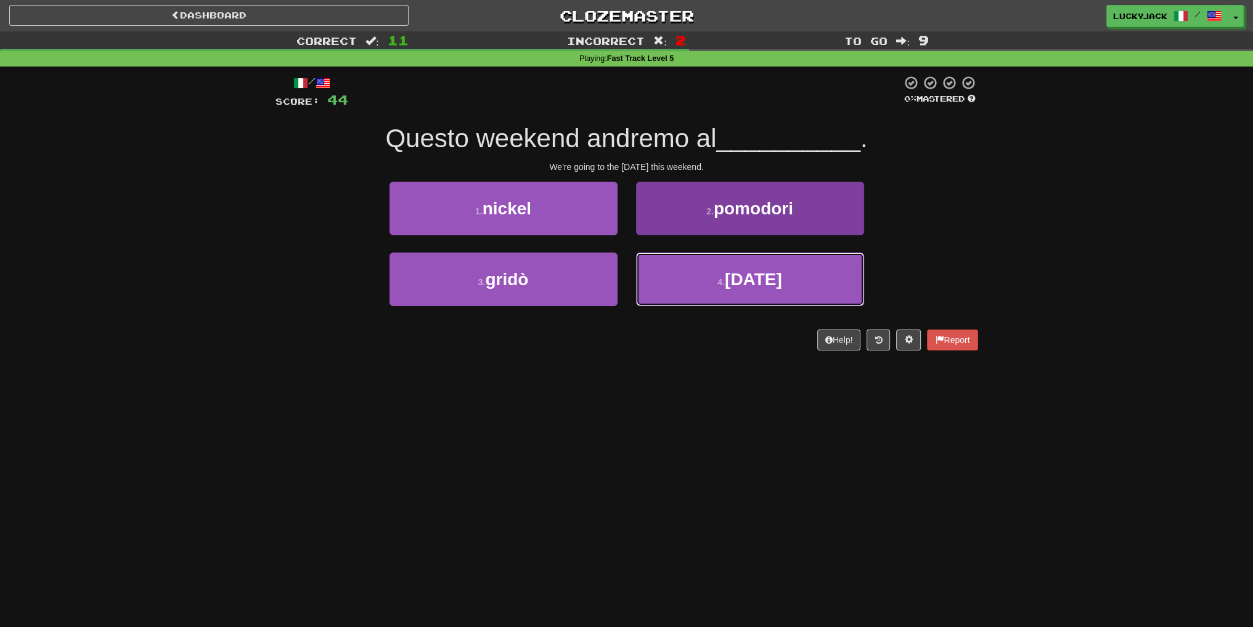
click at [703, 281] on button "4 . carnevale" at bounding box center [750, 280] width 228 height 54
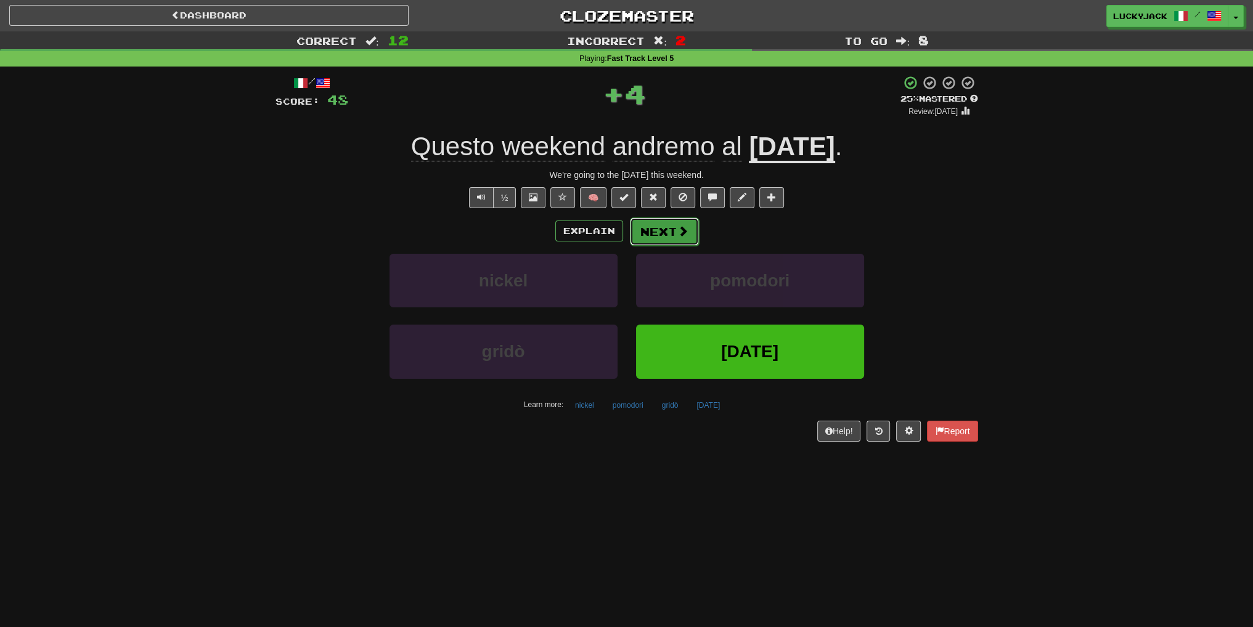
click at [656, 234] on button "Next" at bounding box center [664, 232] width 69 height 28
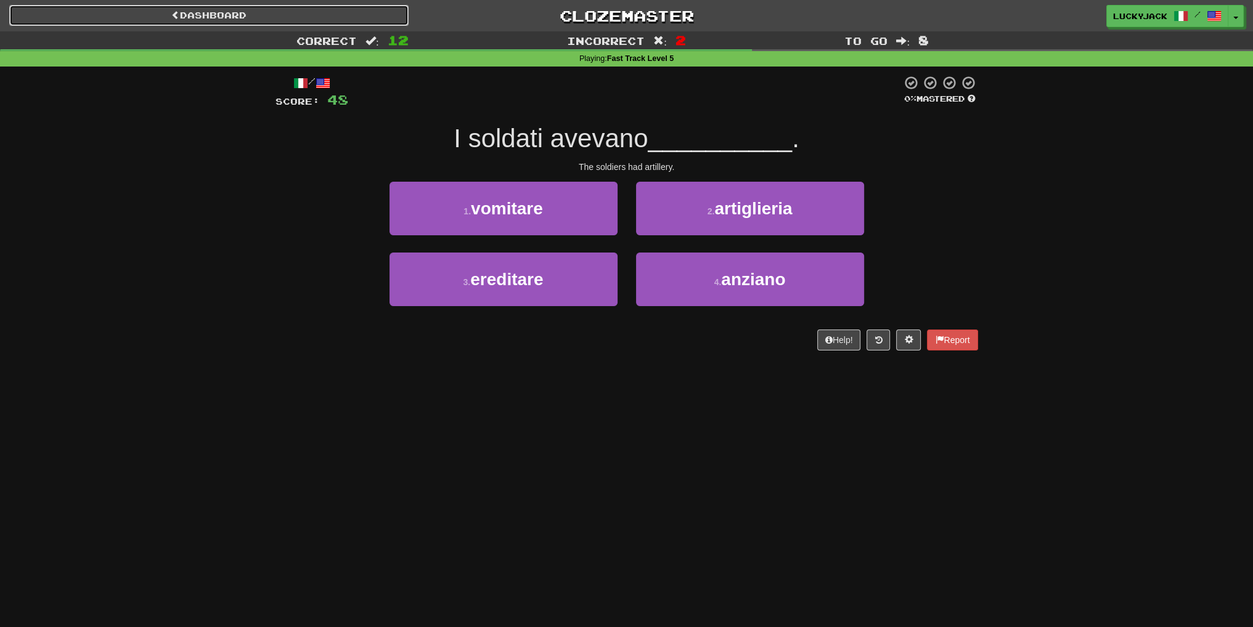
click at [271, 15] on link "Dashboard" at bounding box center [208, 15] width 399 height 21
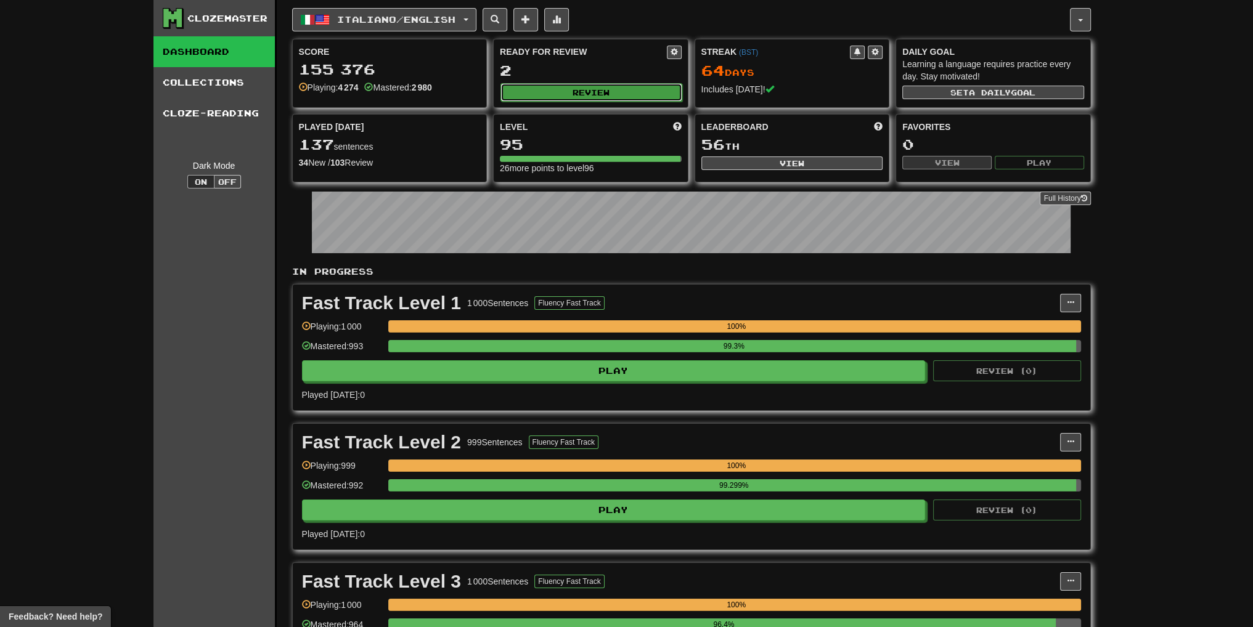
click at [570, 97] on button "Review" at bounding box center [591, 92] width 182 height 18
select select "**"
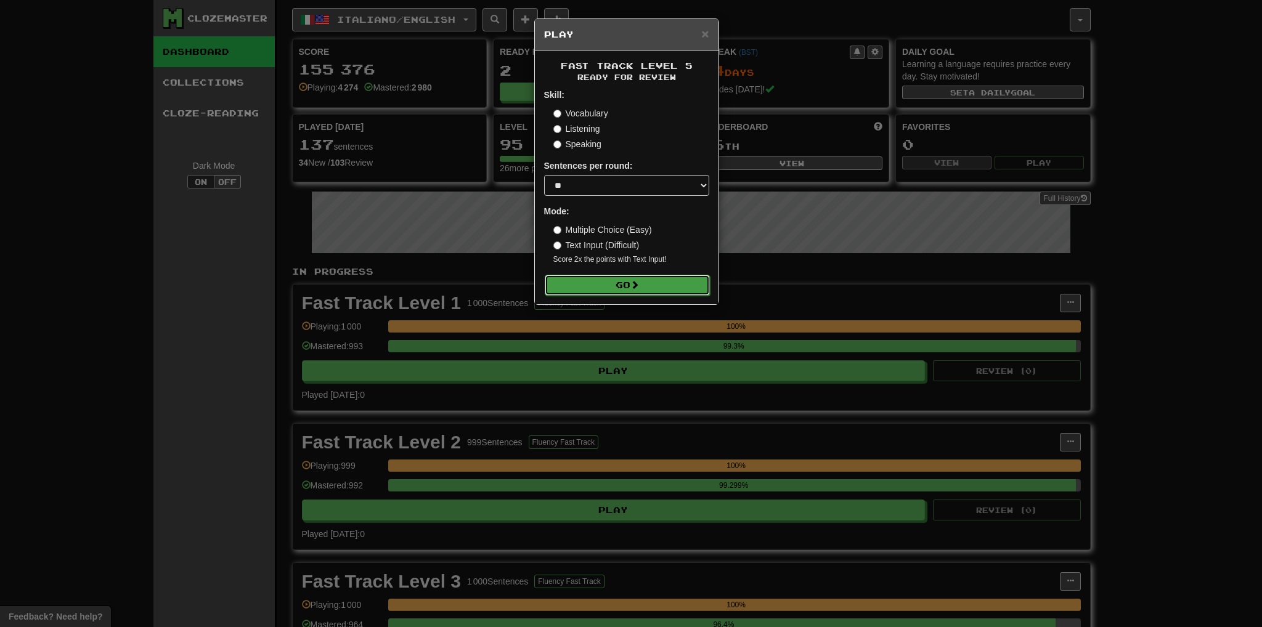
click at [621, 282] on button "Go" at bounding box center [627, 285] width 165 height 21
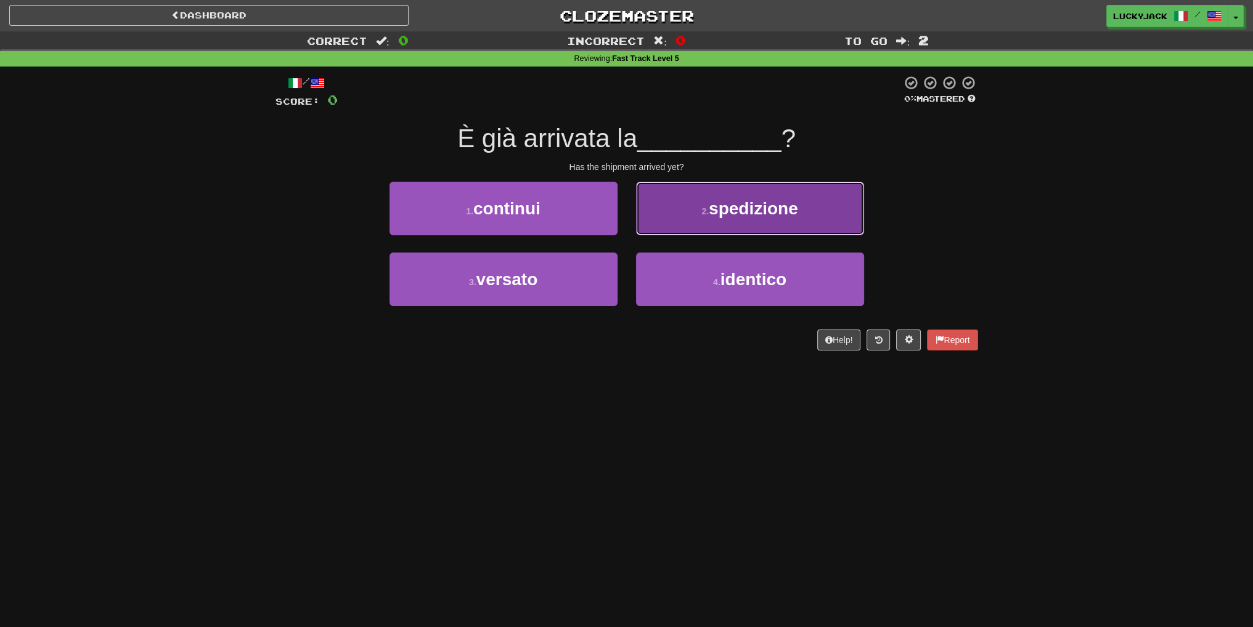
click at [699, 210] on button "2 . spedizione" at bounding box center [750, 209] width 228 height 54
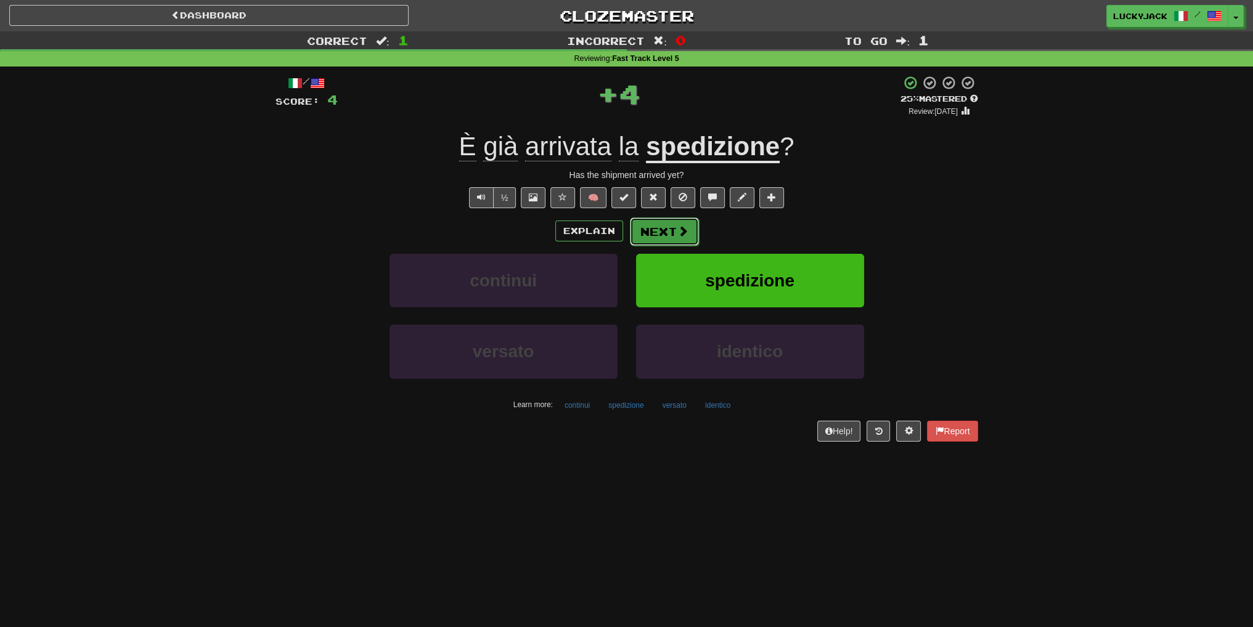
click at [654, 231] on button "Next" at bounding box center [664, 232] width 69 height 28
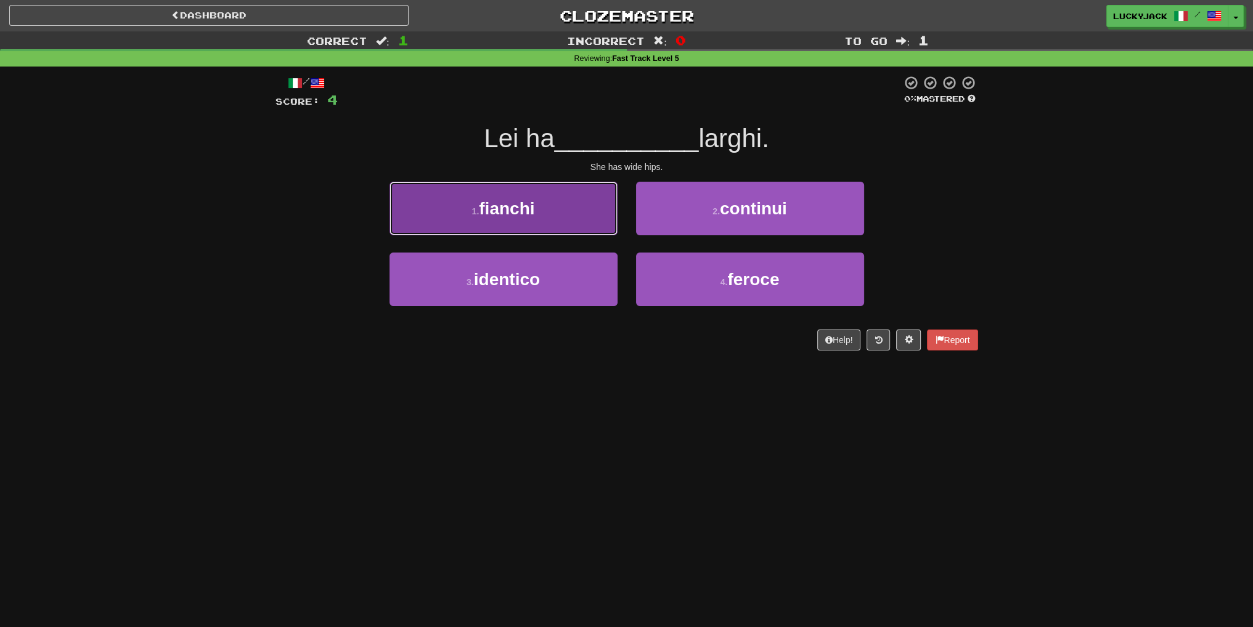
click at [573, 221] on button "1 . fianchi" at bounding box center [503, 209] width 228 height 54
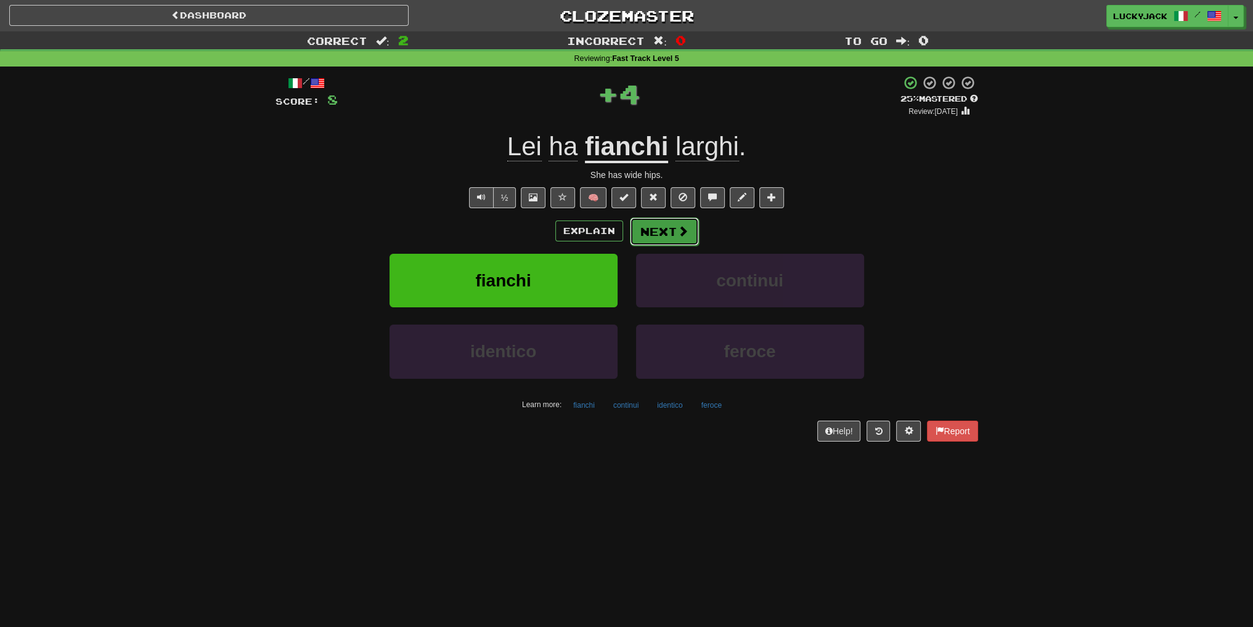
click at [668, 224] on button "Next" at bounding box center [664, 232] width 69 height 28
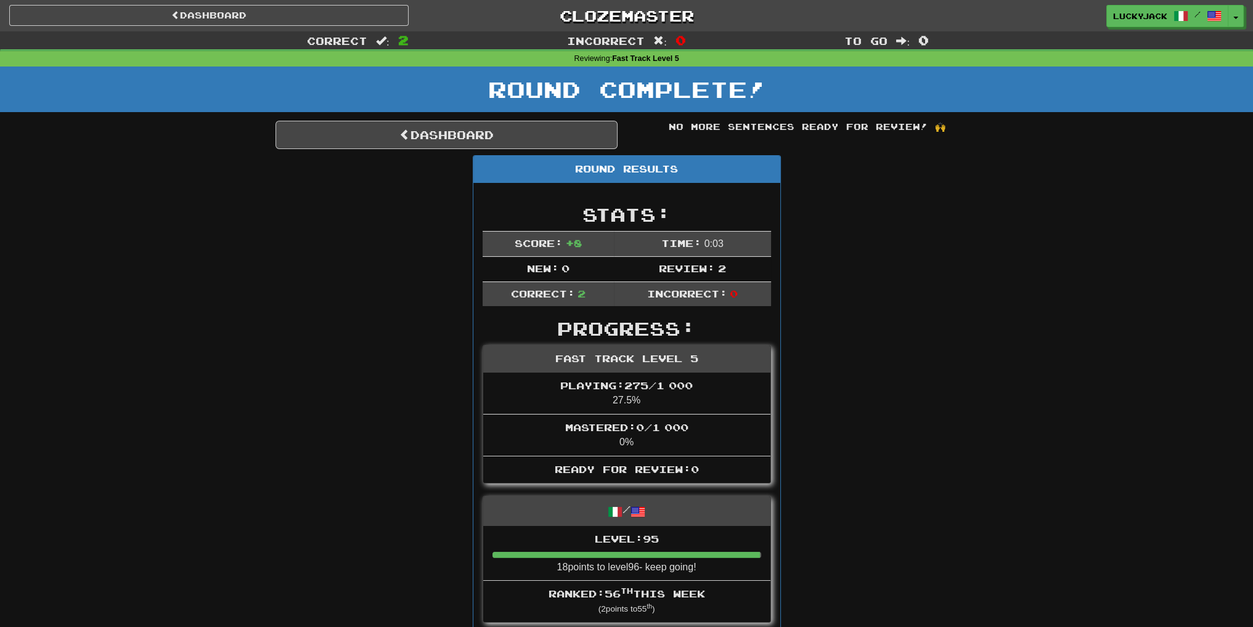
click at [603, 153] on div "Dashboard No more sentences ready for review! 🙌 Round Results Stats: Score: + 8…" at bounding box center [626, 469] width 703 height 696
drag, startPoint x: 599, startPoint y: 136, endPoint x: 596, endPoint y: 142, distance: 6.3
click at [599, 136] on link "Dashboard" at bounding box center [446, 135] width 342 height 28
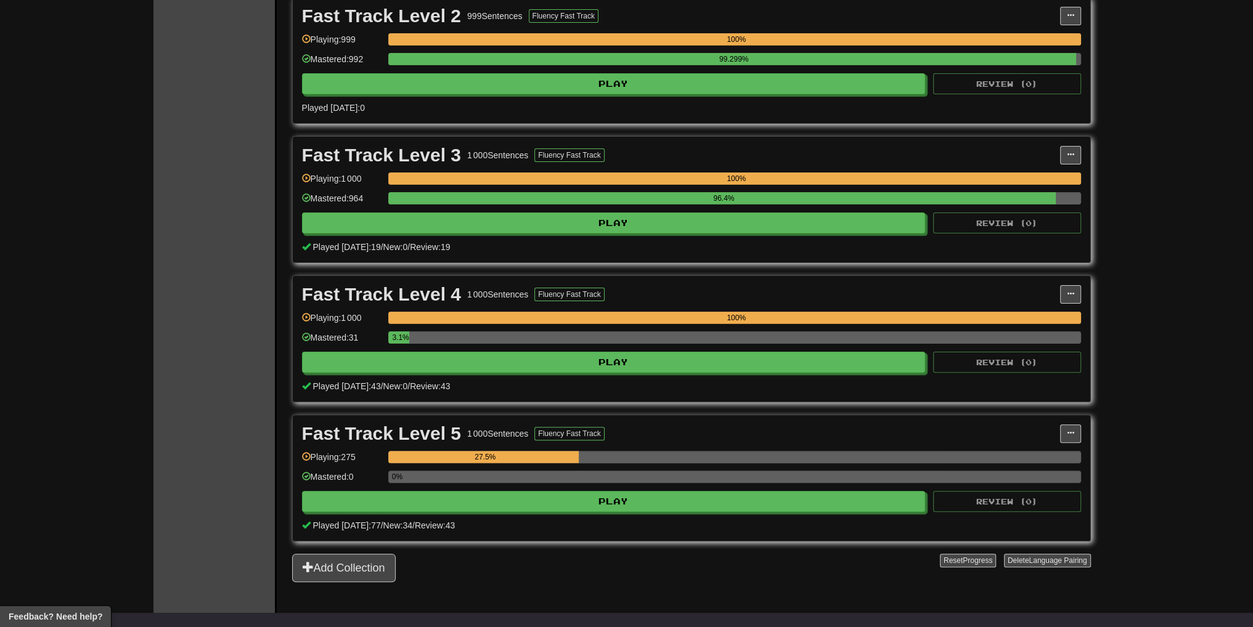
scroll to position [431, 0]
